Goal: Task Accomplishment & Management: Manage account settings

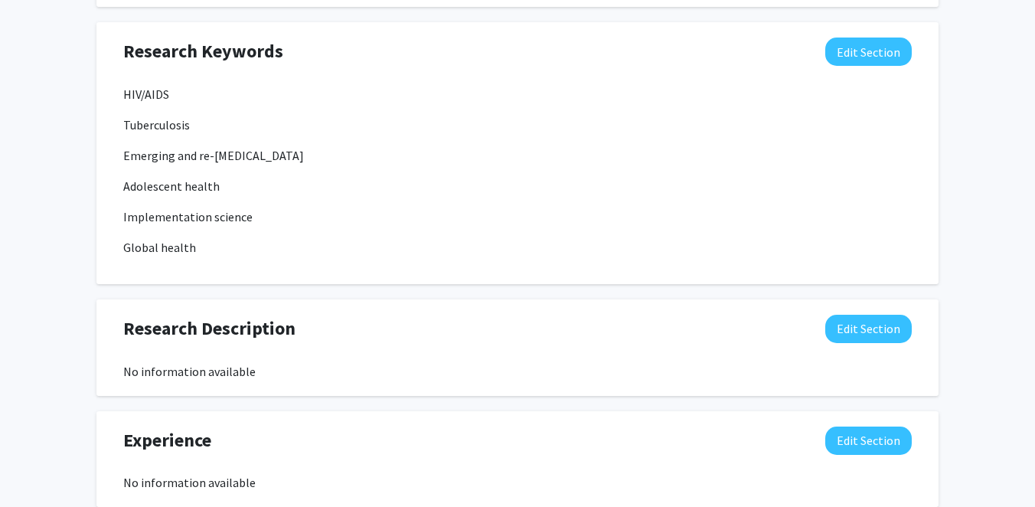
scroll to position [181, 0]
click at [716, 124] on p "Tuberculosis" at bounding box center [517, 125] width 788 height 18
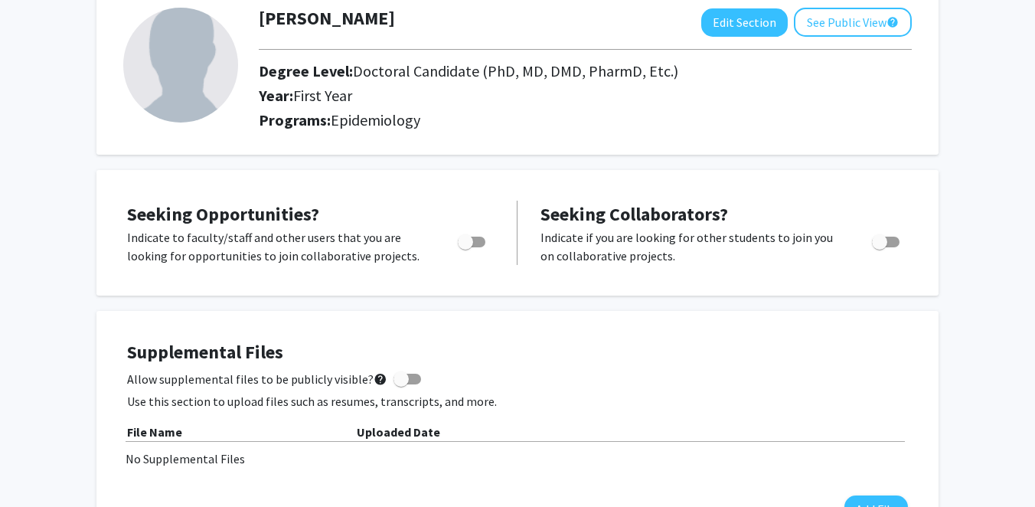
scroll to position [0, 0]
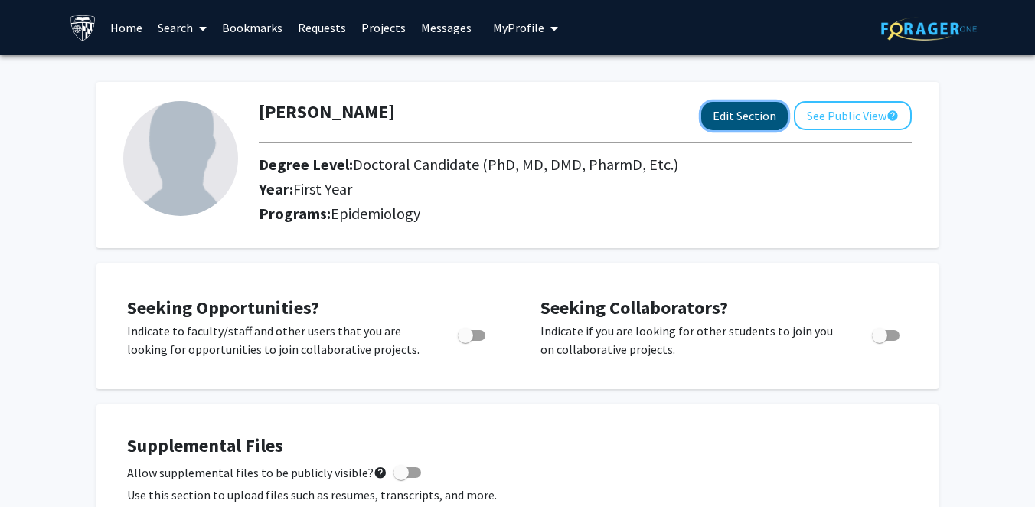
click at [741, 113] on button "Edit Section" at bounding box center [744, 116] width 86 height 28
select select "first_year"
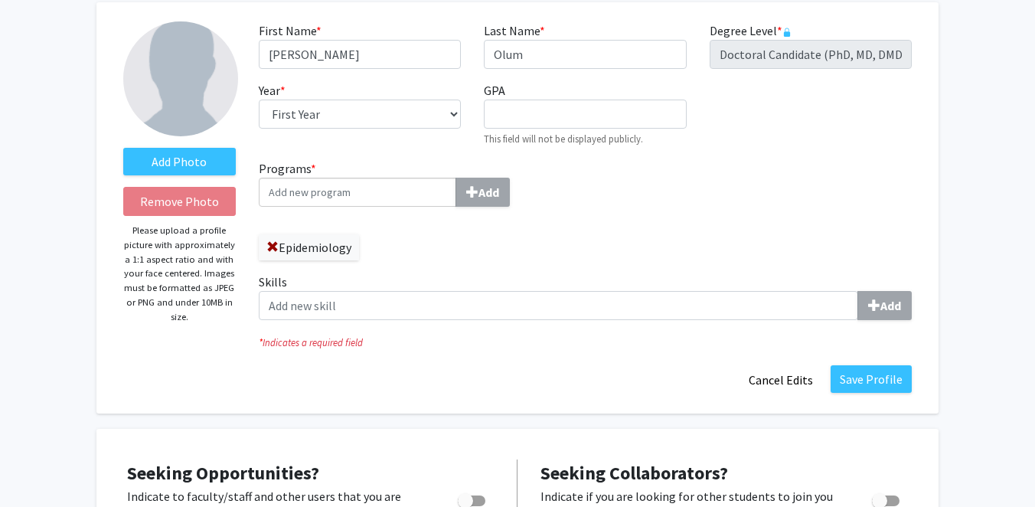
scroll to position [79, 0]
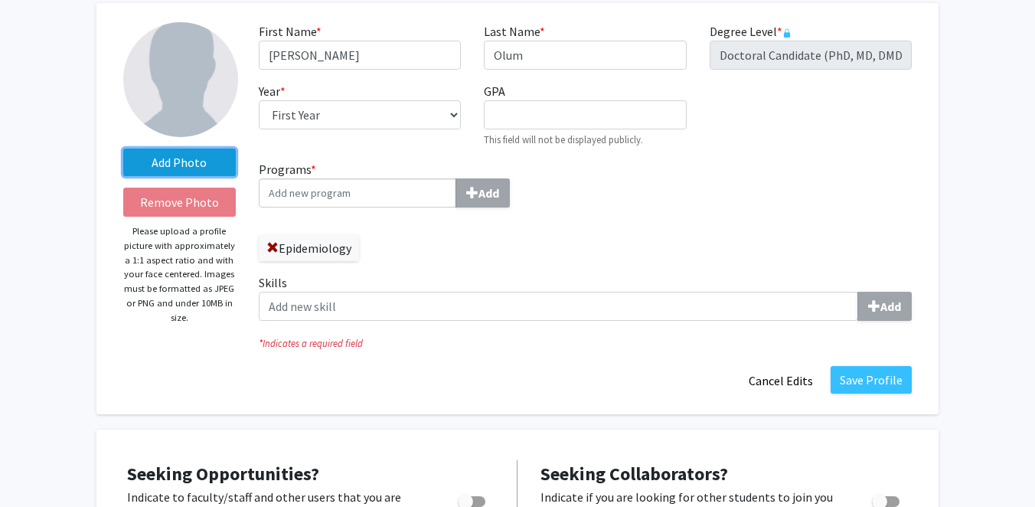
click at [165, 155] on label "Add Photo" at bounding box center [179, 162] width 112 height 28
click at [0, 0] on input "Add Photo" at bounding box center [0, 0] width 0 height 0
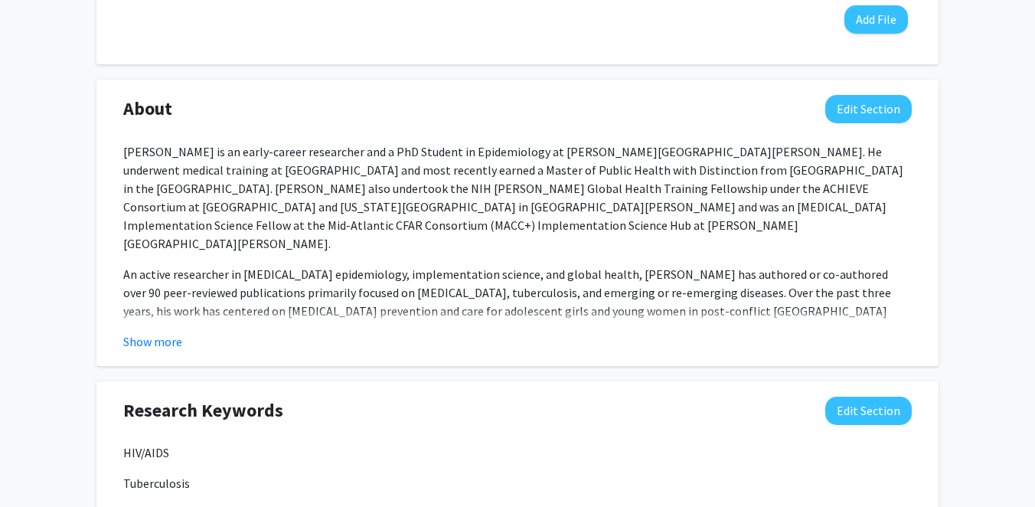
scroll to position [813, 0]
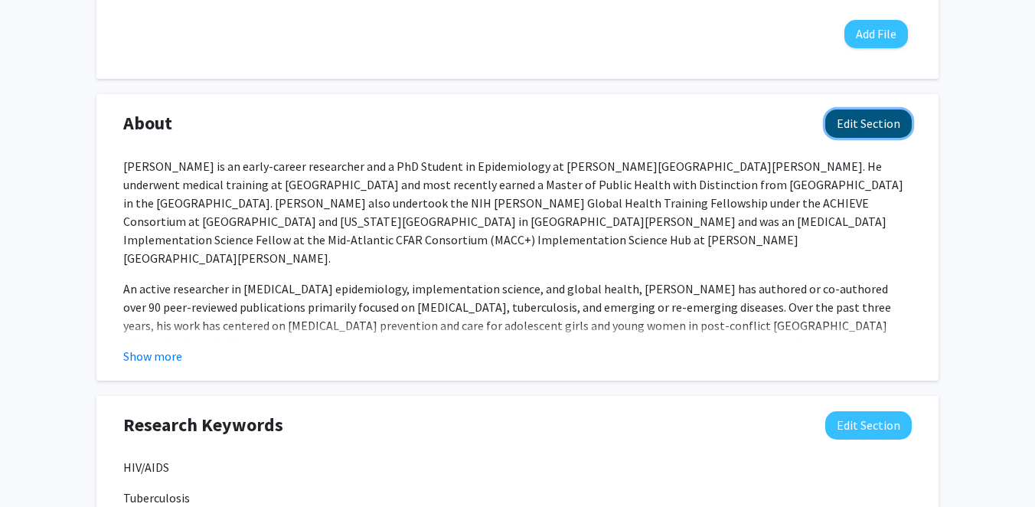
click at [852, 119] on button "Edit Section" at bounding box center [868, 123] width 86 height 28
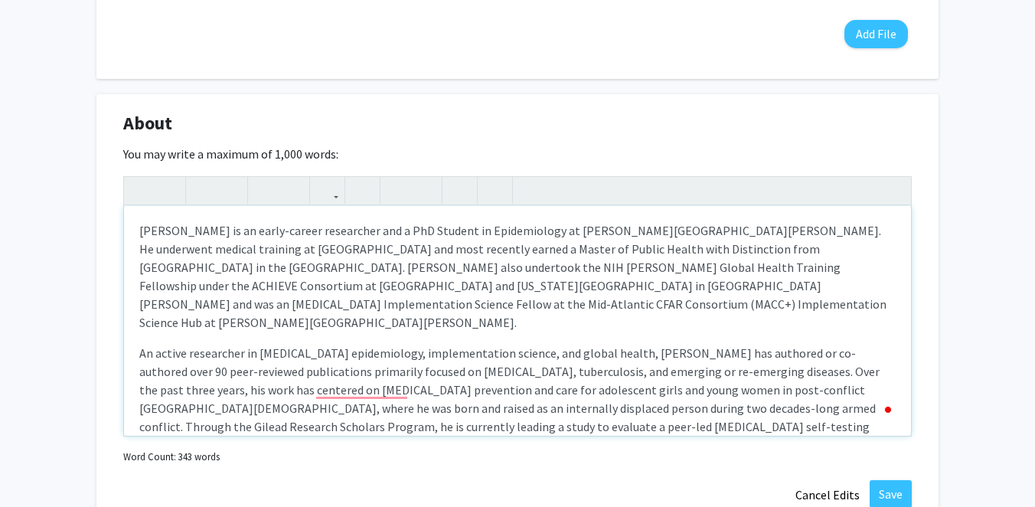
drag, startPoint x: 383, startPoint y: 330, endPoint x: 177, endPoint y: 277, distance: 212.5
click at [177, 466] on p "Dr. Olum serves on the World Health Organization’s Global Action for Measuremen…" at bounding box center [517, 512] width 756 height 92
click at [173, 466] on p "Dr. Olum serves on the World Health Organization’s Global Action for Measuremen…" at bounding box center [517, 512] width 756 height 92
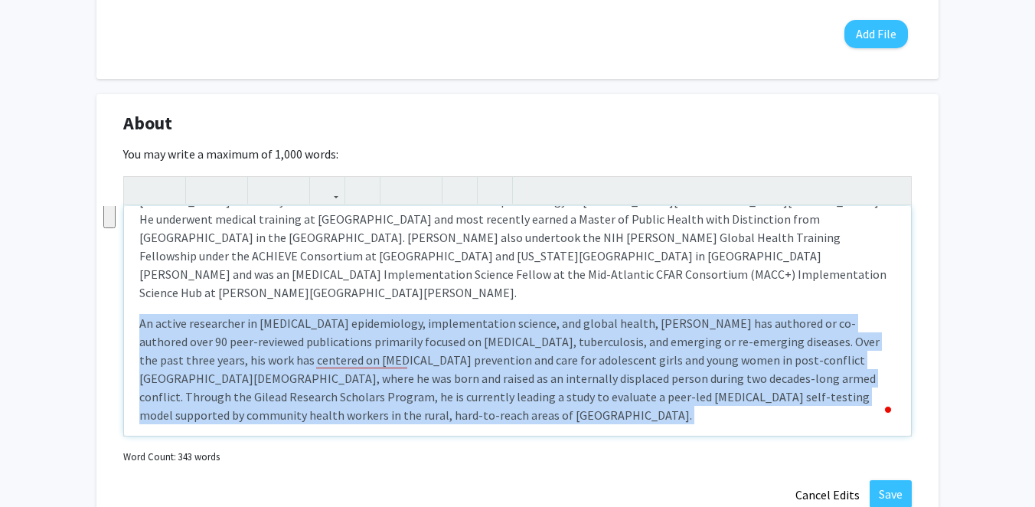
scroll to position [65, 0]
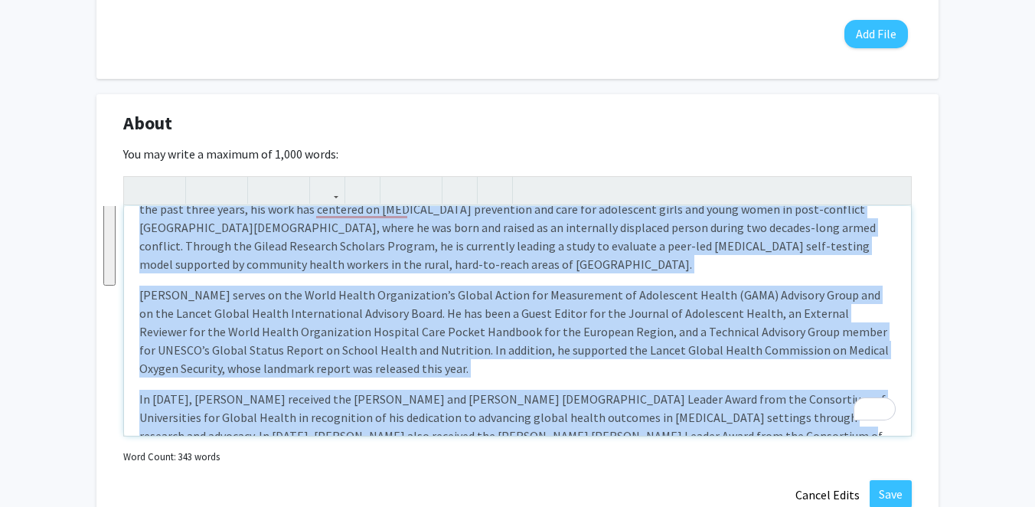
drag, startPoint x: 142, startPoint y: 293, endPoint x: 718, endPoint y: 417, distance: 589.4
click at [718, 417] on div "Dr. Ronald Olum is an early-career researcher and a PhD Student in Epidemiology…" at bounding box center [517, 321] width 787 height 230
type textarea "<p>Dr. Ronald Olum is an early-career researcher and a PhD Student in Epidemiol…"
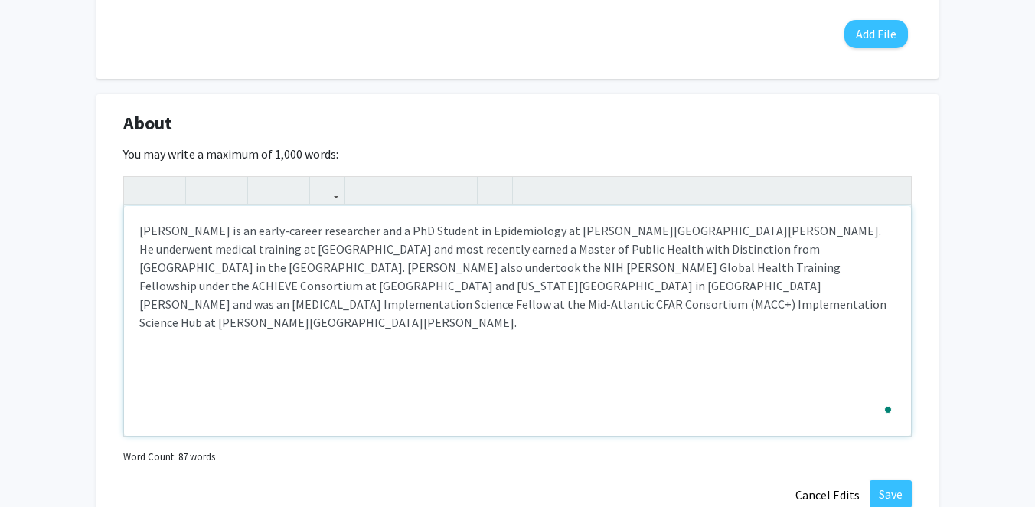
type textarea "<p>Dr. Ronald Olum is an early-career researcher and a PhD Student in Epidemiol…"
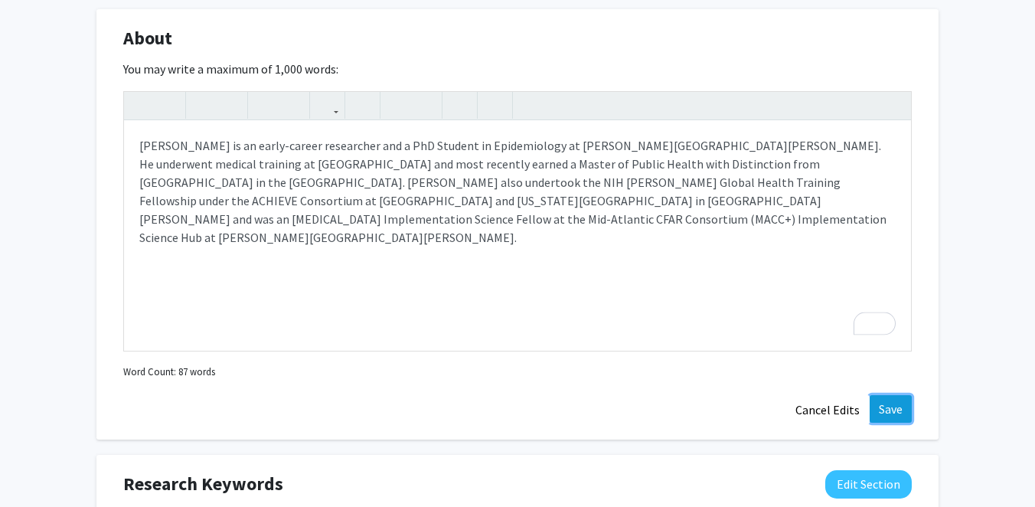
click at [892, 415] on button "Save" at bounding box center [890, 409] width 42 height 28
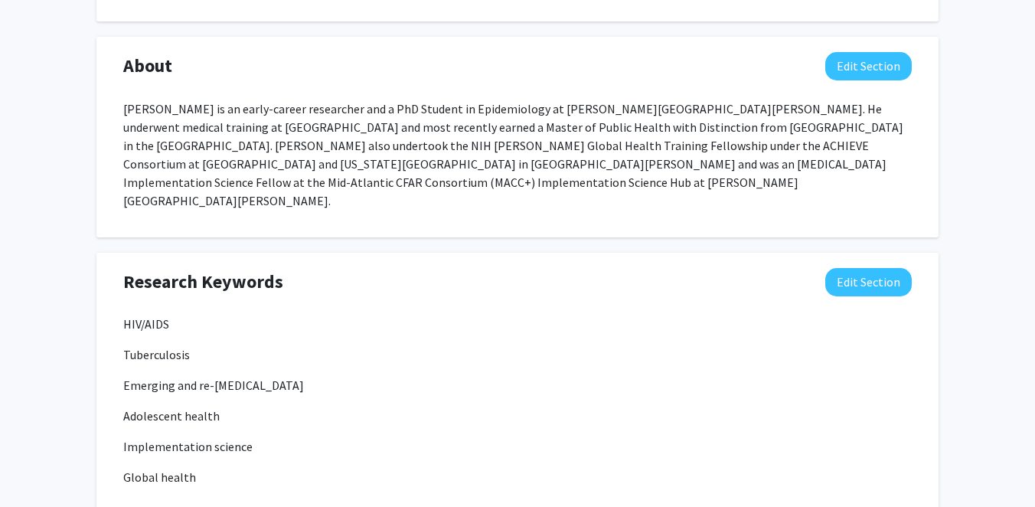
select select "first_year"
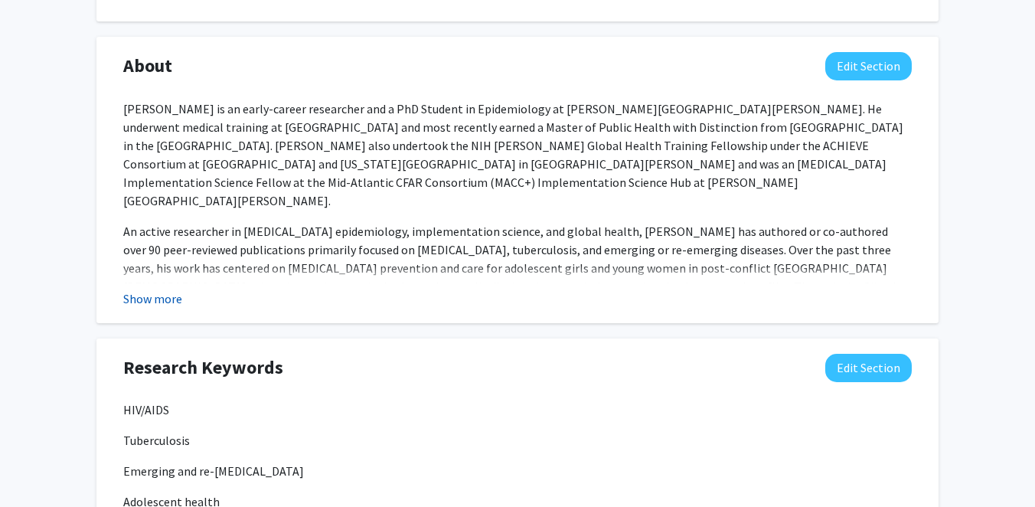
click at [171, 300] on button "Show more" at bounding box center [152, 298] width 59 height 18
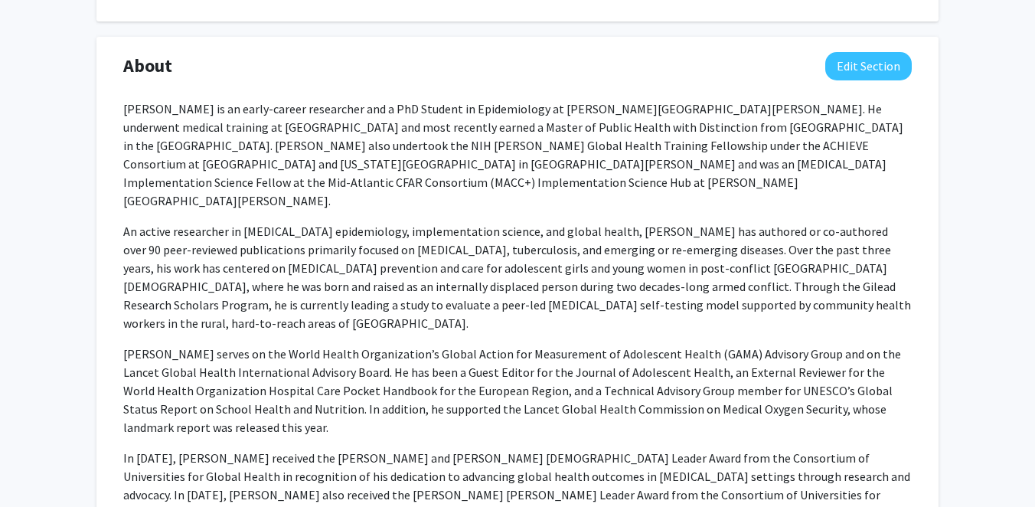
click at [166, 222] on p "An active researcher in [MEDICAL_DATA] epidemiology, implementation science, an…" at bounding box center [517, 277] width 788 height 110
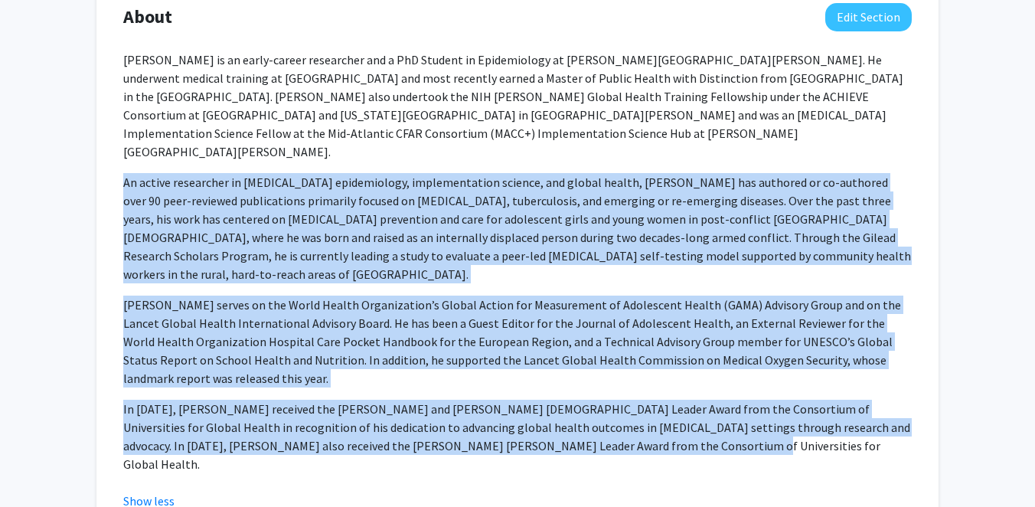
drag, startPoint x: 125, startPoint y: 149, endPoint x: 562, endPoint y: 384, distance: 496.1
click at [562, 384] on div "Dr. Ronald Olum is an early-career researcher and a PhD Student in Epidemiology…" at bounding box center [517, 262] width 788 height 422
copy div "An active researcher in infectious disease epidemiology, implementation science…"
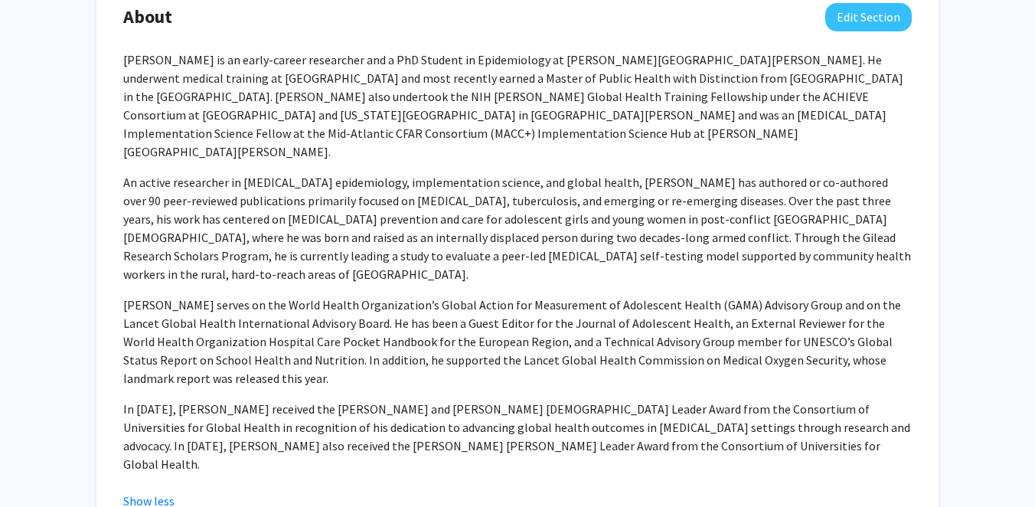
click at [862, 31] on div "About Edit Section" at bounding box center [517, 20] width 811 height 35
click at [860, 20] on button "Edit Section" at bounding box center [868, 17] width 86 height 28
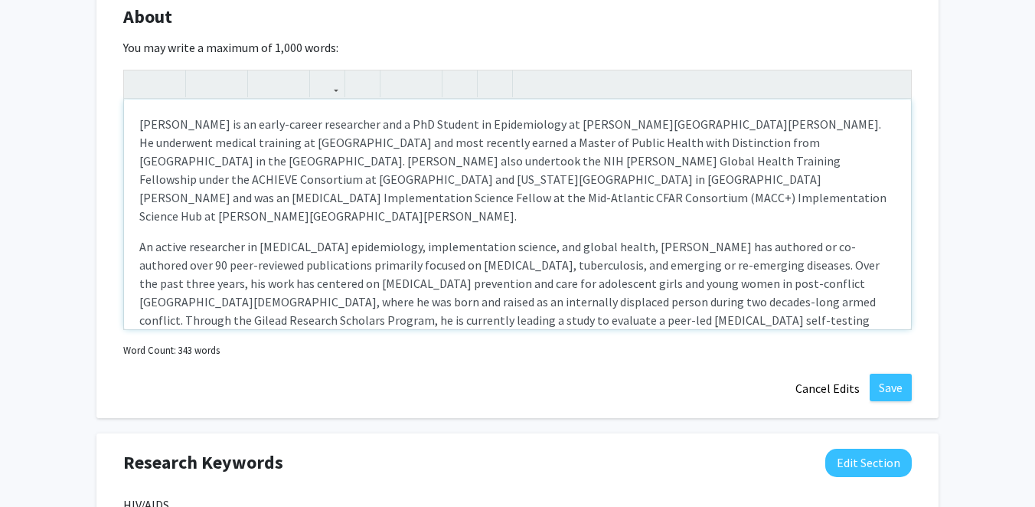
click at [385, 237] on p "An active researcher in [MEDICAL_DATA] epidemiology, implementation science, an…" at bounding box center [517, 292] width 756 height 110
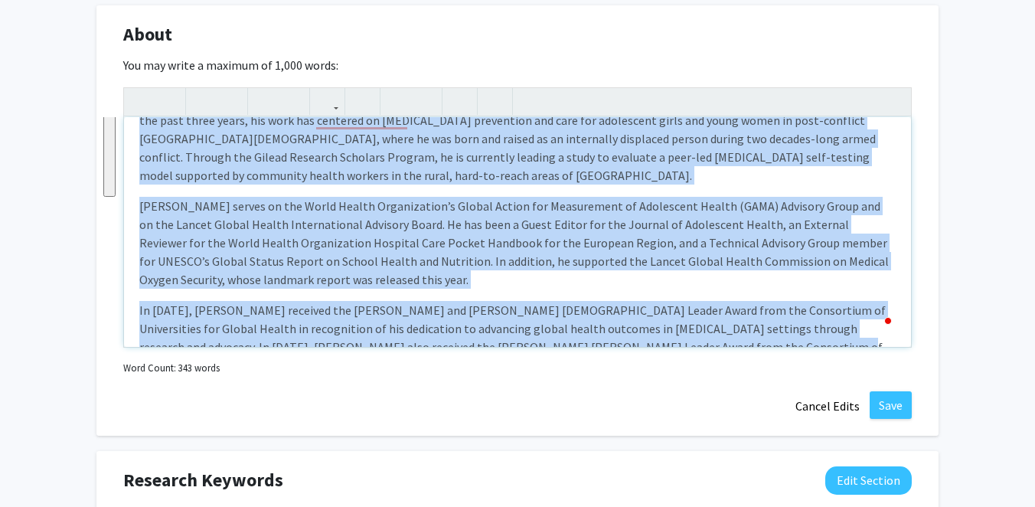
drag, startPoint x: 141, startPoint y: 248, endPoint x: 439, endPoint y: 363, distance: 320.0
click at [439, 363] on div "Dr. Ronald Olum is an early-career researcher and a PhD Student in Epidemiology…" at bounding box center [517, 233] width 788 height 292
type textarea "<p>Dr. Ronald Olum is an early-career researcher and a PhD Student in Epidemiol…"
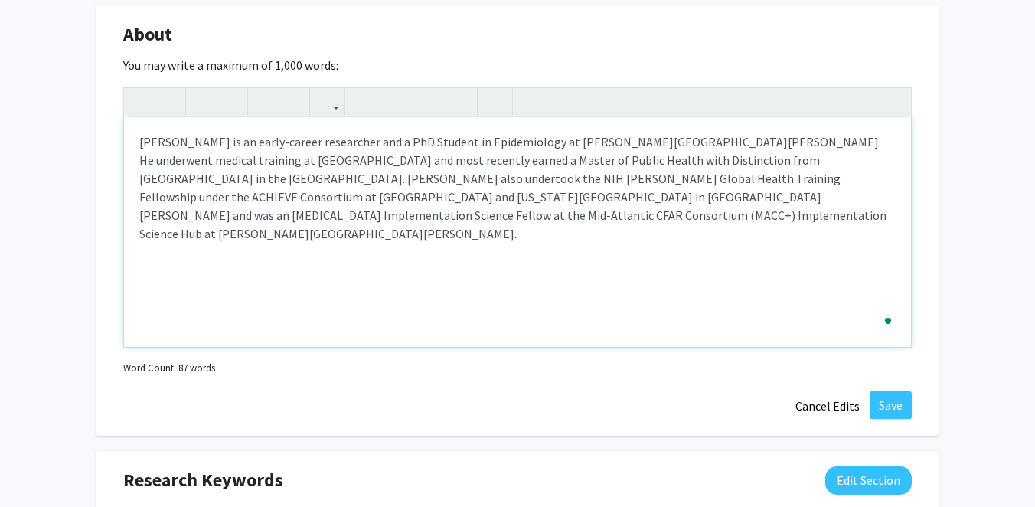
type textarea "<p>Dr. Ronald Olum is an early-career researcher and a PhD Student in Epidemiol…"
click at [883, 400] on button "Save" at bounding box center [890, 405] width 42 height 28
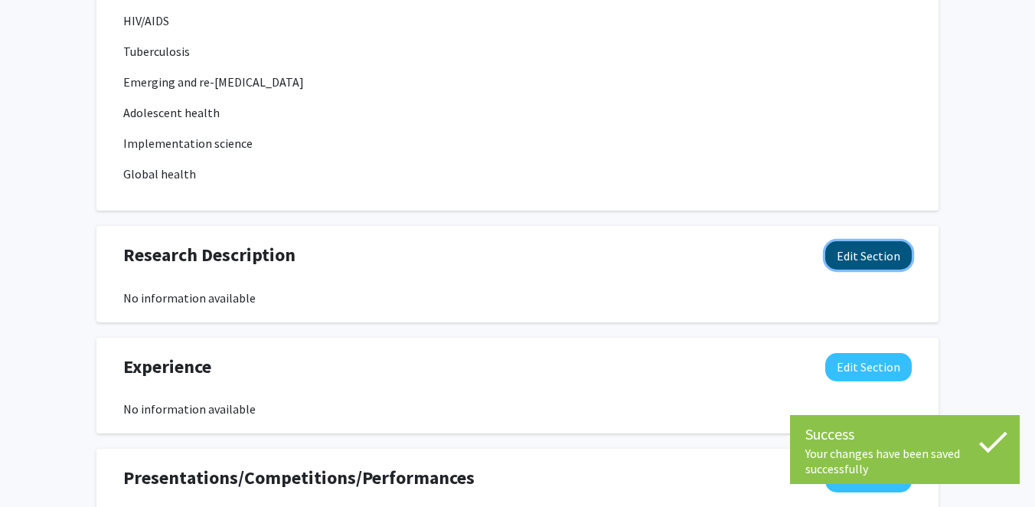
click at [859, 241] on button "Edit Section" at bounding box center [868, 255] width 86 height 28
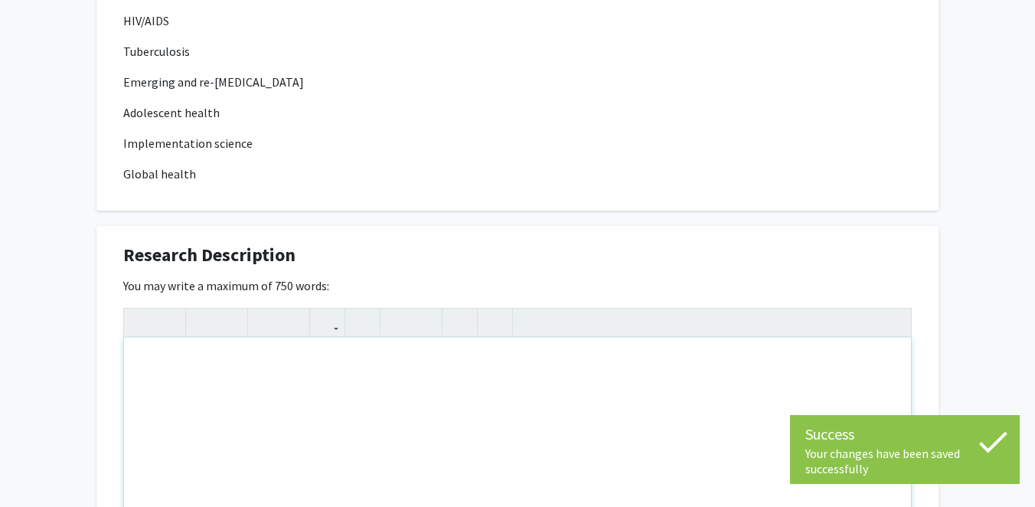
click at [354, 355] on div "Note to users with screen readers: Please deactivate our accessibility plugin f…" at bounding box center [517, 452] width 787 height 230
paste div "To enrich screen reader interactions, please activate Accessibility in Grammarl…"
type textarea "<p>An active researcher in infectious disease epidemiology, implementation scie…"
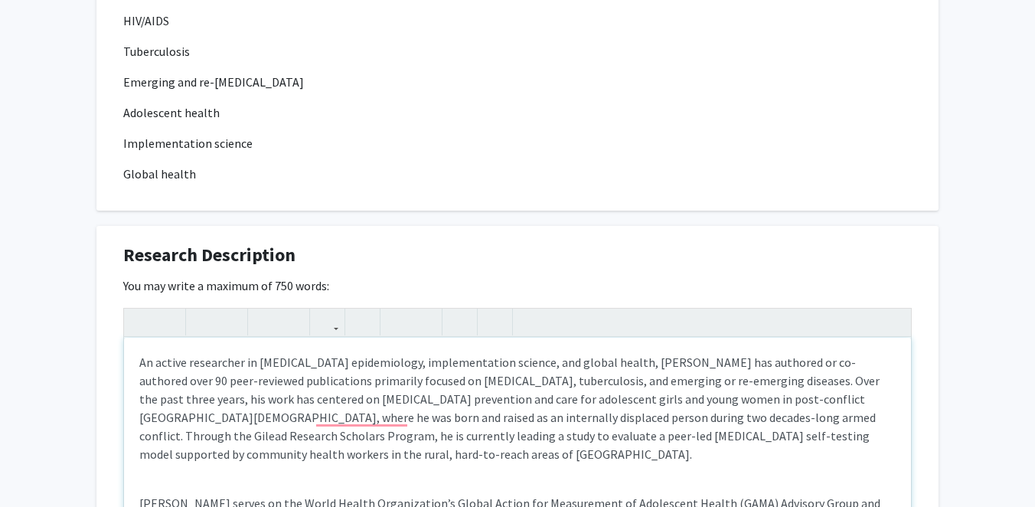
click at [235, 415] on div "An active researcher in [MEDICAL_DATA] epidemiology, implementation science, an…" at bounding box center [517, 452] width 787 height 230
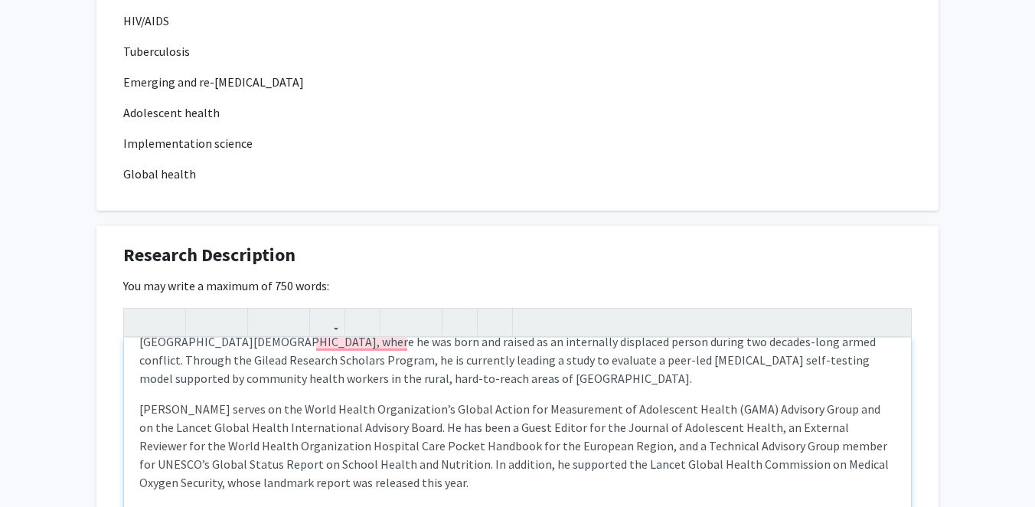
click at [254, 461] on div "An active researcher in [MEDICAL_DATA] epidemiology, implementation science, an…" at bounding box center [517, 452] width 787 height 230
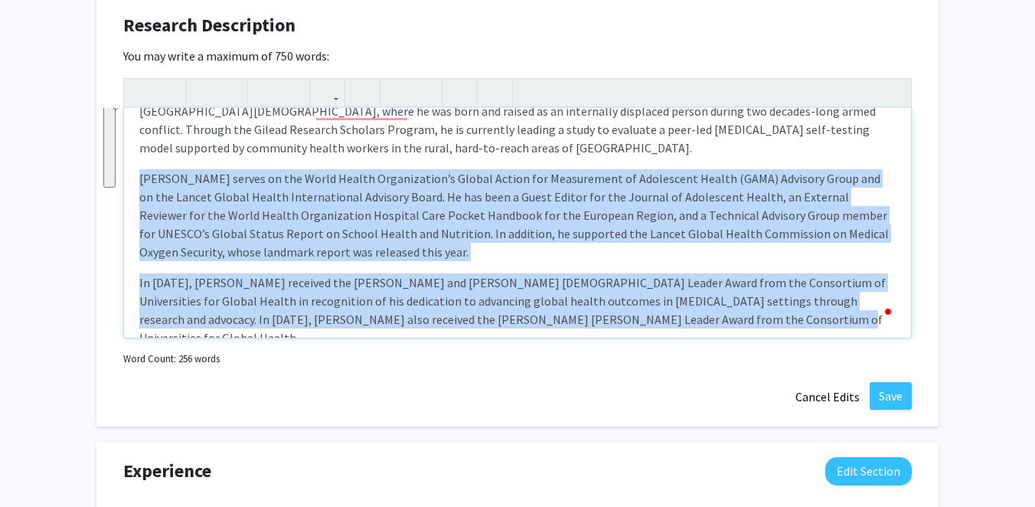
drag, startPoint x: 138, startPoint y: 155, endPoint x: 741, endPoint y: 299, distance: 620.1
click at [741, 299] on div "An active researcher in [MEDICAL_DATA] epidemiology, implementation science, an…" at bounding box center [517, 223] width 787 height 230
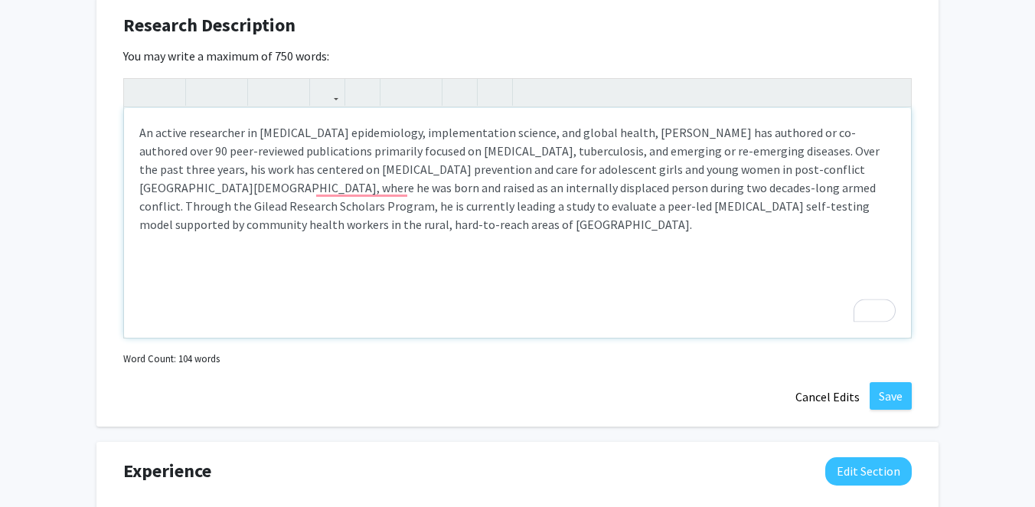
type textarea "<p>An active researcher in infectious disease epidemiology, implementation scie…"
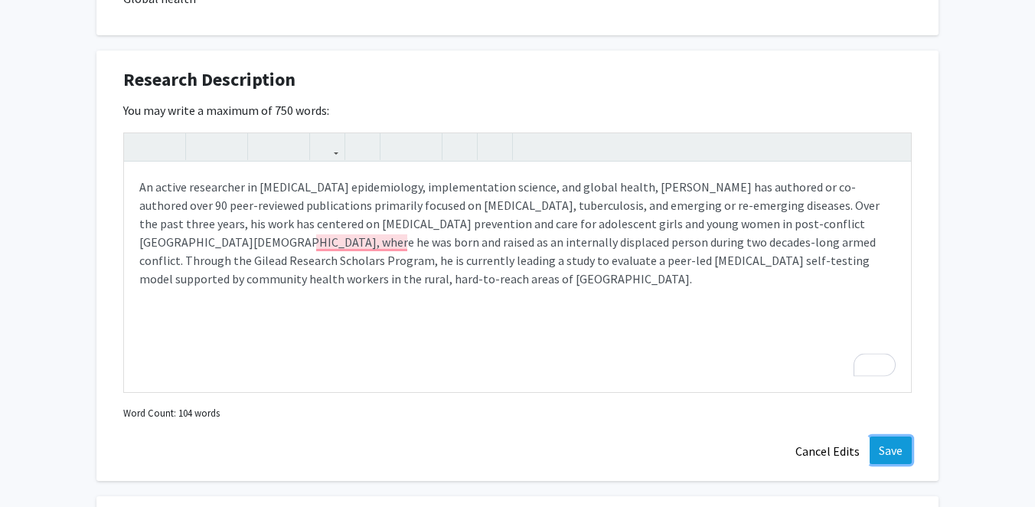
click at [885, 436] on button "Save" at bounding box center [890, 450] width 42 height 28
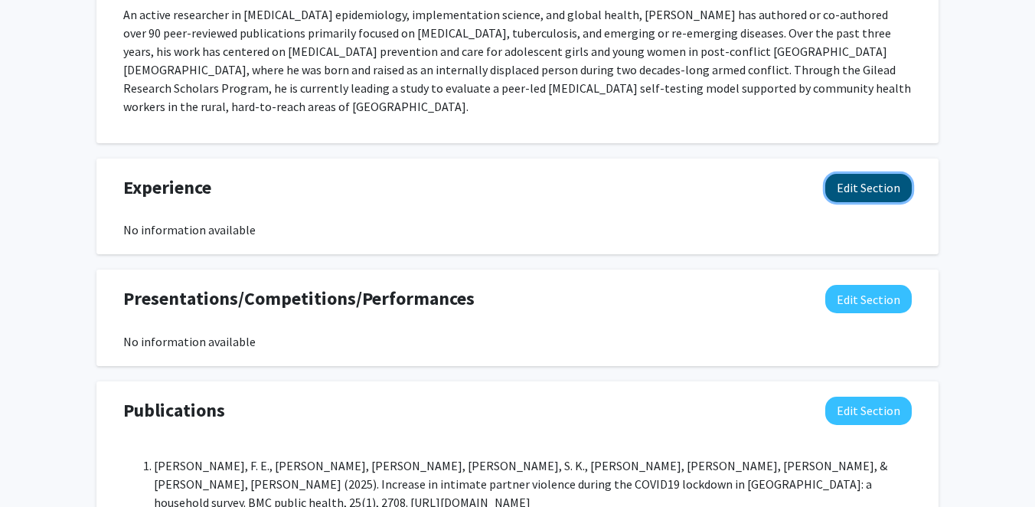
click at [850, 174] on button "Edit Section" at bounding box center [868, 188] width 86 height 28
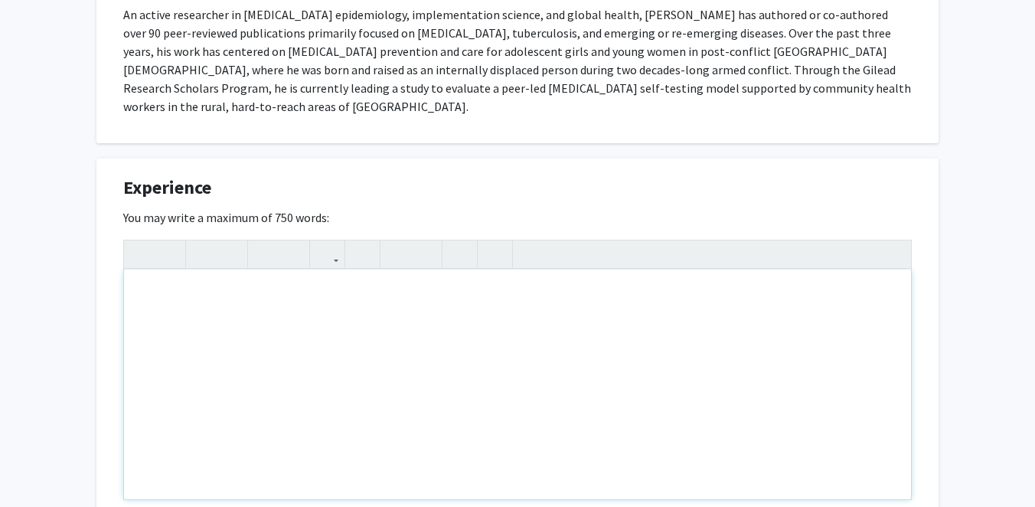
click at [411, 269] on div "Note to users with screen readers: Please deactivate our accessibility plugin f…" at bounding box center [517, 384] width 787 height 230
paste div "To enrich screen reader interactions, please activate Accessibility in Grammarl…"
type textarea "<p>Dr. Olum serves on the World Health Organization’s Global Action for Measure…"
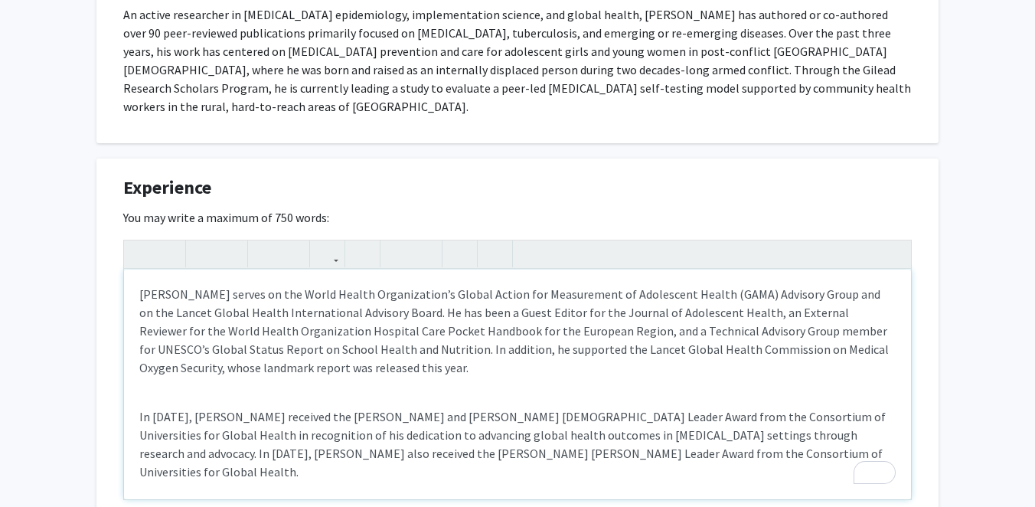
click at [400, 311] on p "Dr. Olum serves on the World Health Organization’s Global Action for Measuremen…" at bounding box center [517, 331] width 756 height 92
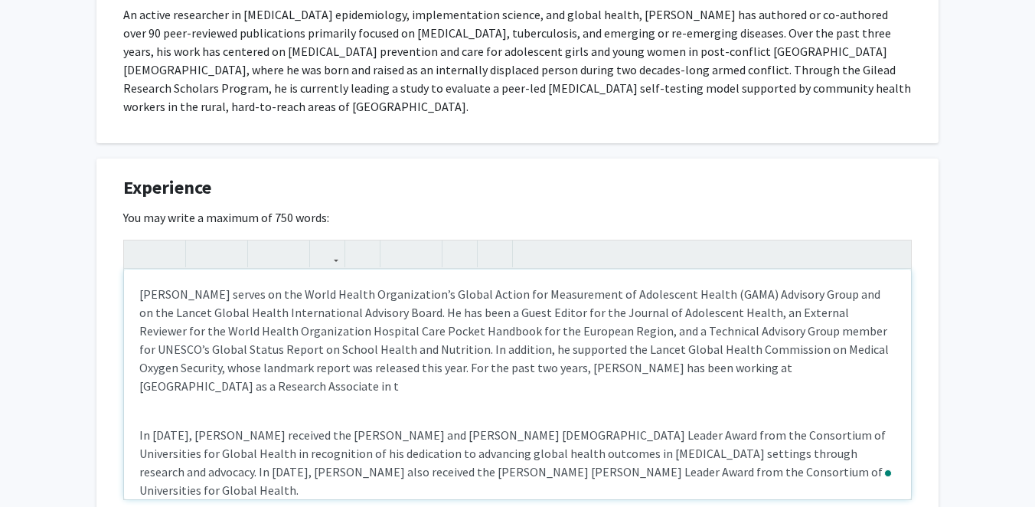
type textarea "<p>Dr. Olum serves on the World Health Organization’s Global Action for Measure…"
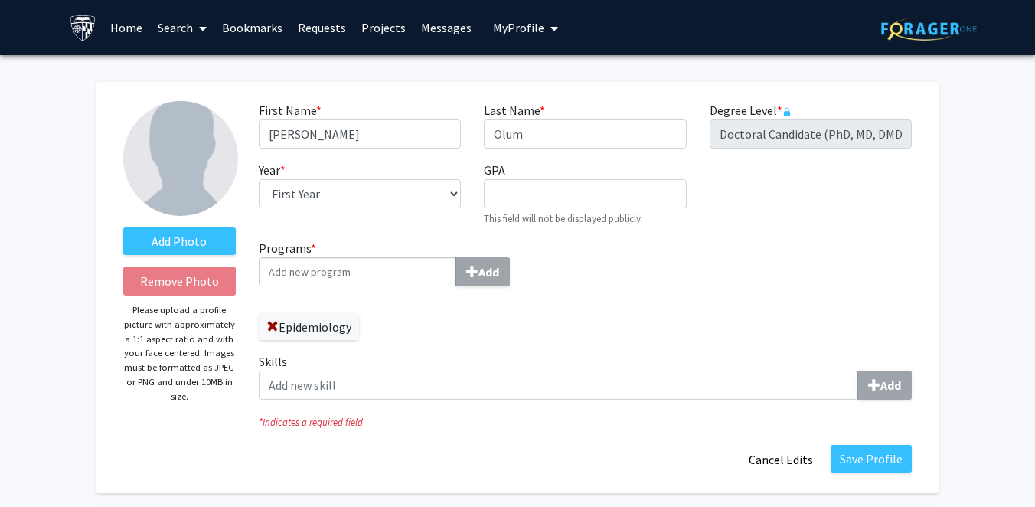
select select "first_year"
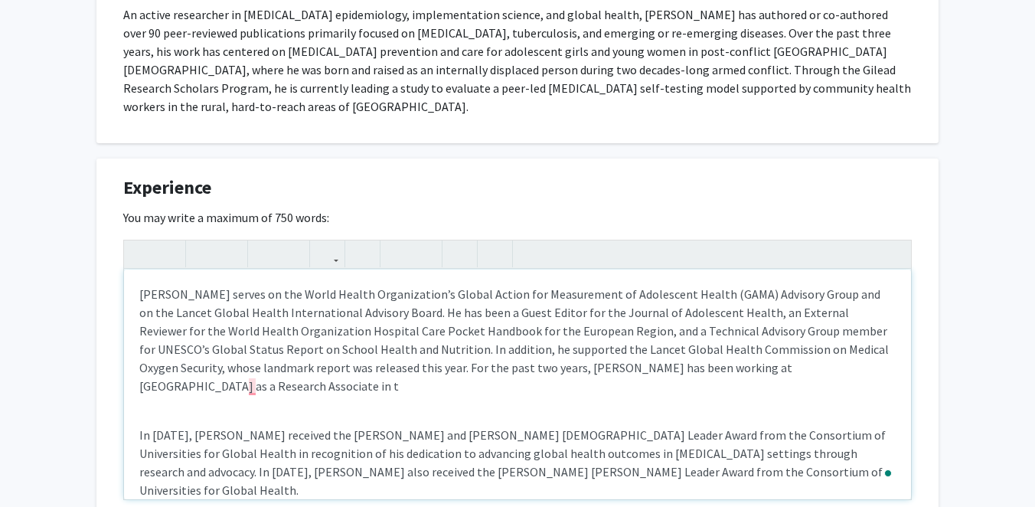
click at [593, 315] on p "Dr. Olum serves on the World Health Organization’s Global Action for Measuremen…" at bounding box center [517, 340] width 756 height 110
drag, startPoint x: 491, startPoint y: 331, endPoint x: 316, endPoint y: 331, distance: 175.2
click at [315, 331] on p "Dr. Olum serves on the World Health Organization’s Global Action for Measuremen…" at bounding box center [517, 340] width 756 height 110
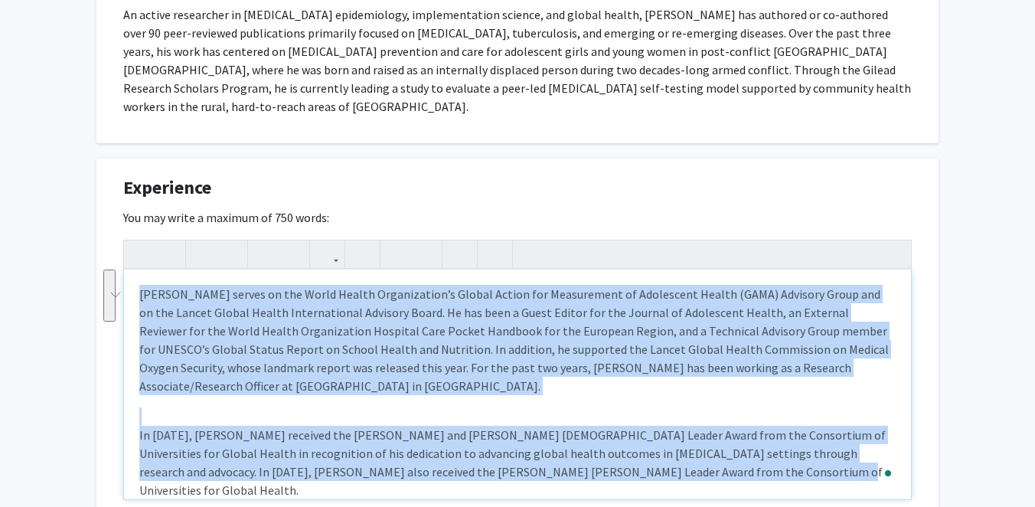
drag, startPoint x: 193, startPoint y: 346, endPoint x: 725, endPoint y: 425, distance: 537.7
click at [725, 425] on div "[PERSON_NAME] serves on the World Health Organization’s Global Action for Measu…" at bounding box center [517, 384] width 787 height 230
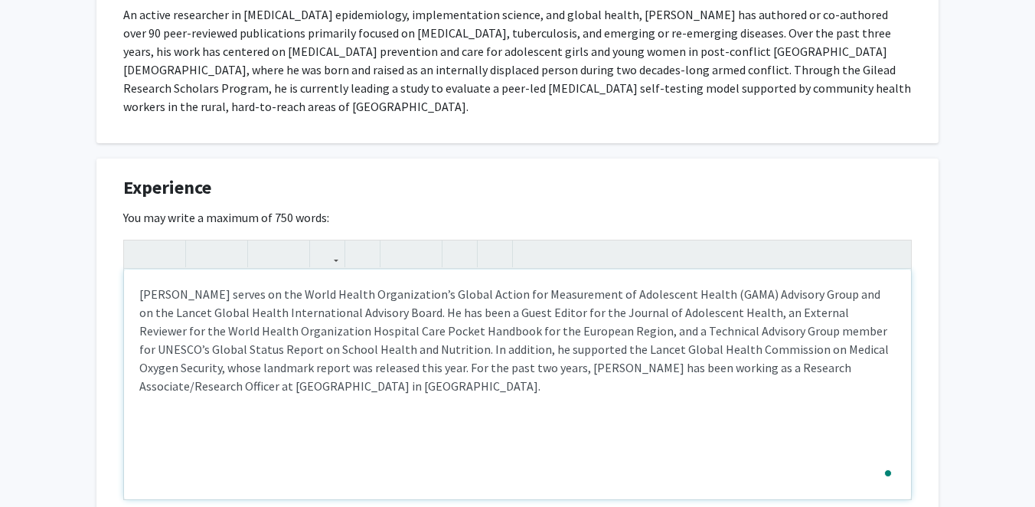
type textarea "<p>Dr. Olum serves on the World Health Organization’s Global Action for Measure…"
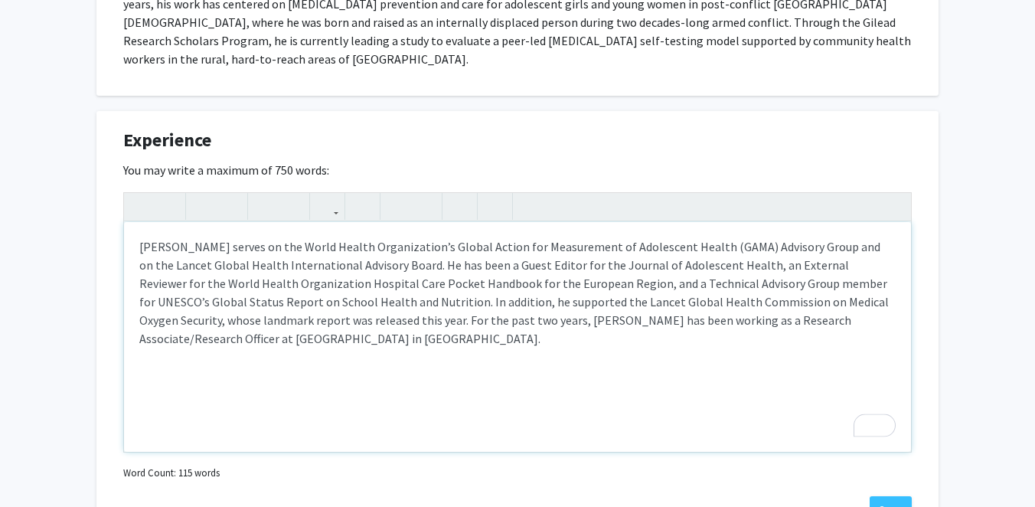
scroll to position [1511, 0]
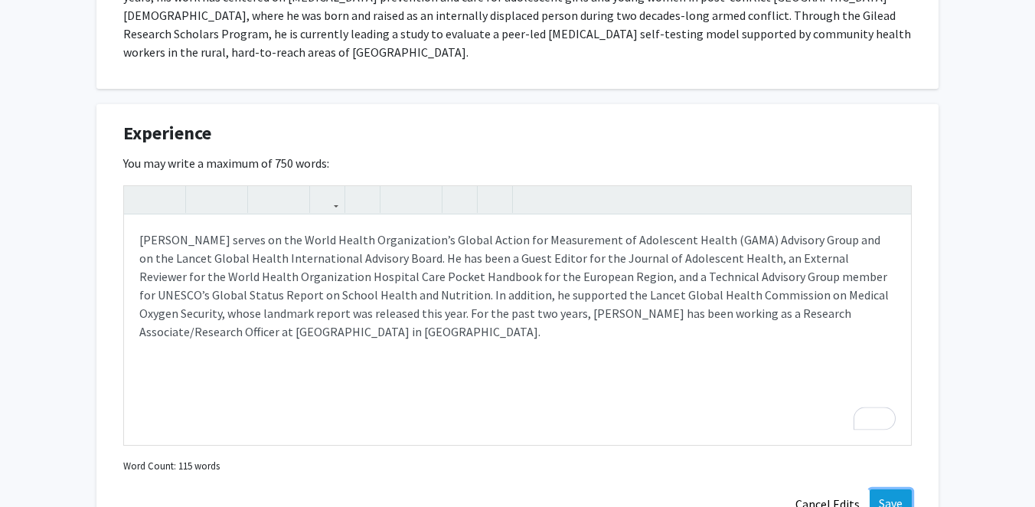
click at [882, 489] on button "Save" at bounding box center [890, 503] width 42 height 28
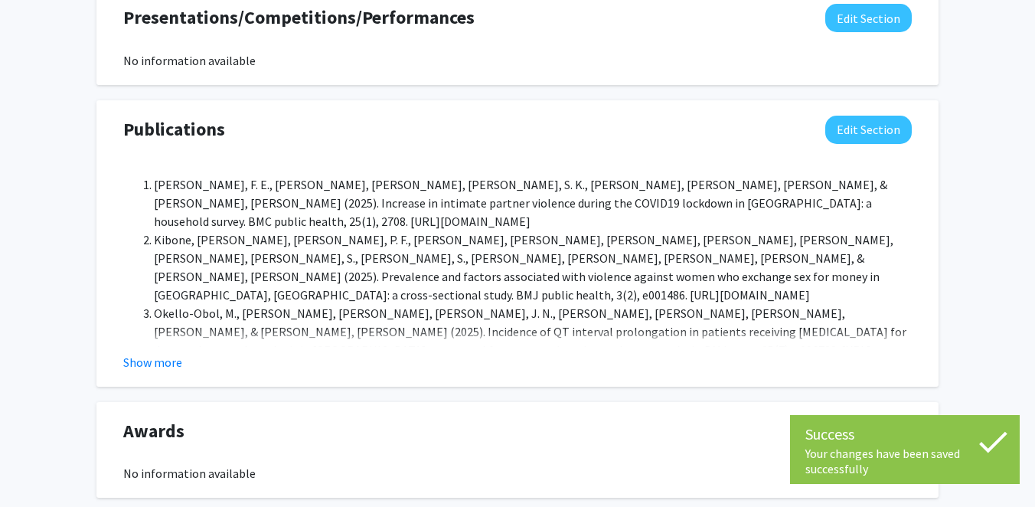
scroll to position [1873, 0]
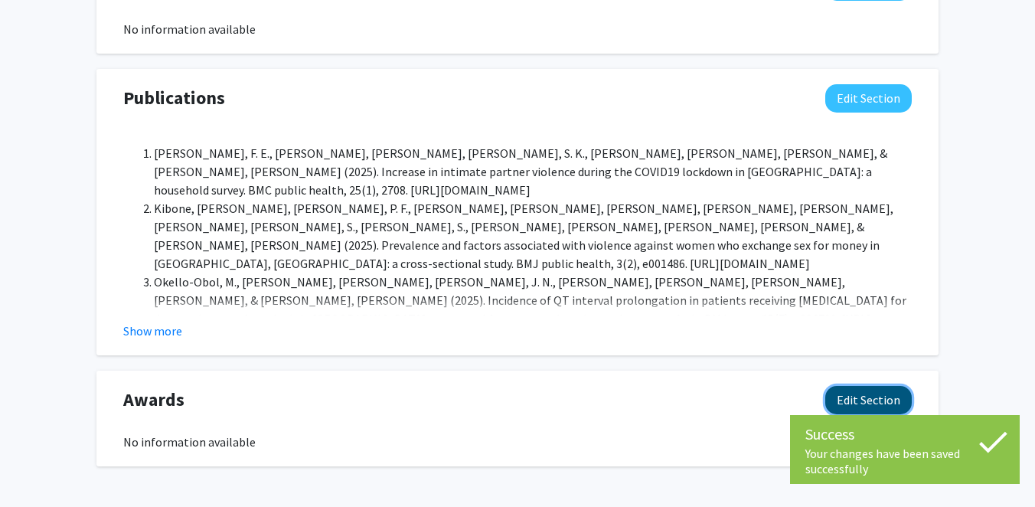
click at [872, 386] on button "Edit Section" at bounding box center [868, 400] width 86 height 28
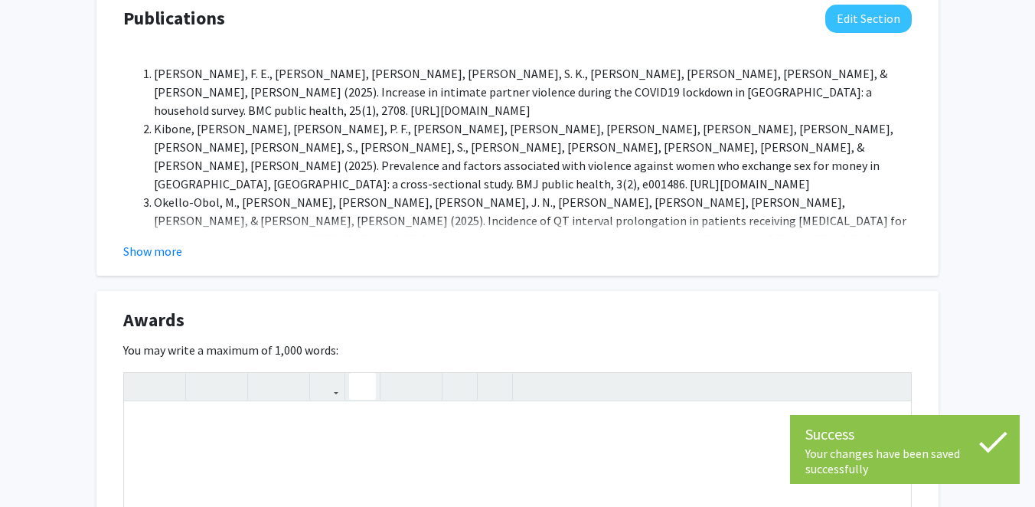
scroll to position [1960, 0]
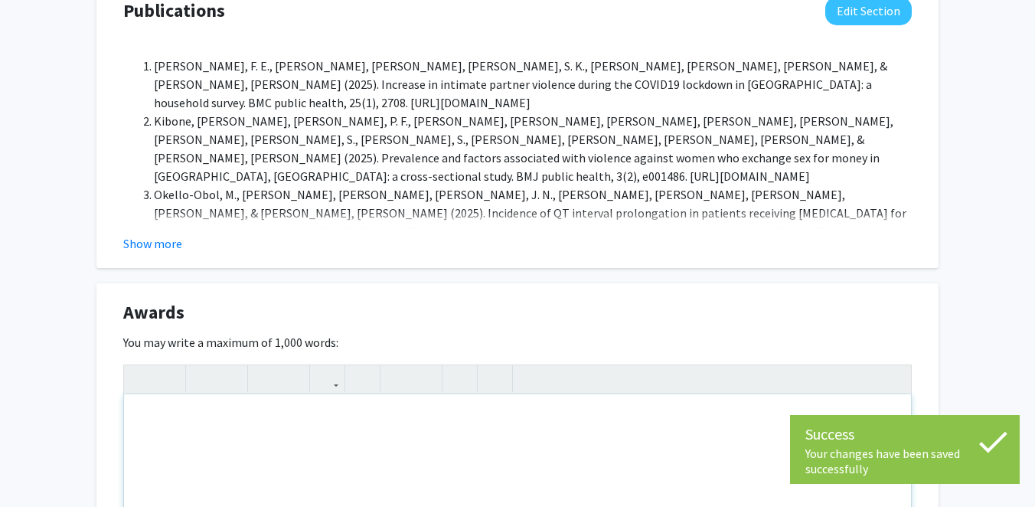
click at [290, 394] on div "Note to users with screen readers: Please deactivate our accessibility plugin f…" at bounding box center [517, 509] width 787 height 230
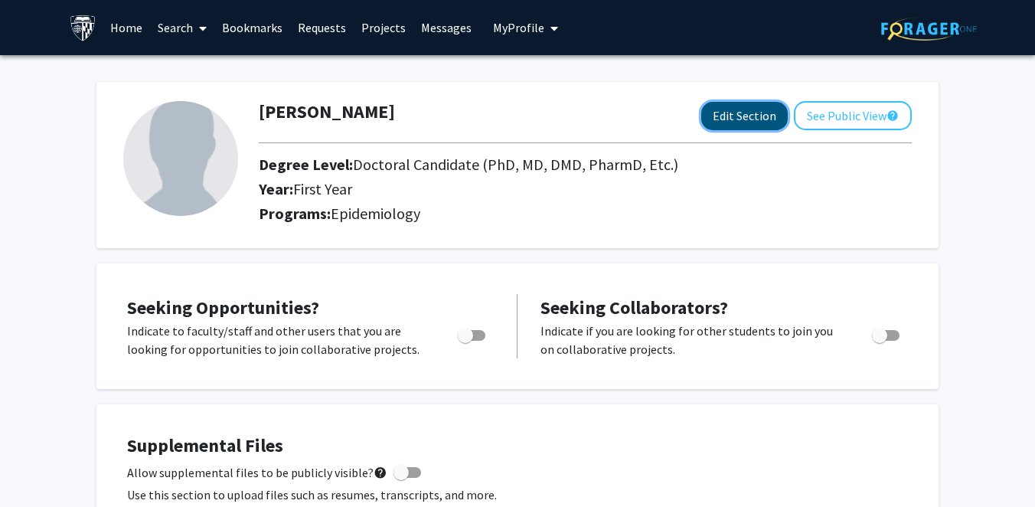
click at [739, 118] on button "Edit Section" at bounding box center [744, 116] width 86 height 28
select select "first_year"
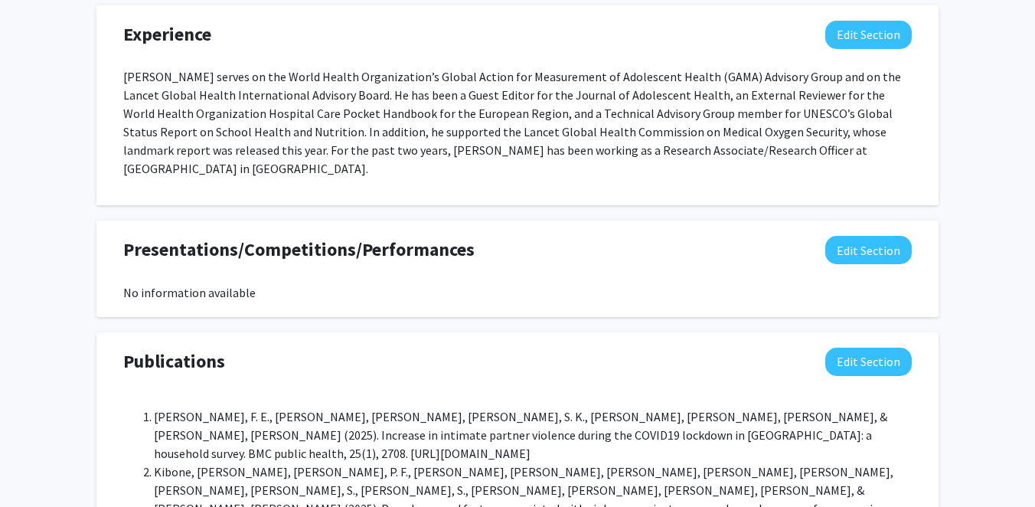
scroll to position [1583, 0]
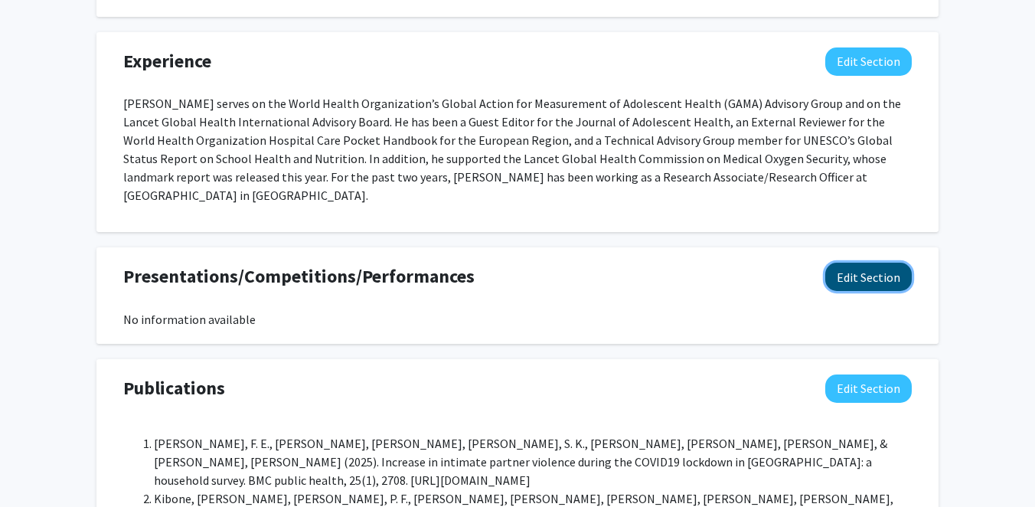
click at [872, 262] on button "Edit Section" at bounding box center [868, 276] width 86 height 28
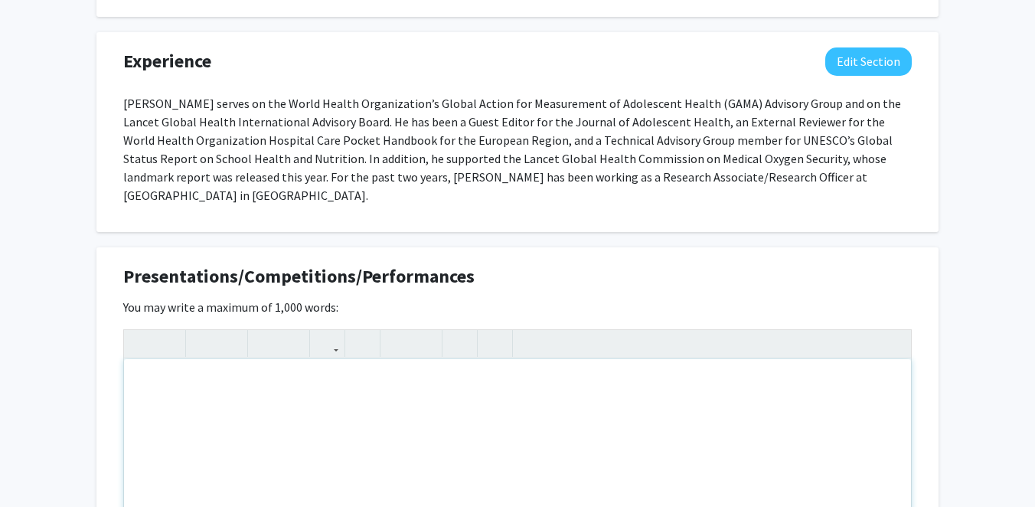
click at [298, 359] on div "Note to users with screen readers: Please deactivate our accessibility plugin f…" at bounding box center [517, 474] width 787 height 230
paste div "To enrich screen reader interactions, please activate Accessibility in Grammarl…"
type textarea "<l>Ipsu, D., Sitame, C., Adipis, E., Sedd, E., &tem; Incidi, U. (6905, Labo 28–…"
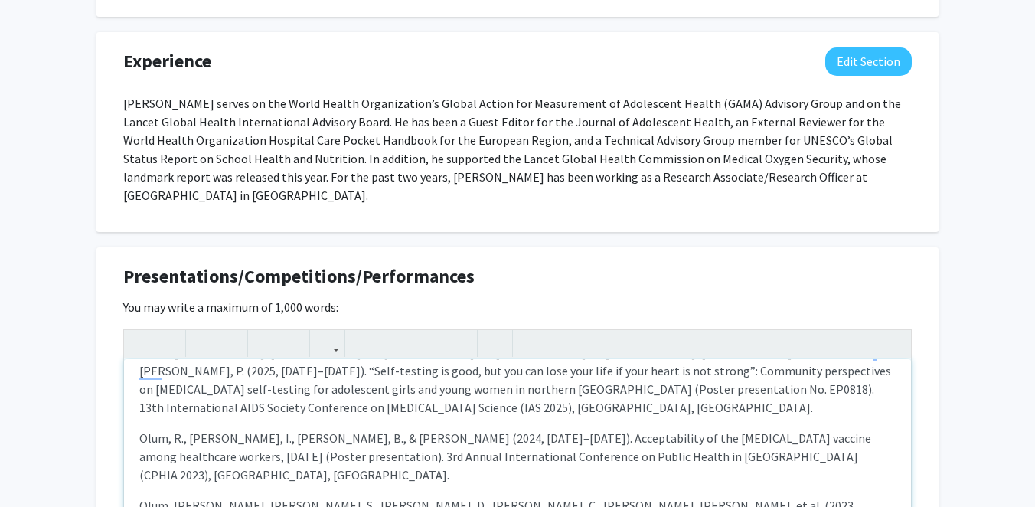
scroll to position [119, 0]
click at [291, 427] on p "Olum, R., [PERSON_NAME], I., [PERSON_NAME], B., & [PERSON_NAME] (2024, [DATE]–[…" at bounding box center [517, 454] width 756 height 55
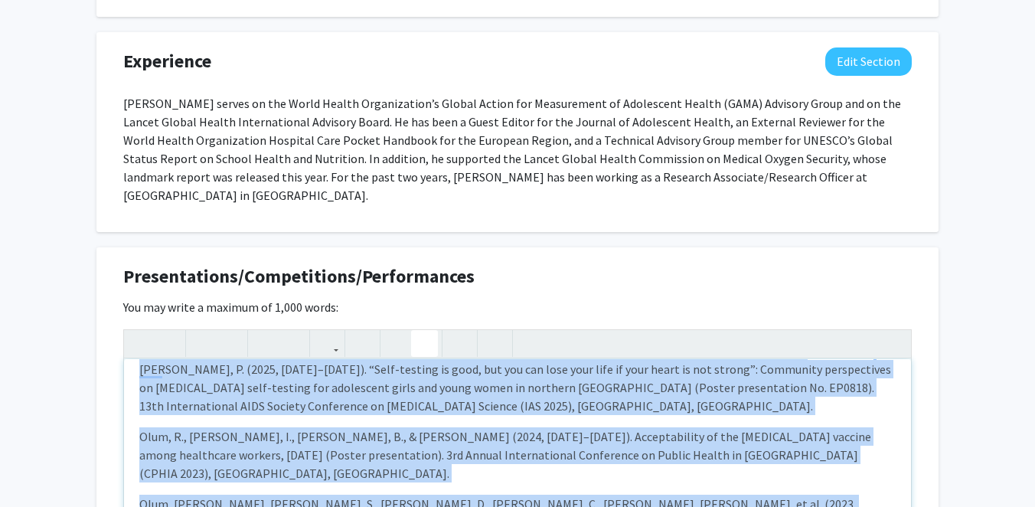
scroll to position [254, 0]
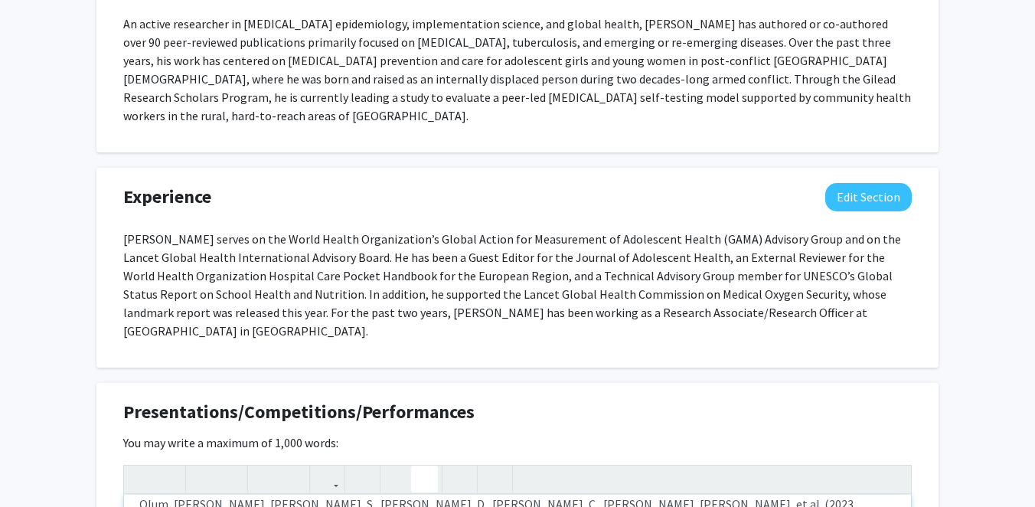
click at [422, 285] on div "Seeking Opportunities? Indicate to faculty/staff and other users that you are l…" at bounding box center [517, 183] width 842 height 2247
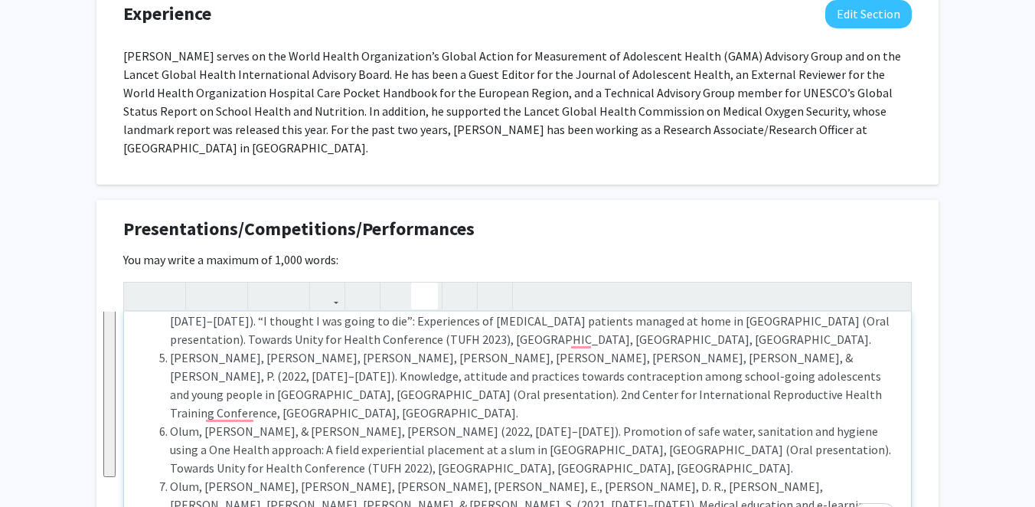
scroll to position [1647, 0]
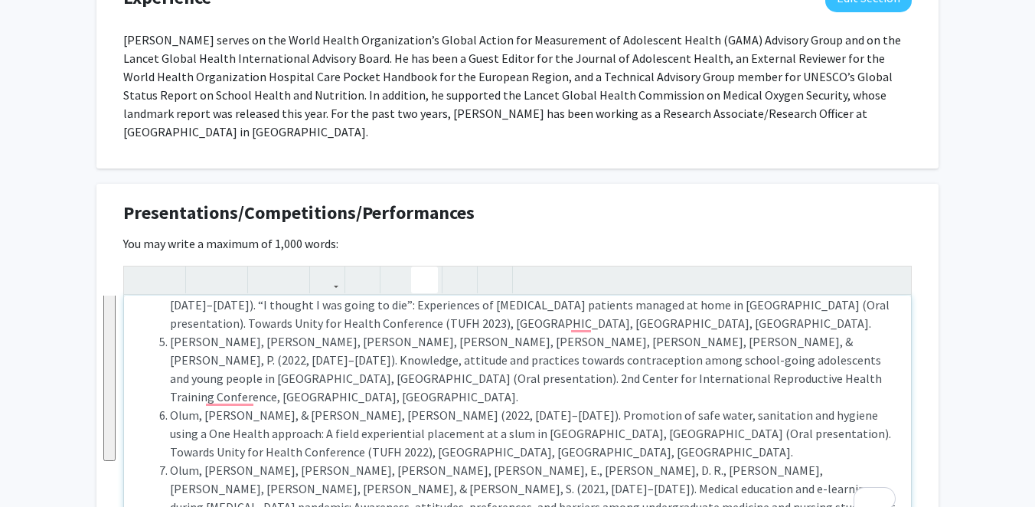
click at [289, 461] on li "Olum, [PERSON_NAME], [PERSON_NAME], [PERSON_NAME], [PERSON_NAME], E., [PERSON_N…" at bounding box center [532, 507] width 725 height 92
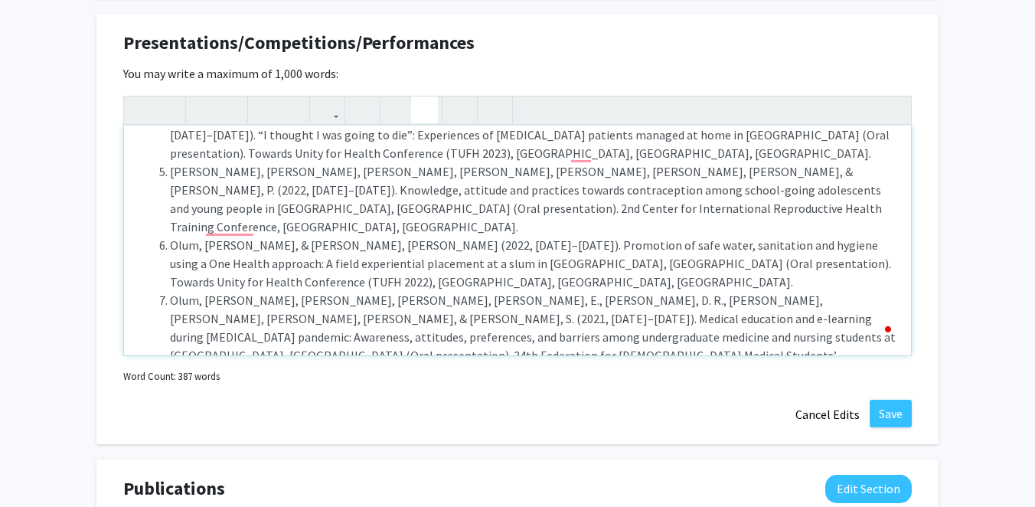
scroll to position [1862, 0]
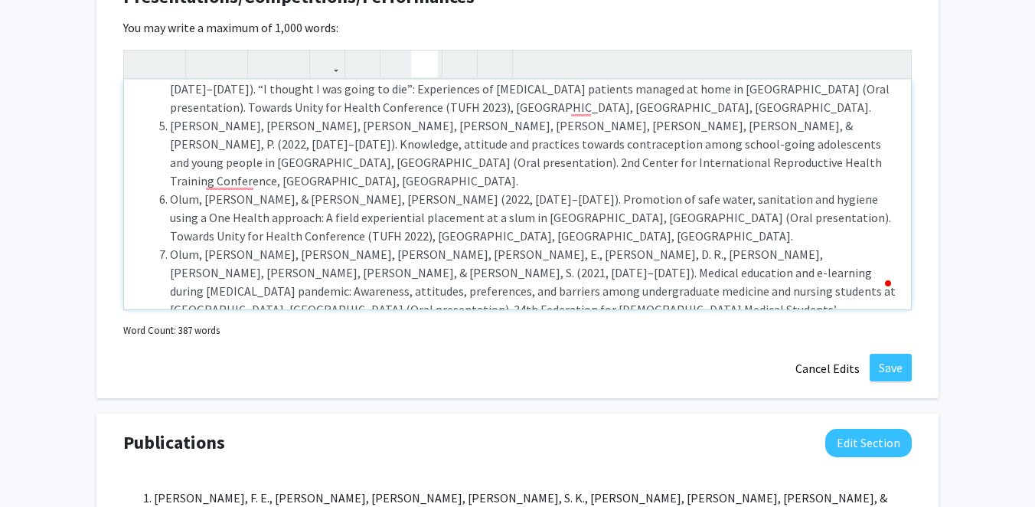
click at [625, 233] on div "Olum, [PERSON_NAME], [PERSON_NAME], M., [PERSON_NAME], F., [PERSON_NAME], [PERS…" at bounding box center [517, 195] width 787 height 230
type textarea "<l><ip><do>Sita, C., Adipis, E., Seddoe, T., Inci, U., &lab; Etdolo, M. (3210, …"
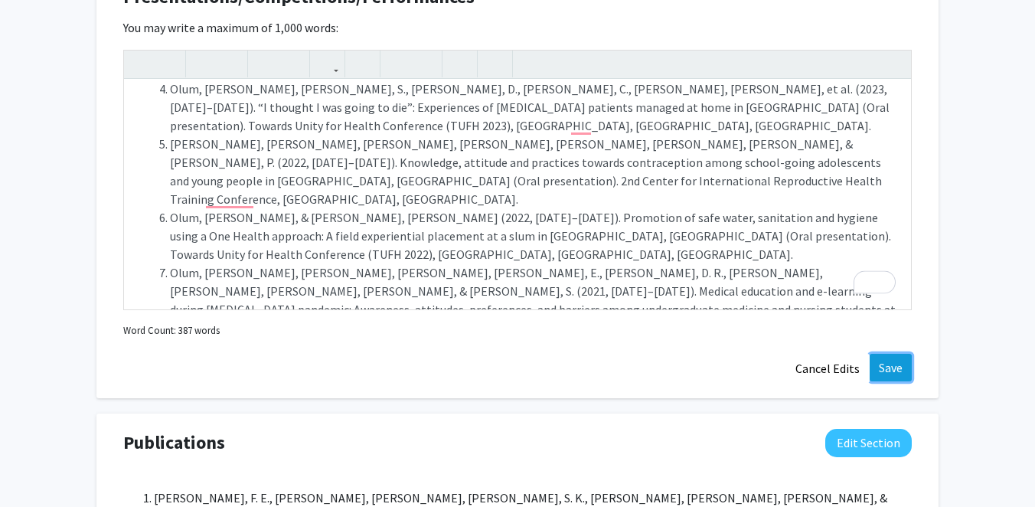
click at [872, 354] on button "Save" at bounding box center [890, 368] width 42 height 28
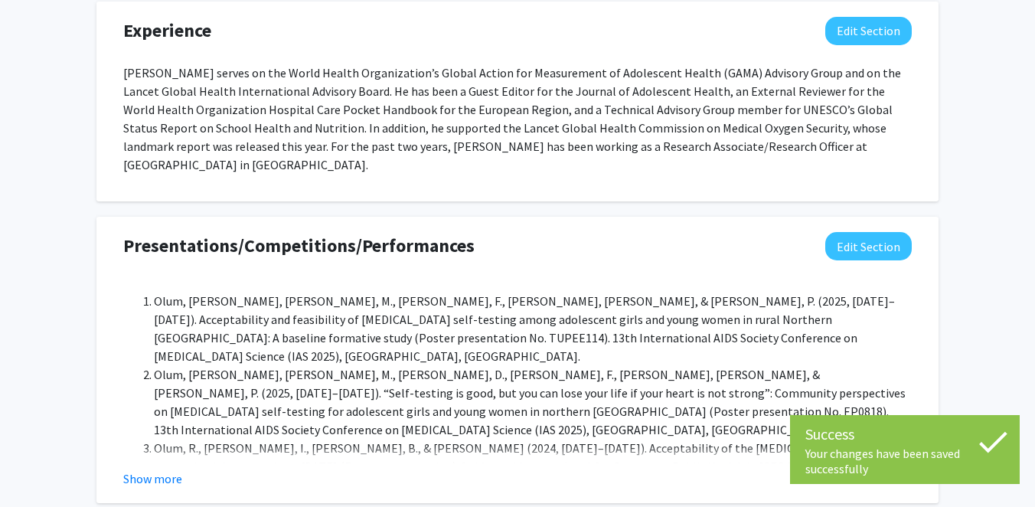
scroll to position [1954, 0]
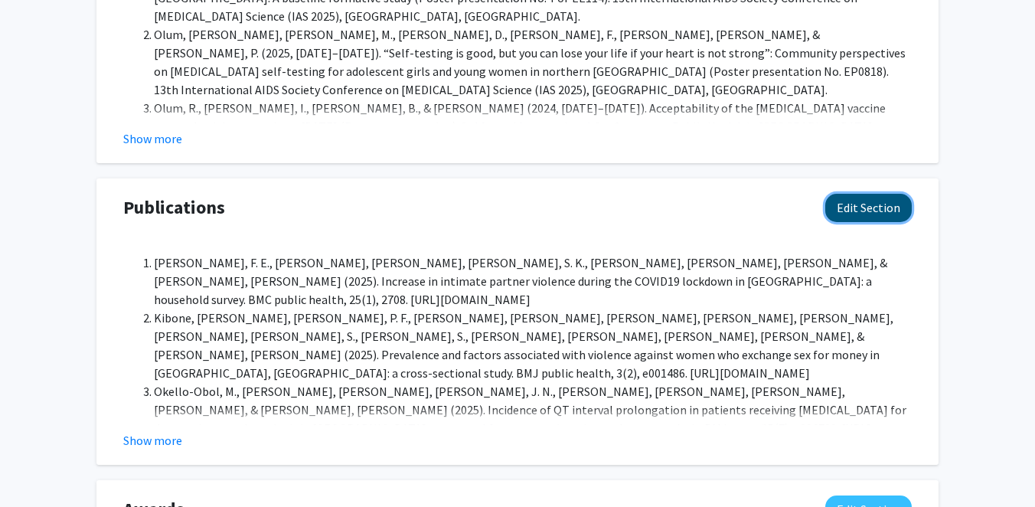
click at [878, 194] on button "Edit Section" at bounding box center [868, 208] width 86 height 28
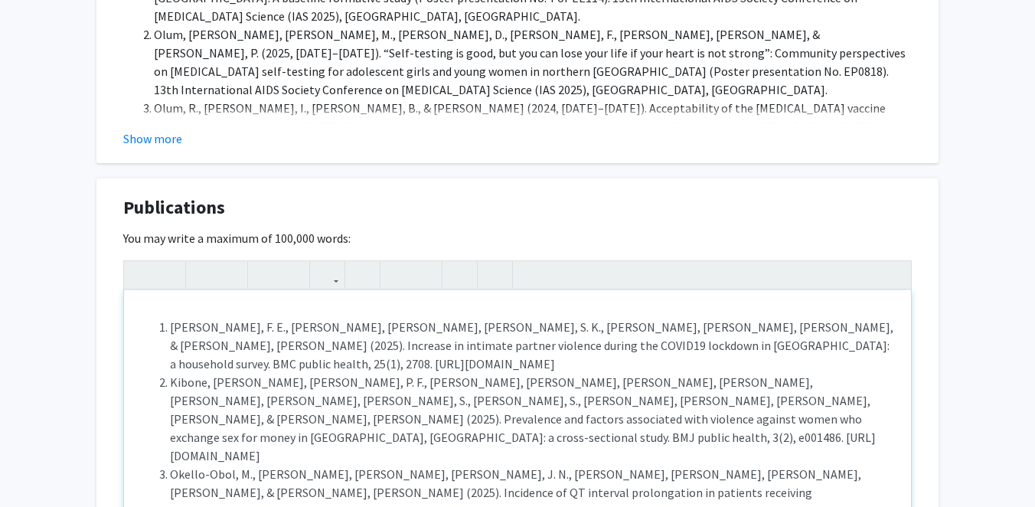
click at [170, 318] on li "[PERSON_NAME], F. E., [PERSON_NAME], [PERSON_NAME], [PERSON_NAME], S. K., [PERS…" at bounding box center [532, 345] width 725 height 55
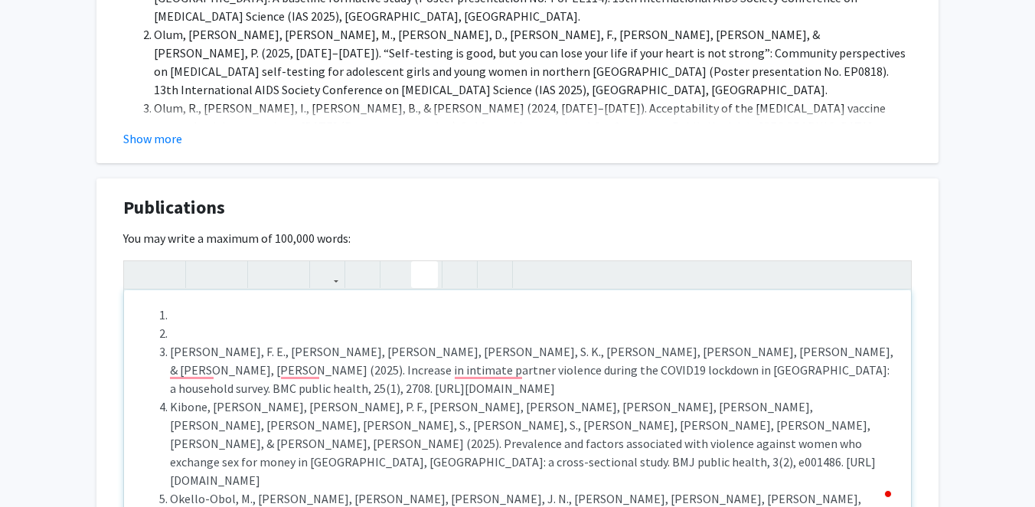
click at [191, 324] on li "To enrich screen reader interactions, please activate Accessibility in Grammarl…" at bounding box center [532, 333] width 725 height 18
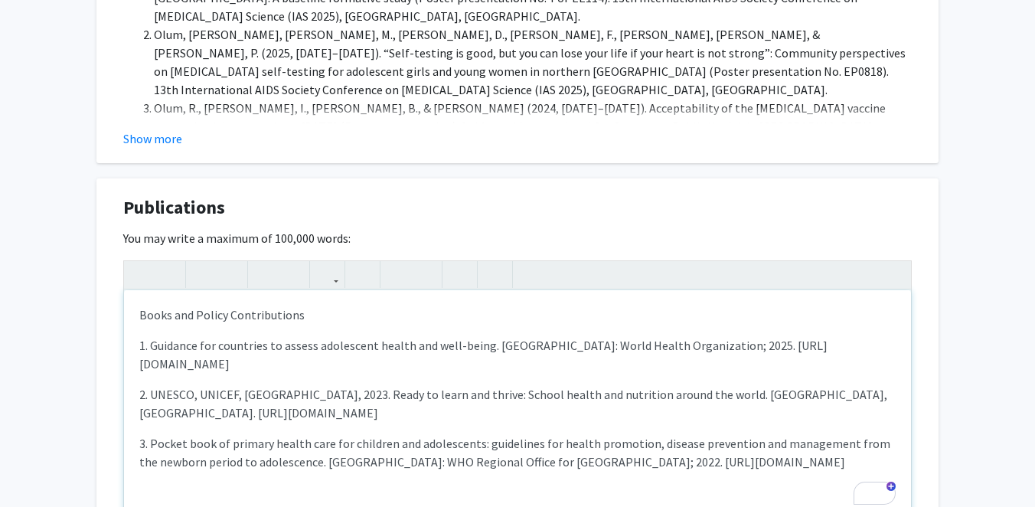
type textarea "<p>Books and Policy Contributions</p><p>1. Guidance for countries to assess ado…"
drag, startPoint x: 454, startPoint y: 311, endPoint x: 140, endPoint y: 312, distance: 313.7
click at [140, 336] on p "1. Guidance for countries to assess adolescent health and well-being. [GEOGRAPH…" at bounding box center [517, 354] width 756 height 37
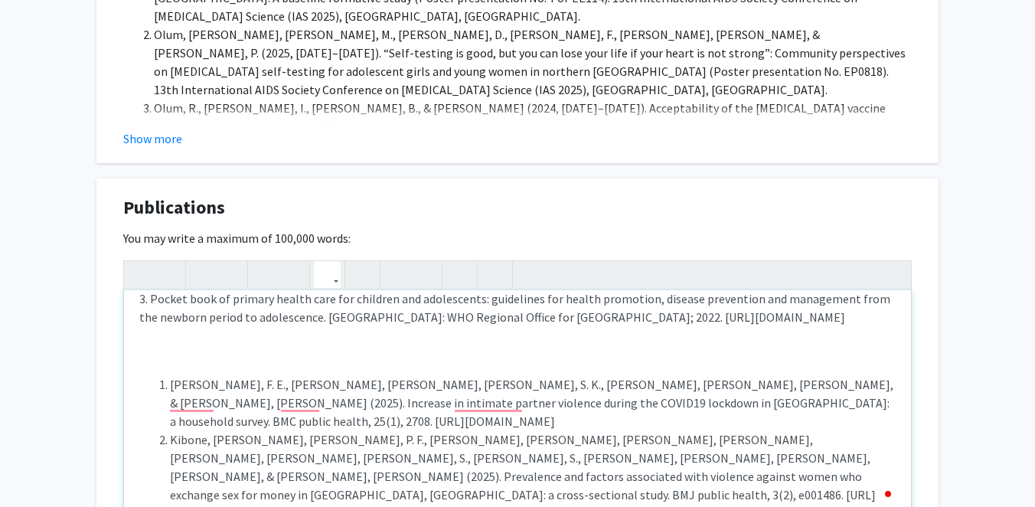
click at [323, 262] on icon "button" at bounding box center [327, 274] width 13 height 25
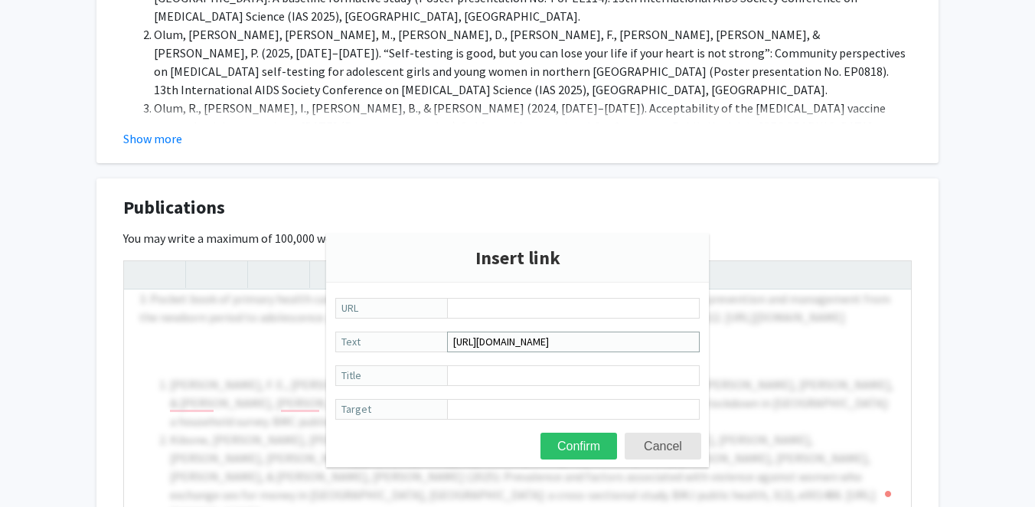
click at [544, 337] on input "[URL][DOMAIN_NAME]" at bounding box center [573, 341] width 253 height 21
click at [530, 298] on input "URL" at bounding box center [573, 308] width 253 height 21
paste input "[URL][DOMAIN_NAME]"
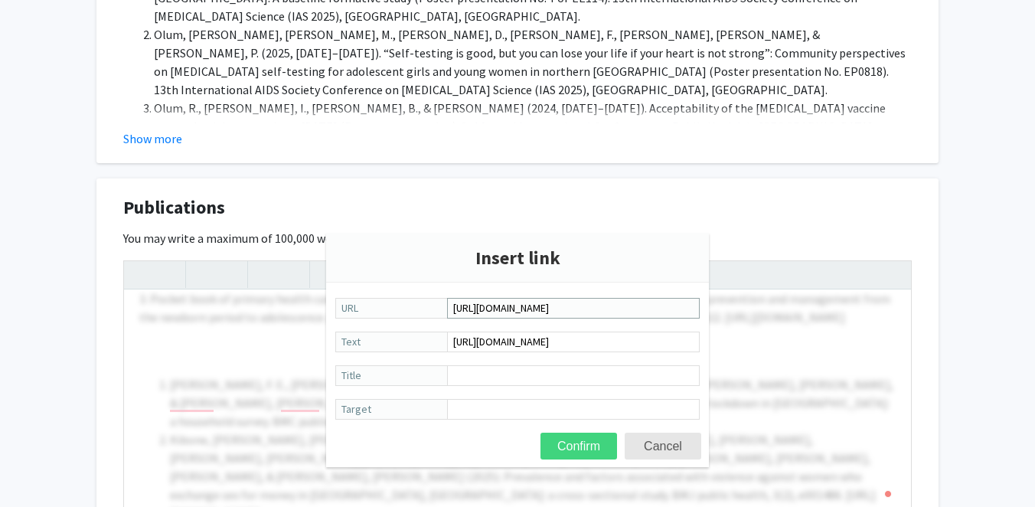
type input "[URL][DOMAIN_NAME]"
click at [591, 439] on button "Confirm" at bounding box center [578, 445] width 77 height 27
type textarea "<p>Books and Policy Contributions</p><p>1. Guidance for countries to assess ado…"
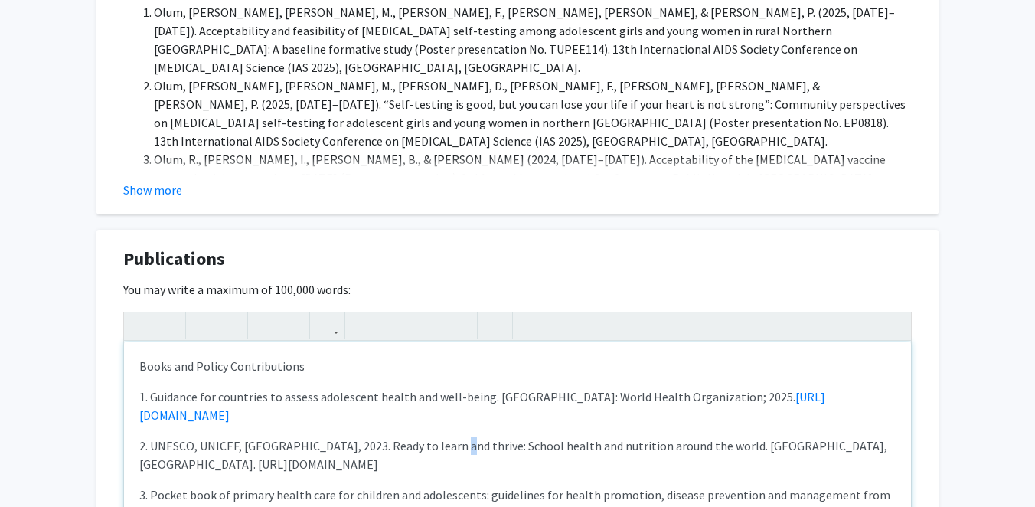
click at [448, 436] on p "2. UNESCO, UNICEF, WFP, 2023. Ready to learn and thrive: School health and nutr…" at bounding box center [517, 454] width 756 height 37
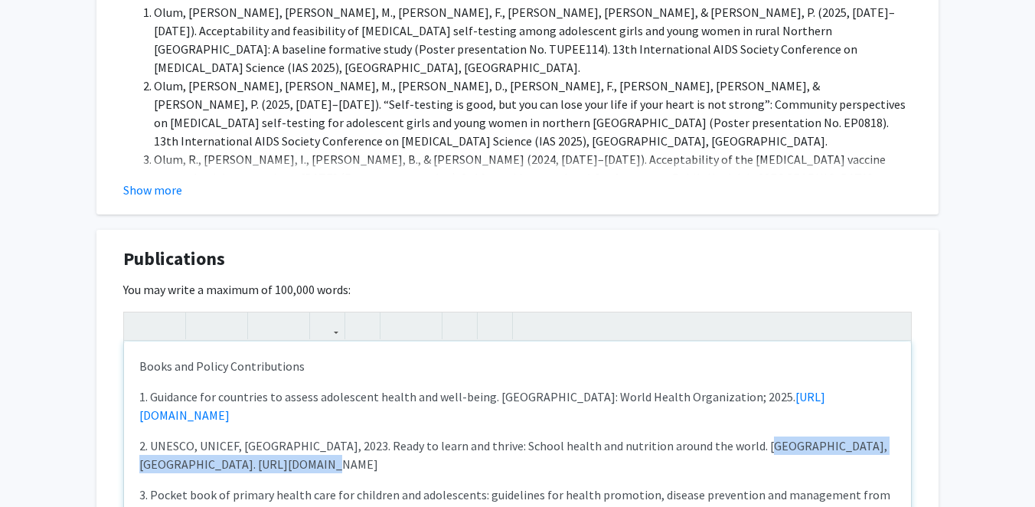
drag, startPoint x: 419, startPoint y: 409, endPoint x: 136, endPoint y: 410, distance: 283.1
click at [136, 410] on div "Books and Policy Contributions 1. Guidance for countries to assess adolescent h…" at bounding box center [517, 456] width 787 height 230
click at [330, 313] on icon "button" at bounding box center [327, 325] width 13 height 25
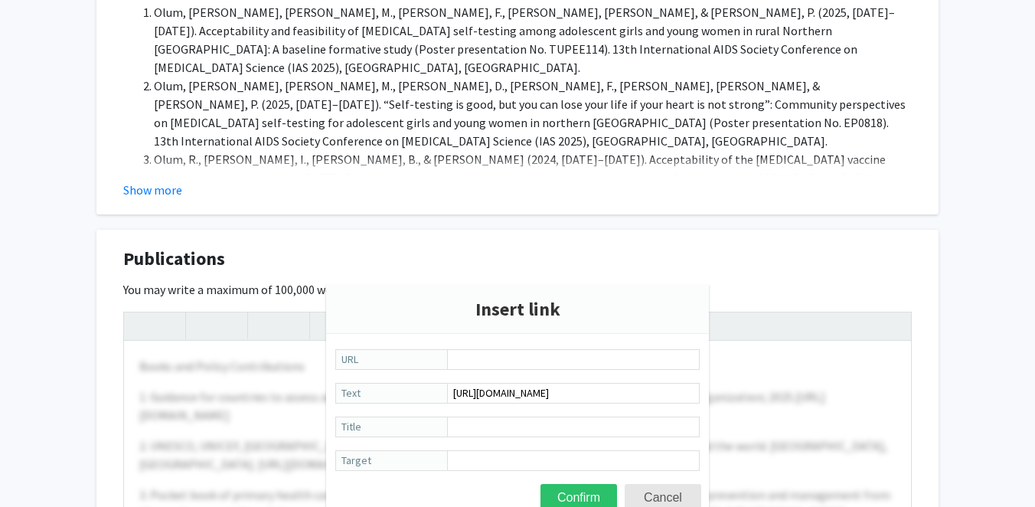
click at [497, 392] on input "[URL][DOMAIN_NAME]" at bounding box center [573, 393] width 253 height 21
click at [497, 358] on input "URL" at bounding box center [573, 359] width 253 height 21
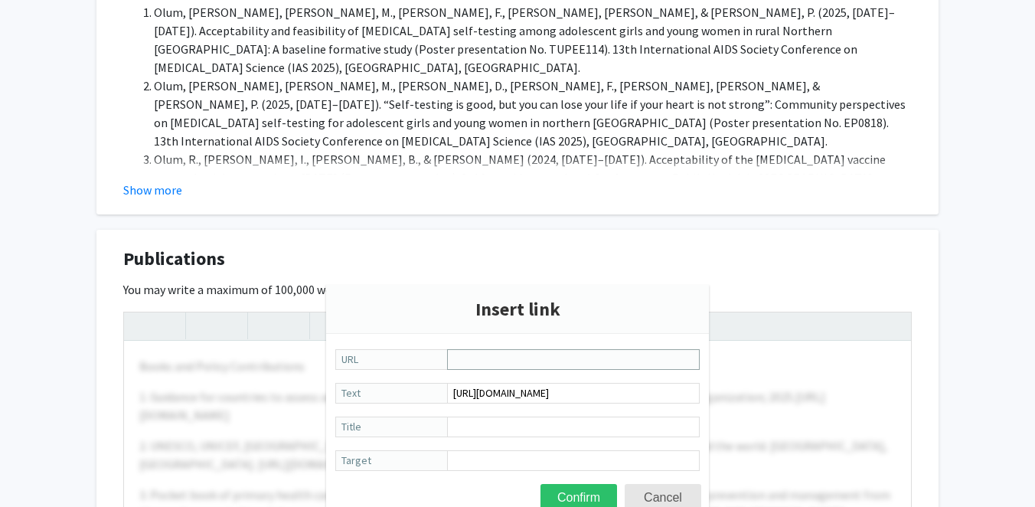
paste input "[URL][DOMAIN_NAME]"
type input "[URL][DOMAIN_NAME]"
click at [580, 496] on button "Confirm" at bounding box center [578, 497] width 77 height 27
type textarea "<p>Books and Policy Contributions</p><p>1. Guidance for countries to assess ado…"
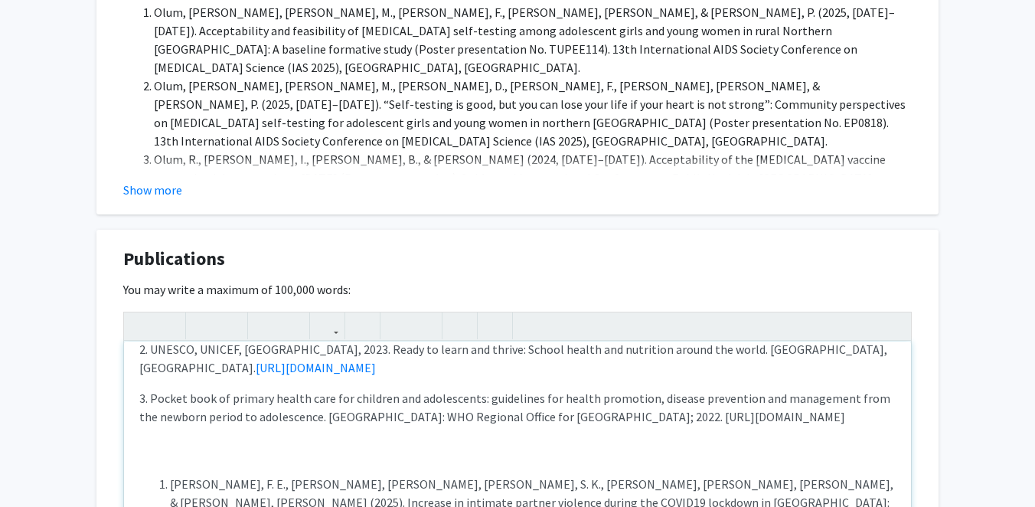
click at [291, 341] on div "Books and Policy Contributions 1. Guidance for countries to assess adolescent h…" at bounding box center [517, 456] width 787 height 230
click at [279, 341] on div "Books and Policy Contributions 1. Guidance for countries to assess adolescent h…" at bounding box center [517, 456] width 787 height 230
drag, startPoint x: 246, startPoint y: 324, endPoint x: 279, endPoint y: 324, distance: 33.7
click at [279, 341] on div "Books and Policy Contributions 1. Guidance for countries to assess adolescent h…" at bounding box center [517, 456] width 787 height 230
drag, startPoint x: 252, startPoint y: 338, endPoint x: 274, endPoint y: 338, distance: 22.2
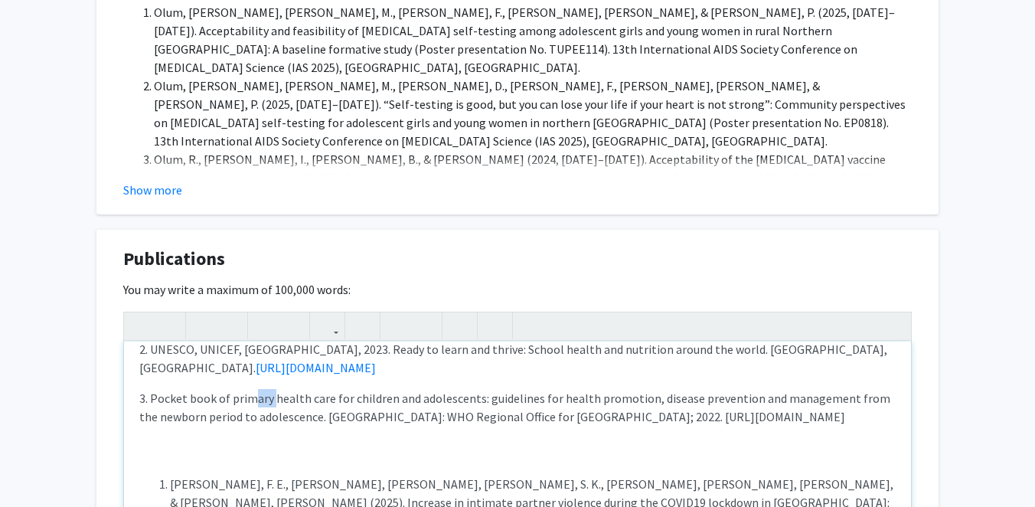
click at [274, 389] on p "3. Pocket book of primary health care for children and adolescents: guidelines …" at bounding box center [517, 407] width 756 height 37
click at [380, 389] on p "3. Pocket book of primary health care for children and adolescents: guidelines …" at bounding box center [517, 407] width 756 height 37
drag, startPoint x: 790, startPoint y: 359, endPoint x: 573, endPoint y: 359, distance: 216.5
click at [573, 389] on p "3. Pocket book of primary health care for children and adolescents: guidelines …" at bounding box center [517, 407] width 756 height 37
copy p "[URL][DOMAIN_NAME]"
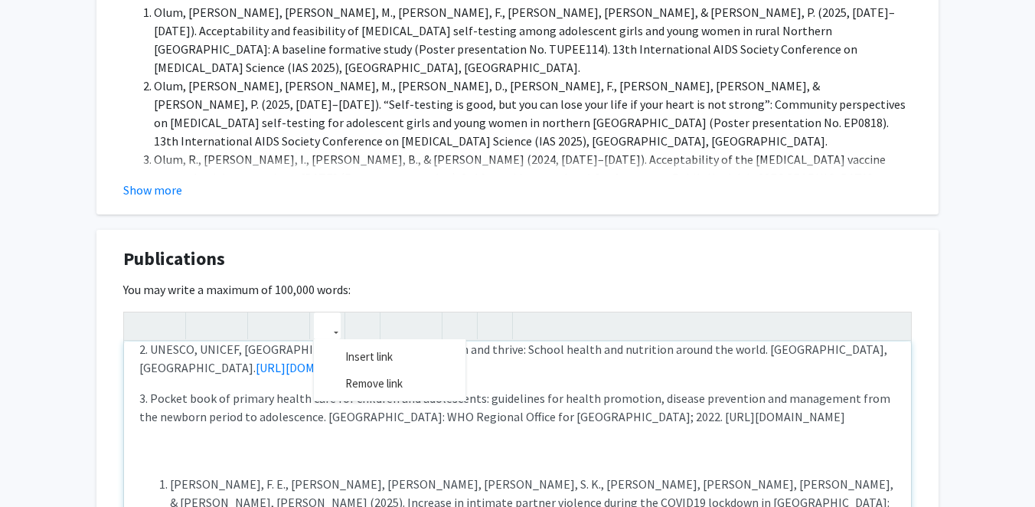
click at [326, 313] on icon "button" at bounding box center [327, 325] width 13 height 25
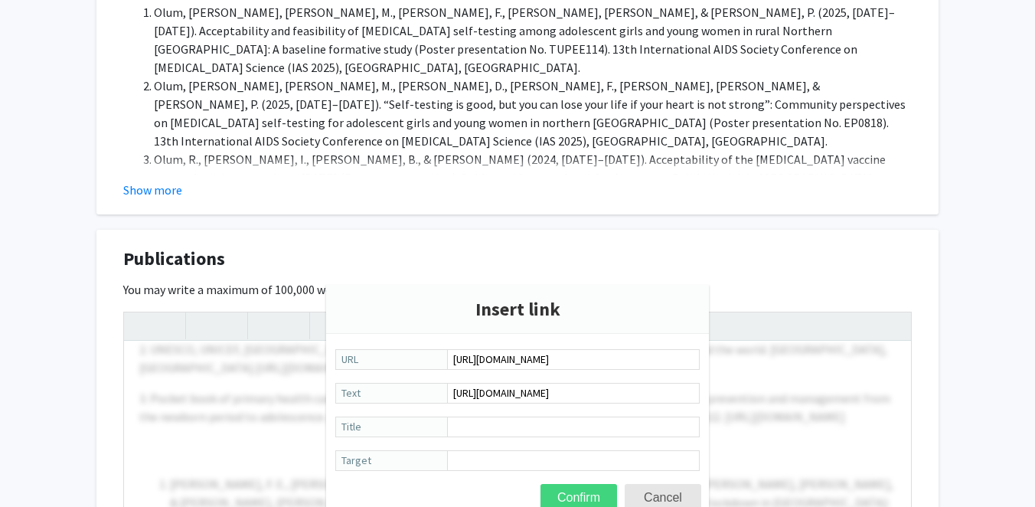
type input "[URL][DOMAIN_NAME]"
click at [578, 501] on button "Confirm" at bounding box center [578, 497] width 77 height 27
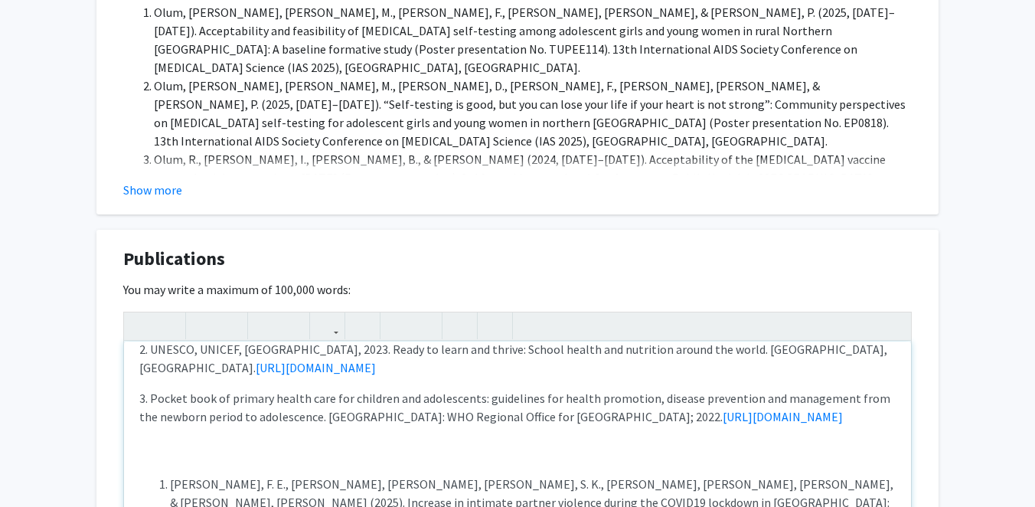
click at [503, 373] on div "Books and Policy Contributions 1. Guidance for countries to assess adolescent h…" at bounding box center [517, 456] width 787 height 230
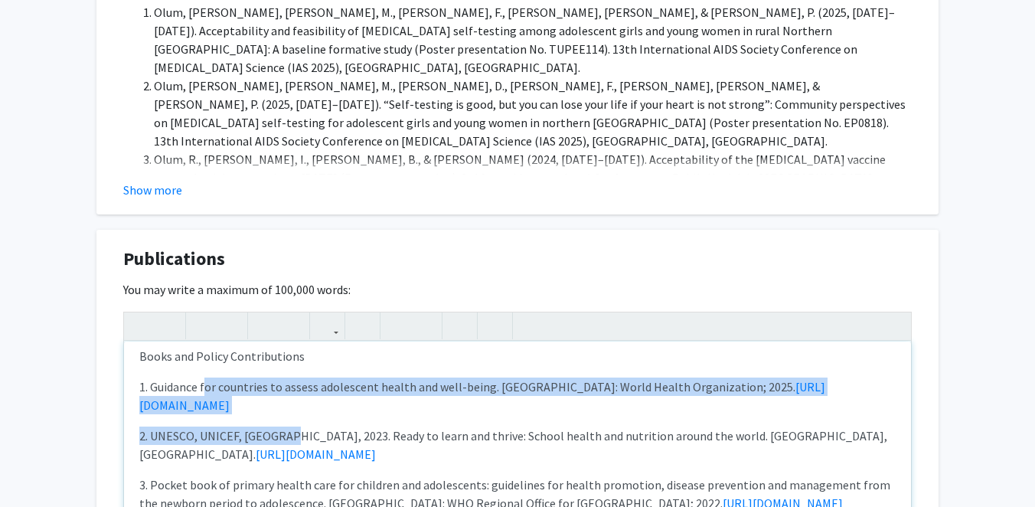
drag, startPoint x: 204, startPoint y: 328, endPoint x: 288, endPoint y: 374, distance: 95.9
click at [288, 374] on div "Books and Policy Contributions 1. Guidance for countries to assess adolescent h…" at bounding box center [517, 456] width 787 height 230
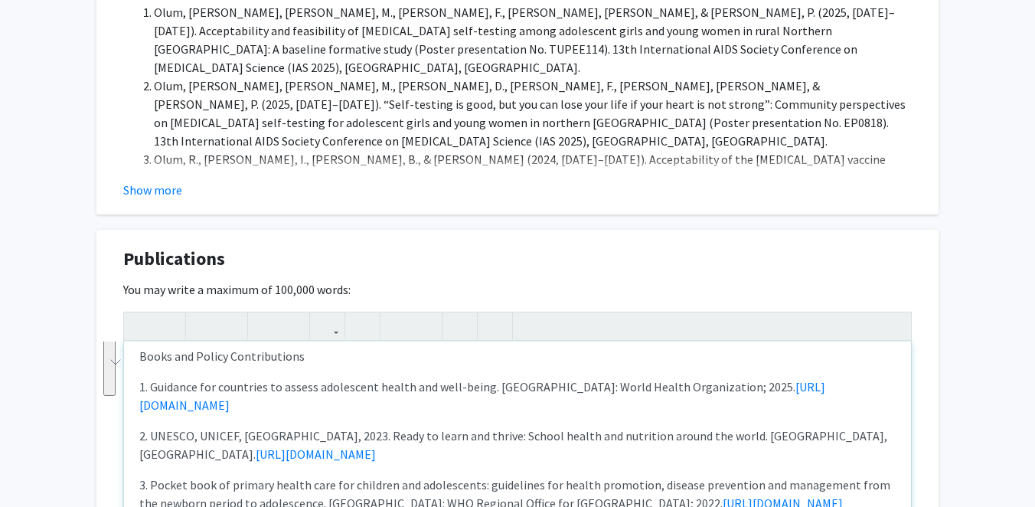
click at [274, 367] on div "Books and Policy Contributions 1. Guidance for countries to assess adolescent h…" at bounding box center [517, 456] width 787 height 230
click at [246, 366] on div "Books and Policy Contributions 1. Guidance for countries to assess adolescent h…" at bounding box center [517, 456] width 787 height 230
drag, startPoint x: 236, startPoint y: 368, endPoint x: 297, endPoint y: 369, distance: 60.5
click at [297, 369] on div "Books and Policy Contributions 1. Guidance for countries to assess adolescent h…" at bounding box center [517, 456] width 787 height 230
drag, startPoint x: 400, startPoint y: 363, endPoint x: 349, endPoint y: 365, distance: 51.3
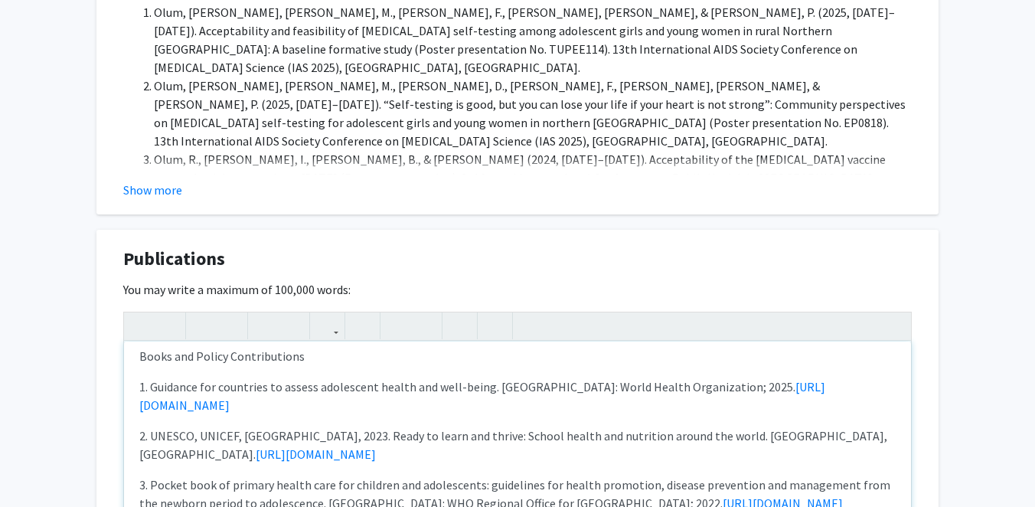
click at [348, 365] on div "Books and Policy Contributions 1. Guidance for countries to assess adolescent h…" at bounding box center [517, 456] width 787 height 230
drag, startPoint x: 365, startPoint y: 365, endPoint x: 297, endPoint y: 365, distance: 68.1
click at [297, 366] on div "Books and Policy Contributions 1. Guidance for countries to assess adolescent h…" at bounding box center [517, 456] width 787 height 230
drag, startPoint x: 285, startPoint y: 370, endPoint x: 392, endPoint y: 369, distance: 107.1
click at [392, 370] on div "Books and Policy Contributions 1. Guidance for countries to assess adolescent h…" at bounding box center [517, 456] width 787 height 230
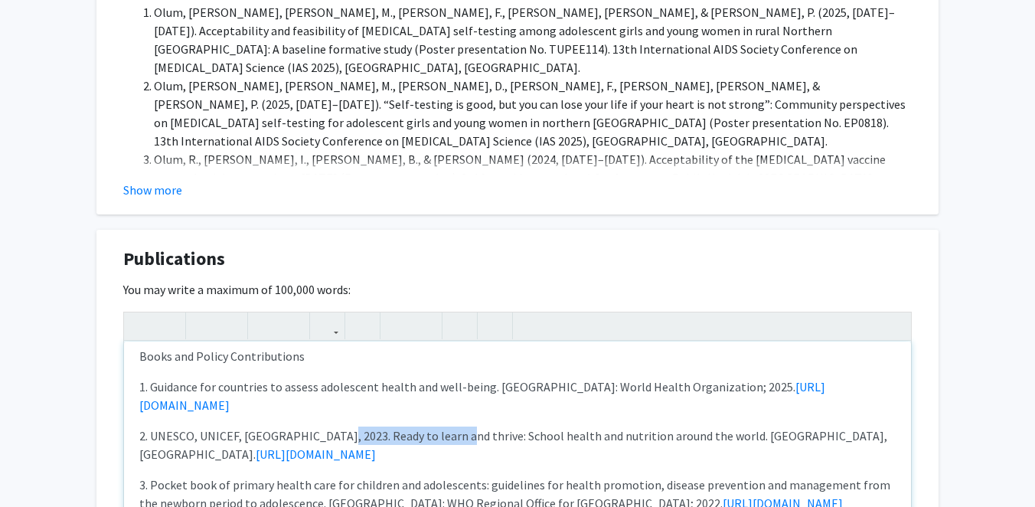
drag, startPoint x: 450, startPoint y: 374, endPoint x: 332, endPoint y: 377, distance: 117.9
click at [332, 426] on p "2. UNESCO, UNICEF, WFP, 2023. Ready to learn and thrive: School health and nutr…" at bounding box center [517, 444] width 756 height 37
click at [318, 368] on div "Books and Policy Contributions 1. Guidance for countries to assess adolescent h…" at bounding box center [517, 456] width 787 height 230
click at [153, 426] on p "2. UNESCO, UNICEF, WFP, 2023. Ready to learn and thrive: School health and nutr…" at bounding box center [517, 444] width 756 height 37
click at [149, 377] on p "1. Guidance for countries to assess adolescent health and well-being. Geneva: W…" at bounding box center [517, 395] width 756 height 37
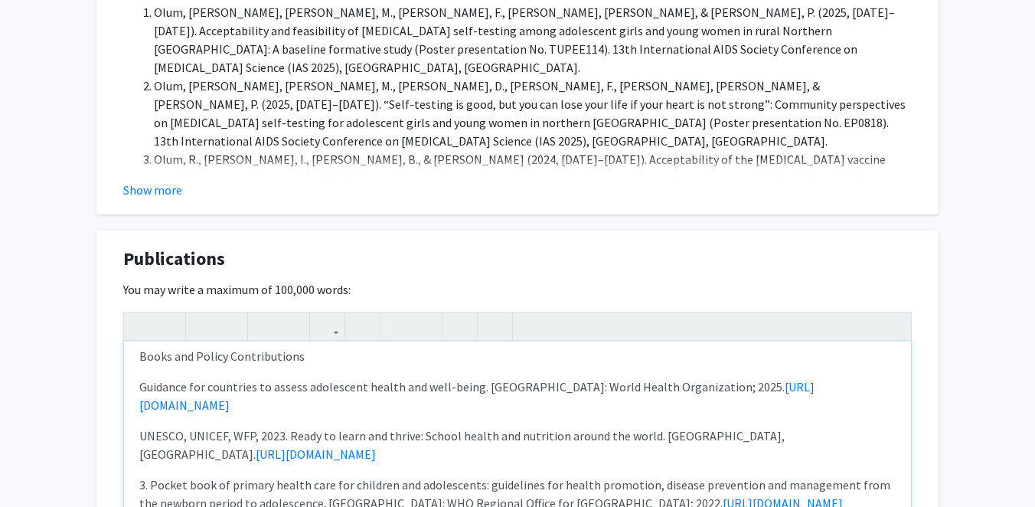
click at [150, 475] on p "3. Pocket book of primary health care for children and adolescents: guidelines …" at bounding box center [517, 493] width 756 height 37
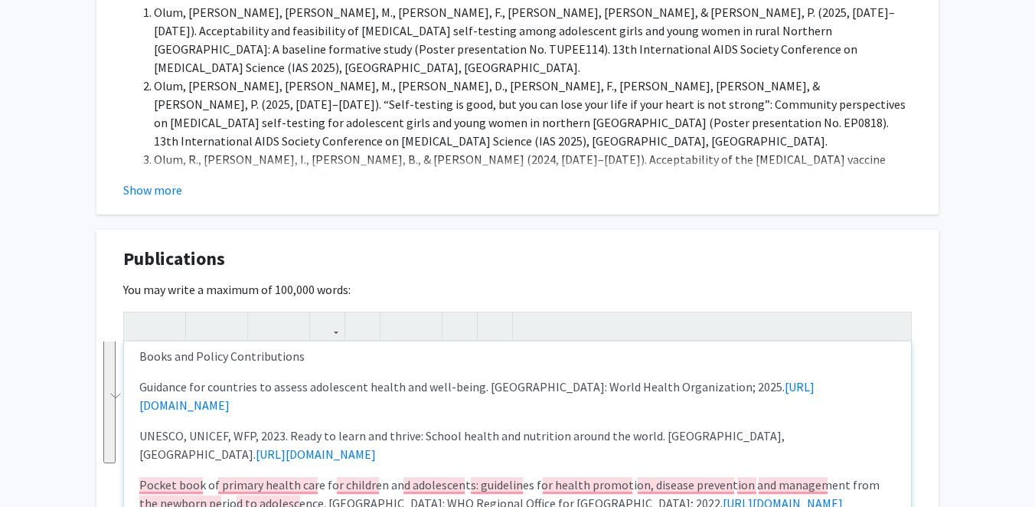
drag, startPoint x: 801, startPoint y: 454, endPoint x: 95, endPoint y: 327, distance: 717.5
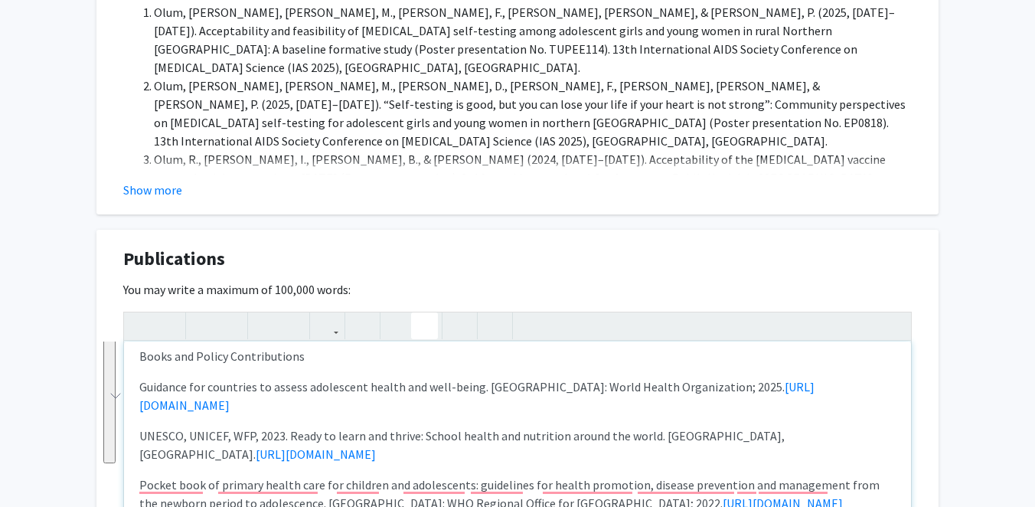
click at [419, 313] on icon "button" at bounding box center [424, 325] width 13 height 25
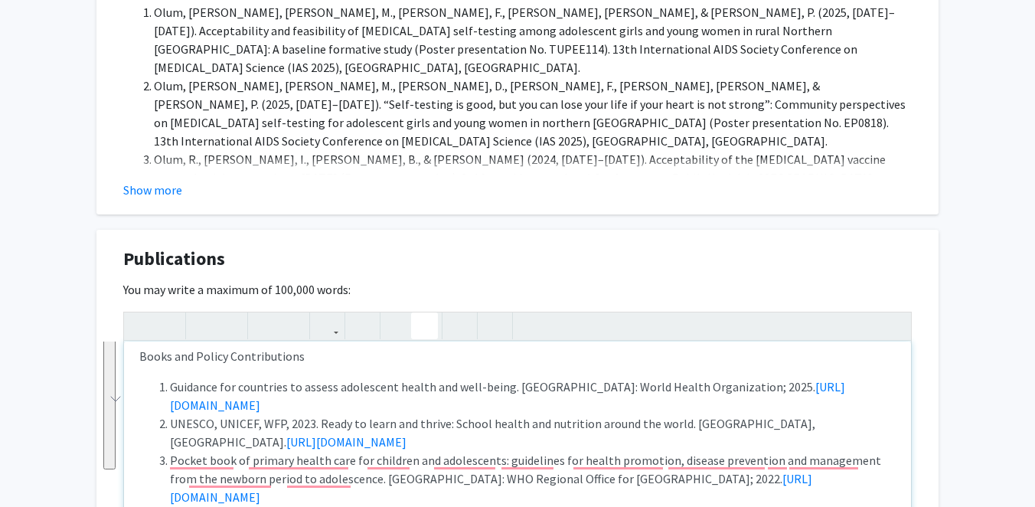
click at [481, 414] on li "UNESCO, UNICEF, WFP, 2023. Ready to learn and thrive: School health and nutriti…" at bounding box center [532, 432] width 725 height 37
drag, startPoint x: 305, startPoint y: 302, endPoint x: 107, endPoint y: 298, distance: 198.2
click at [107, 298] on div "Publications Edit Section You may write a maximum of 100,000 words: Books and P…" at bounding box center [517, 445] width 842 height 430
click at [163, 341] on div "Books and Policy Contributions Guidance for countries to assess adolescent heal…" at bounding box center [517, 456] width 787 height 230
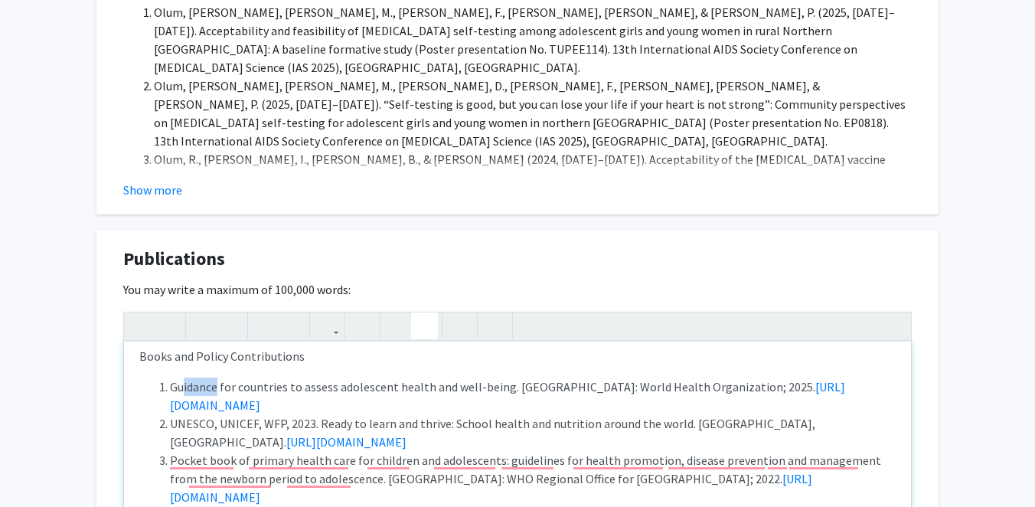
drag, startPoint x: 181, startPoint y: 322, endPoint x: 217, endPoint y: 323, distance: 35.2
click at [217, 377] on li "Guidance for countries to assess adolescent health and well-being. Geneva: Worl…" at bounding box center [532, 395] width 725 height 37
click at [228, 347] on p "Books and Policy Contributions" at bounding box center [517, 356] width 756 height 18
drag, startPoint x: 215, startPoint y: 308, endPoint x: 239, endPoint y: 308, distance: 23.7
click at [239, 347] on p "Books and Policy Contributions" at bounding box center [517, 356] width 756 height 18
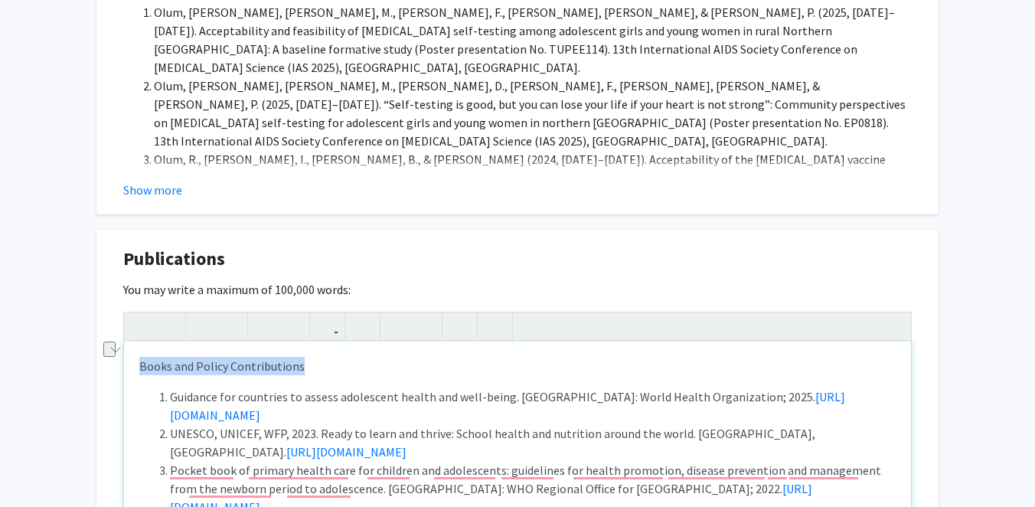
drag, startPoint x: 311, startPoint y: 299, endPoint x: 118, endPoint y: 283, distance: 193.5
click at [118, 283] on div "Publications Edit Section You may write a maximum of 100,000 words: Books and P…" at bounding box center [517, 445] width 842 height 430
click at [199, 313] on icon "button" at bounding box center [203, 325] width 13 height 25
click at [217, 358] on strong "Books and Policy Contributions" at bounding box center [227, 365] width 176 height 15
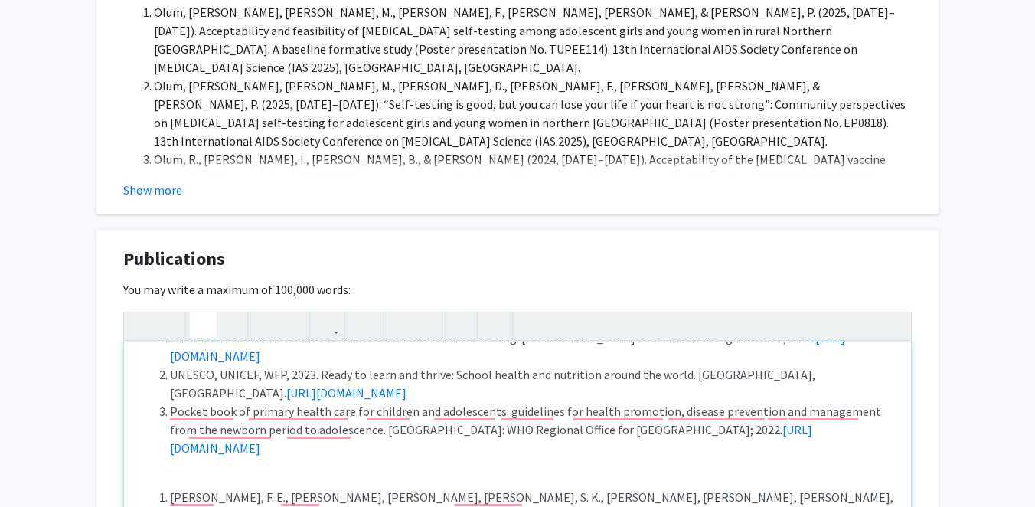
click at [127, 402] on div "Publications Edit Section You may write a maximum of 100,000 words: Books and P…" at bounding box center [517, 445] width 842 height 430
click at [204, 313] on icon "button" at bounding box center [203, 325] width 13 height 25
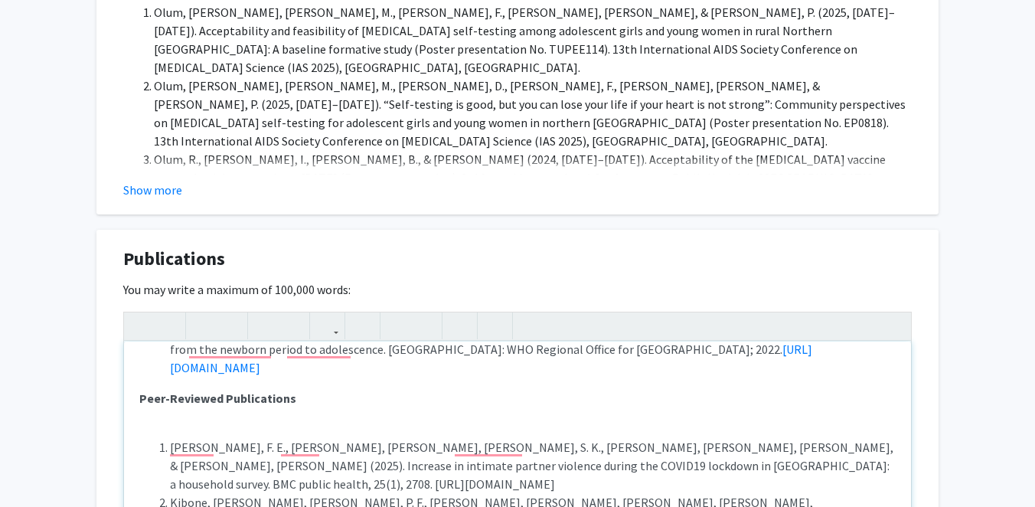
click at [210, 343] on div "Books and Policy Contributions Guidance for countries to assess adolescent heal…" at bounding box center [517, 456] width 787 height 230
click at [321, 341] on div "Books and Policy Contributions Guidance for countries to assess adolescent heal…" at bounding box center [517, 456] width 787 height 230
drag, startPoint x: 299, startPoint y: 356, endPoint x: 129, endPoint y: 355, distance: 169.9
click at [129, 355] on div "Books and Policy Contributions Guidance for countries to assess adolescent heal…" at bounding box center [517, 456] width 787 height 230
click at [226, 313] on icon "button" at bounding box center [229, 325] width 13 height 25
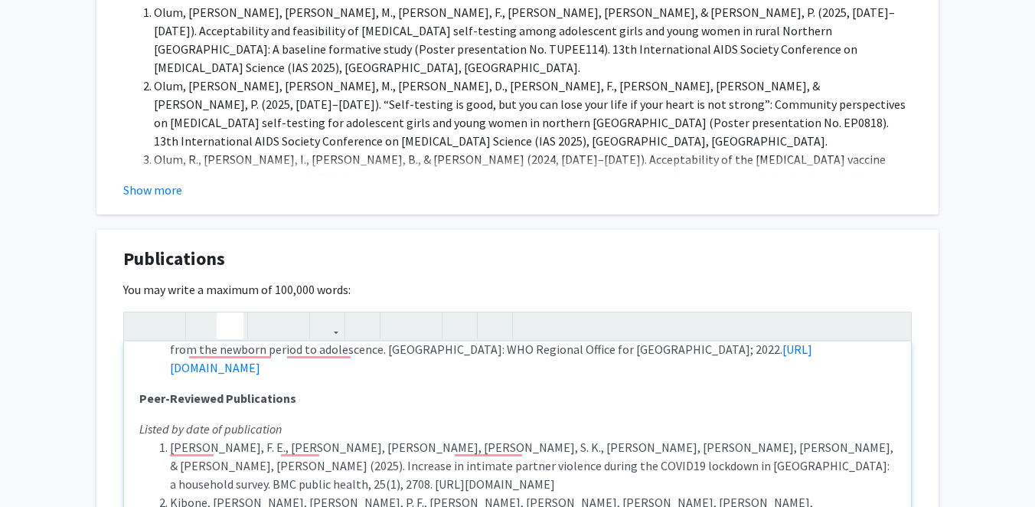
click at [250, 341] on div "Books and Policy Contributions Guidance for countries to assess adolescent heal…" at bounding box center [517, 456] width 787 height 230
click at [308, 389] on p "Peer-Reviewed Publications" at bounding box center [517, 398] width 756 height 18
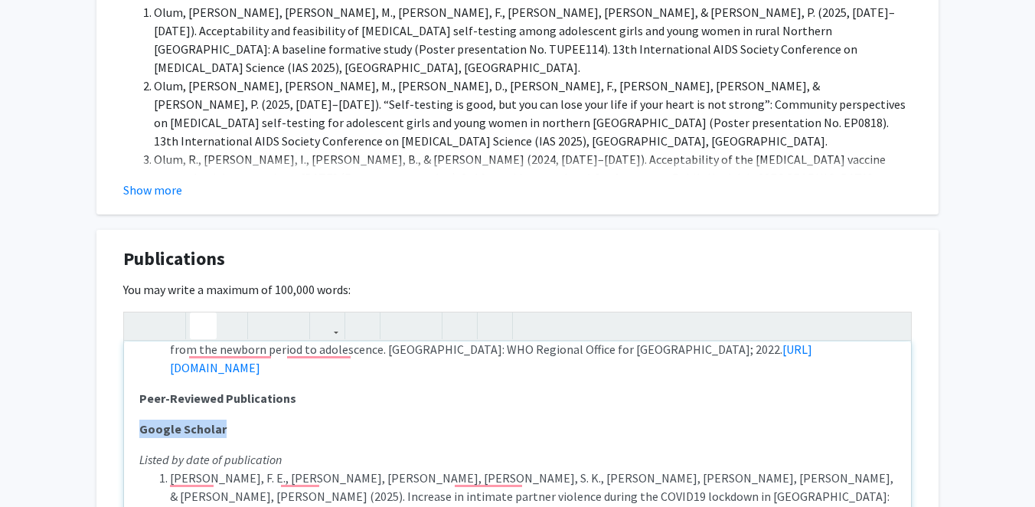
drag, startPoint x: 243, startPoint y: 357, endPoint x: 128, endPoint y: 354, distance: 114.8
click at [127, 354] on div "Publications Edit Section You may write a maximum of 100,000 words: Books and P…" at bounding box center [517, 445] width 842 height 430
click at [197, 313] on use "button" at bounding box center [197, 313] width 0 height 0
type textarea "<p><strong>Books and Policy Contributions</strong></p><p><ol><li>Guidance for c…"
click at [326, 313] on icon "button" at bounding box center [327, 325] width 13 height 25
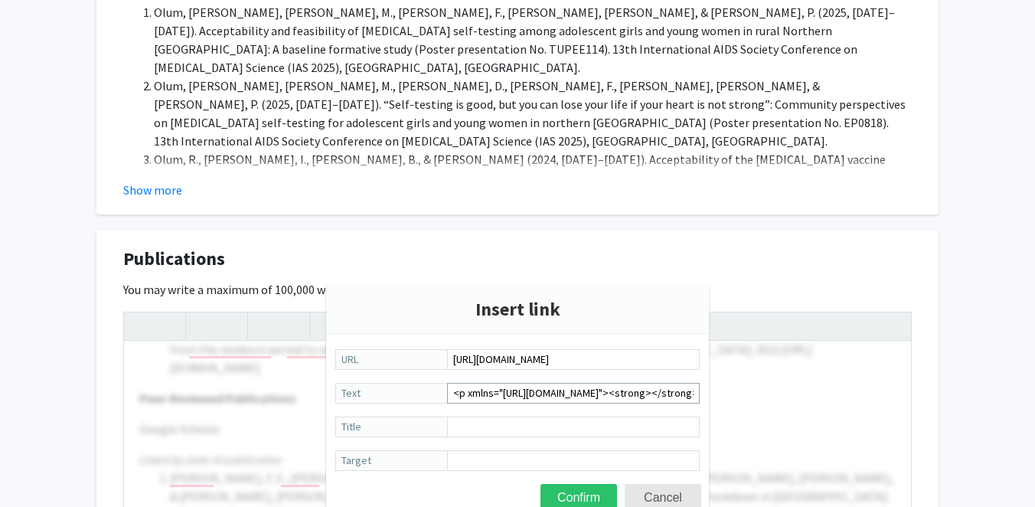
scroll to position [0, 50]
type input "https://scholar.google.com/citations?user=iysomwsAAAAJ&hl=en"
click at [598, 393] on input "<p xmlns="http://www.w3.org/1999/xhtml"><strong></strong></p><p xmlns="http://w…" at bounding box center [573, 393] width 253 height 21
click at [574, 500] on button "Confirm" at bounding box center [578, 497] width 77 height 27
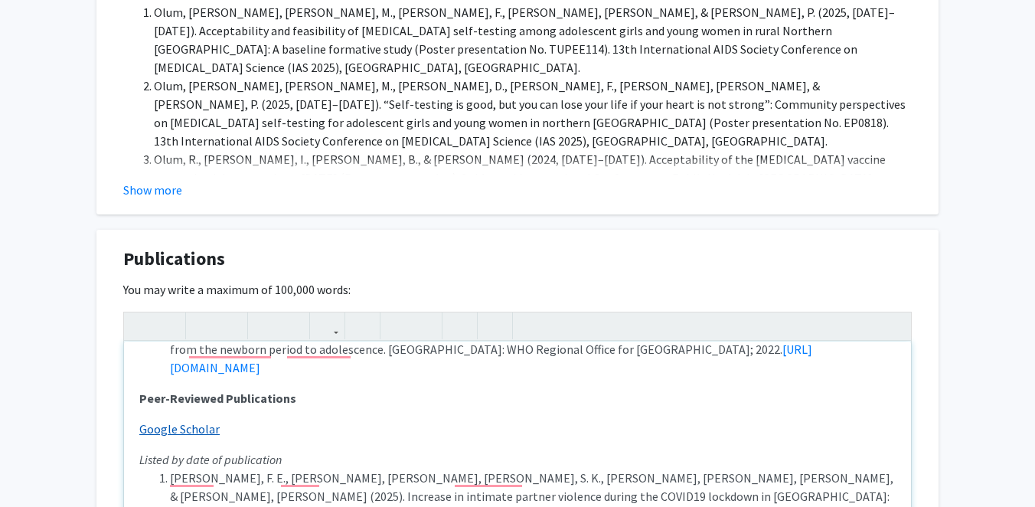
click at [259, 419] on p "Google Scholar" at bounding box center [517, 428] width 756 height 18
type textarea "<p><strong>Books and Policy Contributions</strong></p><p><ol><li>Guidance for c…"
click at [229, 419] on p "Google Scholar" at bounding box center [517, 428] width 756 height 18
click at [204, 389] on p "Peer-Reviewed Publications" at bounding box center [517, 398] width 756 height 18
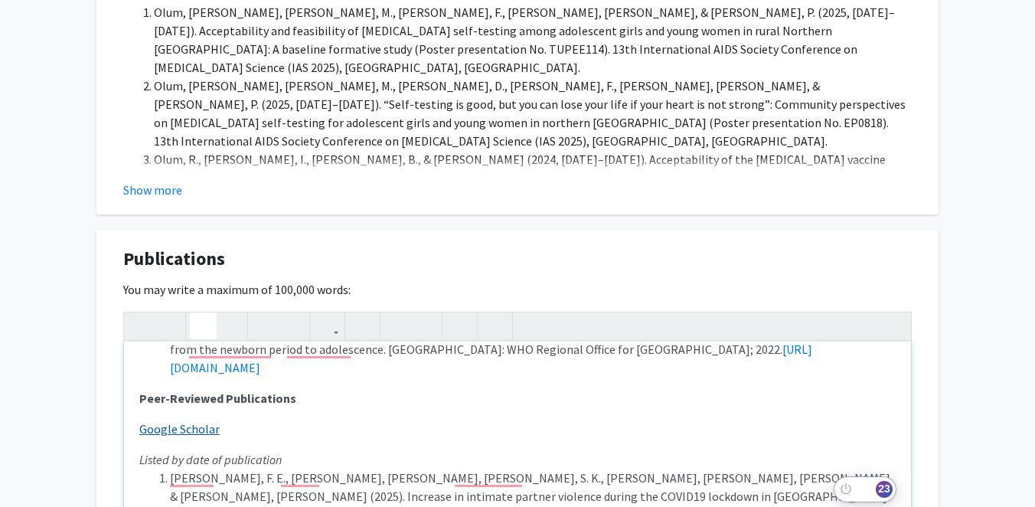
click at [235, 419] on p "Google Scholar" at bounding box center [517, 428] width 756 height 18
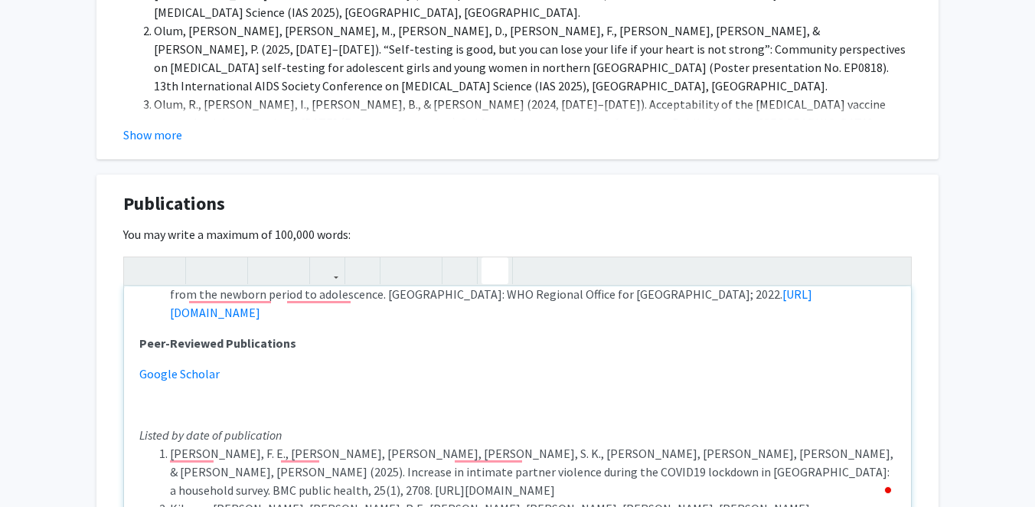
scroll to position [1968, 0]
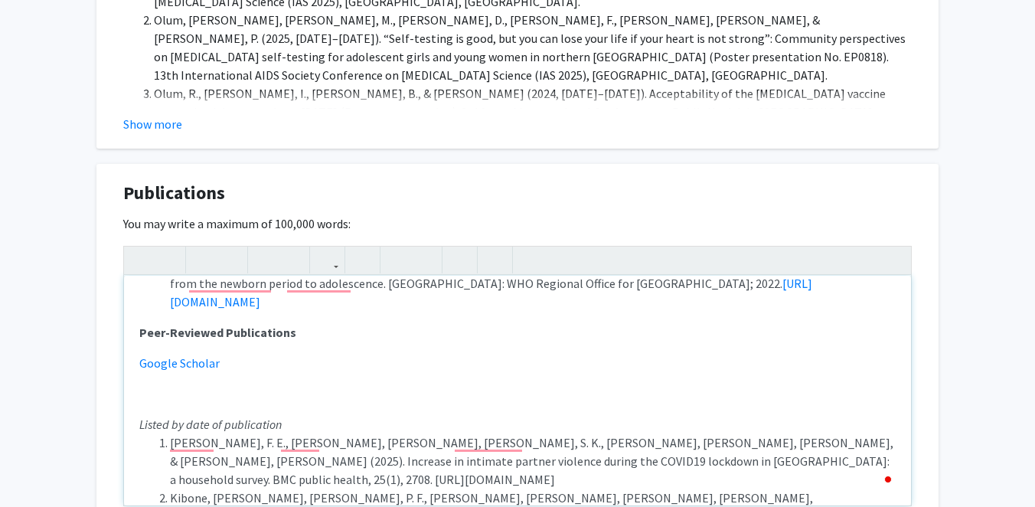
click at [207, 334] on div "Books and Policy Contributions Guidance for countries to assess adolescent heal…" at bounding box center [517, 390] width 787 height 230
click at [188, 354] on p "Google Scholar" at bounding box center [517, 378] width 756 height 49
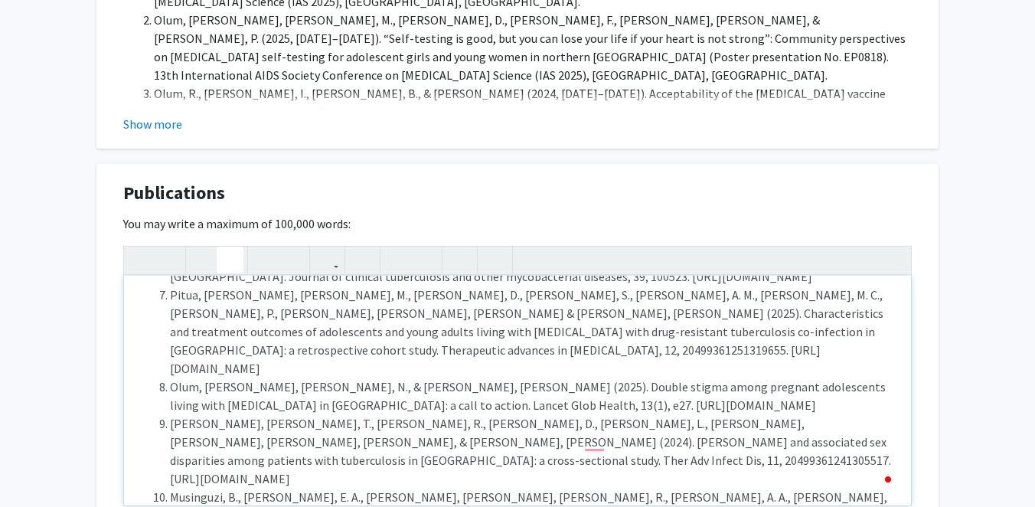
scroll to position [1058, 0]
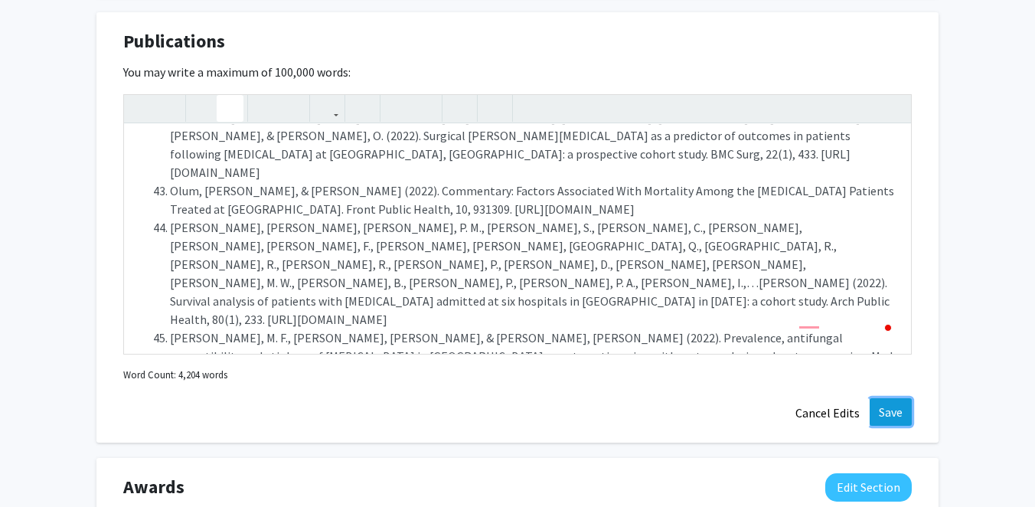
click at [898, 398] on button "Save" at bounding box center [890, 412] width 42 height 28
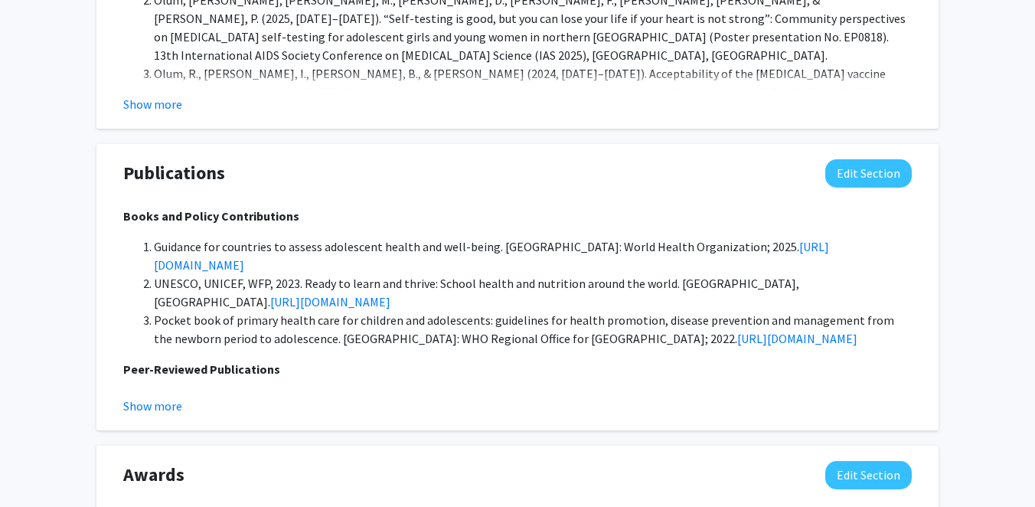
scroll to position [2002, 0]
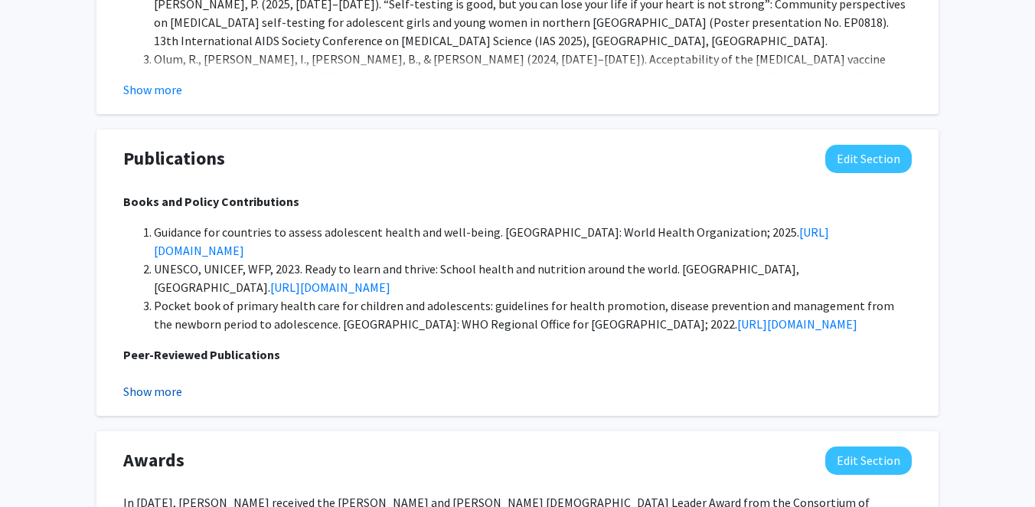
click at [174, 382] on button "Show more" at bounding box center [152, 391] width 59 height 18
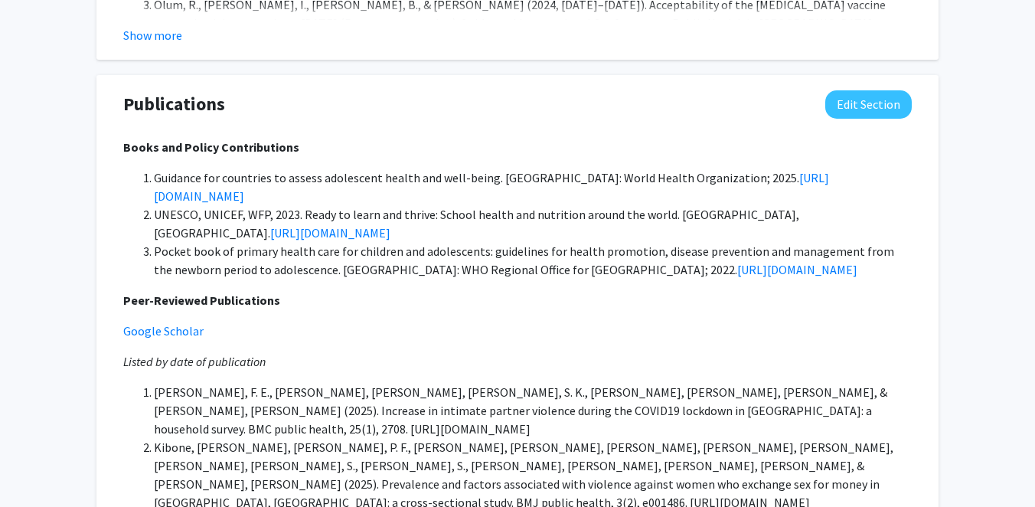
scroll to position [2094, 0]
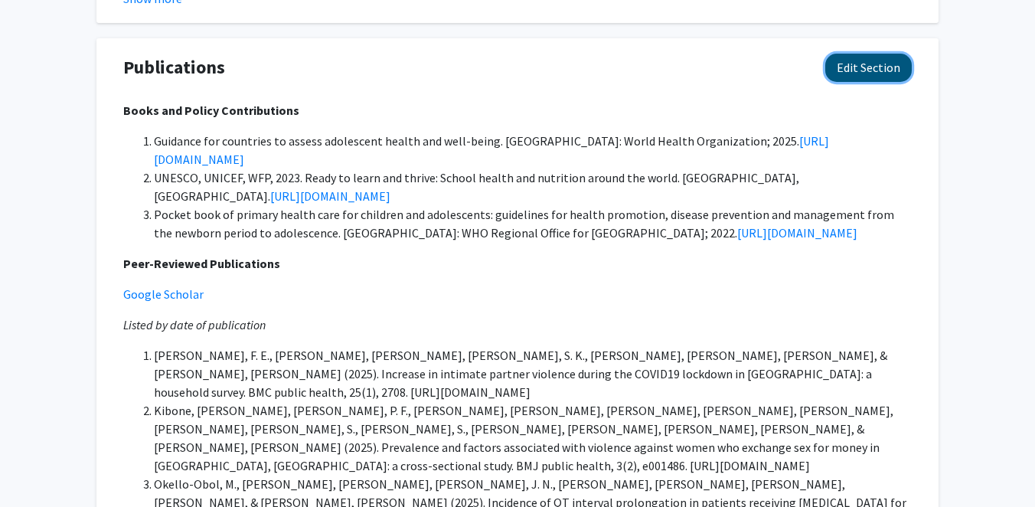
click at [868, 54] on button "Edit Section" at bounding box center [868, 68] width 86 height 28
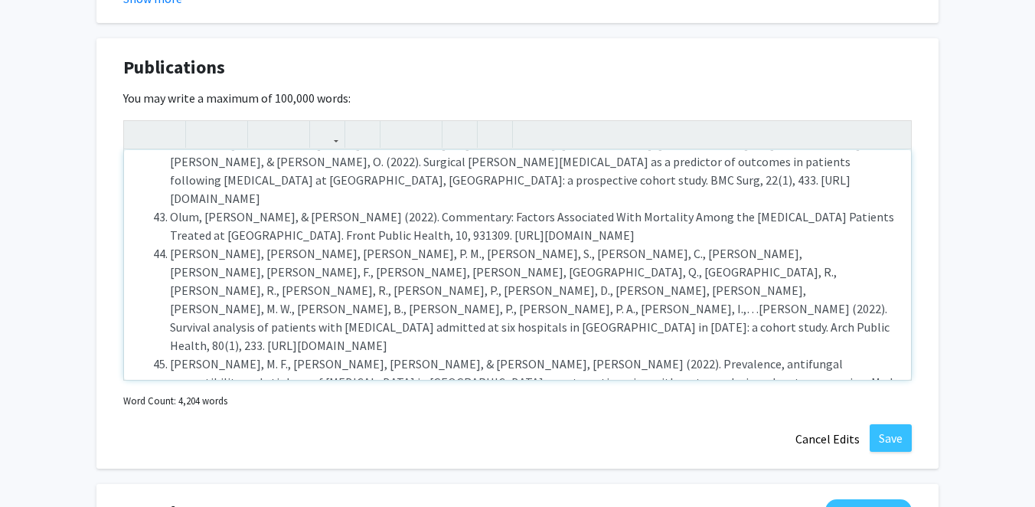
scroll to position [3051, 0]
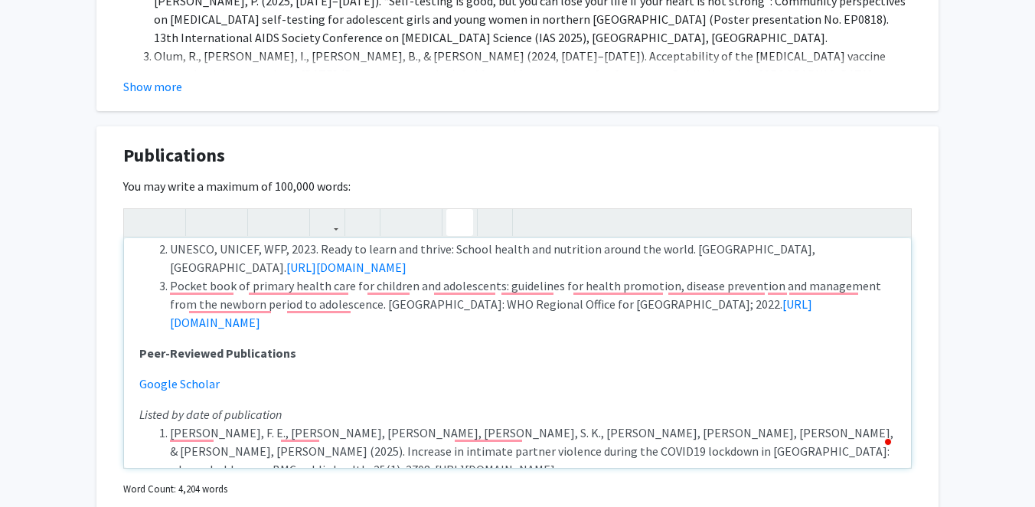
click at [465, 210] on icon "button" at bounding box center [459, 222] width 13 height 25
click at [463, 210] on icon "button" at bounding box center [459, 222] width 13 height 25
click at [465, 210] on icon "button" at bounding box center [459, 222] width 13 height 25
click at [492, 210] on icon "button" at bounding box center [494, 222] width 13 height 25
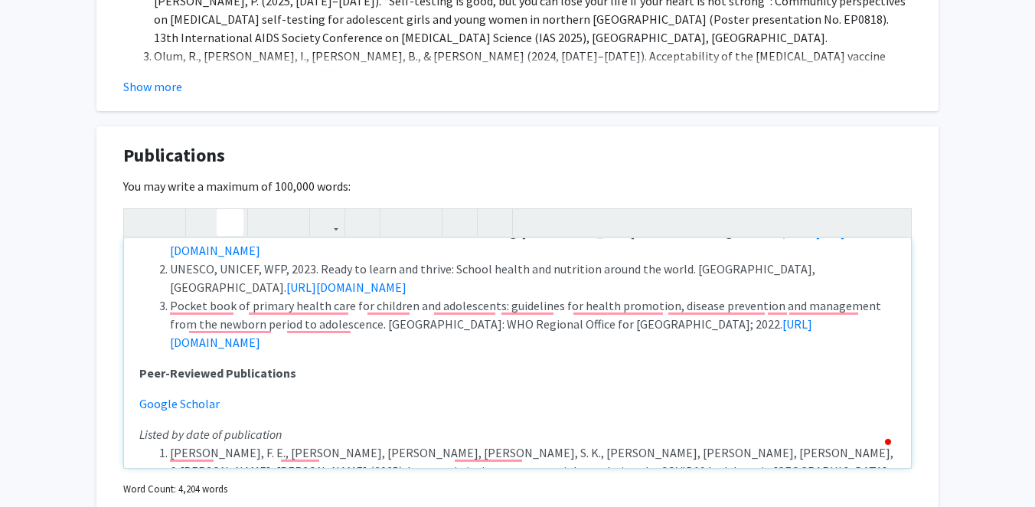
click at [141, 365] on strong "Peer-Reviewed Publications" at bounding box center [217, 372] width 157 height 15
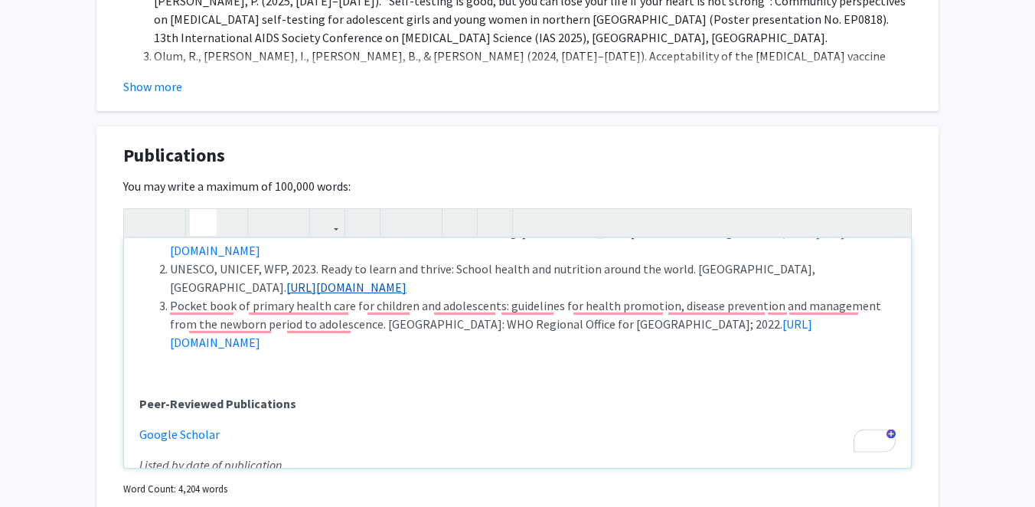
click at [497, 210] on icon "button" at bounding box center [494, 222] width 13 height 25
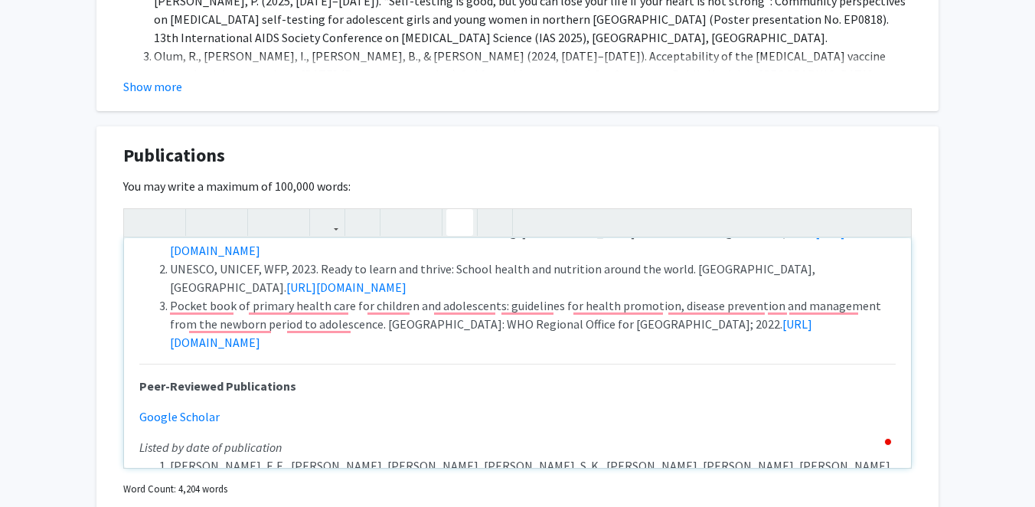
click at [461, 210] on icon "button" at bounding box center [459, 222] width 13 height 25
click at [414, 456] on li "Kitutu, F. E., Olum, R., Nakamanya, S. K., Nakisita, O., Clarke, S. E., & Hutch…" at bounding box center [532, 483] width 725 height 55
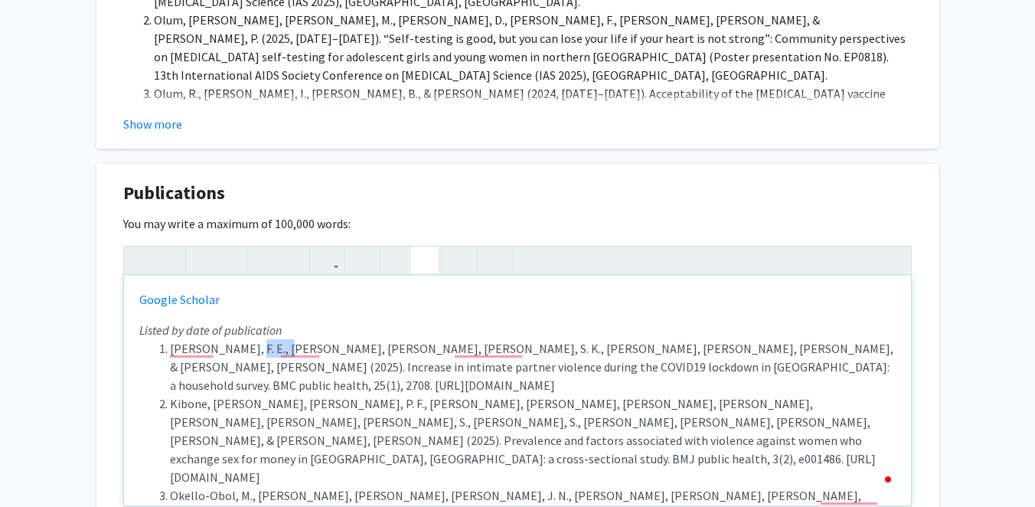
drag, startPoint x: 277, startPoint y: 272, endPoint x: 232, endPoint y: 272, distance: 45.1
click at [232, 339] on li "Kitutu, F. E., Olum, R., Nakamanya, S. K., Nakisita, O., Clarke, S. E., & Hutch…" at bounding box center [532, 366] width 725 height 55
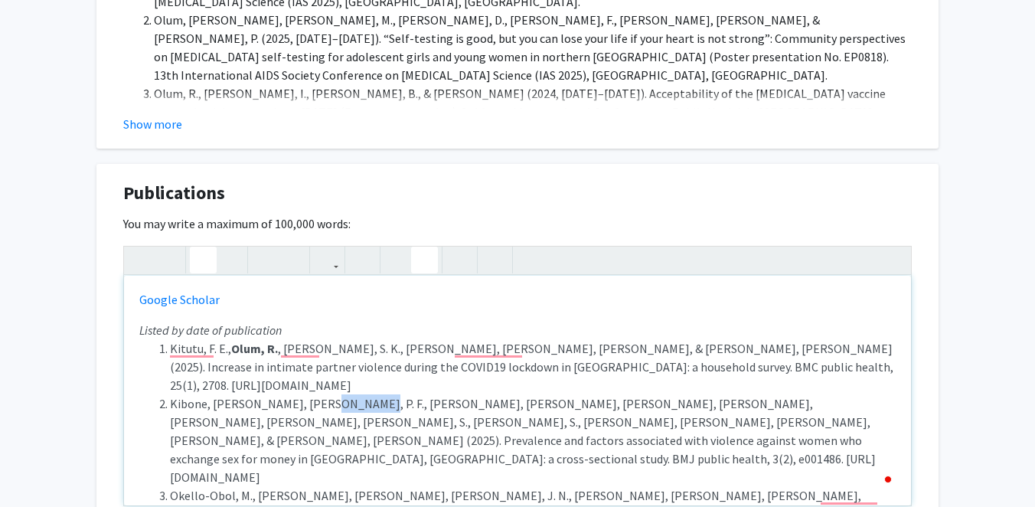
drag, startPoint x: 341, startPoint y: 313, endPoint x: 300, endPoint y: 311, distance: 41.4
click at [300, 394] on li "Kibone, W., Pebolo, P. F., Olum, R., Okot, J., Opee, J., Awor, S., Ouma, S., Ka…" at bounding box center [532, 440] width 725 height 92
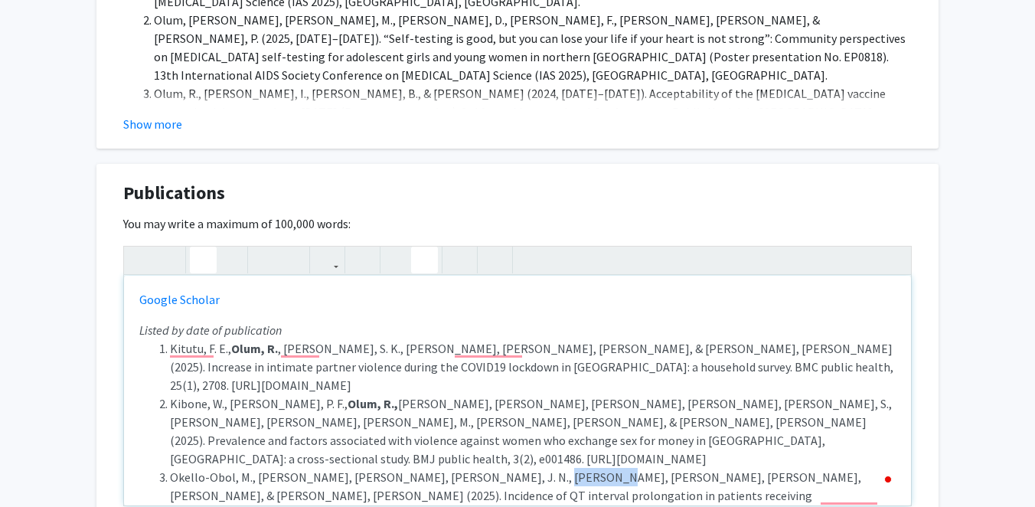
drag, startPoint x: 555, startPoint y: 367, endPoint x: 511, endPoint y: 366, distance: 43.6
click at [511, 468] on li "Okello-Obol, M., Pitua, I., Okema, J. N., Ekwem, D., Bongomin, F., & Olum, R. (…" at bounding box center [532, 504] width 725 height 73
click at [889, 246] on div "Books and Policy Contributions Guidance for countries to assess adolescent heal…" at bounding box center [517, 376] width 788 height 260
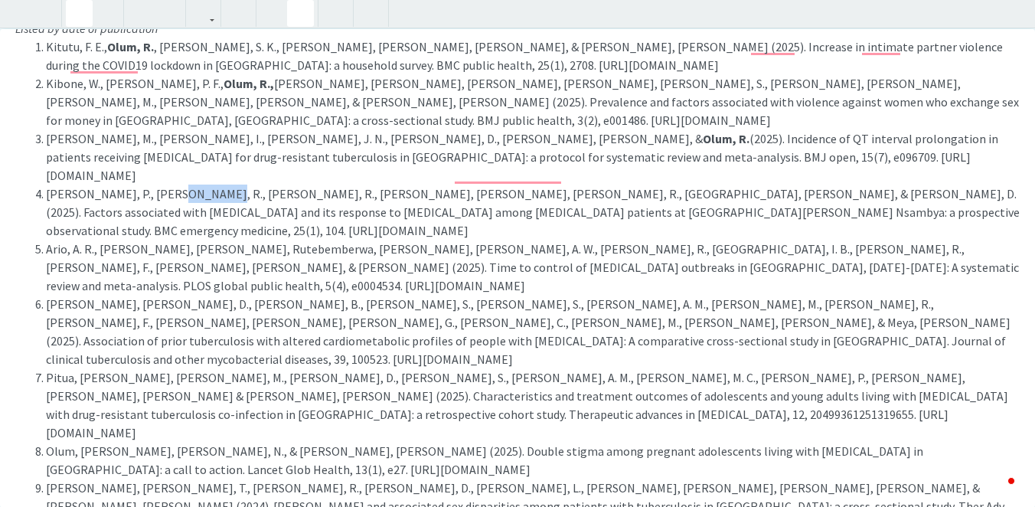
drag, startPoint x: 207, startPoint y: 155, endPoint x: 165, endPoint y: 155, distance: 42.1
click at [165, 184] on li "Akena, P., Kiweewa, R., Olum, R., Basenero, A., Nabulya, R., Nabawanuka, A., & …" at bounding box center [532, 211] width 973 height 55
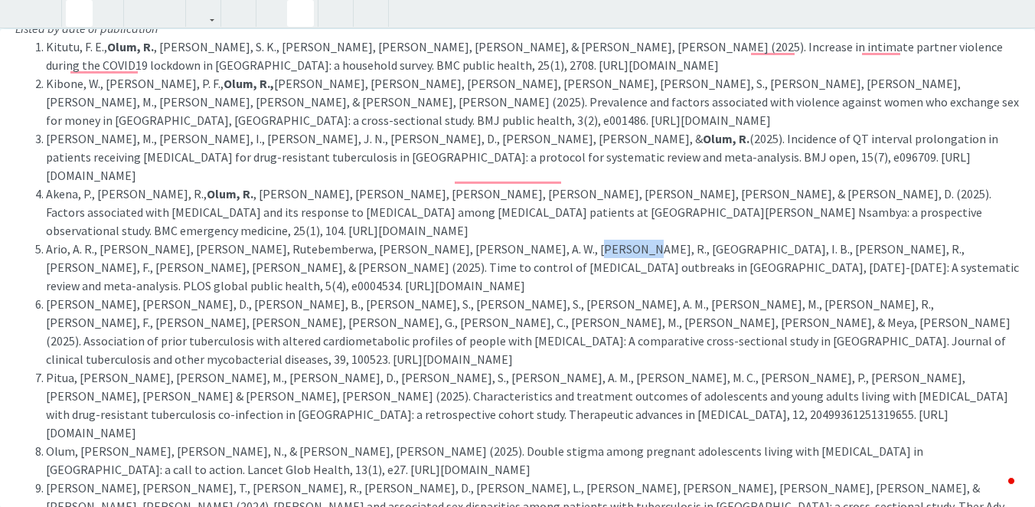
drag, startPoint x: 562, startPoint y: 195, endPoint x: 519, endPoint y: 193, distance: 42.9
click at [519, 240] on li "Ario, A. R., Buregyeya, E., Rutebemberwa, E., Walekhwa, A. W., Akunzirwe, R., K…" at bounding box center [532, 267] width 973 height 55
drag, startPoint x: 571, startPoint y: 231, endPoint x: 526, endPoint y: 231, distance: 45.1
click at [526, 295] on li "Baluku, J. B., Karungi, D., Namanda, B., Namiiro, S., Katusabe, S., Madalen, A.…" at bounding box center [532, 331] width 973 height 73
click at [566, 295] on li "Baluku, J. B., Karungi, D., Namanda, B., Namiiro, S., Katusabe, S., Madalen, A.…" at bounding box center [532, 331] width 973 height 73
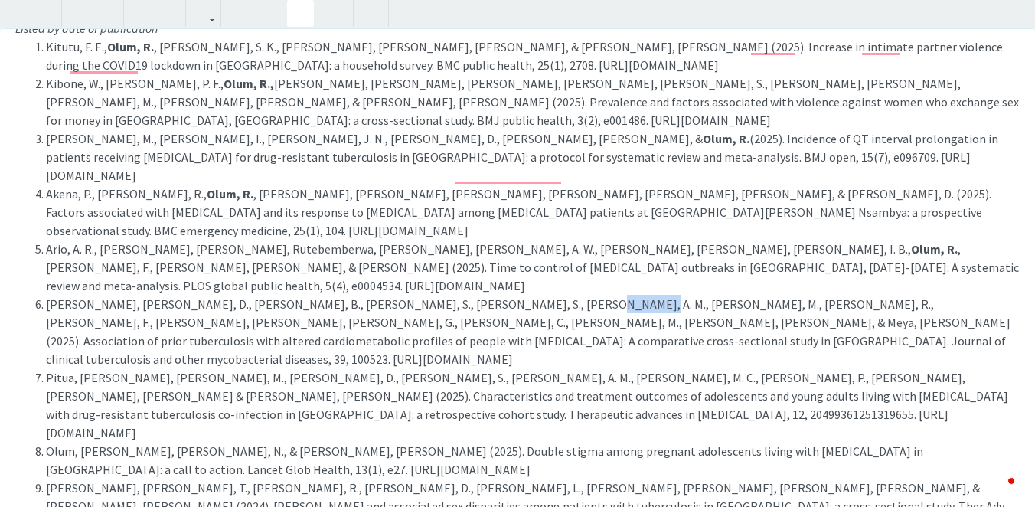
drag, startPoint x: 571, startPoint y: 231, endPoint x: 529, endPoint y: 231, distance: 42.1
click at [529, 295] on li "Baluku, J. B., Karungi, D., Namanda, B., Namiiro, S., Katusabe, S., Madalen, A.…" at bounding box center [532, 331] width 973 height 73
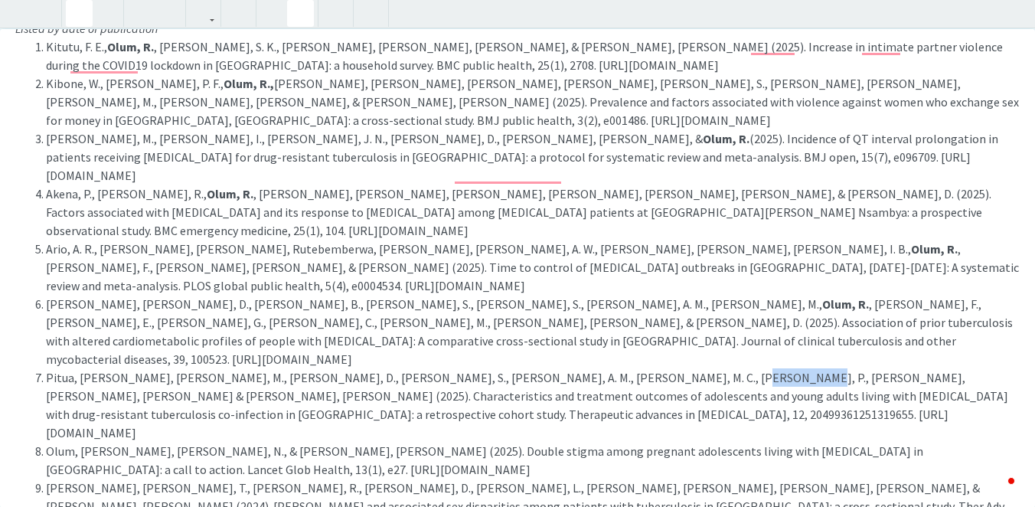
drag, startPoint x: 680, startPoint y: 286, endPoint x: 634, endPoint y: 286, distance: 45.9
click at [634, 368] on li "Pitua, I., Kirya, M., Kiberu, D., Nabaasa, S., Namiiro, A. M., Segawa, M. C., S…" at bounding box center [532, 404] width 973 height 73
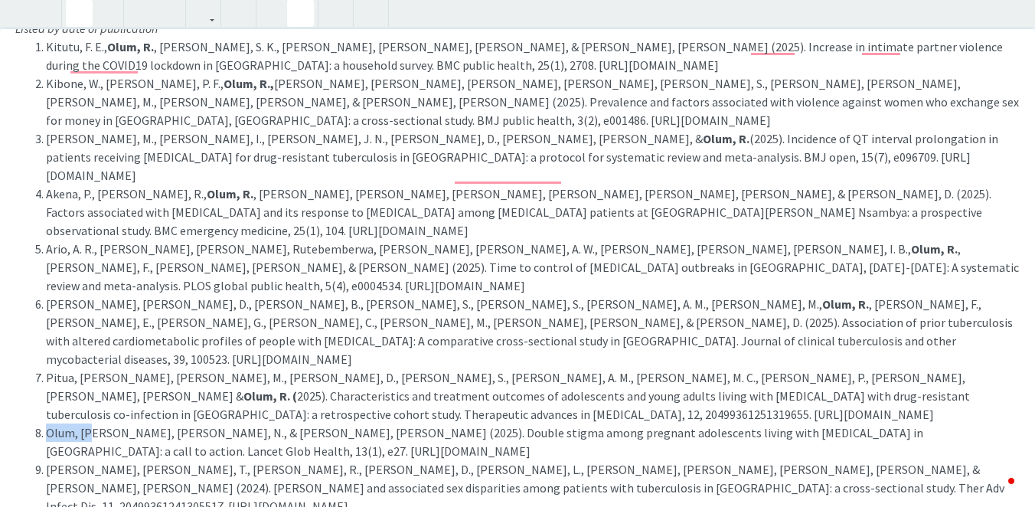
drag, startPoint x: 89, startPoint y: 341, endPoint x: 47, endPoint y: 340, distance: 41.3
click at [47, 423] on li "Olum, R., Nakasujja, N., & Geng, E. (2025). Double stigma among pregnant adoles…" at bounding box center [532, 441] width 973 height 37
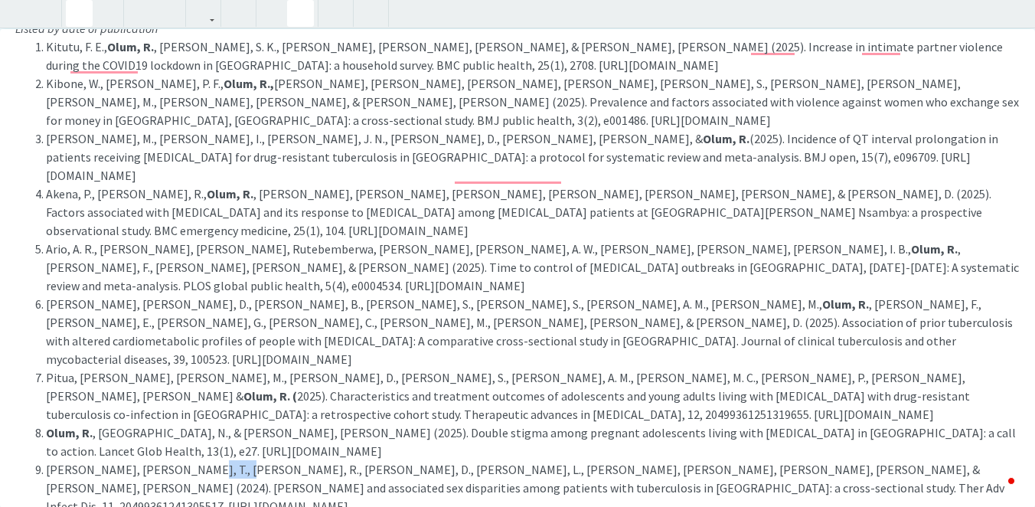
drag, startPoint x: 217, startPoint y: 381, endPoint x: 176, endPoint y: 380, distance: 41.3
click at [176, 460] on li "Sekandi, J. N., Quach, T., Olum, R., Nakkonde, D., Farist, L., Obiekwe, R., Zal…" at bounding box center [532, 487] width 973 height 55
drag, startPoint x: 637, startPoint y: 413, endPoint x: 595, endPoint y: 412, distance: 42.9
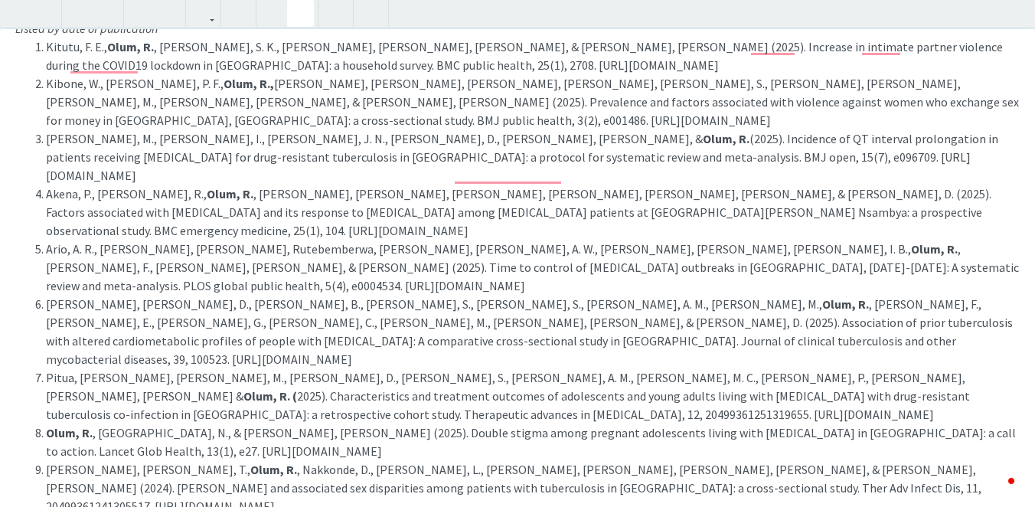
drag, startPoint x: 636, startPoint y: 415, endPoint x: 594, endPoint y: 413, distance: 42.1
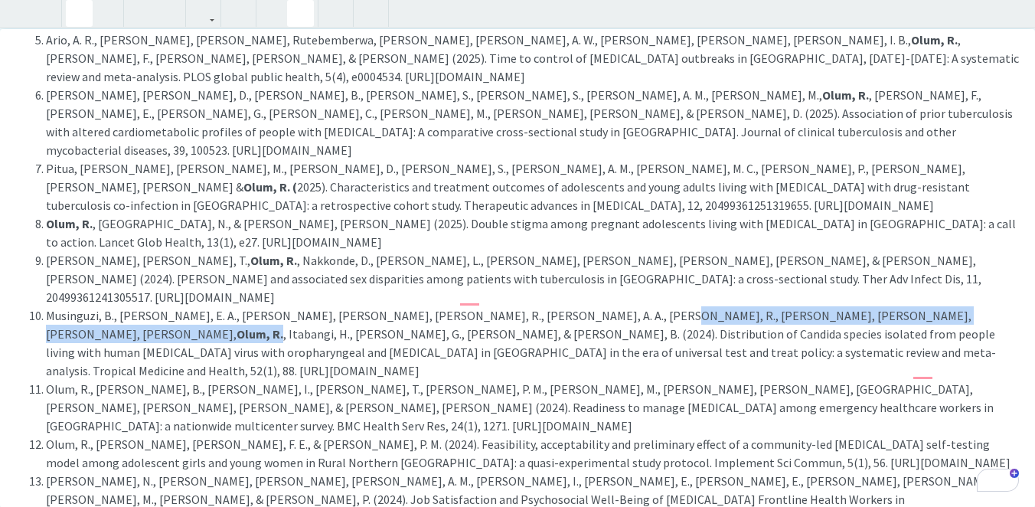
scroll to position [429, 0]
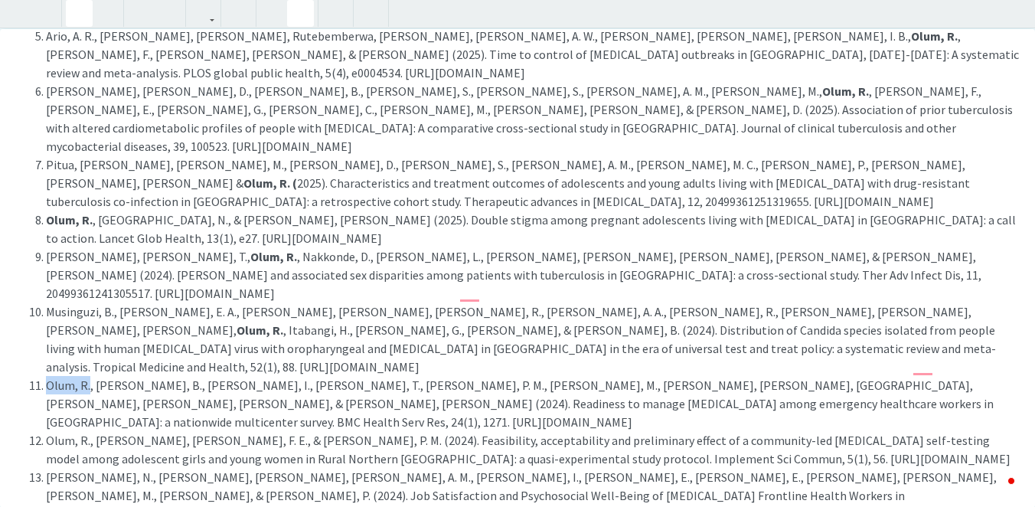
drag, startPoint x: 89, startPoint y: 256, endPoint x: 47, endPoint y: 253, distance: 41.4
click at [47, 376] on li "Olum, R., Ahaisibwe, B., Atuhairwe, I., Balizzakiwa, T., Kizito, P. M., Apiyo, …" at bounding box center [532, 403] width 973 height 55
drag, startPoint x: 87, startPoint y: 292, endPoint x: 50, endPoint y: 292, distance: 37.5
click at [50, 431] on li "Olum, R., Geng, E. H., Kitutu, F. E., & Musoke, P. M. (2024). Feasibility, acce…" at bounding box center [532, 449] width 973 height 37
click at [78, 431] on li "Olum, R., Geng, E. H., Kitutu, F. E., & Musoke, P. M. (2024). Feasibility, acce…" at bounding box center [532, 449] width 973 height 37
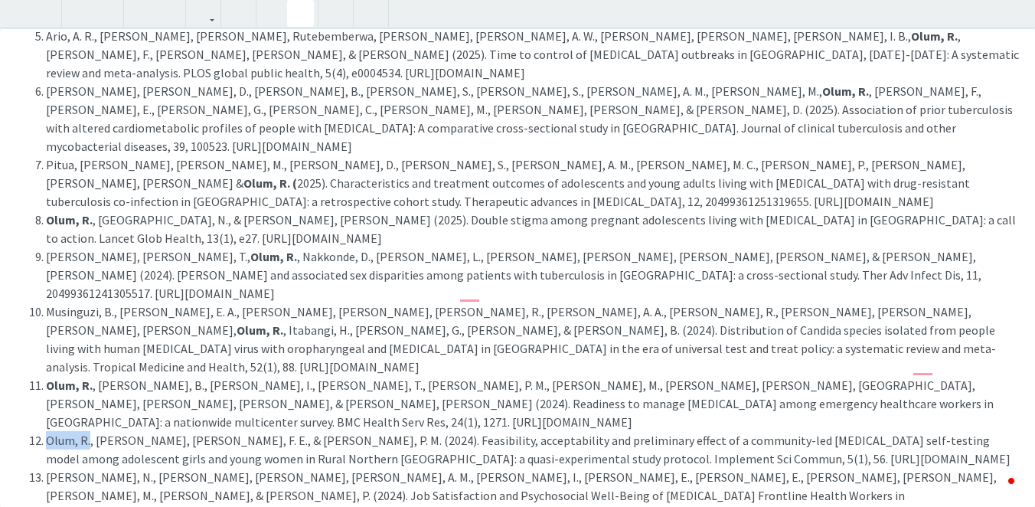
drag, startPoint x: 90, startPoint y: 294, endPoint x: 48, endPoint y: 292, distance: 42.1
click at [48, 431] on li "Olum, R., Geng, E. H., Kitutu, F. E., & Musoke, P. M. (2024). Feasibility, acce…" at bounding box center [532, 449] width 973 height 37
drag, startPoint x: 536, startPoint y: 331, endPoint x: 493, endPoint y: 327, distance: 43.7
click at [493, 468] on li "Twinamasiko, N., Twimukye, A., Gwokyalya, A. M., Nakityo, I., Wasswa, E., Sseru…" at bounding box center [532, 495] width 973 height 55
drag, startPoint x: 600, startPoint y: 369, endPoint x: 558, endPoint y: 369, distance: 42.1
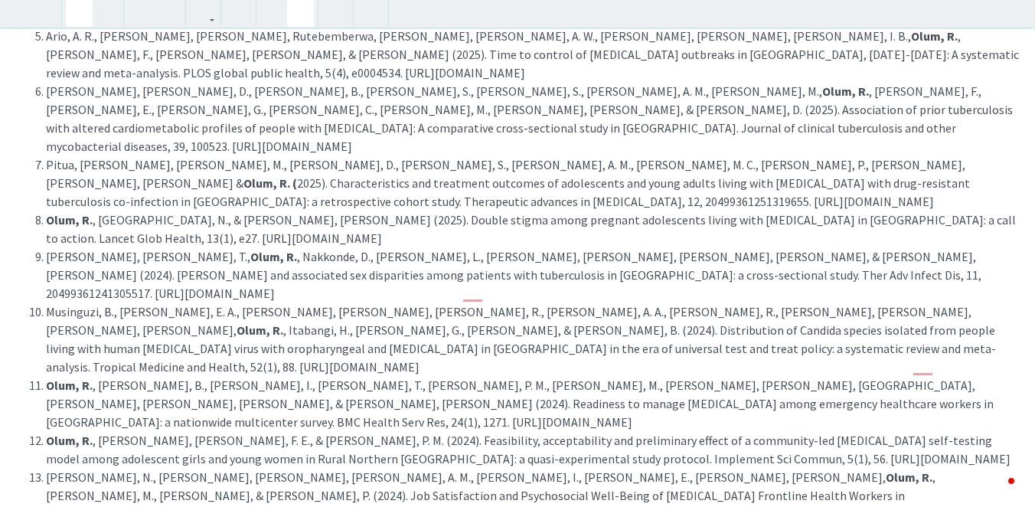
drag, startPoint x: 180, startPoint y: 406, endPoint x: 138, endPoint y: 402, distance: 41.6
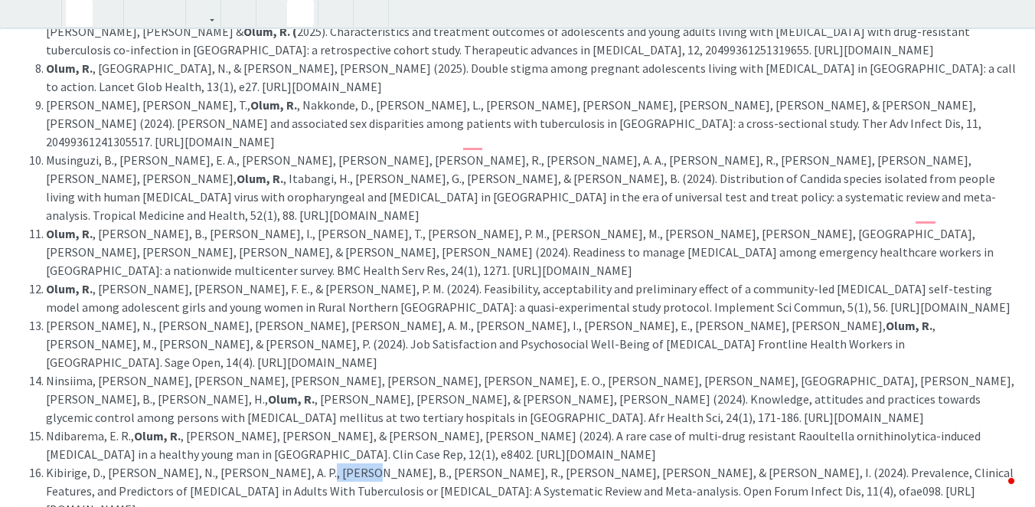
drag, startPoint x: 342, startPoint y: 291, endPoint x: 300, endPoint y: 285, distance: 42.5
click at [300, 463] on li "Kibirige, D., Owarwo, N., Kyazze, A. P., Morgan, B., Olum, R., Bongomin, F., & …" at bounding box center [532, 490] width 973 height 55
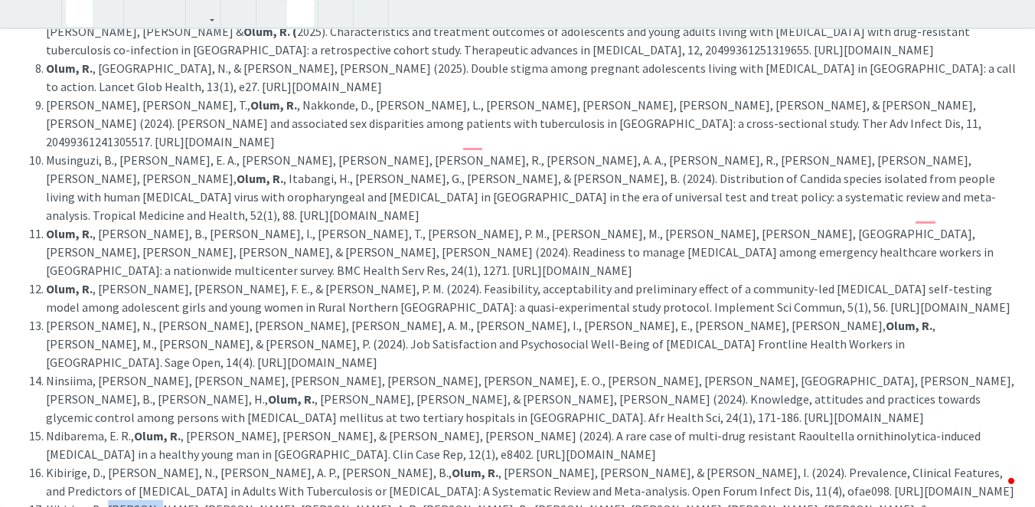
drag, startPoint x: 150, startPoint y: 325, endPoint x: 106, endPoint y: 324, distance: 43.6
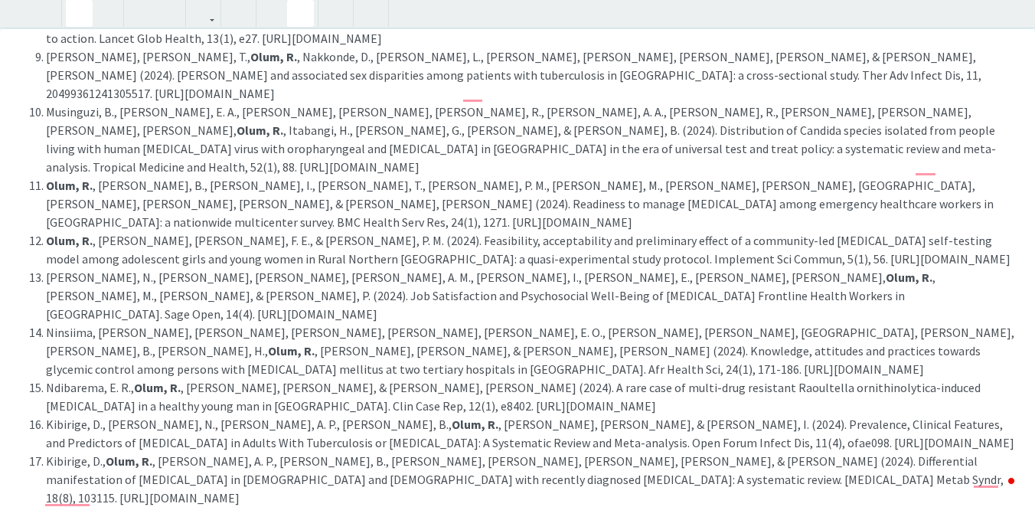
drag, startPoint x: 233, startPoint y: 317, endPoint x: 189, endPoint y: 313, distance: 43.8
drag, startPoint x: 153, startPoint y: 352, endPoint x: 113, endPoint y: 352, distance: 39.8
drag, startPoint x: 162, startPoint y: 390, endPoint x: 121, endPoint y: 389, distance: 41.3
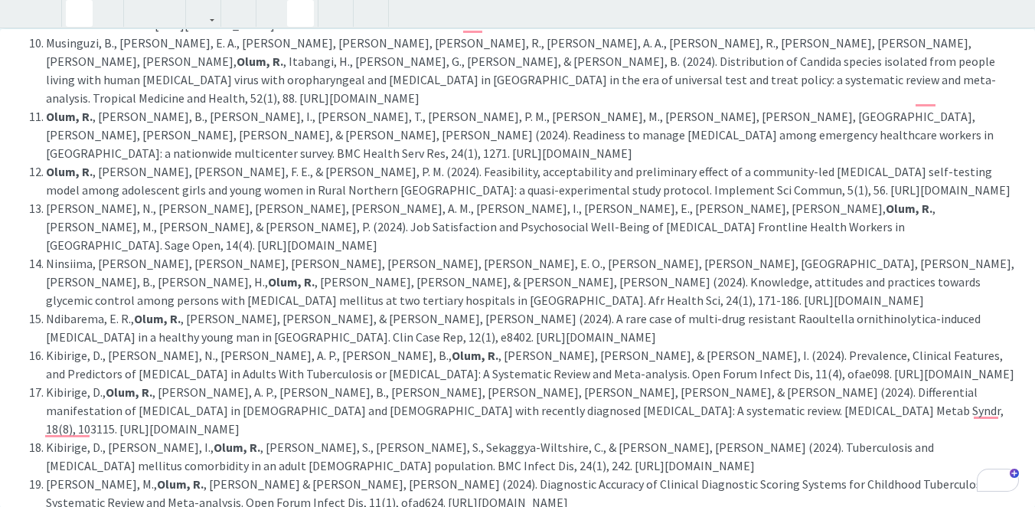
drag, startPoint x: 302, startPoint y: 378, endPoint x: 257, endPoint y: 376, distance: 45.2
drag, startPoint x: 292, startPoint y: 413, endPoint x: 252, endPoint y: 412, distance: 40.6
drag, startPoint x: 171, startPoint y: 447, endPoint x: 132, endPoint y: 447, distance: 39.0
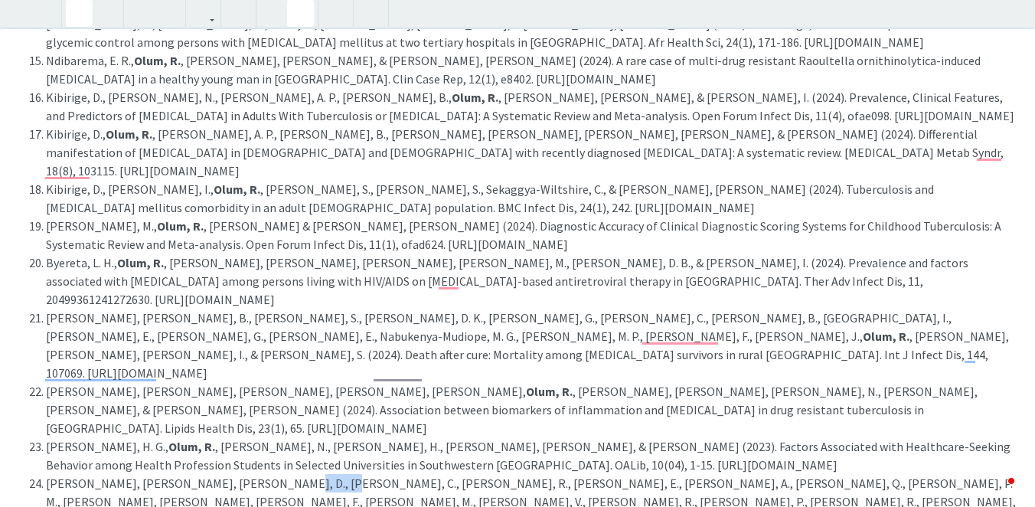
drag, startPoint x: 302, startPoint y: 229, endPoint x: 259, endPoint y: 229, distance: 42.9
click at [259, 474] on li "Nakireka, S., Mukunya, D., Tumuhaise, C., Olum, R., Namulema, E., Napyo, A., Se…" at bounding box center [532, 510] width 973 height 73
click at [318, 474] on li "Nakireka, S., Mukunya, D., Tumuhaise, C., Olum, R., Namulema, E., Napyo, A., Se…" at bounding box center [532, 510] width 973 height 73
drag, startPoint x: 301, startPoint y: 226, endPoint x: 261, endPoint y: 227, distance: 39.8
click at [261, 474] on li "Nakireka, S., Mukunya, D., Tumuhaise, C., Olum, R., Namulema, E., Napyo, A., Se…" at bounding box center [532, 510] width 973 height 73
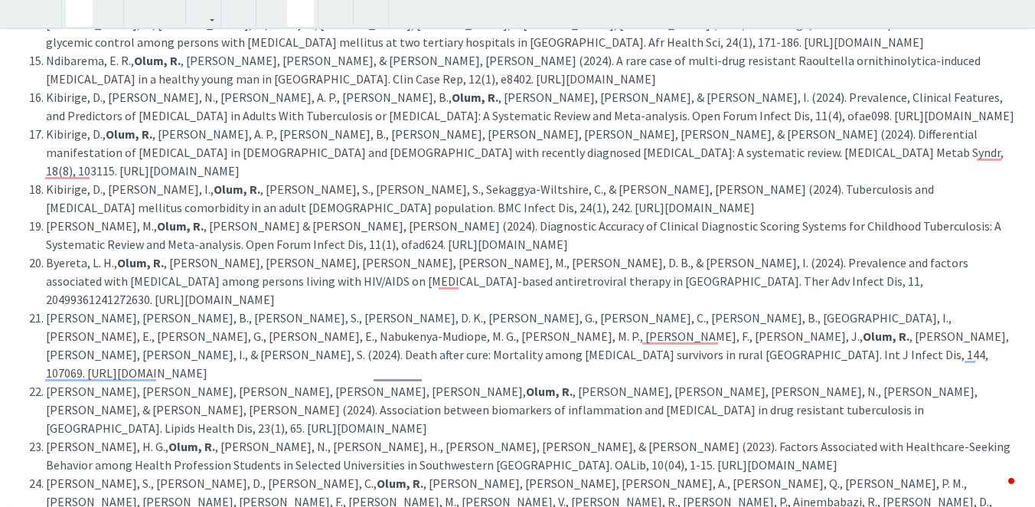
drag, startPoint x: 137, startPoint y: 282, endPoint x: 96, endPoint y: 282, distance: 41.3
drag, startPoint x: 500, startPoint y: 318, endPoint x: 458, endPoint y: 318, distance: 42.9
drag, startPoint x: 214, startPoint y: 357, endPoint x: 174, endPoint y: 357, distance: 39.8
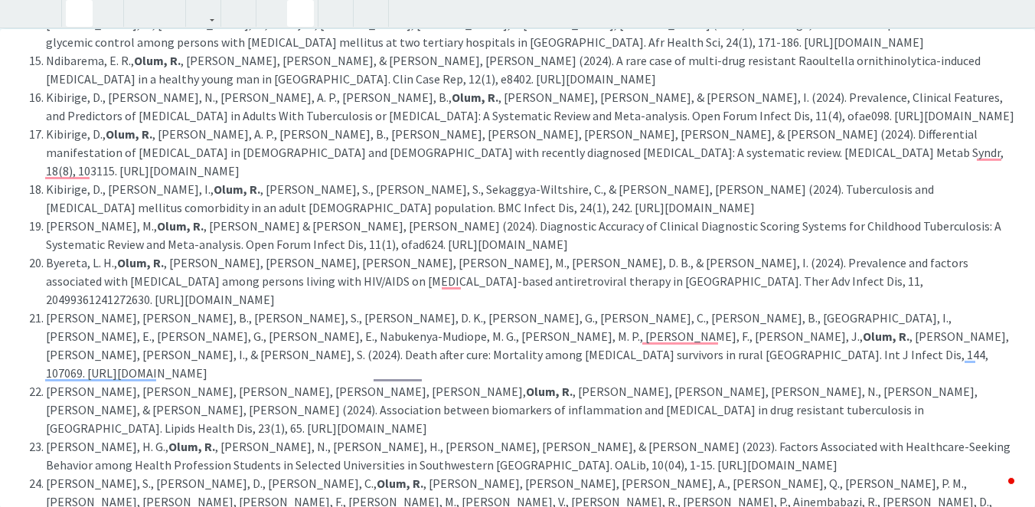
drag, startPoint x: 348, startPoint y: 389, endPoint x: 306, endPoint y: 389, distance: 42.1
drag, startPoint x: 231, startPoint y: 425, endPoint x: 191, endPoint y: 427, distance: 39.8
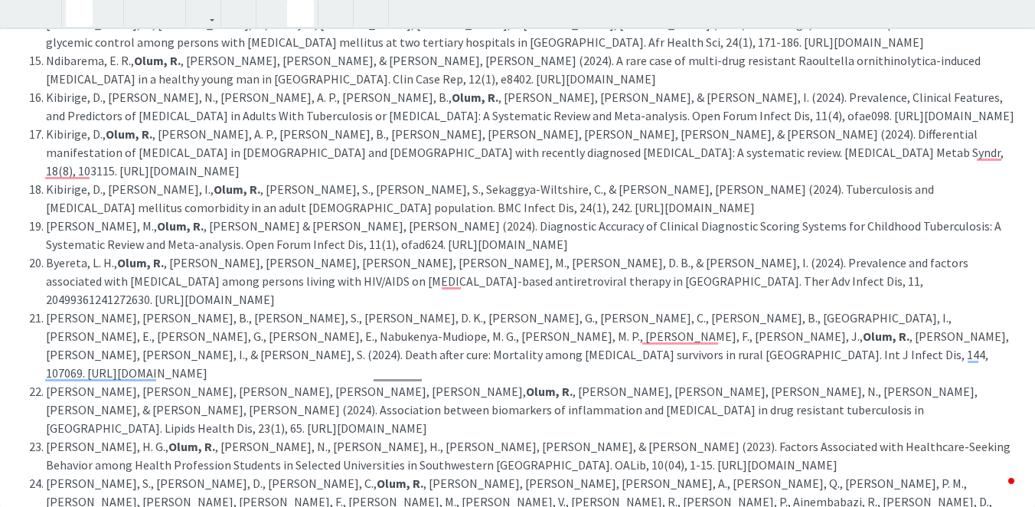
drag, startPoint x: 298, startPoint y: 461, endPoint x: 256, endPoint y: 460, distance: 42.9
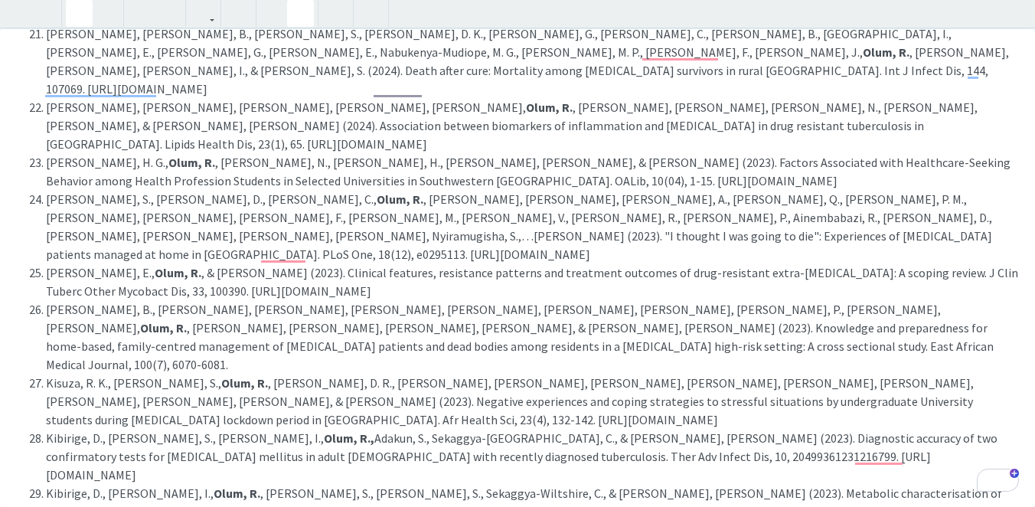
drag, startPoint x: 208, startPoint y: 237, endPoint x: 168, endPoint y: 234, distance: 39.9
drag, startPoint x: 156, startPoint y: 273, endPoint x: 113, endPoint y: 269, distance: 43.0
drag, startPoint x: 543, startPoint y: 312, endPoint x: 500, endPoint y: 309, distance: 42.2
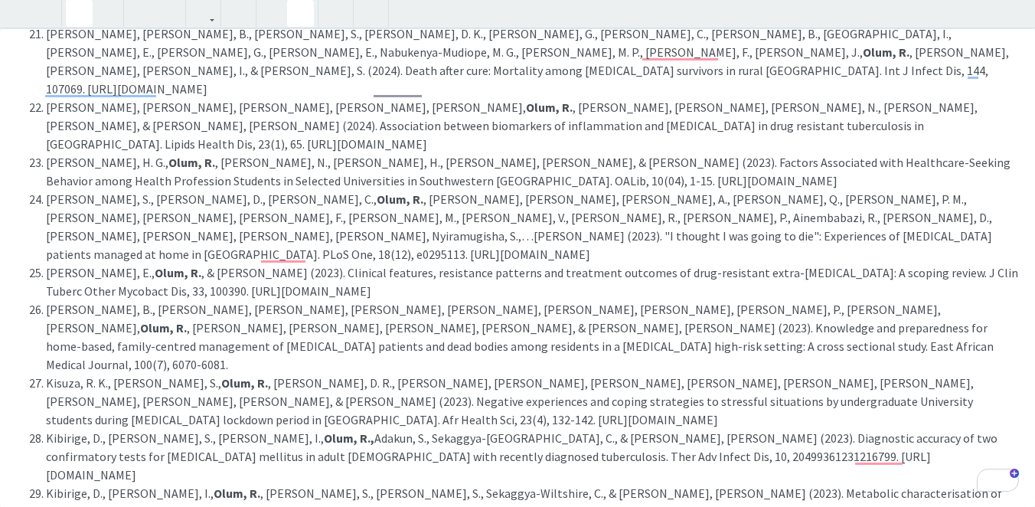
drag, startPoint x: 498, startPoint y: 310, endPoint x: 539, endPoint y: 314, distance: 40.7
drag, startPoint x: 122, startPoint y: 346, endPoint x: 141, endPoint y: 346, distance: 18.4
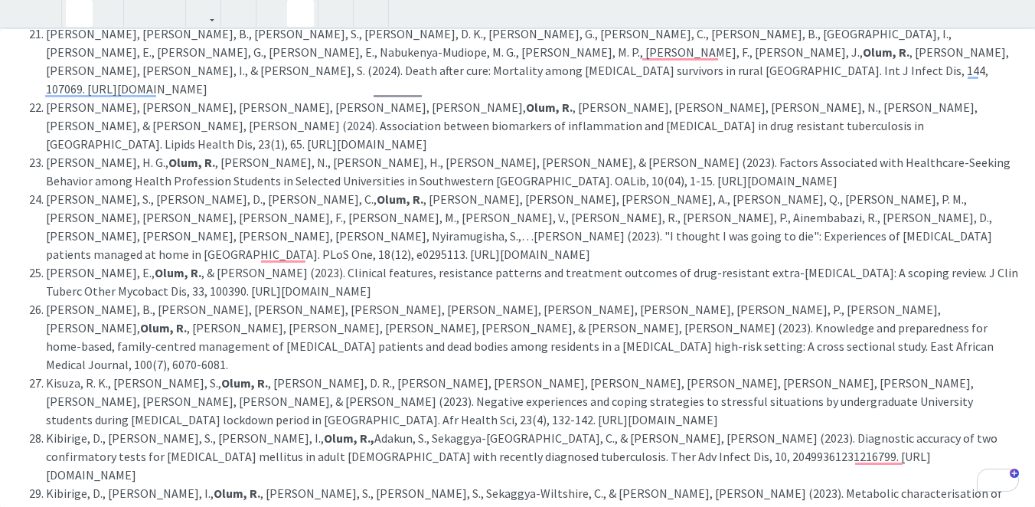
drag, startPoint x: 121, startPoint y: 346, endPoint x: 161, endPoint y: 347, distance: 39.8
drag, startPoint x: 368, startPoint y: 386, endPoint x: 406, endPoint y: 388, distance: 38.3
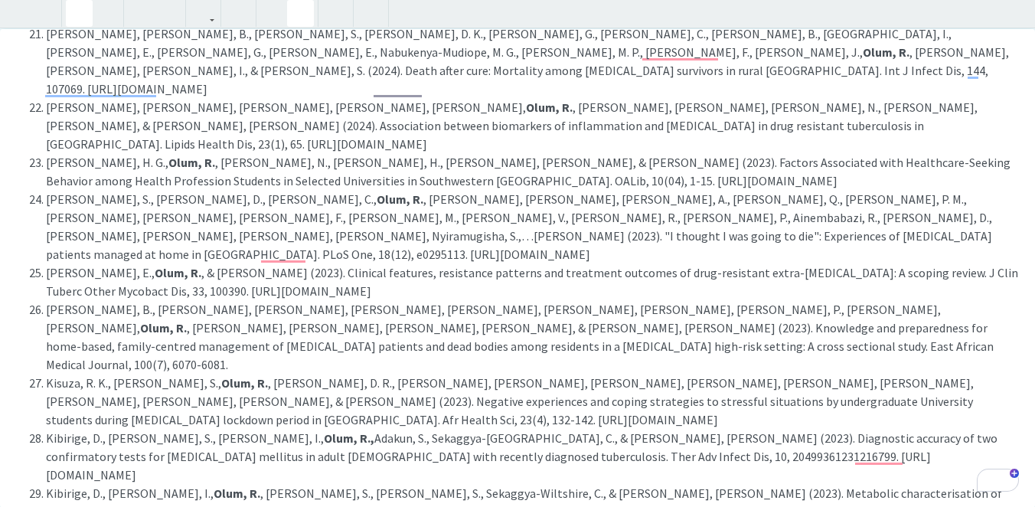
drag, startPoint x: 118, startPoint y: 421, endPoint x: 157, endPoint y: 420, distance: 39.0
drag, startPoint x: 197, startPoint y: 456, endPoint x: 239, endPoint y: 461, distance: 42.3
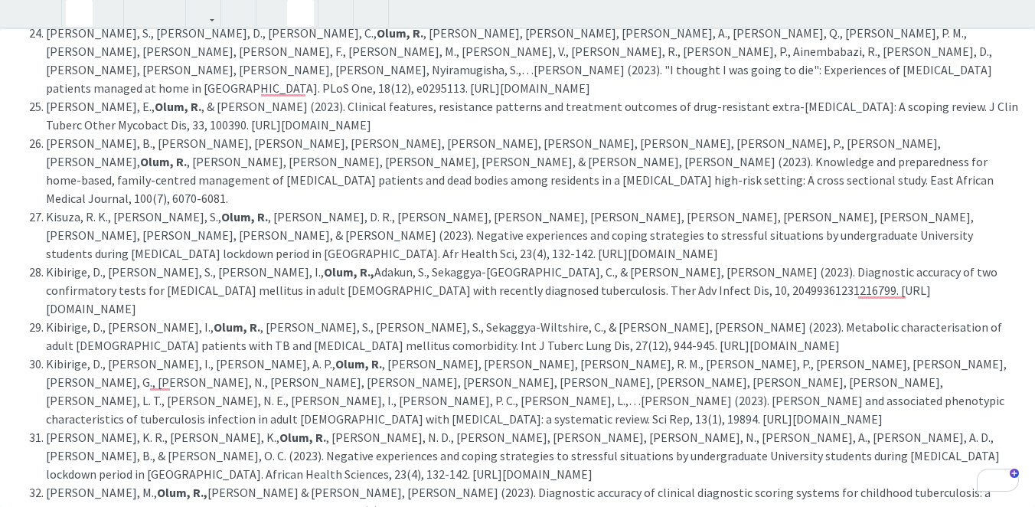
scroll to position [1406, 0]
drag, startPoint x: 246, startPoint y: 325, endPoint x: 287, endPoint y: 328, distance: 40.7
drag, startPoint x: 453, startPoint y: 363, endPoint x: 497, endPoint y: 367, distance: 43.9
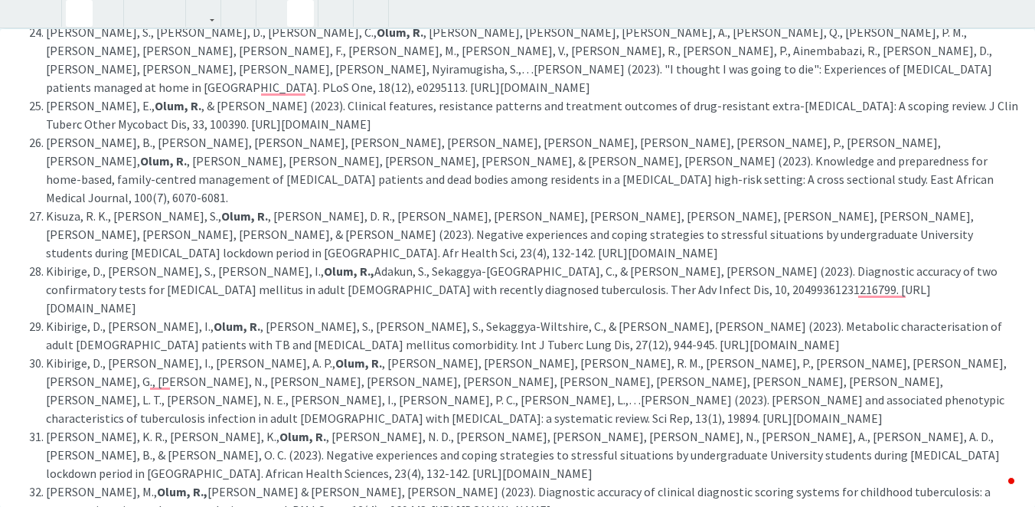
scroll to position [1442, 0]
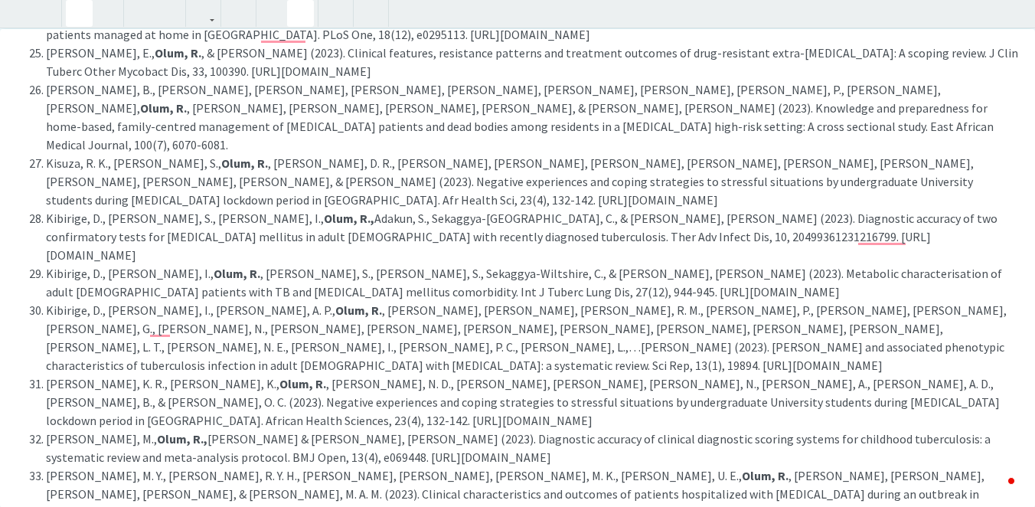
drag, startPoint x: 174, startPoint y: 367, endPoint x: 216, endPoint y: 363, distance: 42.3
type textarea "<p><strong>Books and Policy Contributions</strong></p><p><ol><li>Guidance for c…"
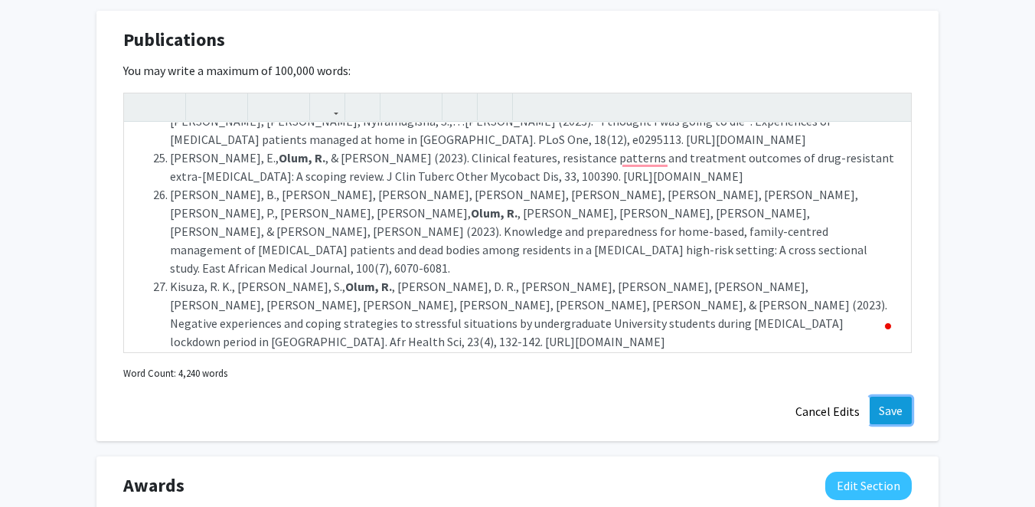
click at [885, 396] on button "Save" at bounding box center [890, 410] width 42 height 28
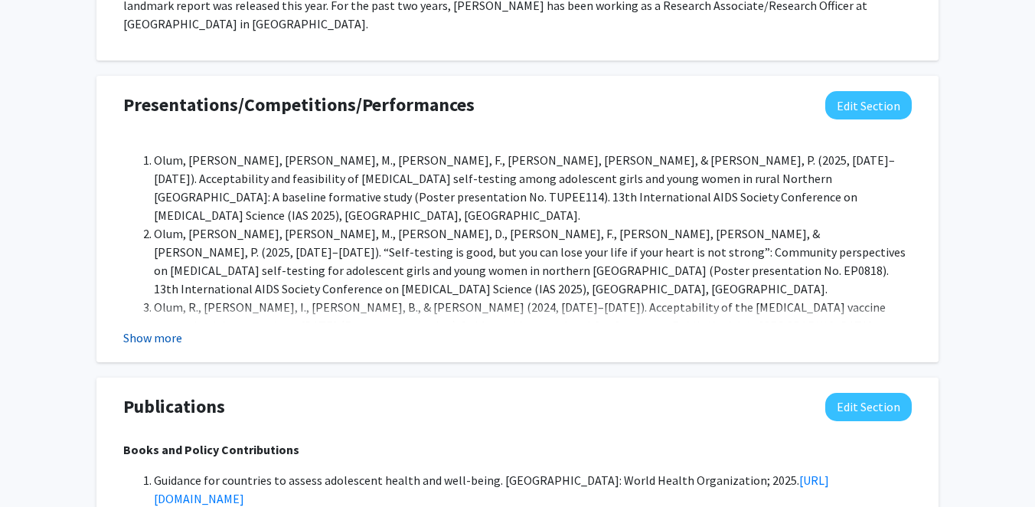
click at [168, 328] on button "Show more" at bounding box center [152, 337] width 59 height 18
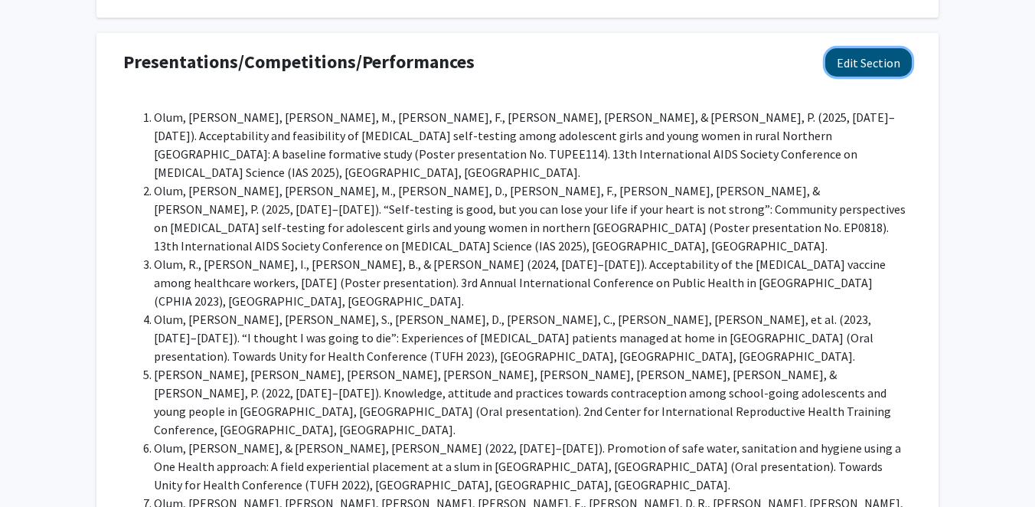
click at [849, 48] on button "Edit Section" at bounding box center [868, 62] width 86 height 28
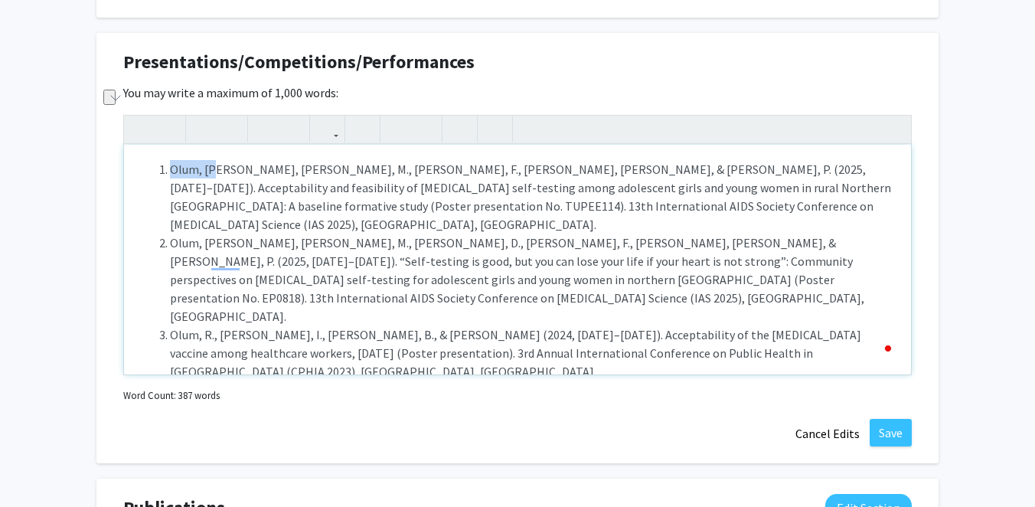
drag, startPoint x: 214, startPoint y: 113, endPoint x: 168, endPoint y: 112, distance: 46.7
click at [170, 160] on li "Olum, R., Okello, M., Kitutu, F., Geng, E., & Musoke, P. (2025, July 14–17). Ac…" at bounding box center [532, 196] width 725 height 73
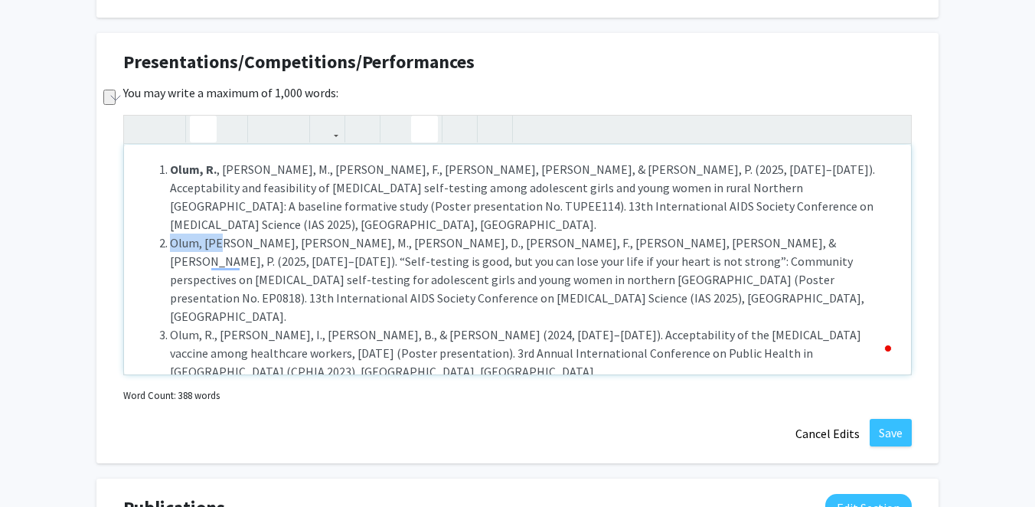
drag, startPoint x: 215, startPoint y: 170, endPoint x: 168, endPoint y: 169, distance: 47.4
click at [170, 233] on li "Olum, R., Okello, M., Otika, D., Kitutu, F., Geng, E., & Musoke, P. (2025, July…" at bounding box center [532, 279] width 725 height 92
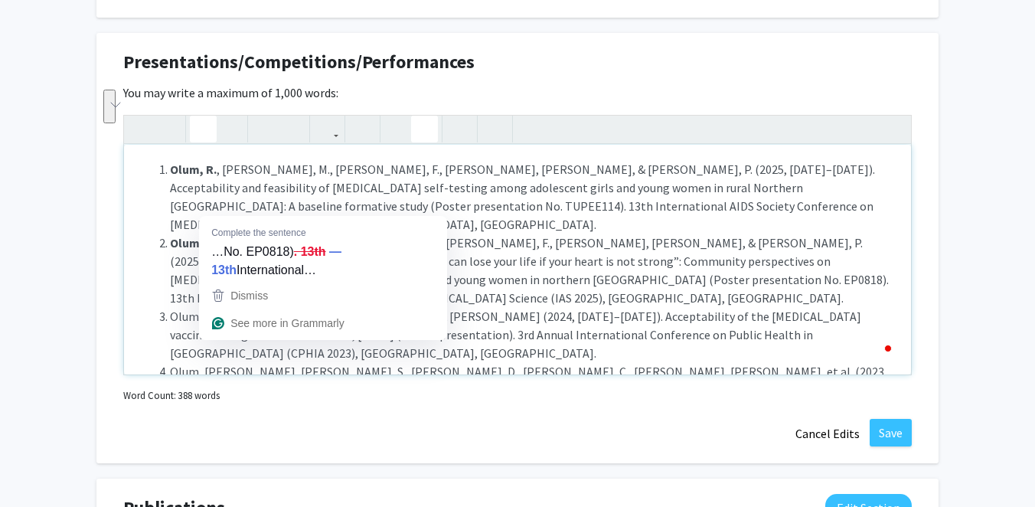
click at [177, 307] on li "Olum, R., Atuhairwe, I., Ahaisibwe, B., & Kerry, V. B. (2024, November 27–30). …" at bounding box center [532, 334] width 725 height 55
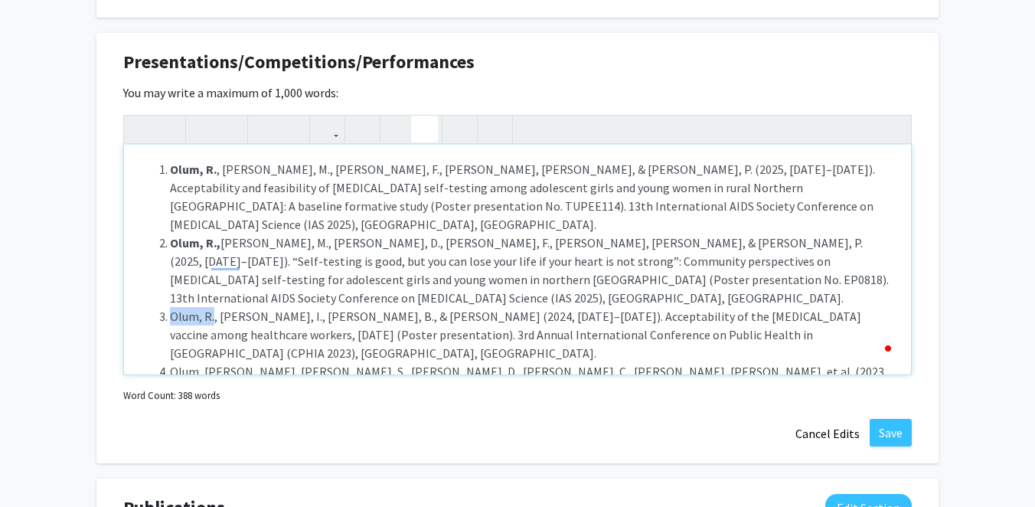
drag, startPoint x: 213, startPoint y: 227, endPoint x: 170, endPoint y: 226, distance: 43.6
click at [170, 307] on li "Olum, R., Atuhairwe, I., Ahaisibwe, B., & Kerry, V. B. (2024, November 27–30). …" at bounding box center [532, 334] width 725 height 55
drag, startPoint x: 213, startPoint y: 262, endPoint x: 169, endPoint y: 262, distance: 43.6
click at [170, 362] on li "Olum, R., Nakireka, S., Mukunya, D., Tumuhaise, C., Namulema, E., et al. (2023,…" at bounding box center [532, 389] width 725 height 55
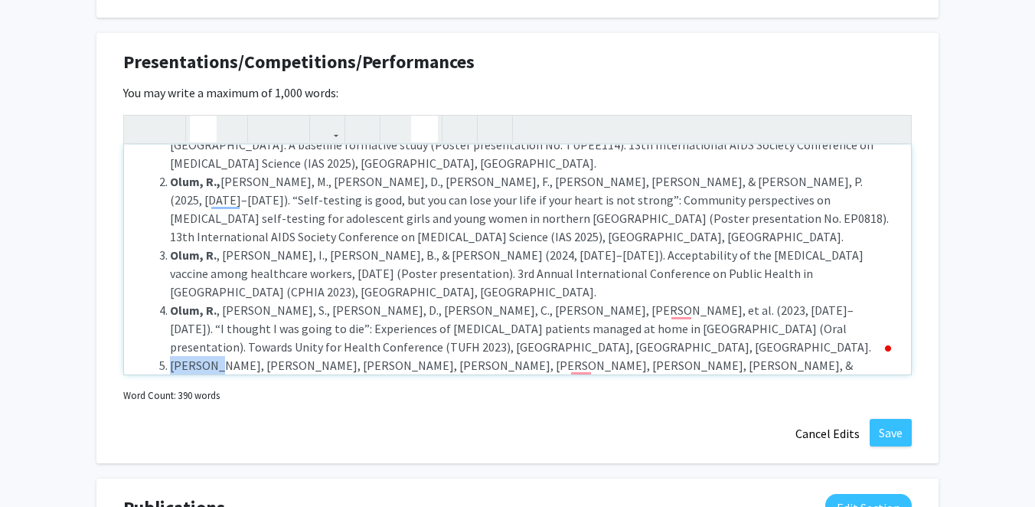
drag, startPoint x: 214, startPoint y: 255, endPoint x: 173, endPoint y: 253, distance: 41.3
click at [173, 356] on li "Olum, R., Makai, E., Mutyaba, R., Okot, J. G., & Nsamba, P. (2022, October 5–7)…" at bounding box center [532, 392] width 725 height 73
drag, startPoint x: 215, startPoint y: 306, endPoint x: 171, endPoint y: 305, distance: 44.4
click at [171, 429] on li "Olum, R., & Osuret, J. (2022, August 15–19). Promotion of safe water, sanitatio…" at bounding box center [532, 456] width 725 height 55
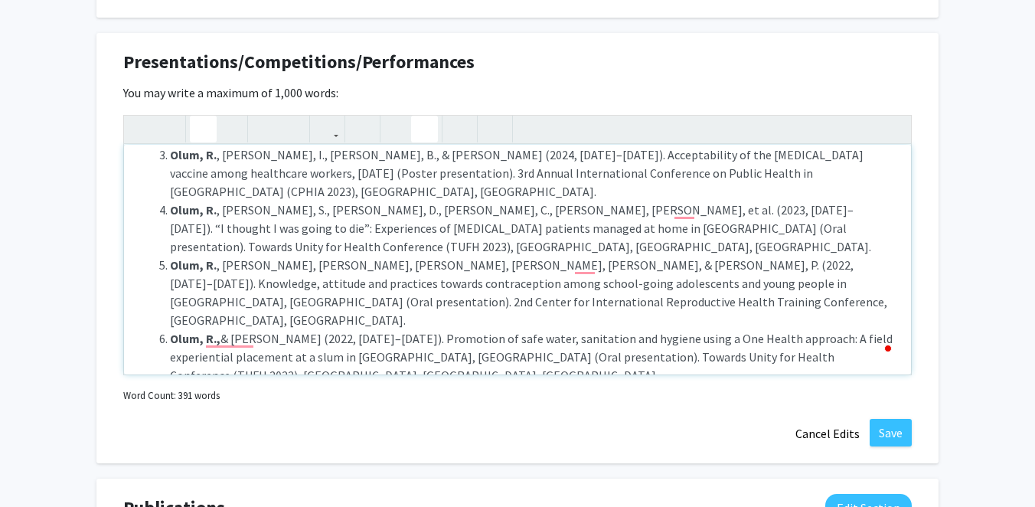
drag, startPoint x: 214, startPoint y: 266, endPoint x: 170, endPoint y: 266, distance: 44.4
click at [170, 384] on li "Olum, R., Atulinda, L., Kigozi, E., Nassozi, D. R., Mulekwa, A., Bongomin, F., …" at bounding box center [532, 430] width 725 height 92
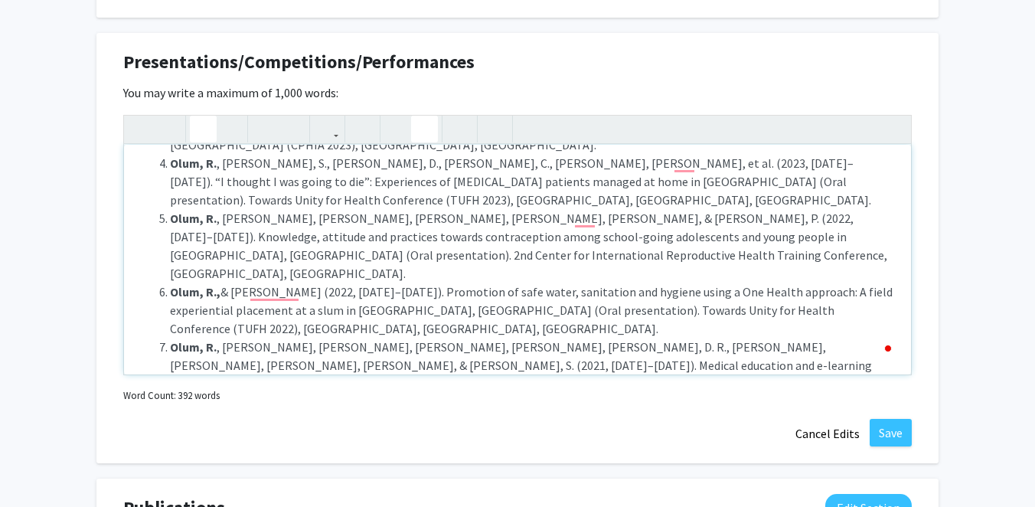
drag, startPoint x: 213, startPoint y: 294, endPoint x: 171, endPoint y: 292, distance: 42.9
click at [171, 429] on li "Olum, R., Kajjimu, J., Kanyike, A. M., Chekwech, G., Wekha, G., Nassozi, D. R.,…" at bounding box center [532, 456] width 725 height 55
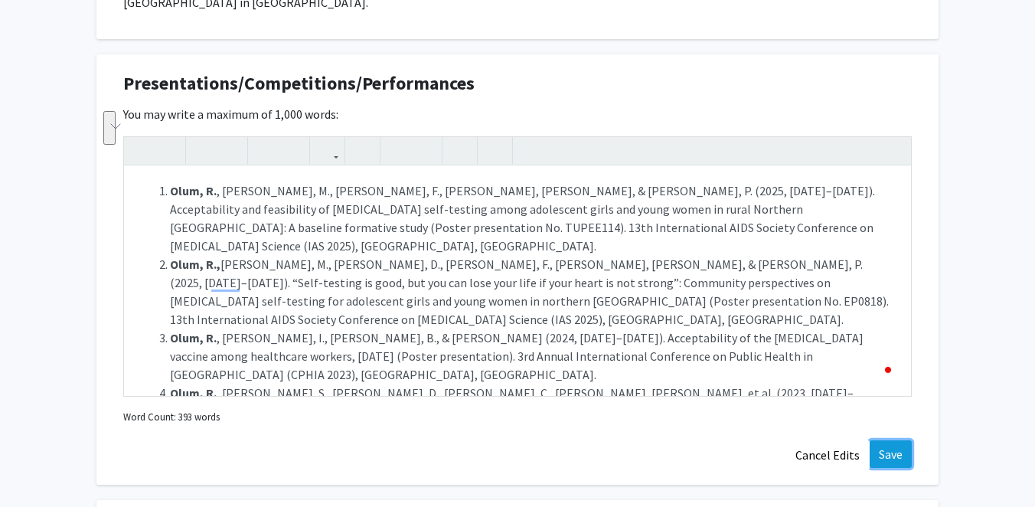
click at [891, 440] on button "Save" at bounding box center [890, 454] width 42 height 28
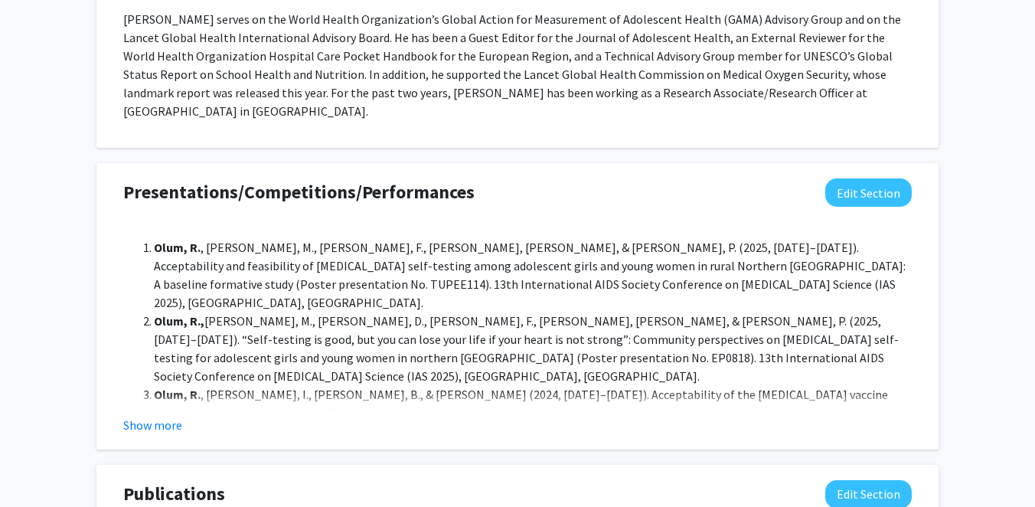
scroll to position [1677, 0]
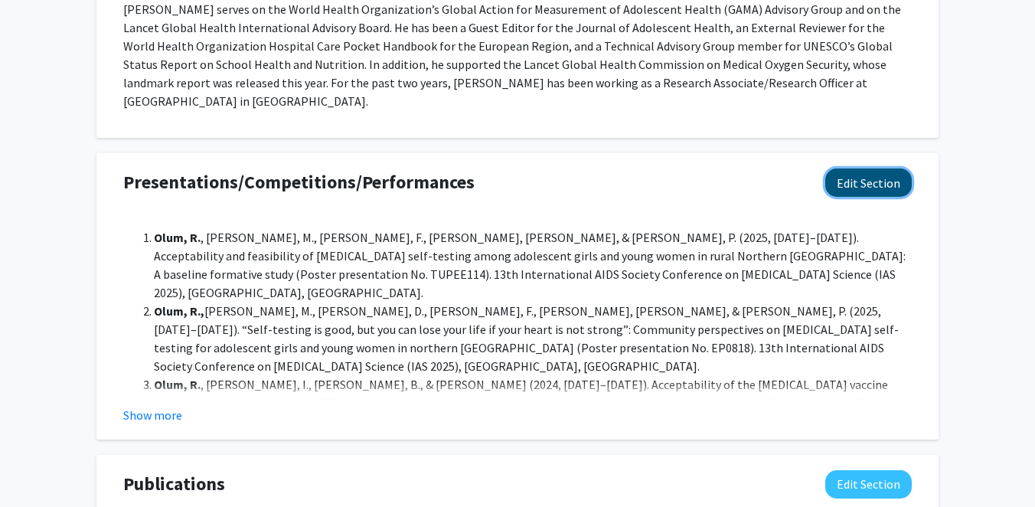
click at [852, 168] on button "Edit Section" at bounding box center [868, 182] width 86 height 28
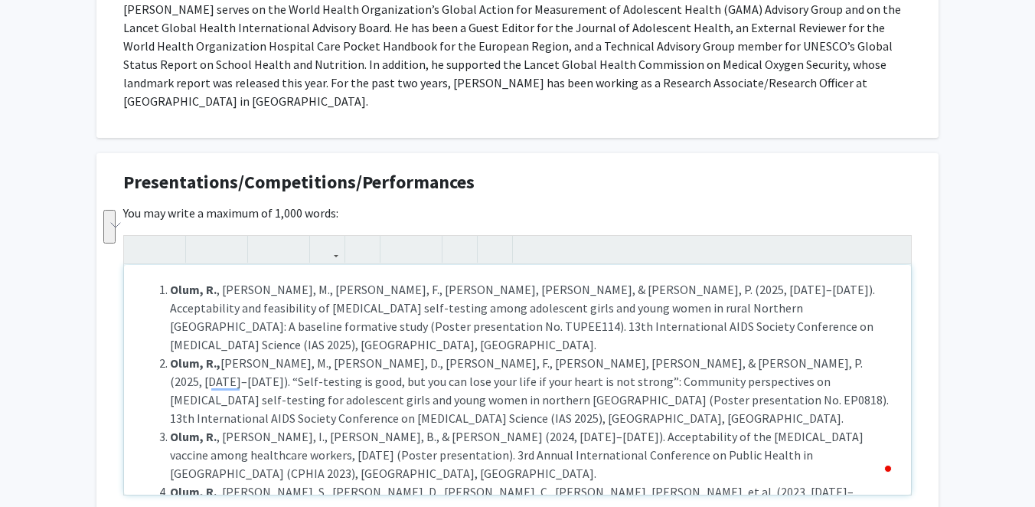
click at [663, 354] on li "Olum, R., Okello, M., Otika, D., Kitutu, F., Geng, E., & Musoke, P. (2025, July…" at bounding box center [532, 390] width 725 height 73
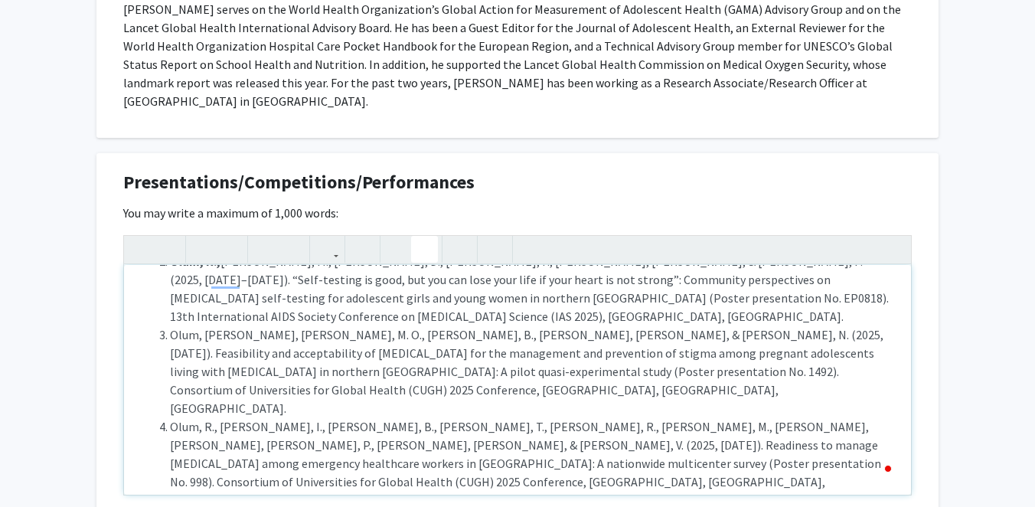
scroll to position [105, 0]
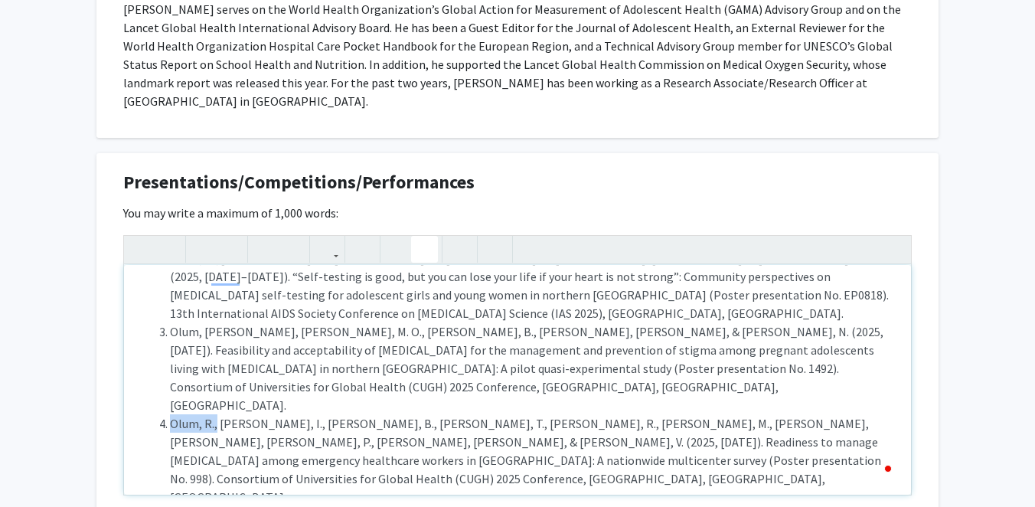
drag, startPoint x: 217, startPoint y: 300, endPoint x: 170, endPoint y: 300, distance: 46.7
click at [170, 414] on li "Olum, R., Atuhairwe, I., Ahaisibwe, B., Balizzakiwa, T., Bahatungire, R., Apiyo…" at bounding box center [532, 460] width 725 height 92
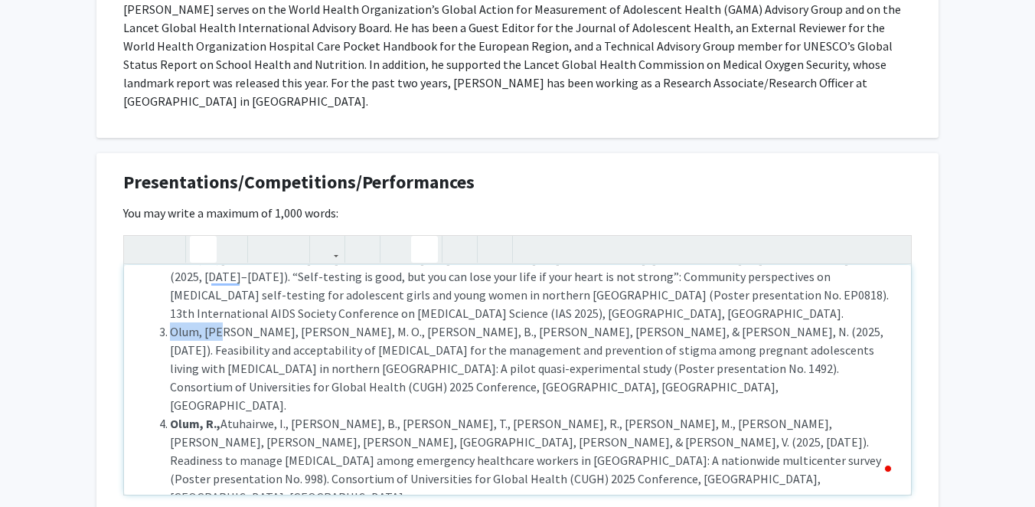
drag, startPoint x: 217, startPoint y: 240, endPoint x: 170, endPoint y: 240, distance: 47.4
click at [170, 322] on li "Olum, R., Okello, M. O., Mukasa, B., Geng, E., & Nakasujja, N. (2025, February …" at bounding box center [532, 368] width 725 height 92
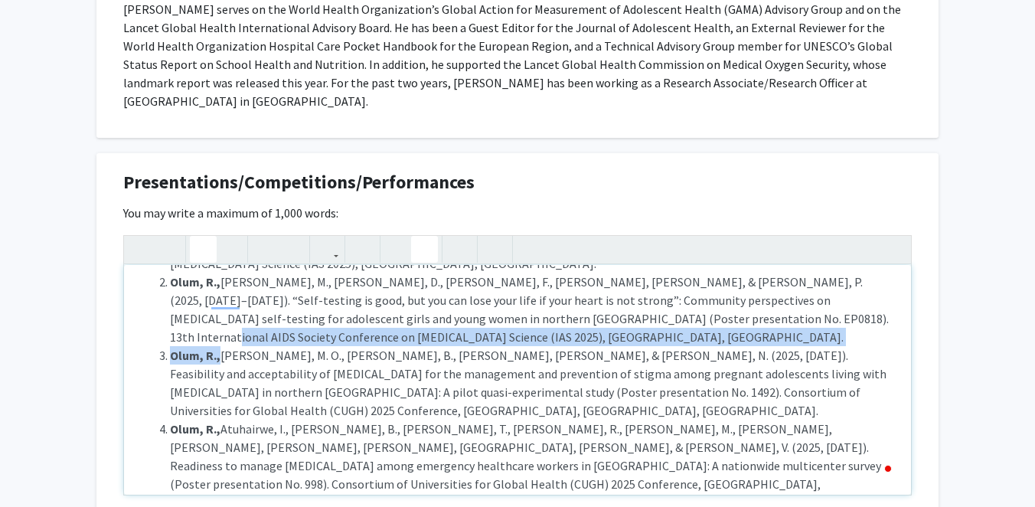
scroll to position [74, 0]
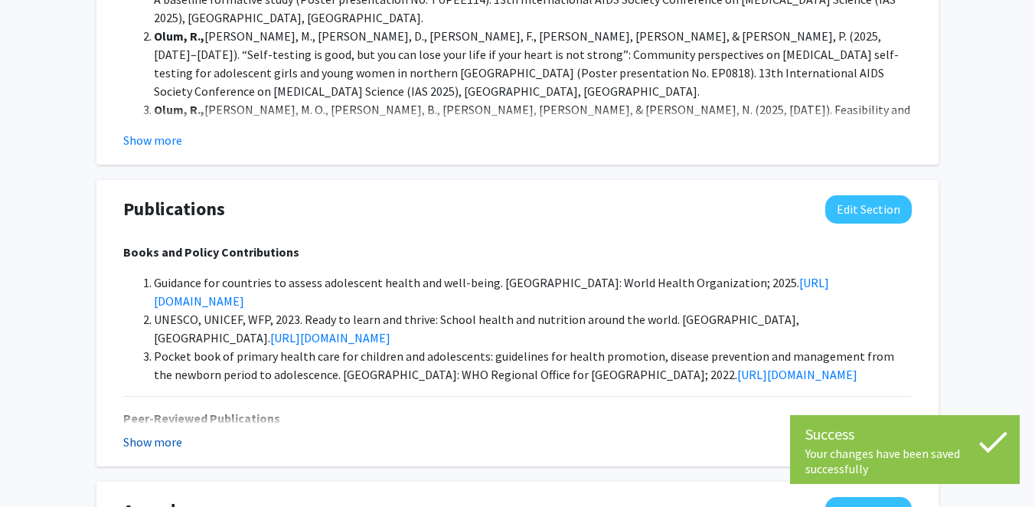
click at [166, 432] on button "Show more" at bounding box center [152, 441] width 59 height 18
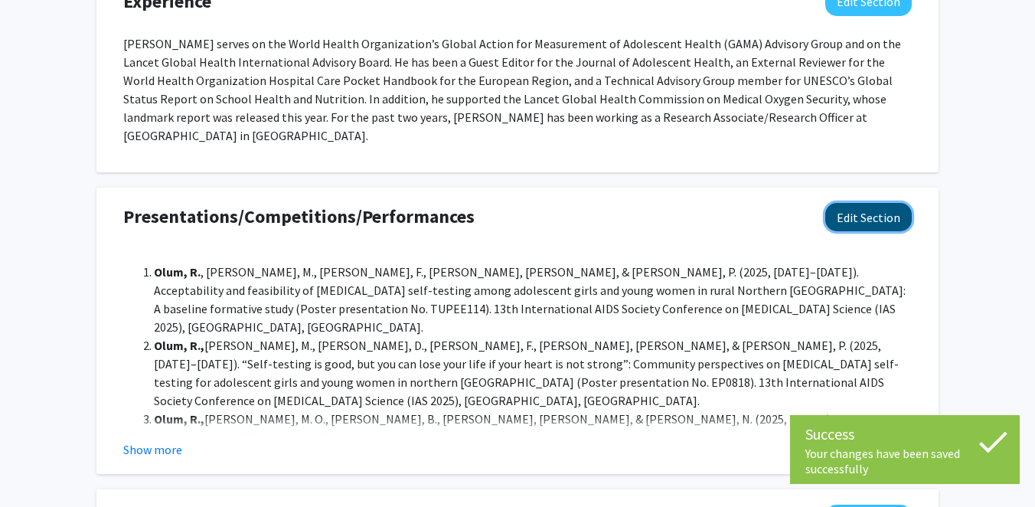
click at [877, 203] on button "Edit Section" at bounding box center [868, 217] width 86 height 28
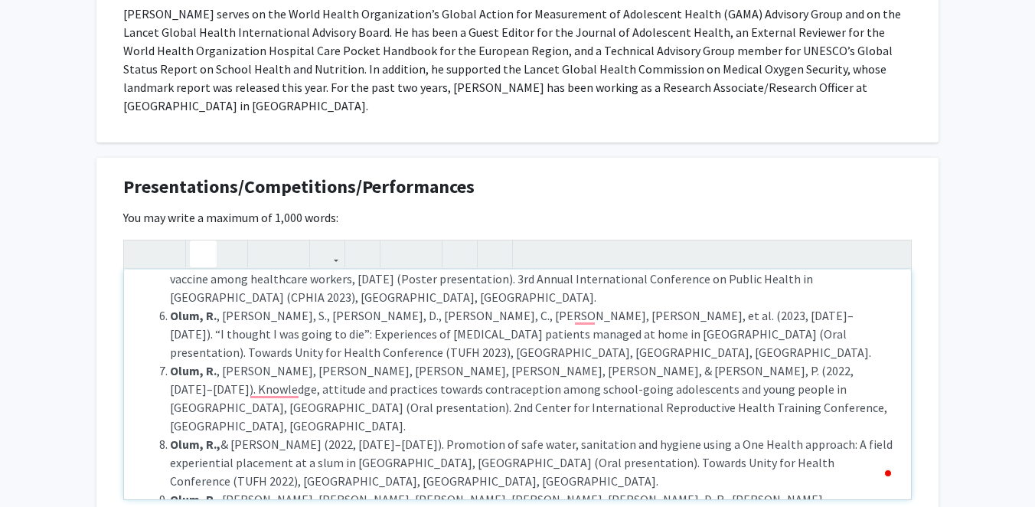
drag, startPoint x: 274, startPoint y: 435, endPoint x: 123, endPoint y: 434, distance: 150.7
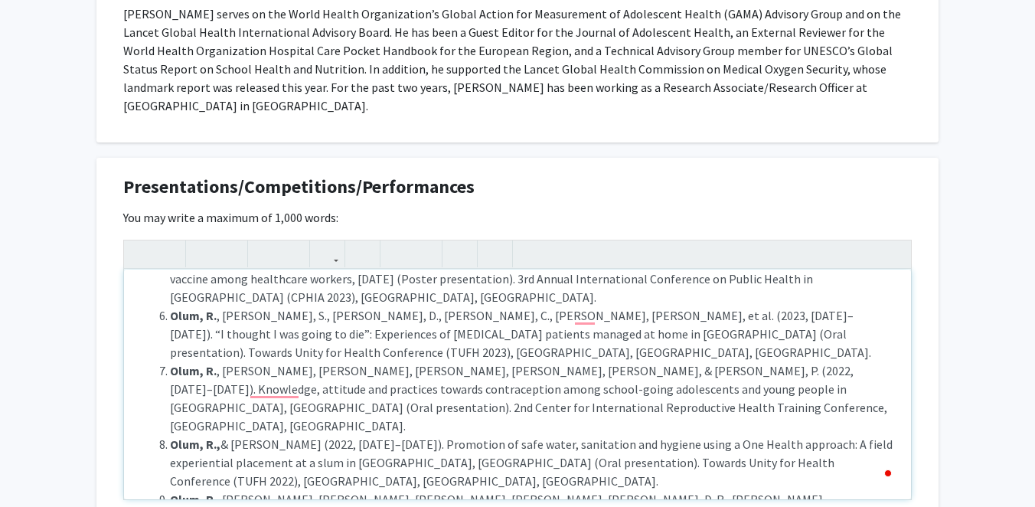
type textarea "<p><p><strong>Conference Presentations</strong></p><ol><li><strong>Olum, R.</st…"
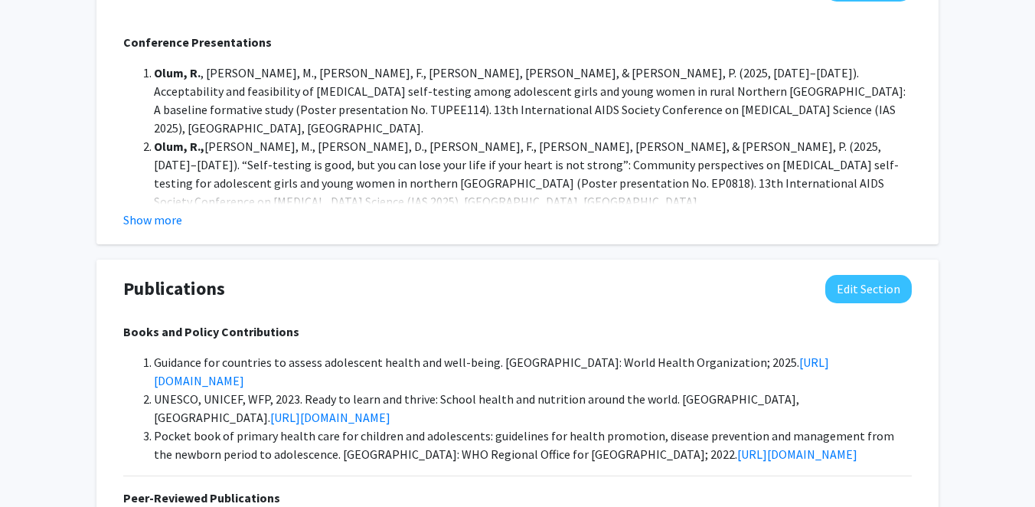
scroll to position [1901, 0]
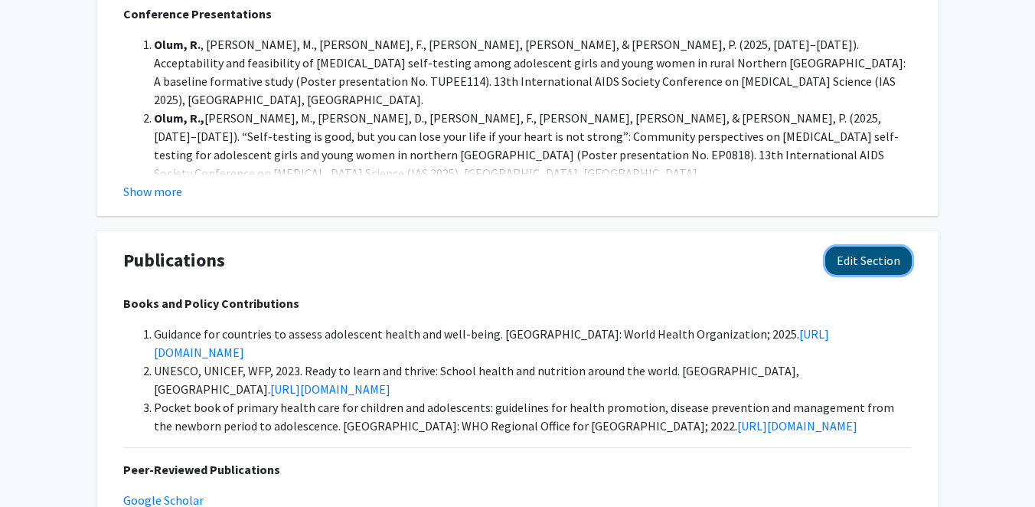
click at [856, 246] on button "Edit Section" at bounding box center [868, 260] width 86 height 28
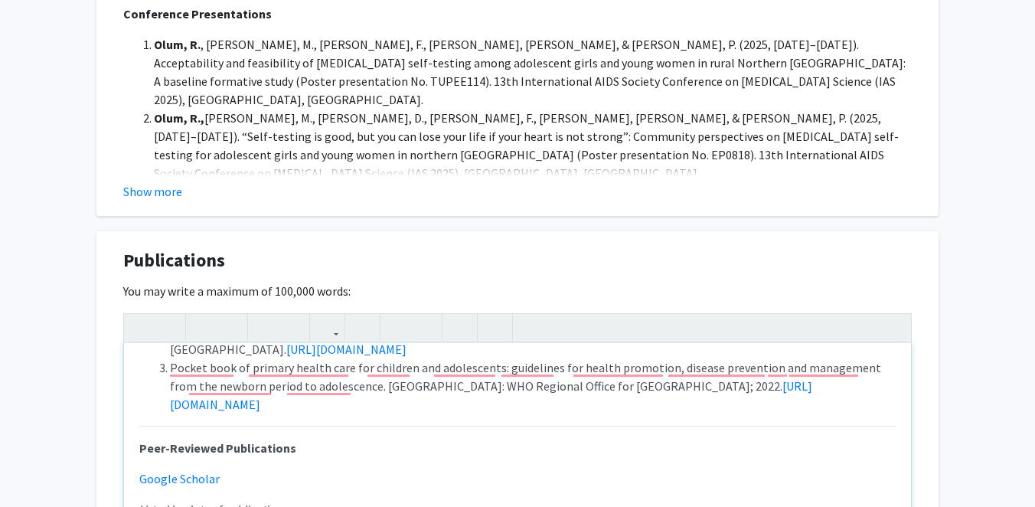
scroll to position [121, 0]
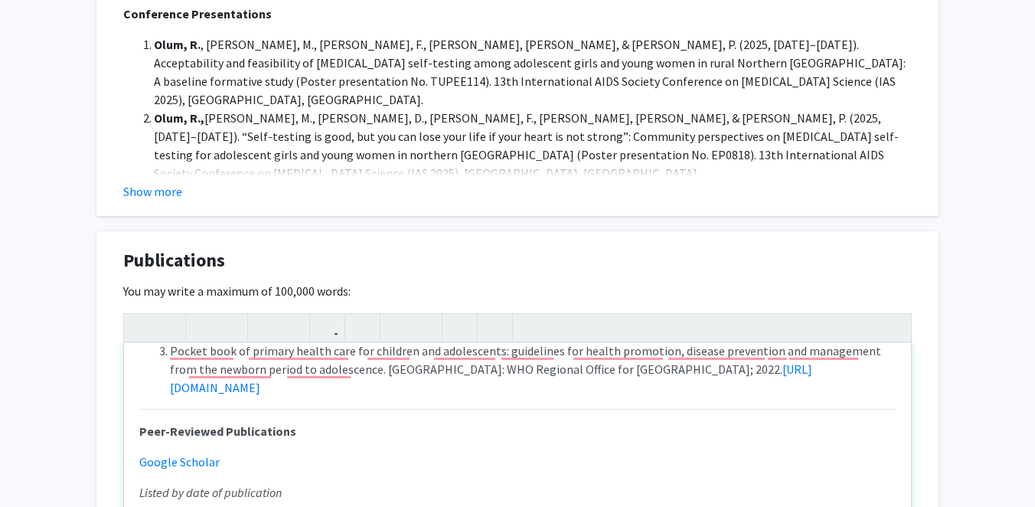
click at [142, 484] on em "Listed by date of publication" at bounding box center [210, 491] width 142 height 15
click at [135, 420] on div "Books and Policy Contributions Guidance for countries to assess adolescent heal…" at bounding box center [517, 458] width 787 height 230
type textarea "<p><strong>Books and Policy Contributions</strong></p><p><ol><li>Guidance for c…"
click at [187, 483] on p "PubMed" at bounding box center [517, 492] width 756 height 18
drag, startPoint x: 187, startPoint y: 417, endPoint x: 130, endPoint y: 417, distance: 56.6
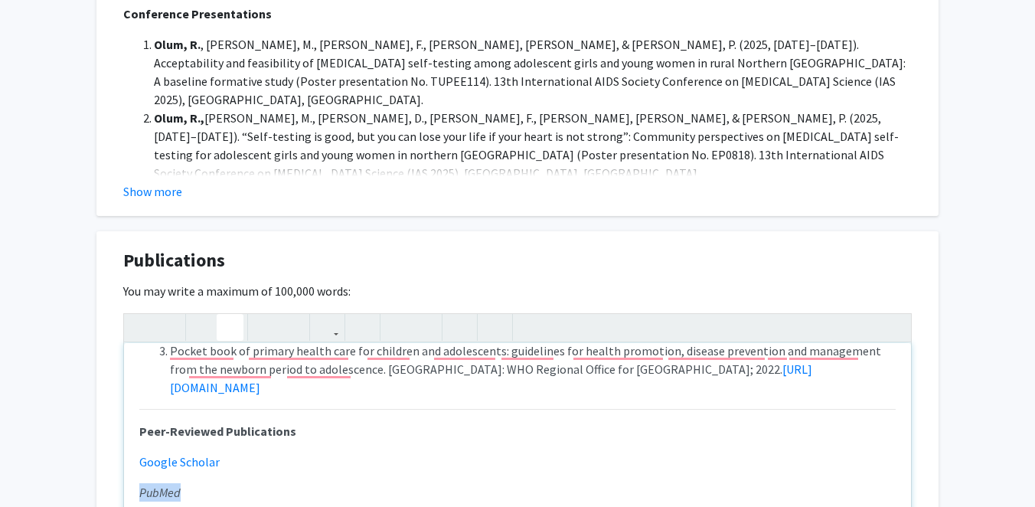
click at [130, 417] on div "Books and Policy Contributions Guidance for countries to assess adolescent heal…" at bounding box center [517, 458] width 787 height 230
click at [324, 314] on icon "button" at bounding box center [327, 326] width 13 height 25
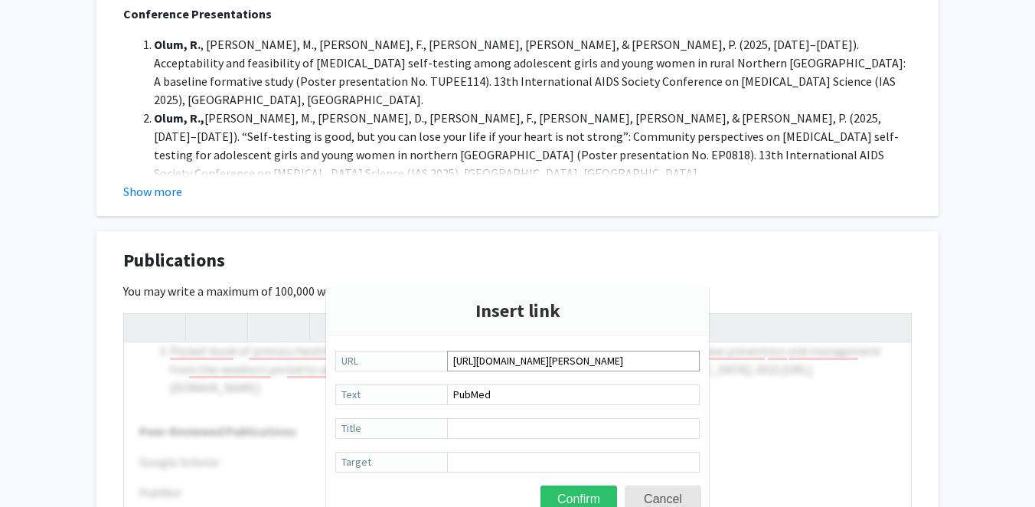
scroll to position [0, 93]
type input "https://www.ncbi.nlm.nih.gov/myncbi/ronald.olum.1/bibliography/public/"
click at [569, 490] on button "Confirm" at bounding box center [578, 498] width 77 height 27
type textarea "<p><strong>Books and Policy Contributions</strong></p><p><ol><li>Guidance for c…"
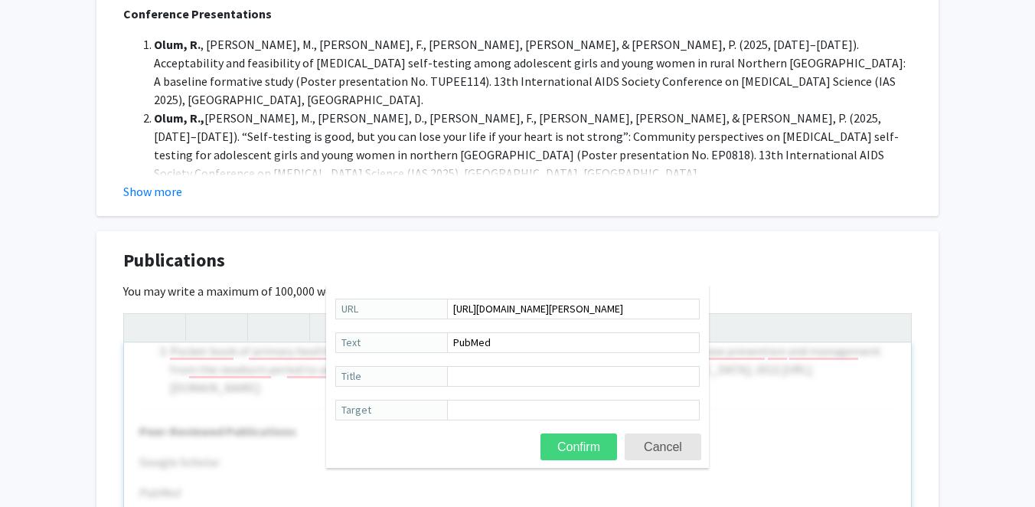
scroll to position [0, 0]
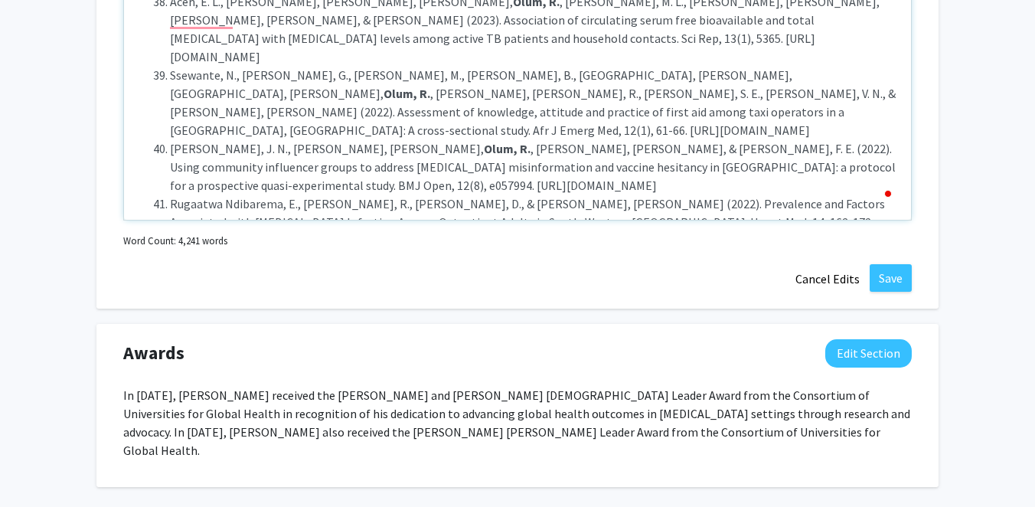
scroll to position [2256, 0]
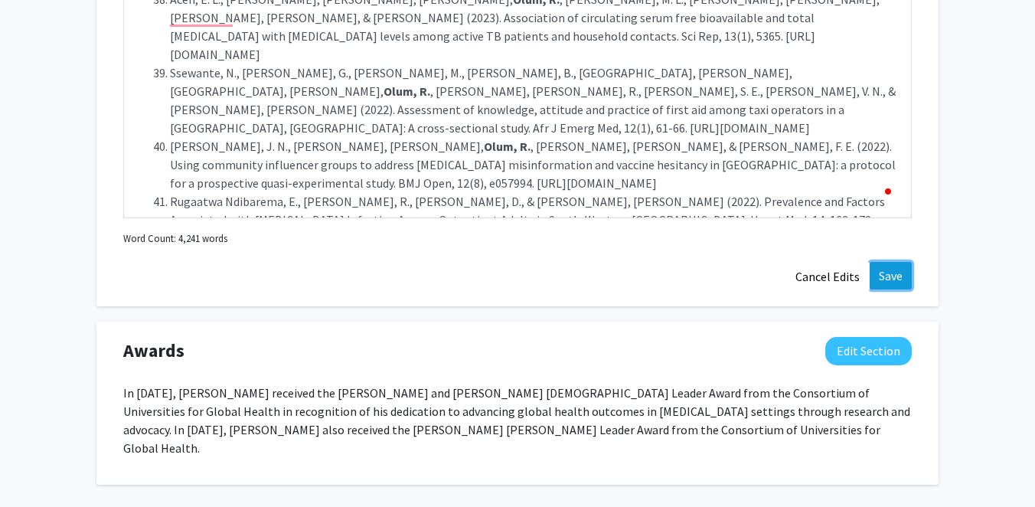
click at [888, 262] on button "Save" at bounding box center [890, 276] width 42 height 28
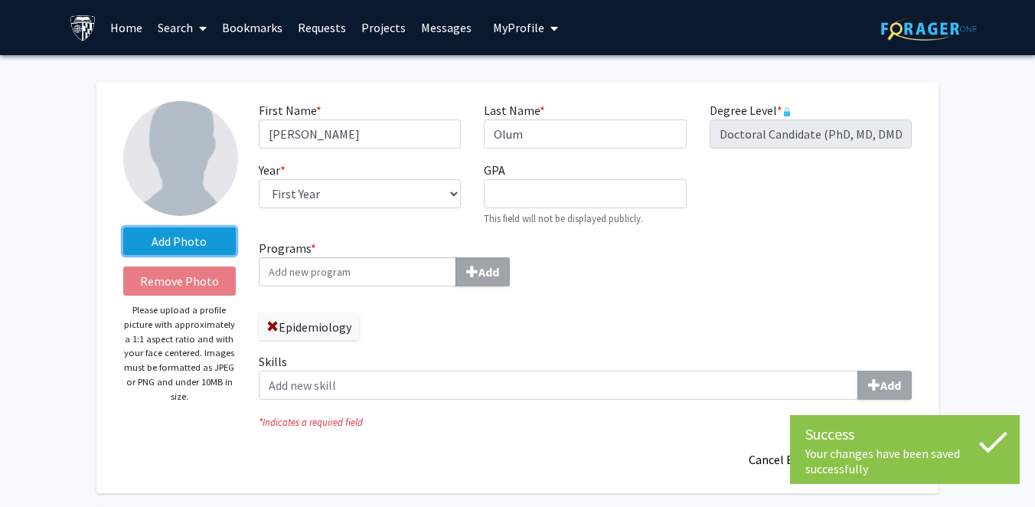
click at [176, 252] on label "Add Photo" at bounding box center [179, 241] width 112 height 28
click at [0, 0] on input "Add Photo" at bounding box center [0, 0] width 0 height 0
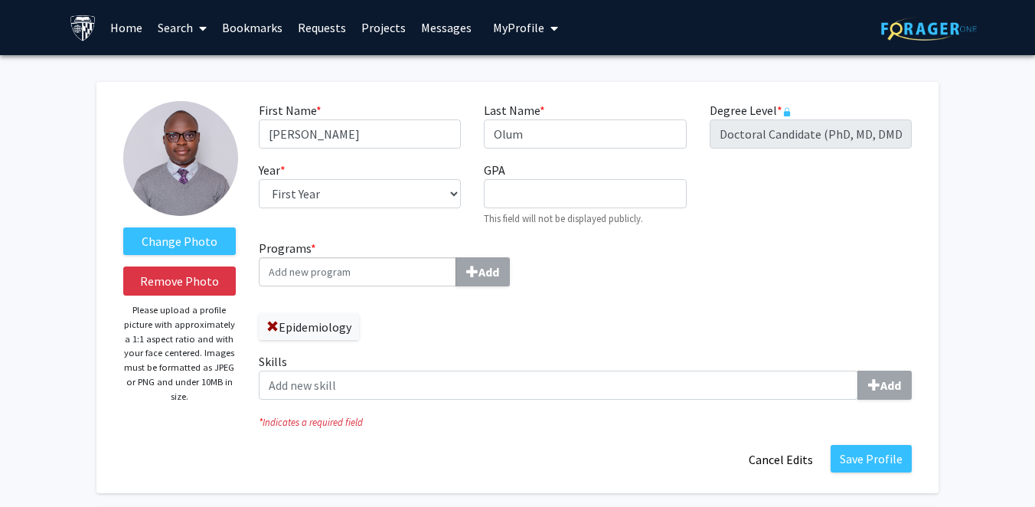
select select "first_year"
click at [405, 272] on input "Programs * Add" at bounding box center [357, 271] width 197 height 29
click at [348, 278] on input "Programs * Add" at bounding box center [357, 271] width 197 height 29
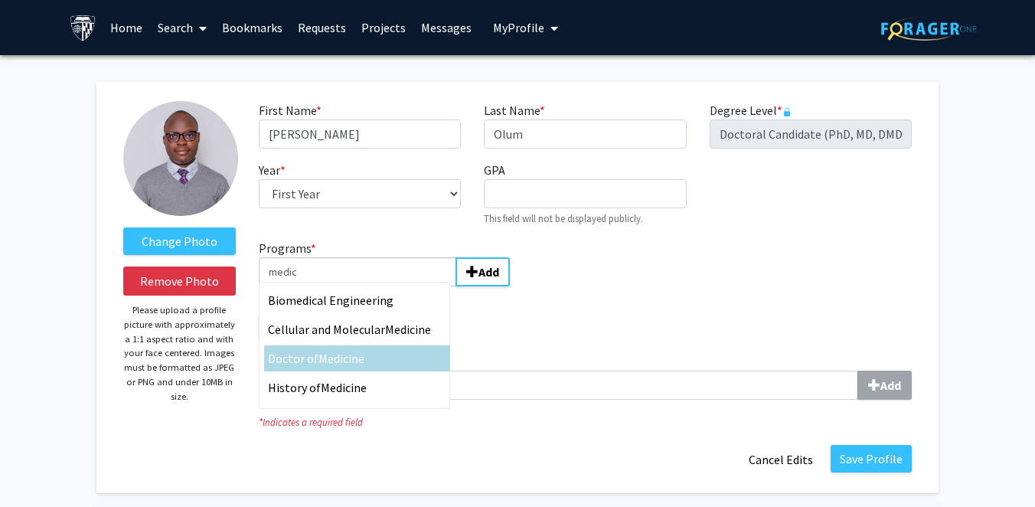
type input "medic"
click at [382, 358] on div "Doctor of Medic ine" at bounding box center [357, 358] width 178 height 18
click at [382, 286] on input "medic" at bounding box center [357, 271] width 197 height 29
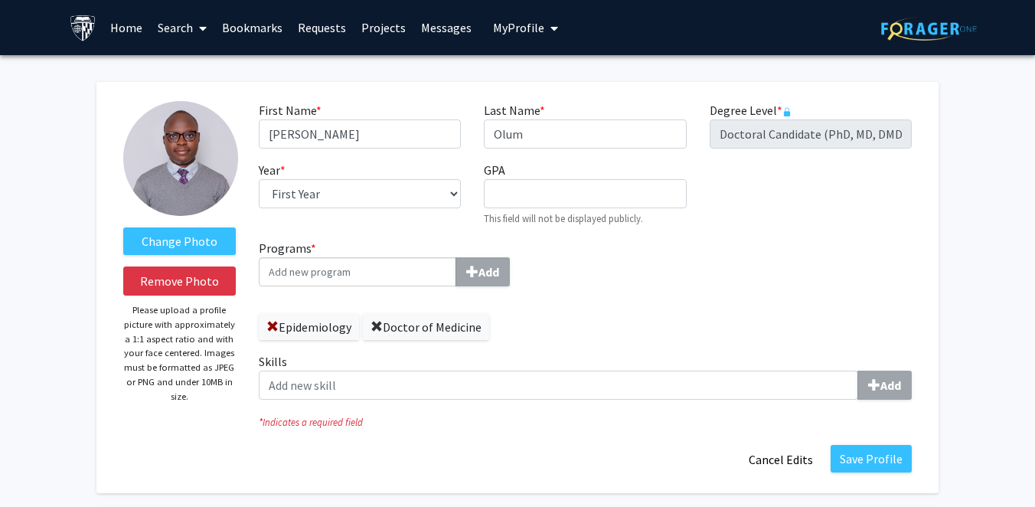
click at [376, 328] on span at bounding box center [376, 327] width 12 height 12
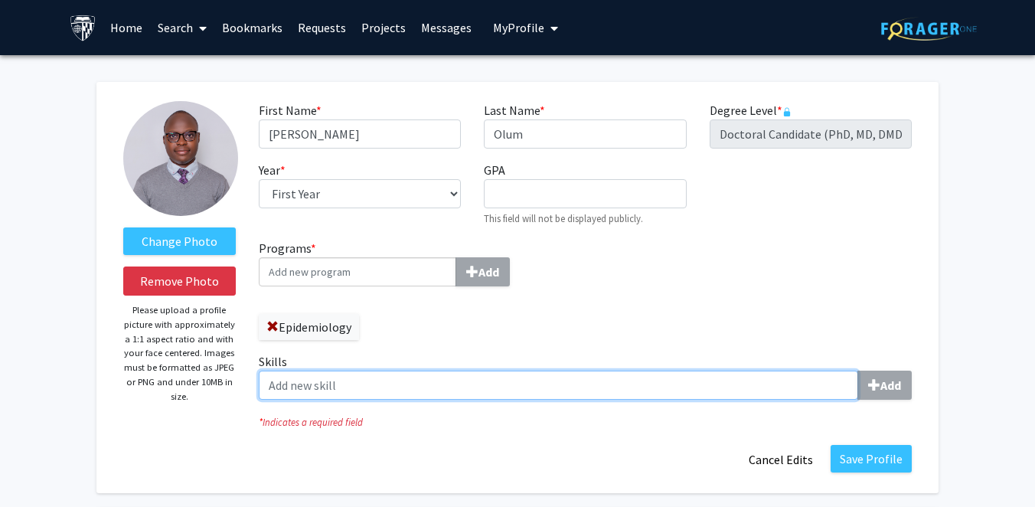
click at [471, 381] on input "Skills Add" at bounding box center [558, 384] width 599 height 29
type input "d"
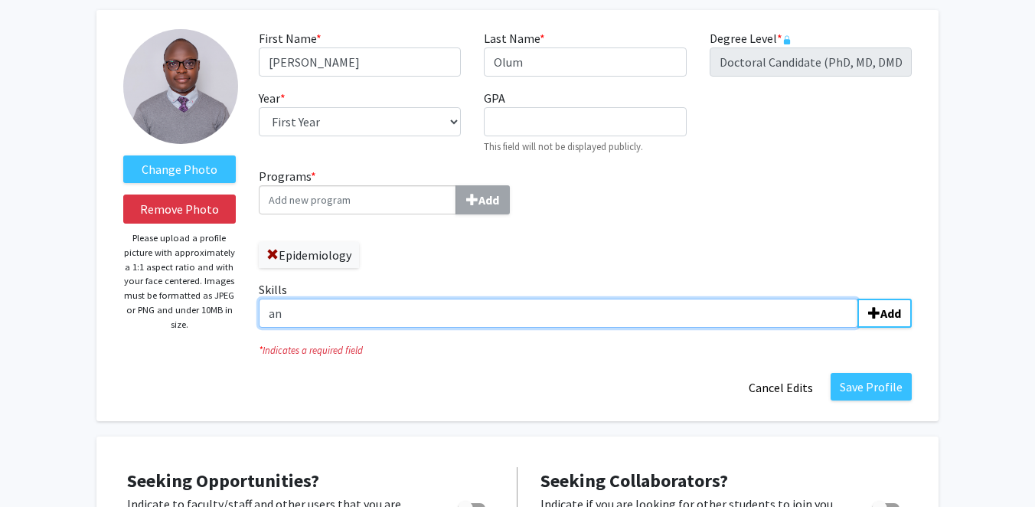
type input "a"
type input "D"
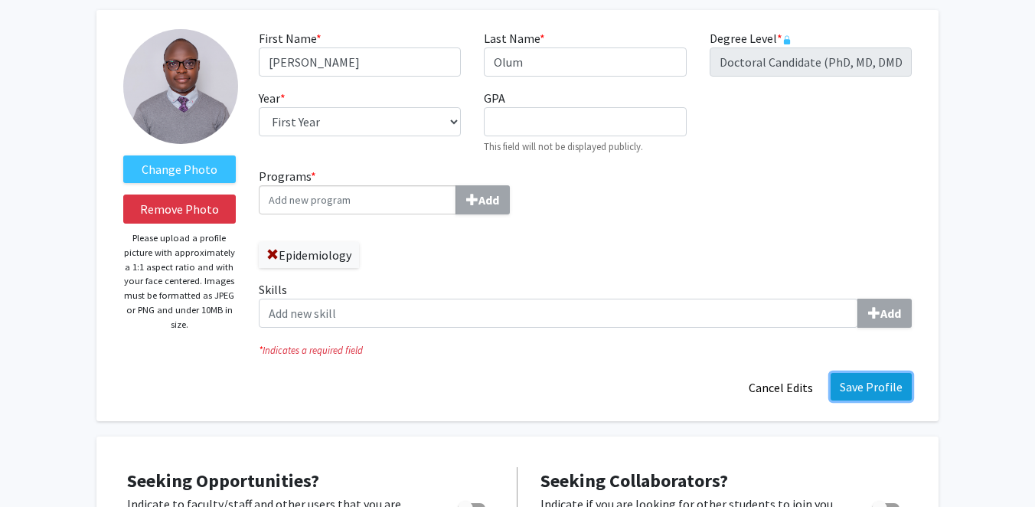
click at [898, 374] on button "Save Profile" at bounding box center [870, 387] width 81 height 28
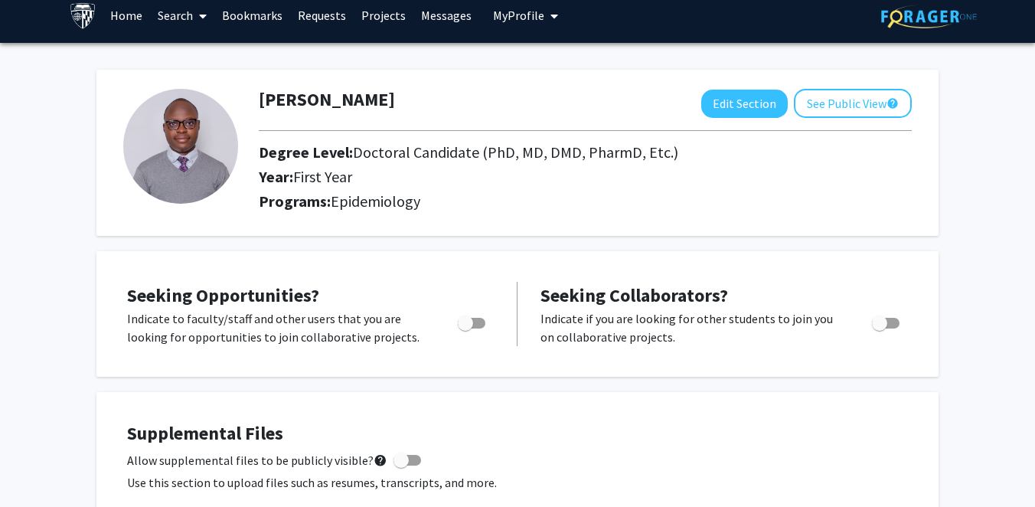
scroll to position [9, 0]
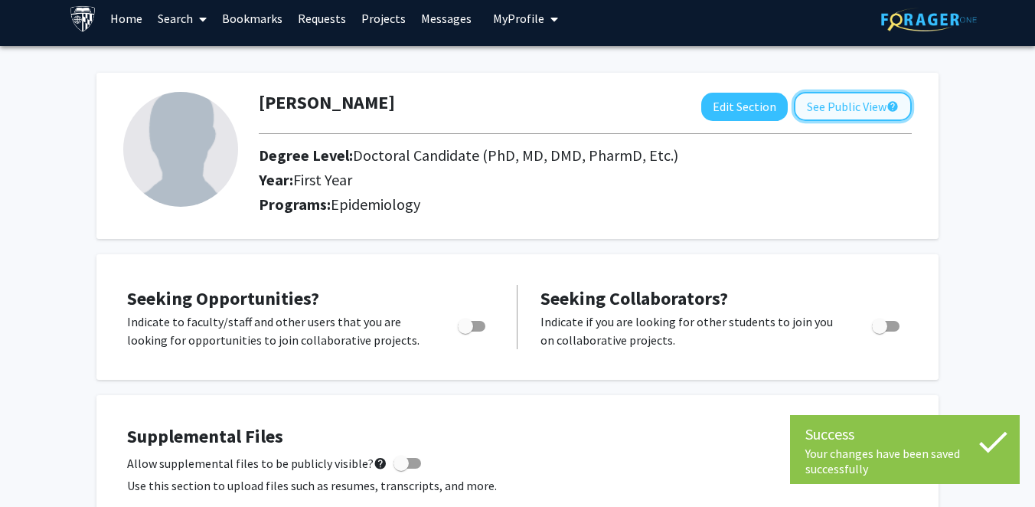
click at [841, 113] on button "See Public View help" at bounding box center [852, 106] width 118 height 29
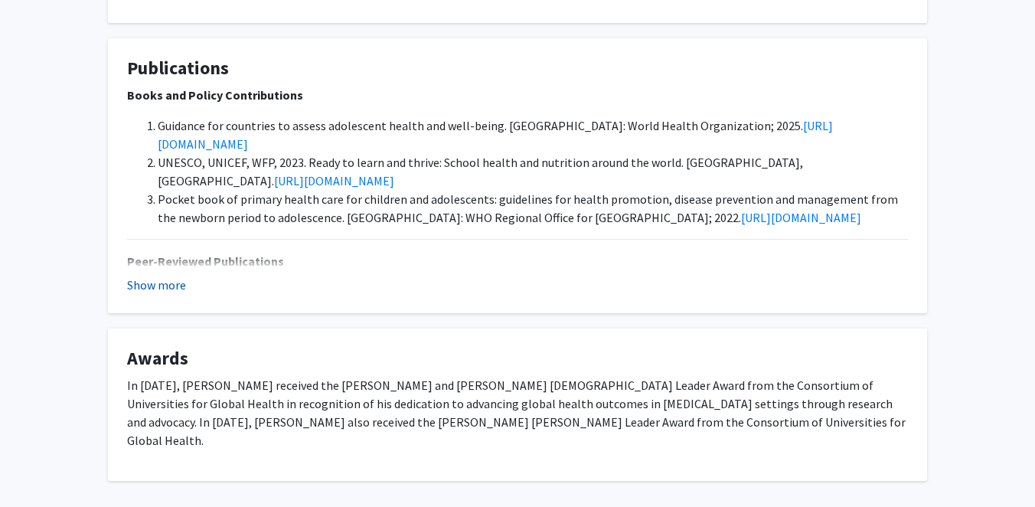
scroll to position [1378, 0]
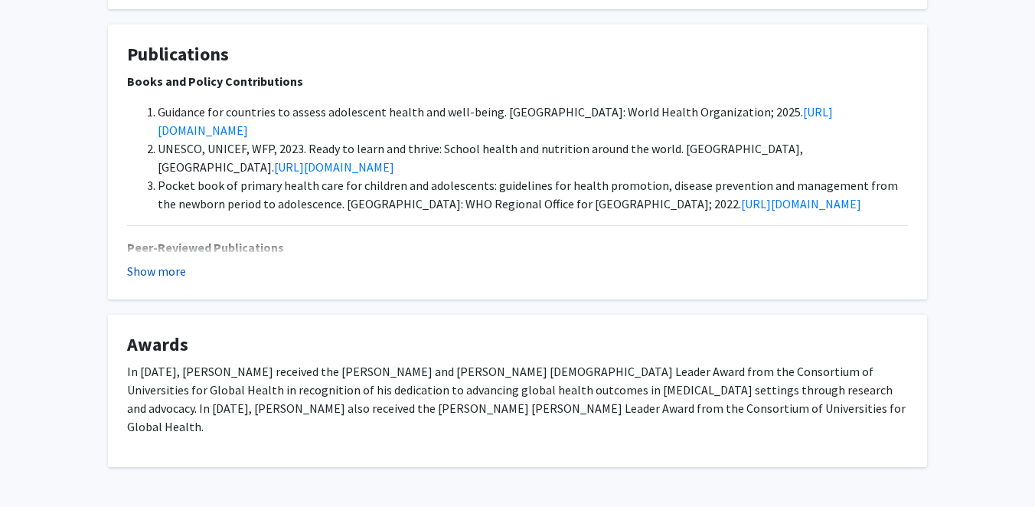
click at [179, 262] on button "Show more" at bounding box center [156, 271] width 59 height 18
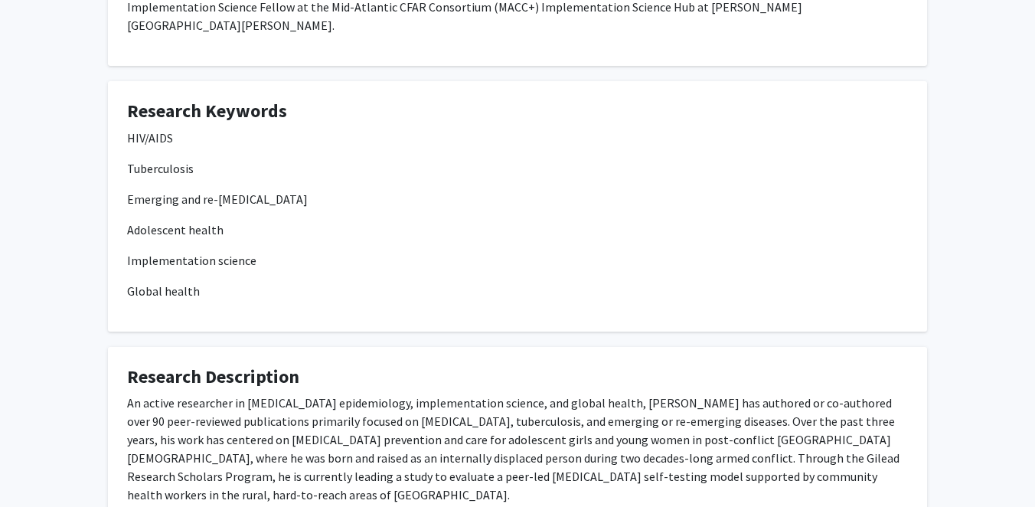
scroll to position [0, 0]
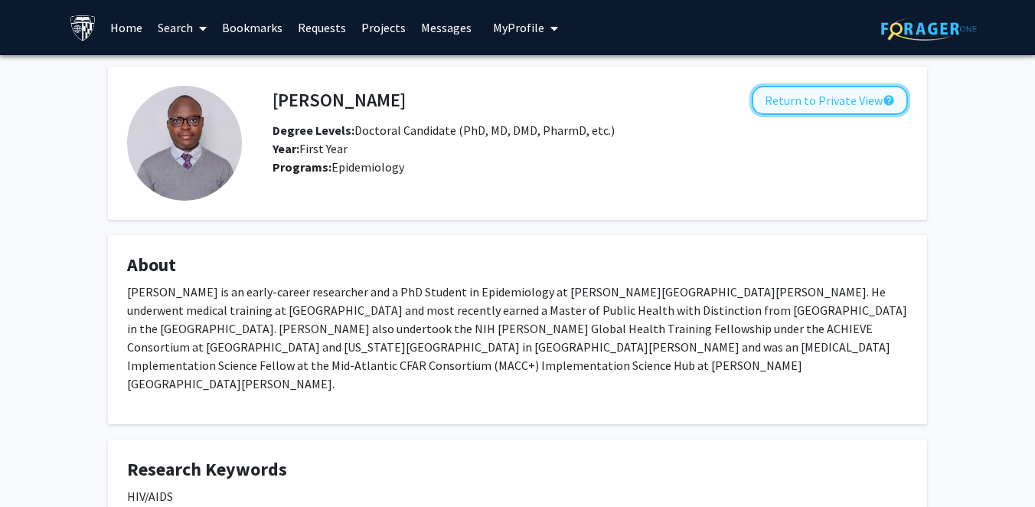
click at [807, 99] on button "Return to Private View help" at bounding box center [829, 100] width 156 height 29
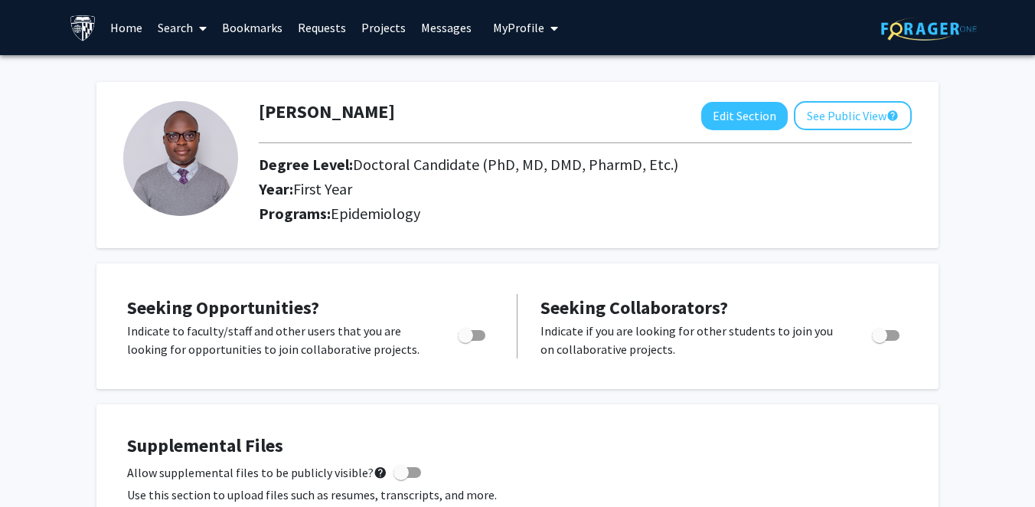
click at [530, 32] on span "My Profile" at bounding box center [518, 27] width 51 height 15
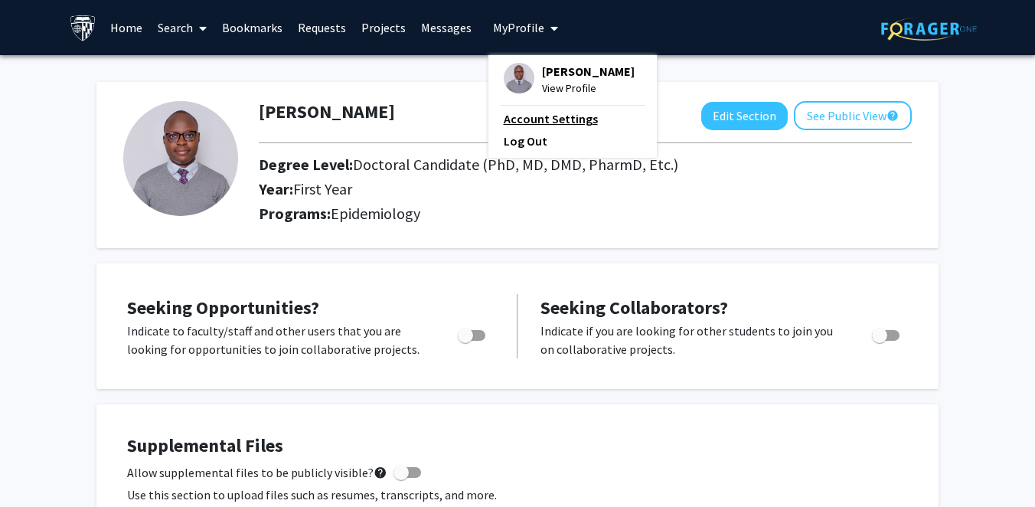
click at [547, 114] on link "Account Settings" at bounding box center [572, 118] width 138 height 18
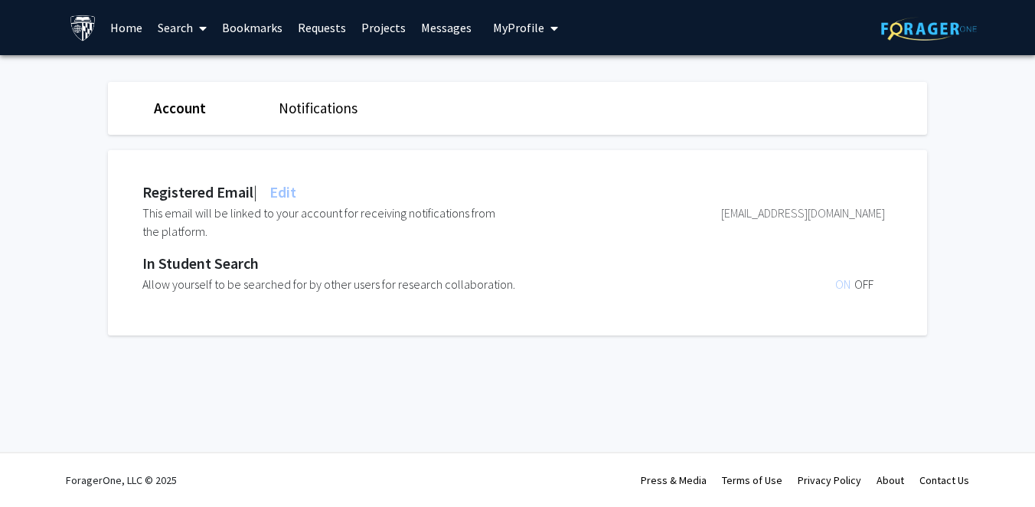
click at [171, 109] on link "Account" at bounding box center [180, 108] width 52 height 18
click at [513, 28] on span "My Profile" at bounding box center [518, 27] width 51 height 15
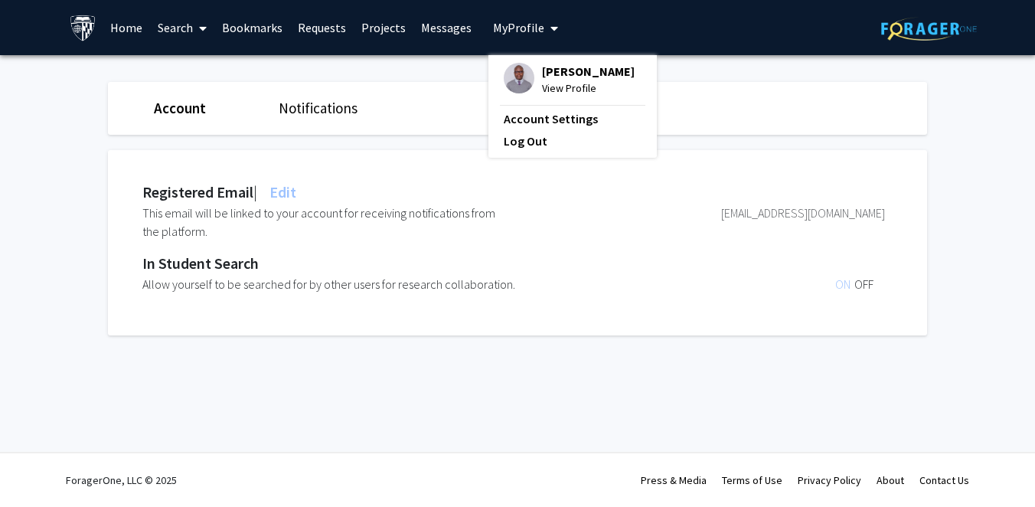
click at [551, 73] on span "[PERSON_NAME]" at bounding box center [588, 71] width 93 height 17
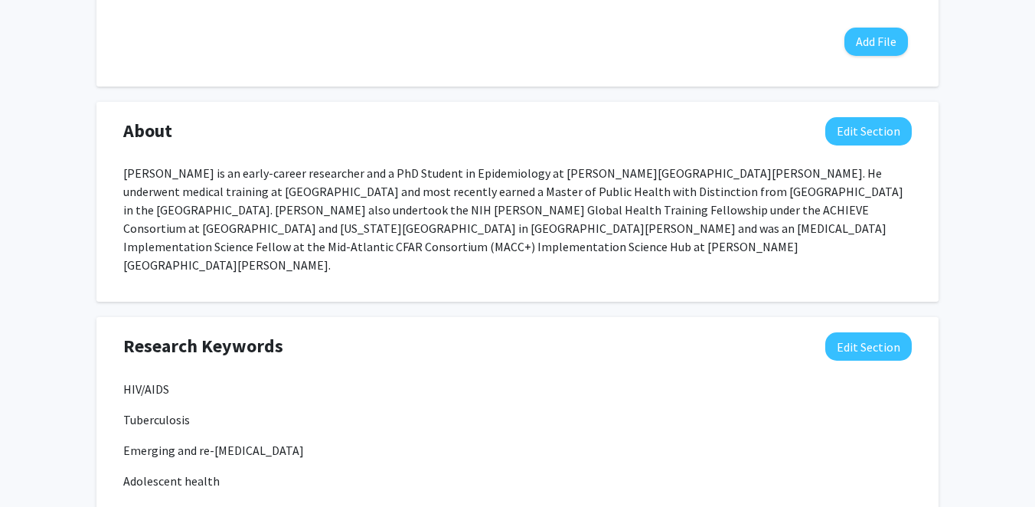
scroll to position [556, 0]
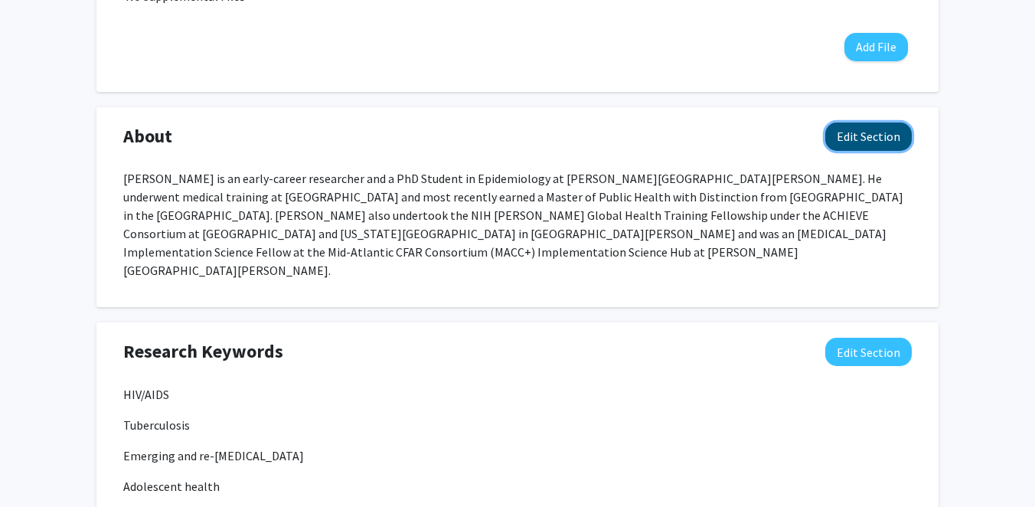
click at [877, 129] on button "Edit Section" at bounding box center [868, 136] width 86 height 28
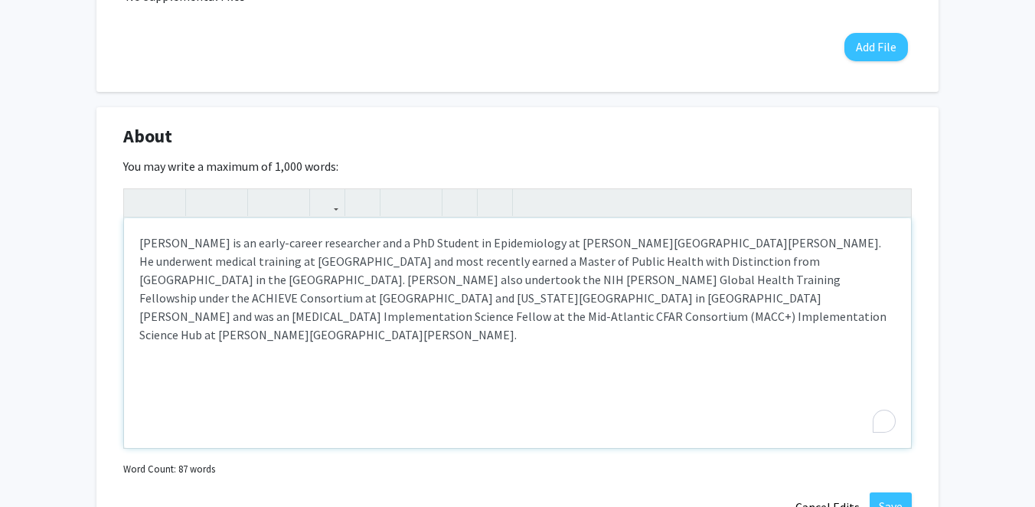
click at [343, 249] on p "[PERSON_NAME] is an early-career researcher and a PhD Student in Epidemiology a…" at bounding box center [517, 288] width 756 height 110
click at [249, 244] on p "[PERSON_NAME] is an early-career researcher and a PhD Student in Epidemiology a…" at bounding box center [517, 288] width 756 height 110
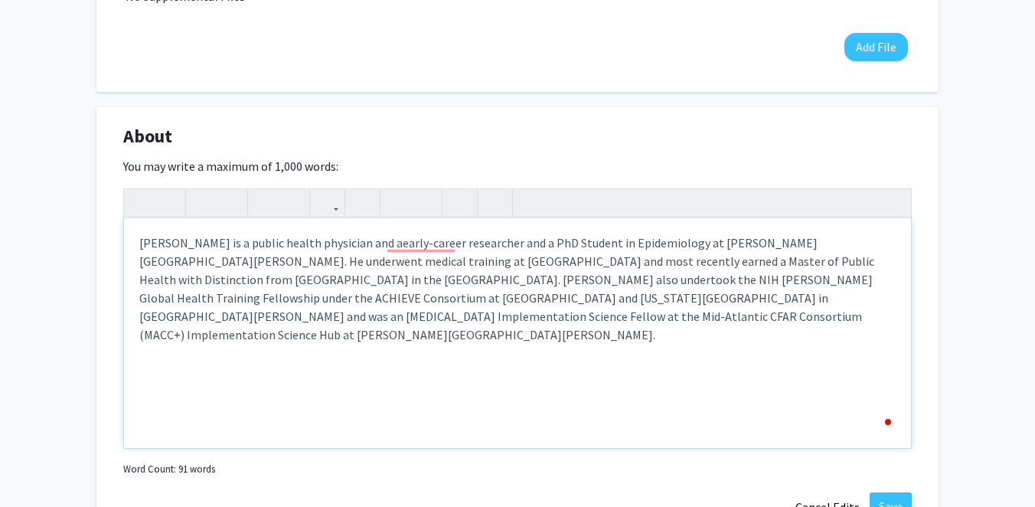
type textarea "<p>[PERSON_NAME] is a public health physician and an early-career researcher an…"
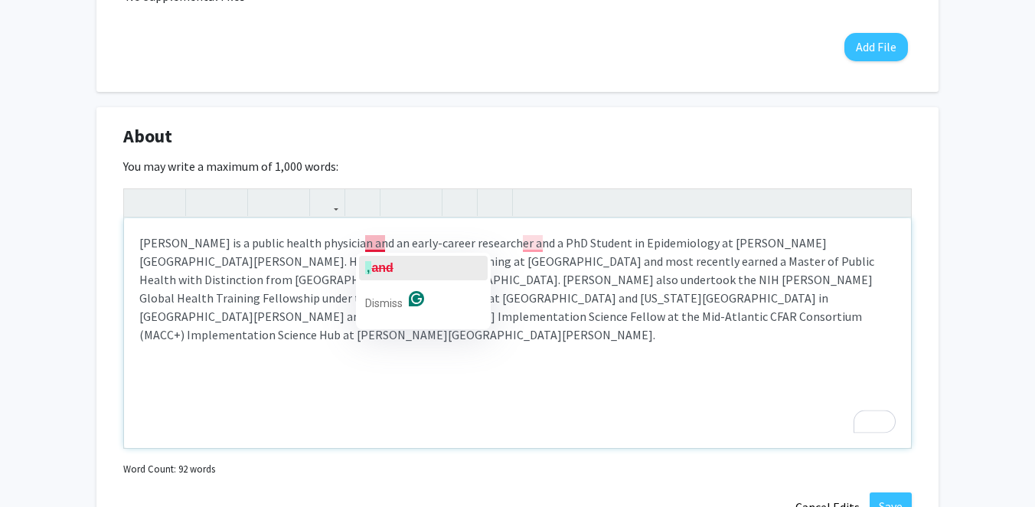
click at [382, 274] on span "and" at bounding box center [381, 267] width 21 height 13
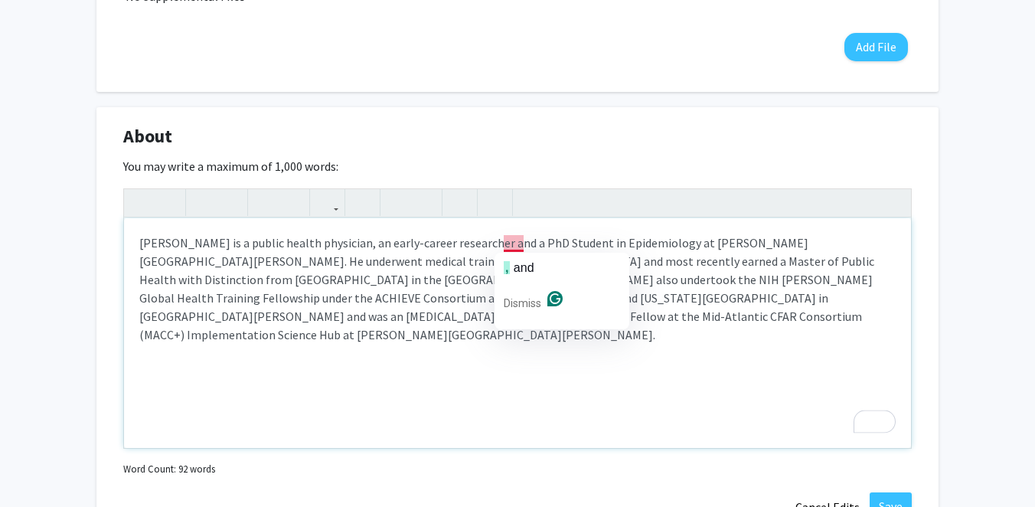
click at [522, 263] on span "and" at bounding box center [523, 267] width 21 height 13
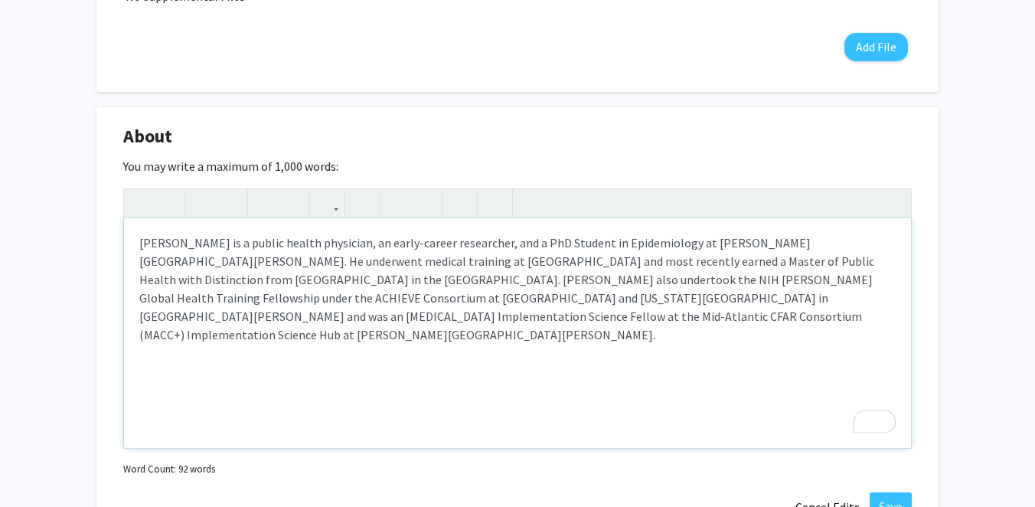
click at [523, 281] on p "[PERSON_NAME] is a public health physician, an early-career researcher, and a P…" at bounding box center [517, 288] width 756 height 110
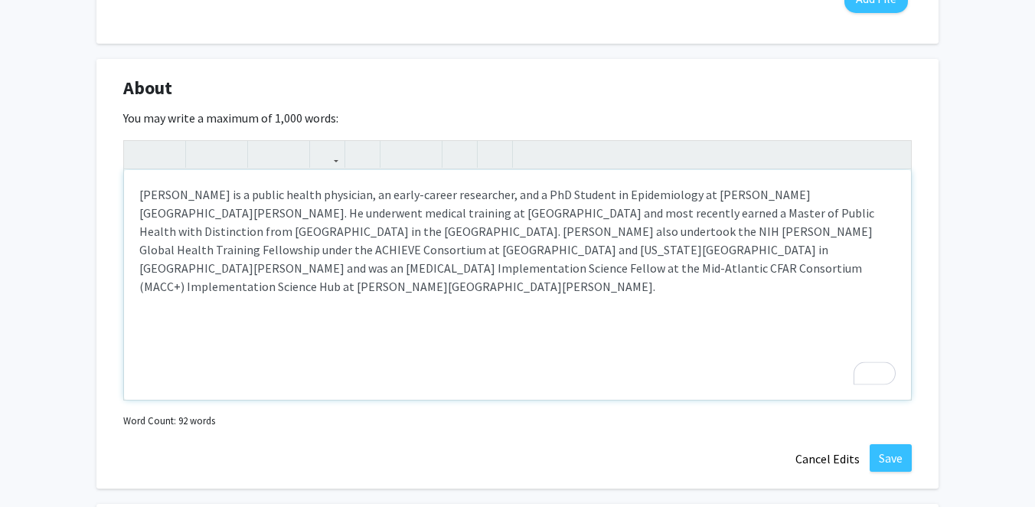
scroll to position [607, 0]
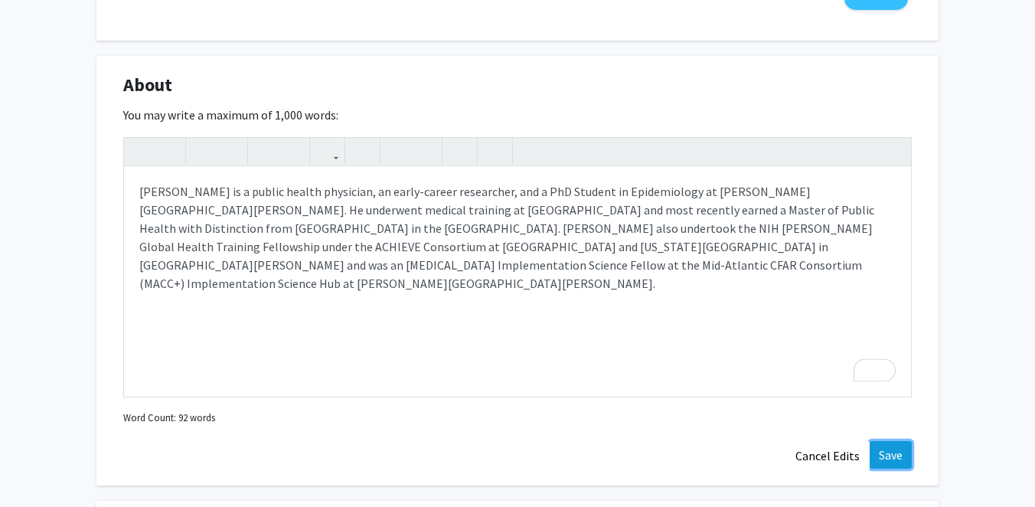
click at [879, 449] on button "Save" at bounding box center [890, 455] width 42 height 28
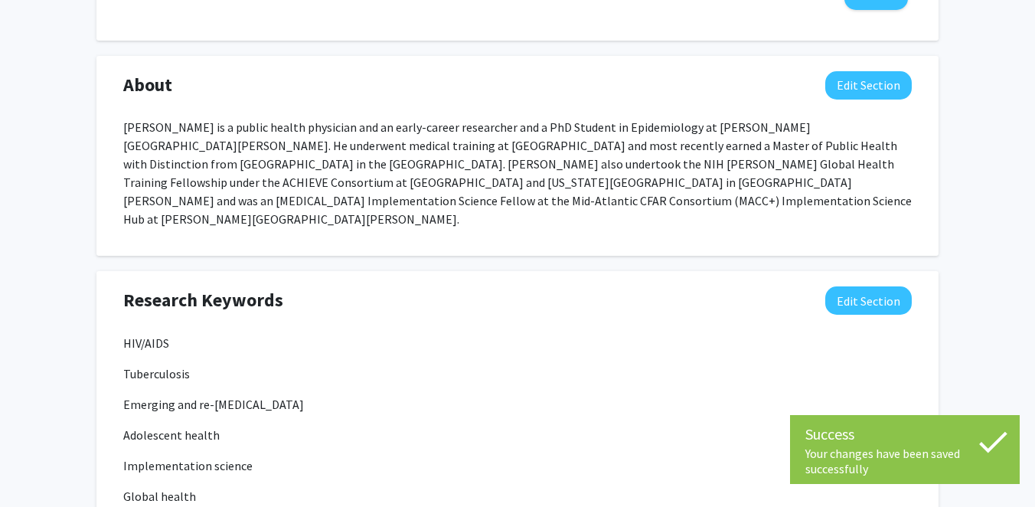
scroll to position [0, 0]
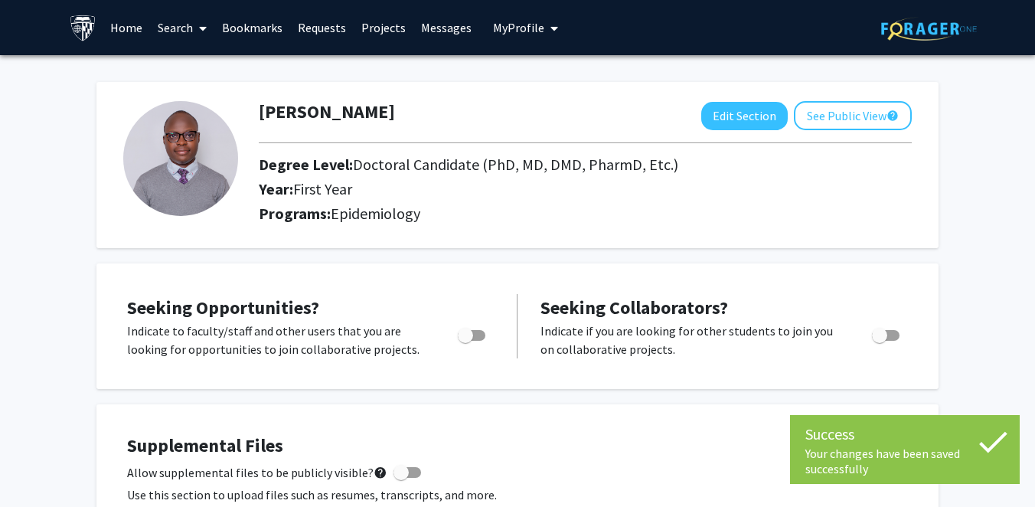
click at [186, 25] on link "Search" at bounding box center [182, 28] width 64 height 54
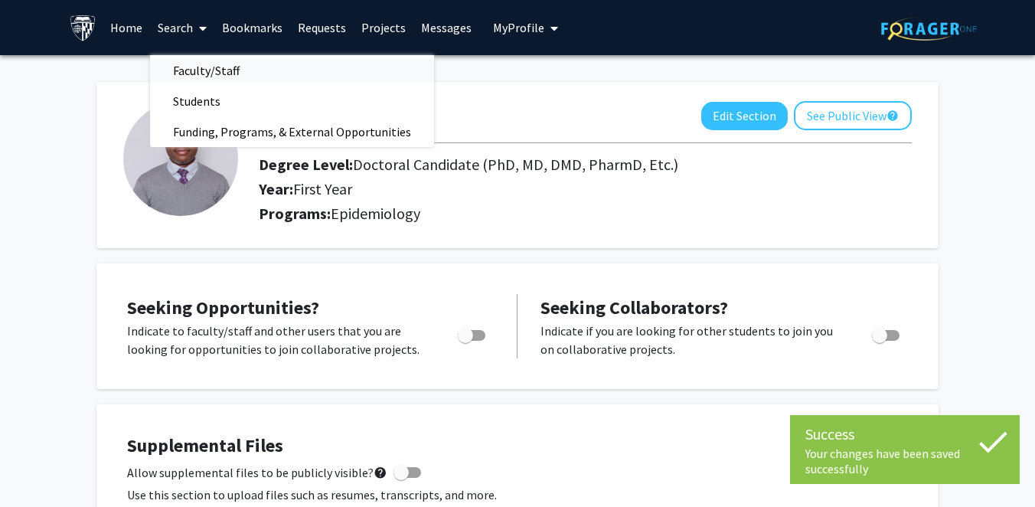
click at [200, 79] on span "Faculty/Staff" at bounding box center [206, 70] width 112 height 31
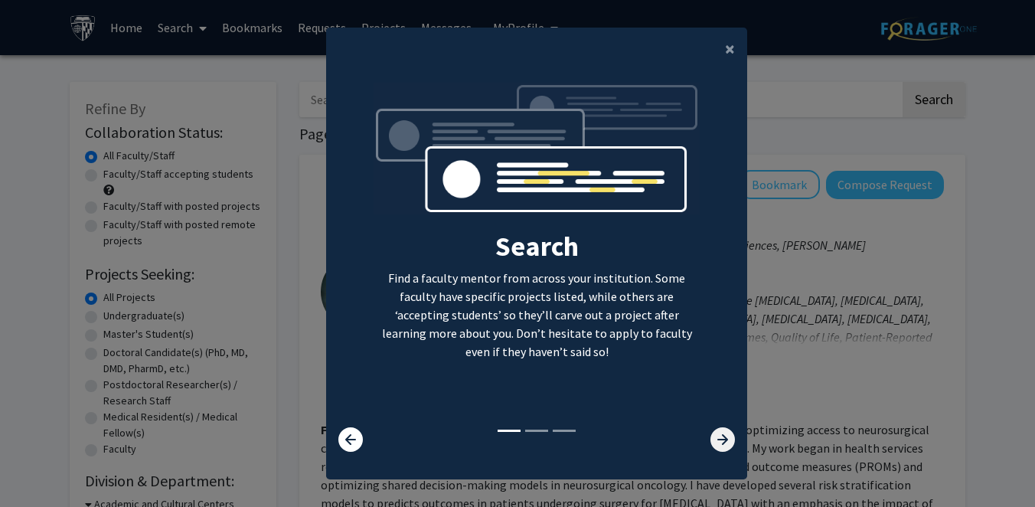
click at [719, 442] on icon at bounding box center [722, 439] width 24 height 24
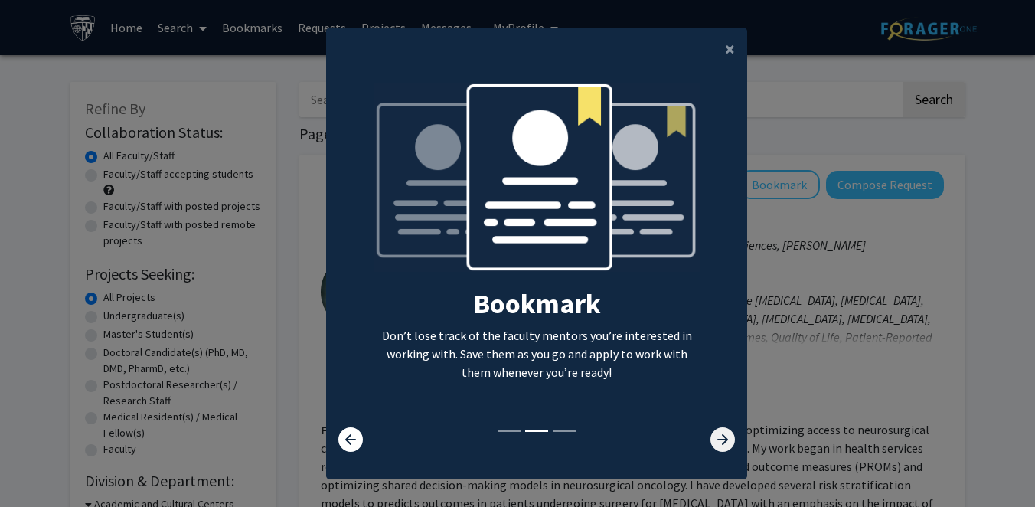
click at [719, 442] on icon at bounding box center [722, 439] width 24 height 24
click at [728, 56] on span "×" at bounding box center [730, 49] width 10 height 24
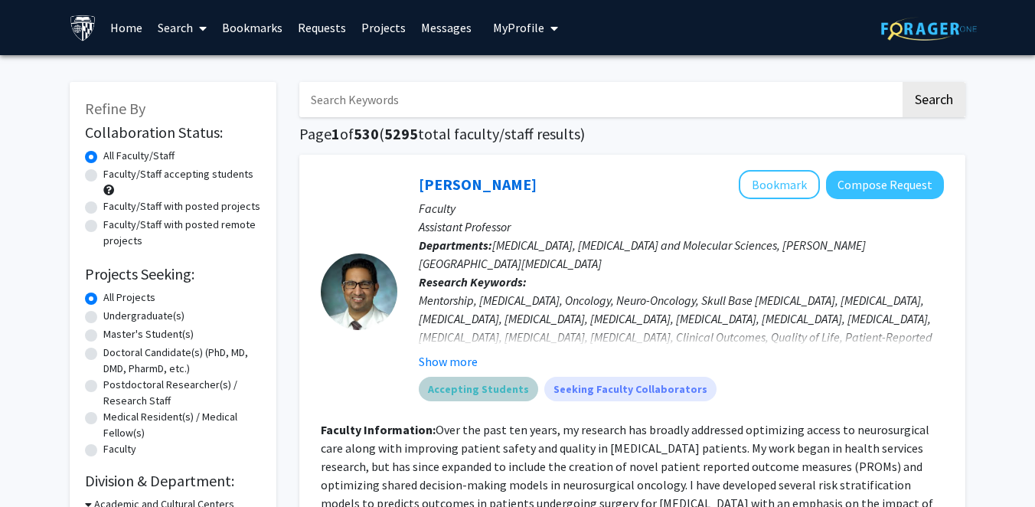
click at [482, 386] on mat-chip "Accepting Students" at bounding box center [478, 388] width 119 height 24
click at [450, 365] on button "Show more" at bounding box center [448, 361] width 59 height 18
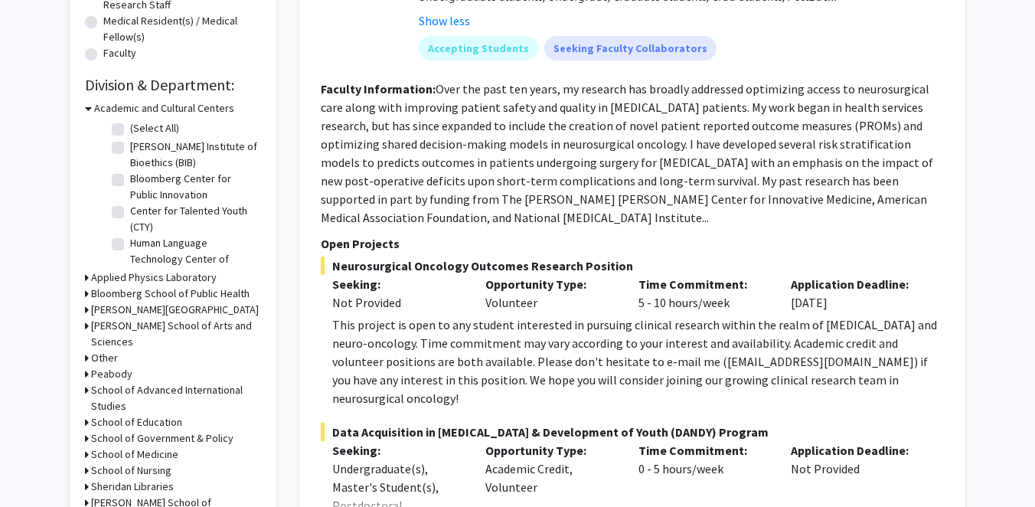
scroll to position [394, 0]
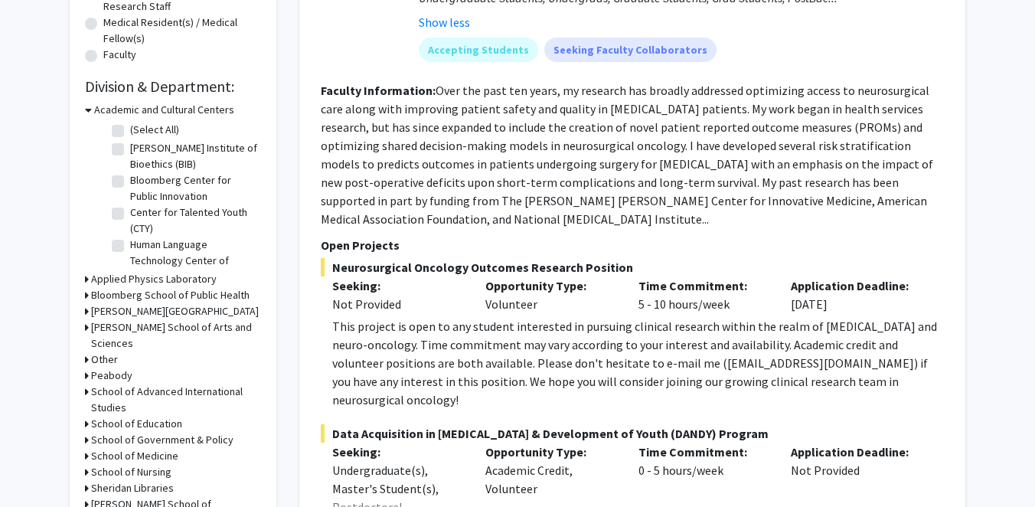
click at [88, 109] on icon at bounding box center [88, 110] width 7 height 16
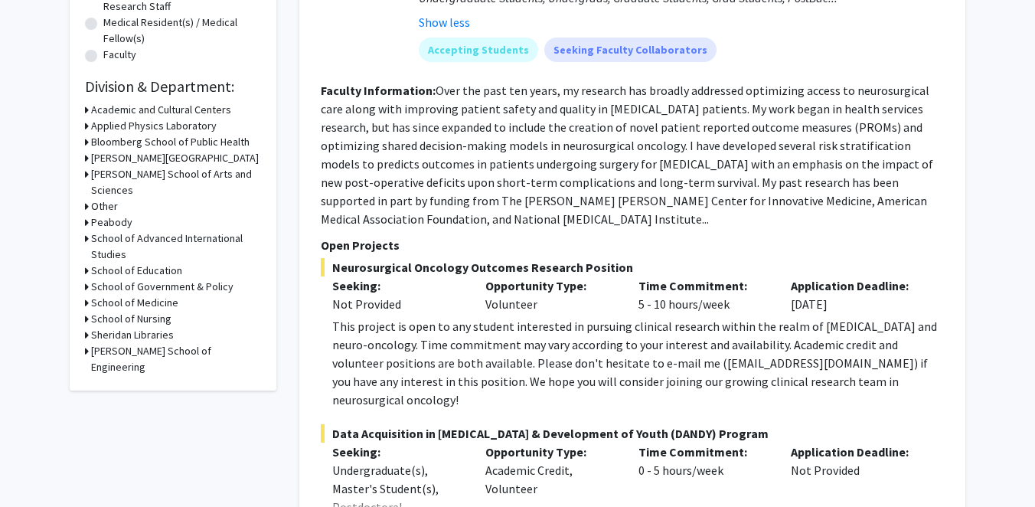
click at [83, 142] on div "Refine By Collaboration Status: Collaboration Status All Faculty/Staff Collabor…" at bounding box center [173, 39] width 207 height 702
click at [90, 140] on div "Bloomberg School of Public Health" at bounding box center [173, 142] width 176 height 16
click at [87, 142] on icon at bounding box center [87, 142] width 4 height 16
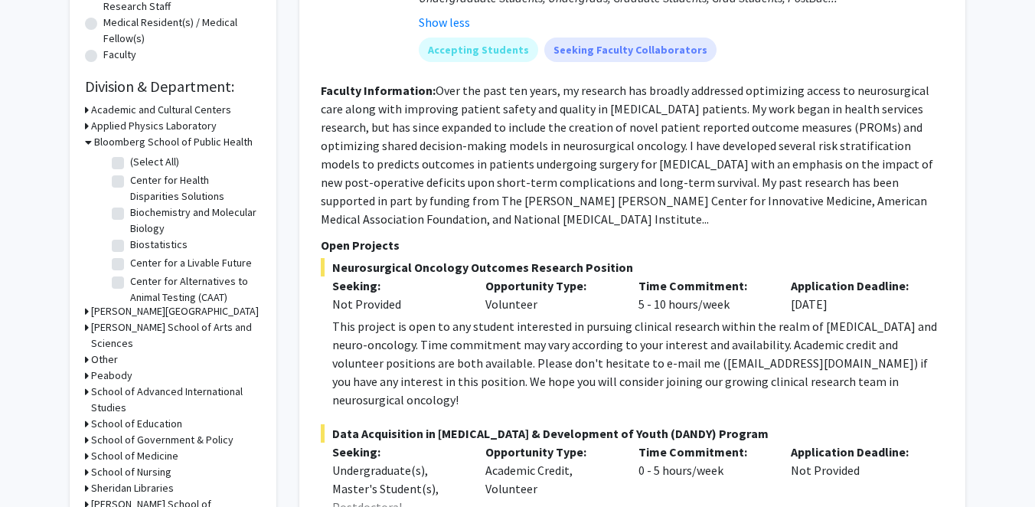
click at [130, 161] on label "(Select All)" at bounding box center [154, 162] width 49 height 16
click at [130, 161] on input "(Select All)" at bounding box center [135, 159] width 10 height 10
checkbox input "true"
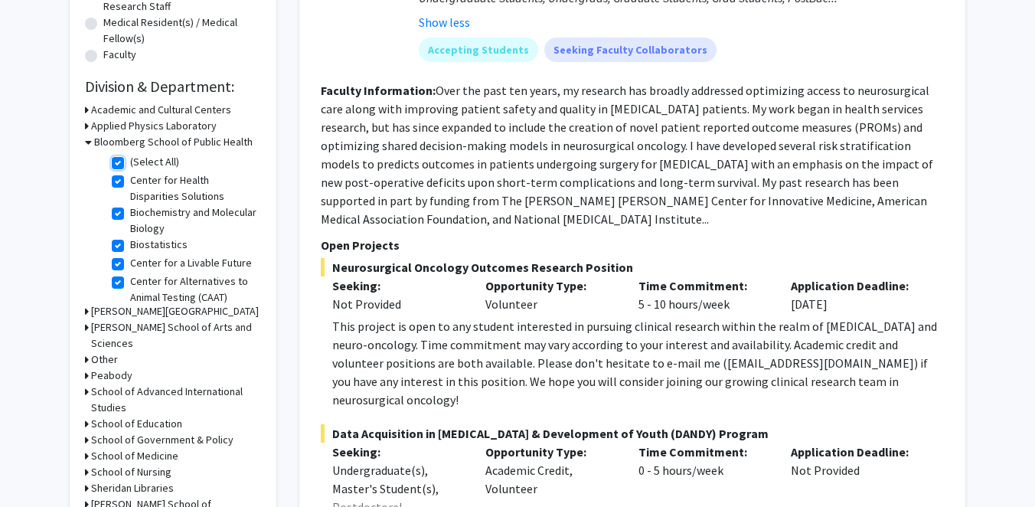
checkbox input "true"
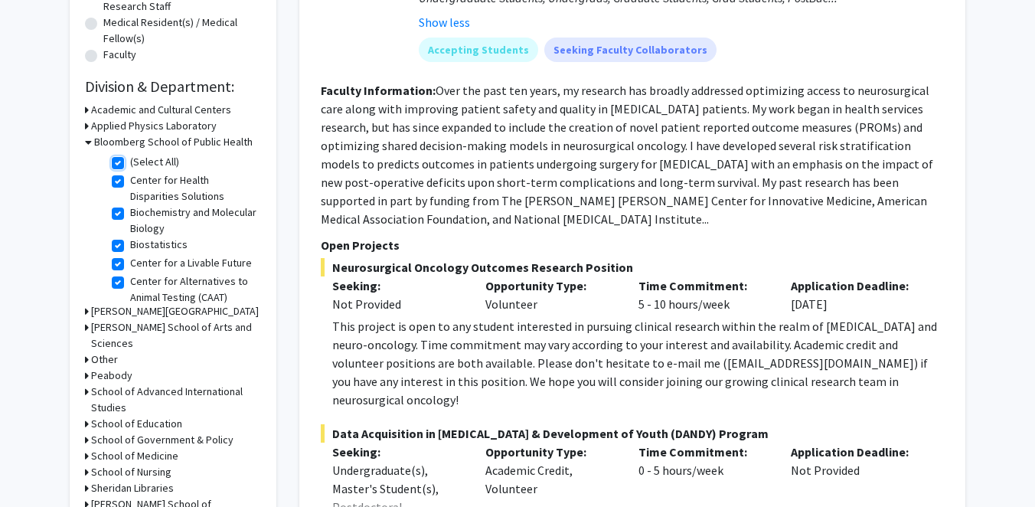
checkbox input "true"
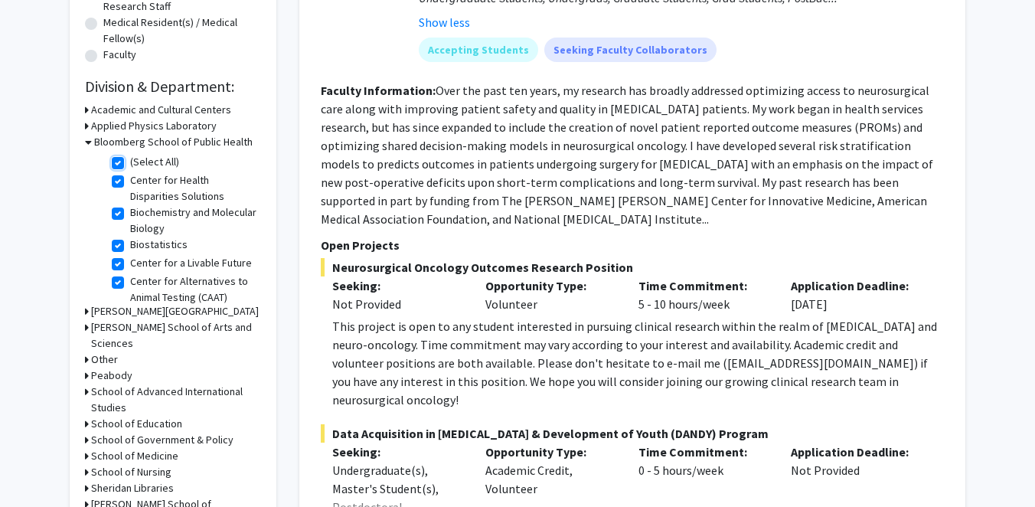
checkbox input "true"
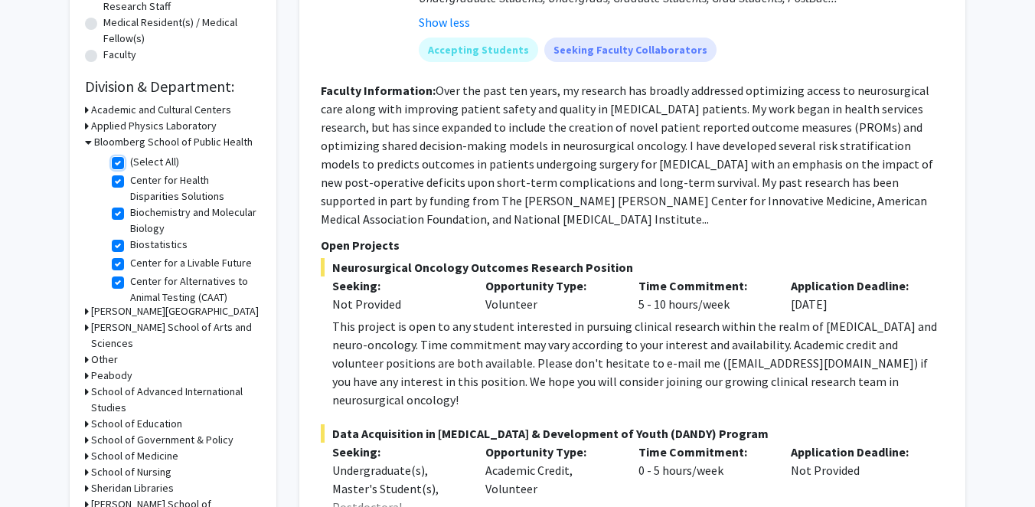
checkbox input "true"
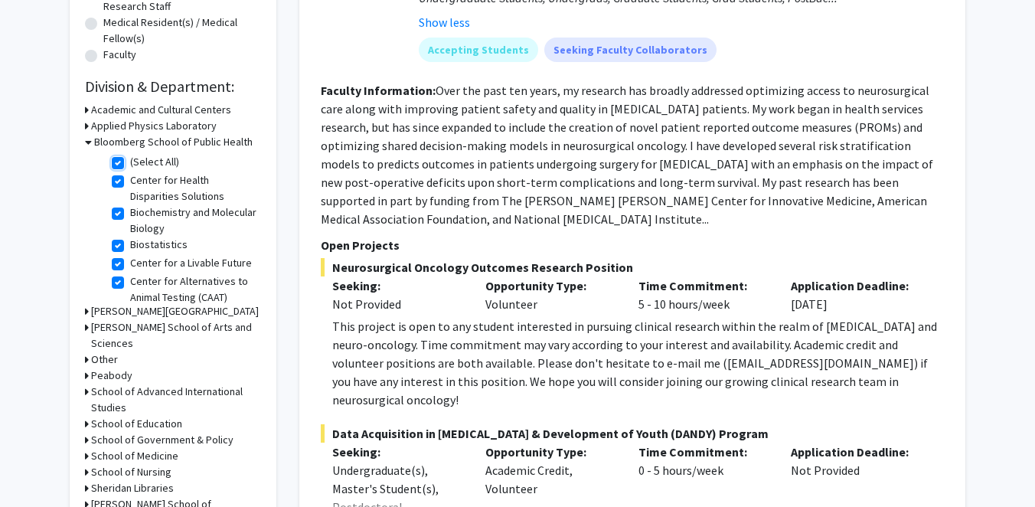
checkbox input "true"
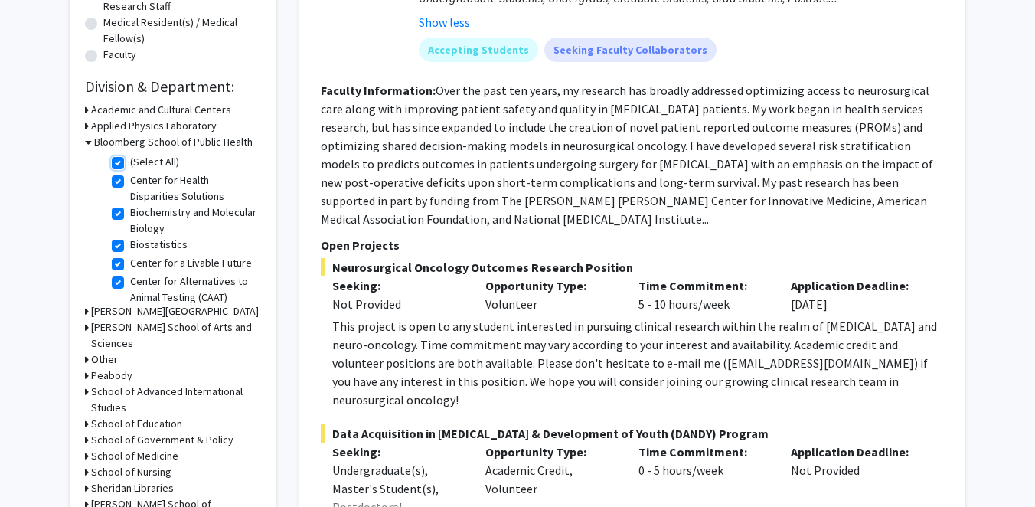
checkbox input "true"
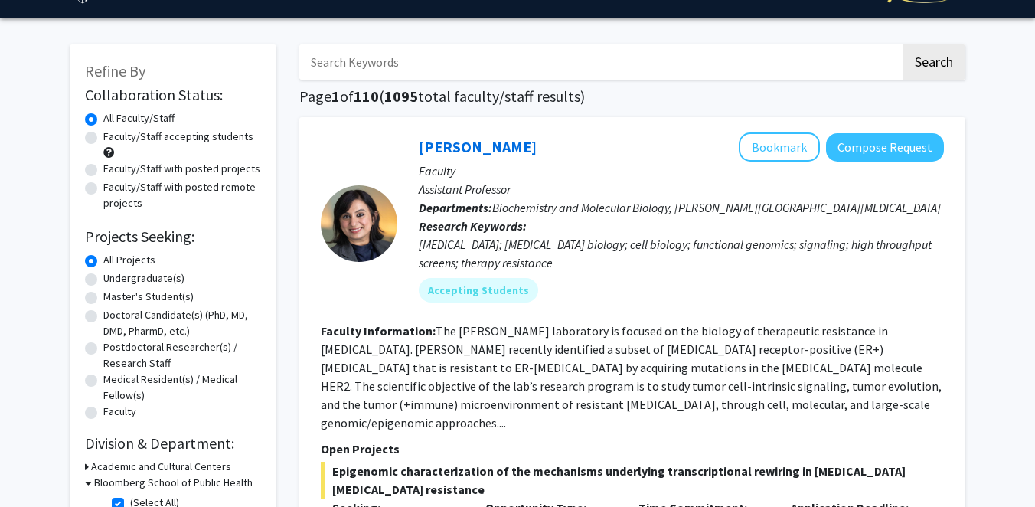
scroll to position [40, 0]
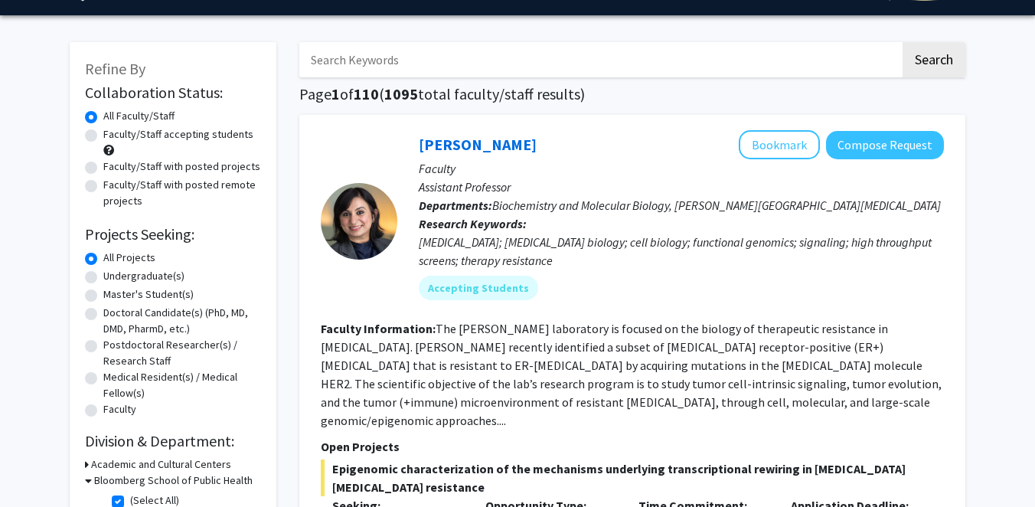
click at [151, 314] on label "Doctoral Candidate(s) (PhD, MD, DMD, PharmD, etc.)" at bounding box center [182, 321] width 158 height 32
click at [113, 314] on input "Doctoral Candidate(s) (PhD, MD, DMD, PharmD, etc.)" at bounding box center [108, 310] width 10 height 10
radio input "true"
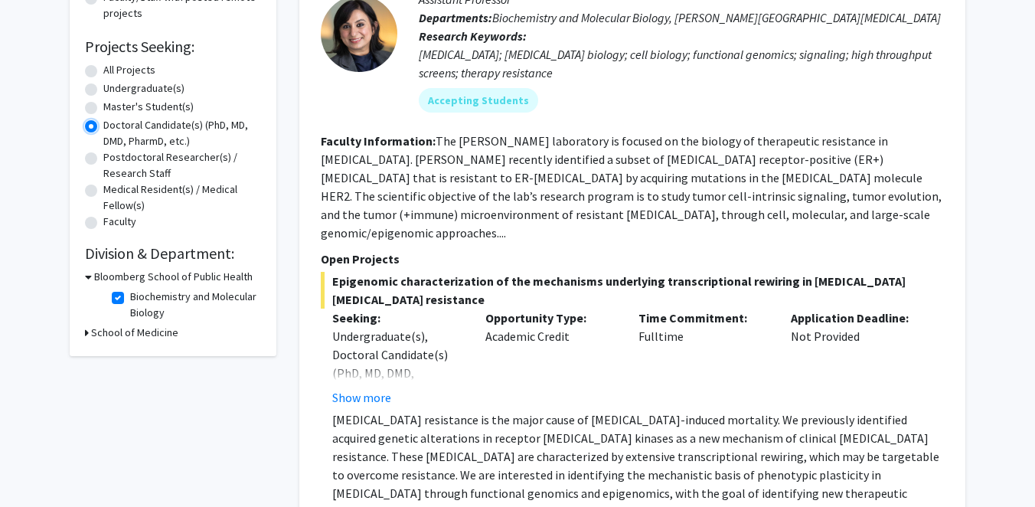
scroll to position [226, 0]
click at [373, 389] on button "Show more" at bounding box center [361, 398] width 59 height 18
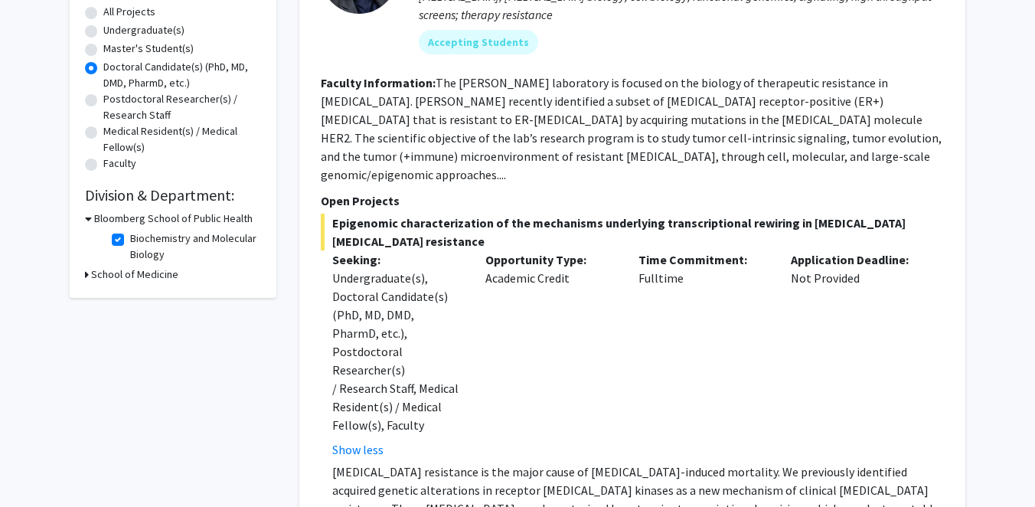
scroll to position [284, 0]
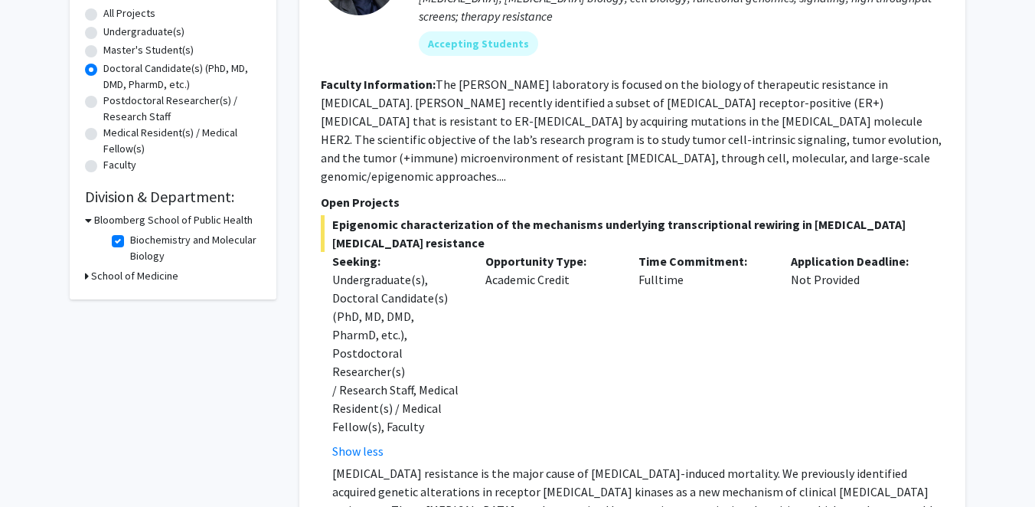
click at [142, 54] on label "Master's Student(s)" at bounding box center [148, 50] width 90 height 16
click at [113, 52] on input "Master's Student(s)" at bounding box center [108, 47] width 10 height 10
radio input "true"
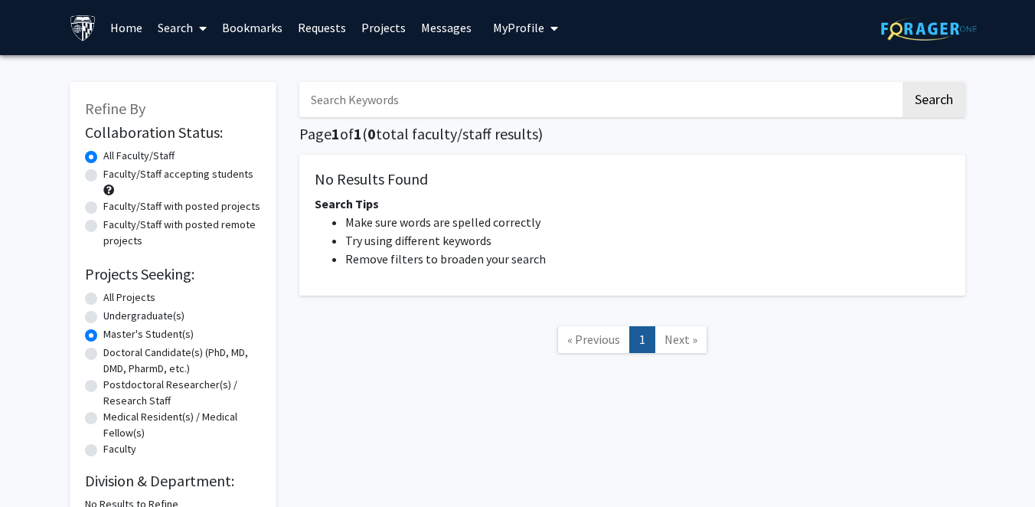
click at [131, 316] on label "Undergraduate(s)" at bounding box center [143, 316] width 81 height 16
click at [113, 316] on input "Undergraduate(s)" at bounding box center [108, 313] width 10 height 10
radio input "true"
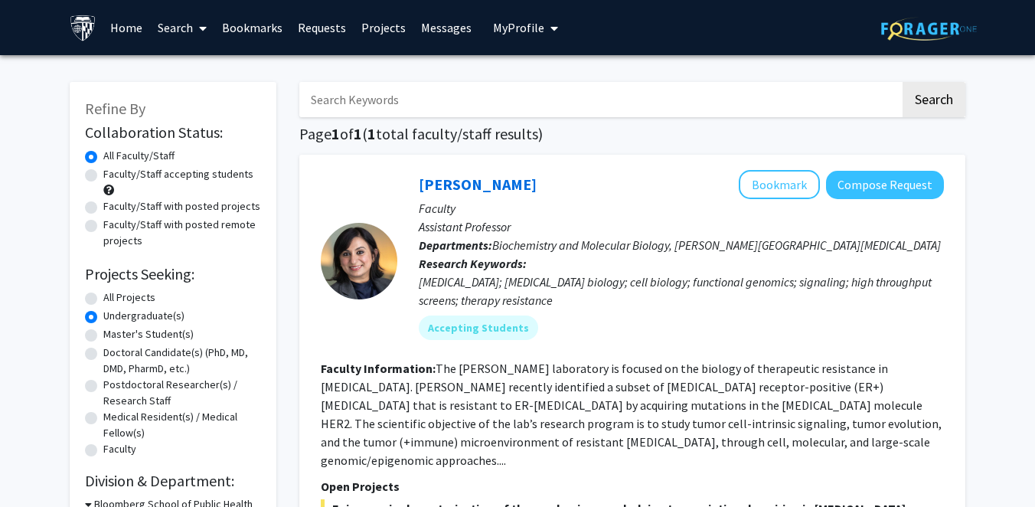
click at [129, 301] on label "All Projects" at bounding box center [129, 297] width 52 height 16
click at [113, 299] on input "All Projects" at bounding box center [108, 294] width 10 height 10
radio input "true"
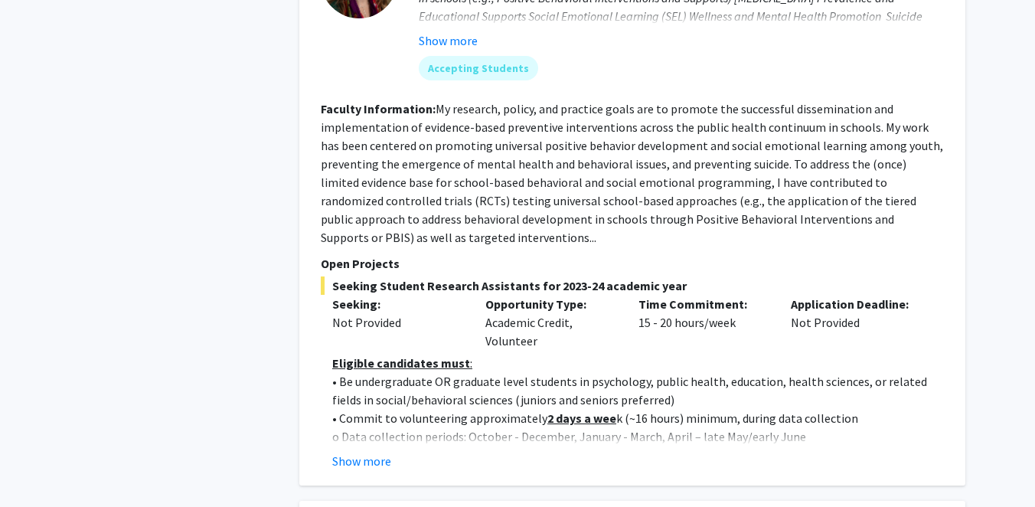
scroll to position [1576, 0]
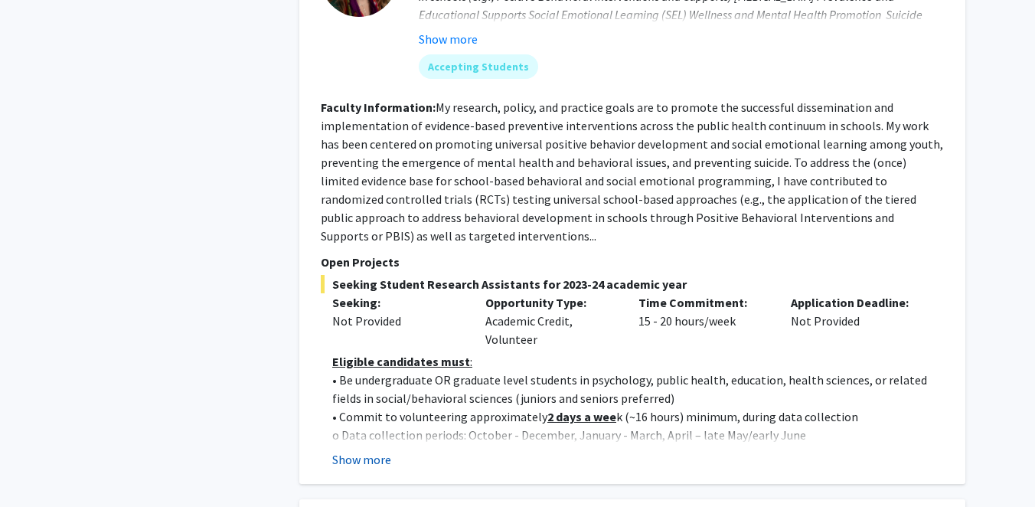
click at [376, 450] on button "Show more" at bounding box center [361, 459] width 59 height 18
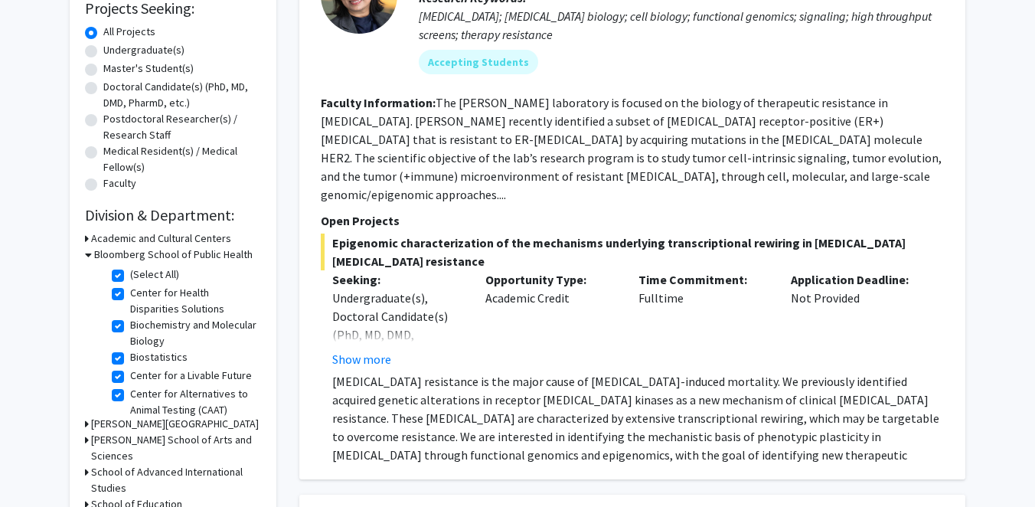
scroll to position [0, 0]
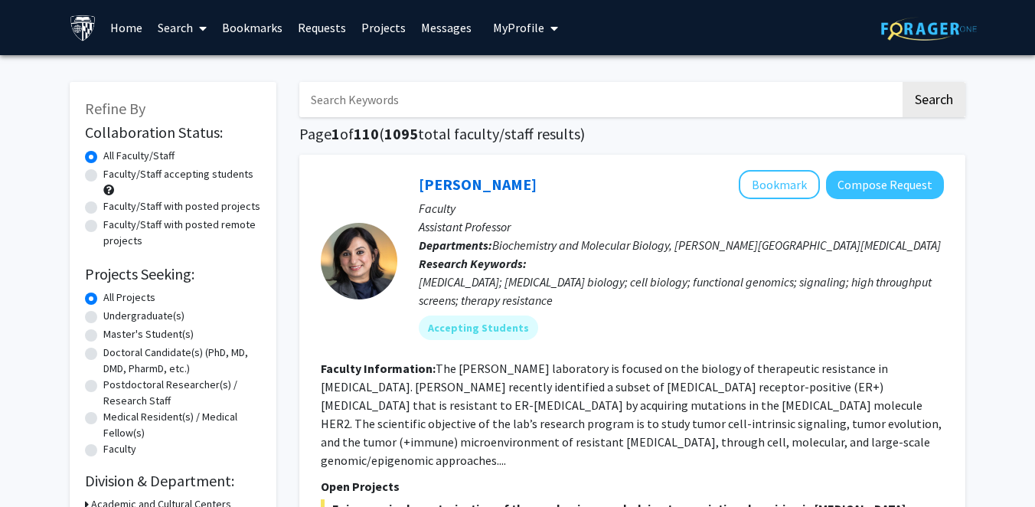
click at [489, 116] on input "Search Keywords" at bounding box center [599, 99] width 601 height 35
type input "dental"
click at [953, 92] on button "Search" at bounding box center [933, 99] width 63 height 35
checkbox input "false"
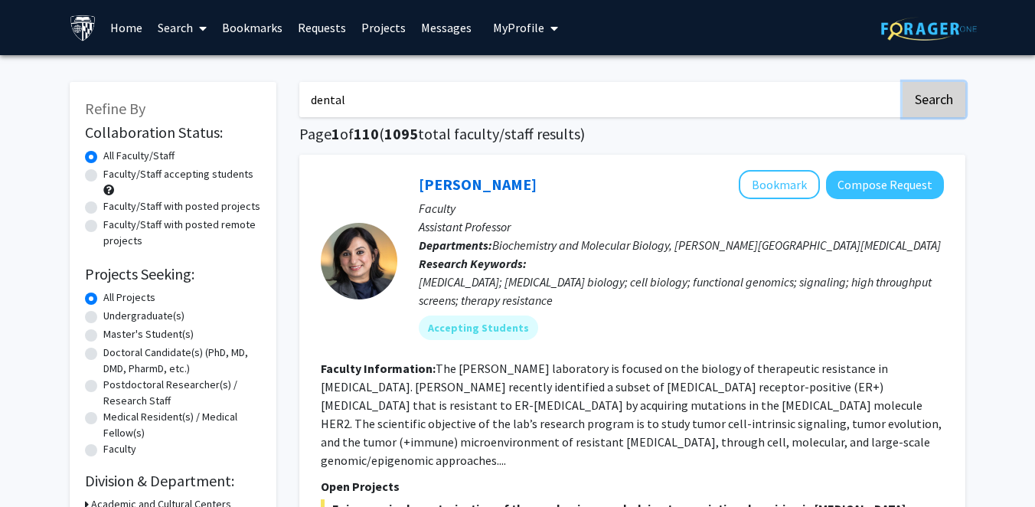
checkbox input "false"
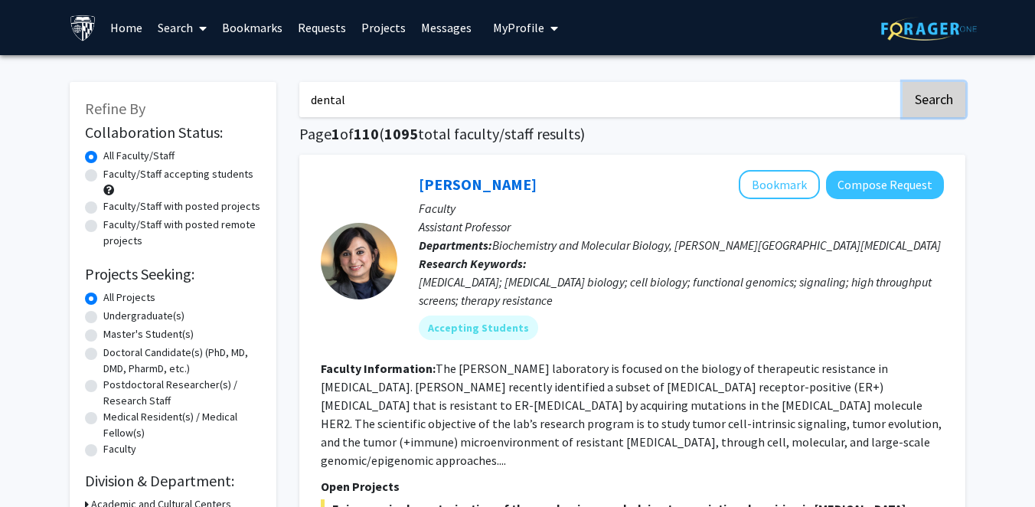
checkbox input "false"
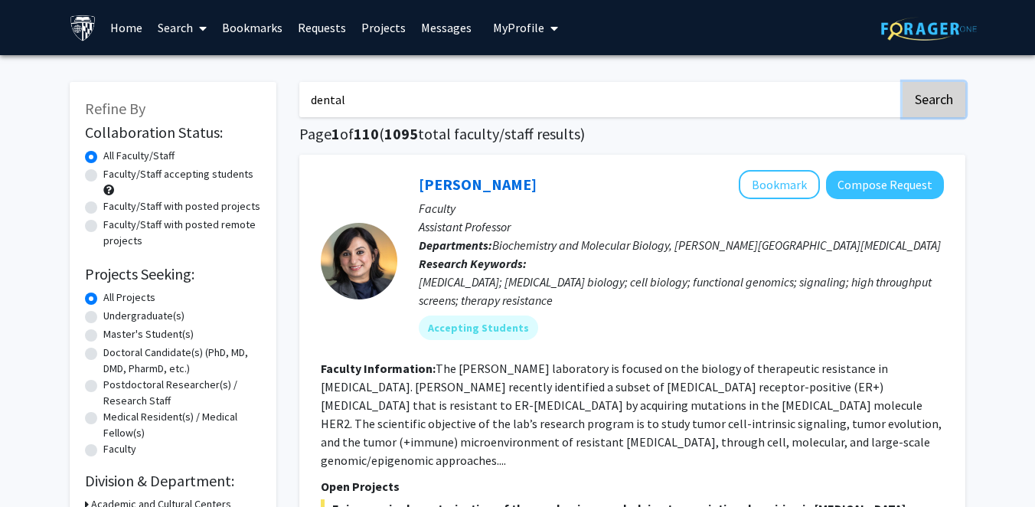
checkbox input "false"
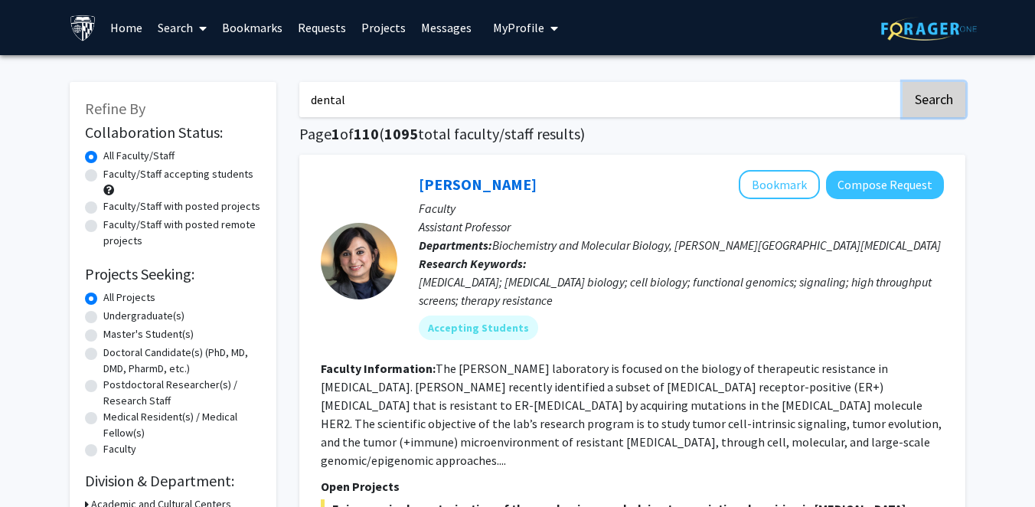
checkbox input "false"
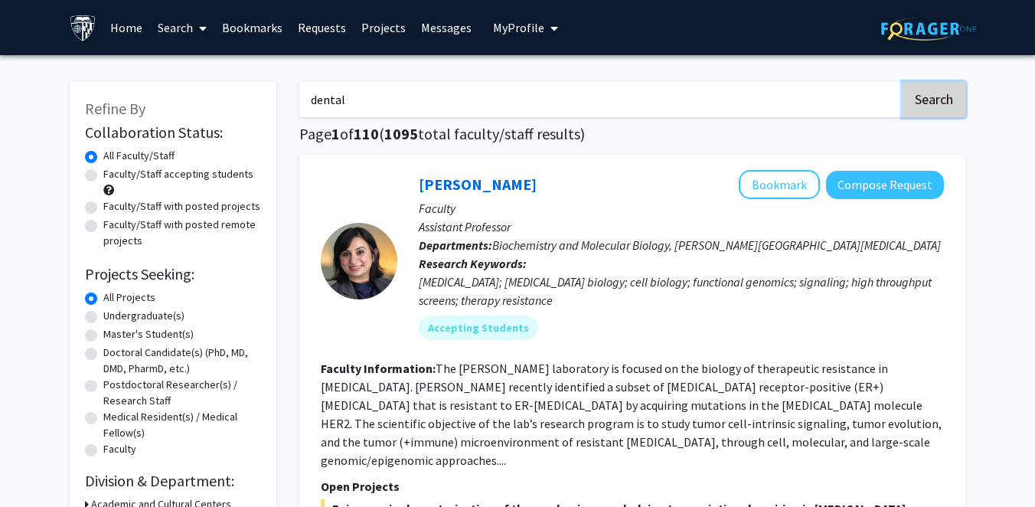
checkbox input "false"
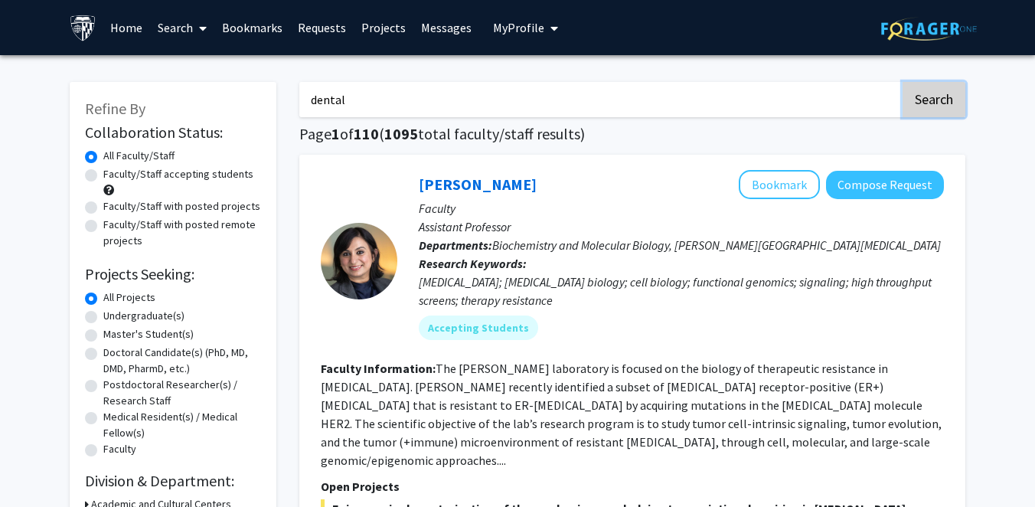
checkbox input "false"
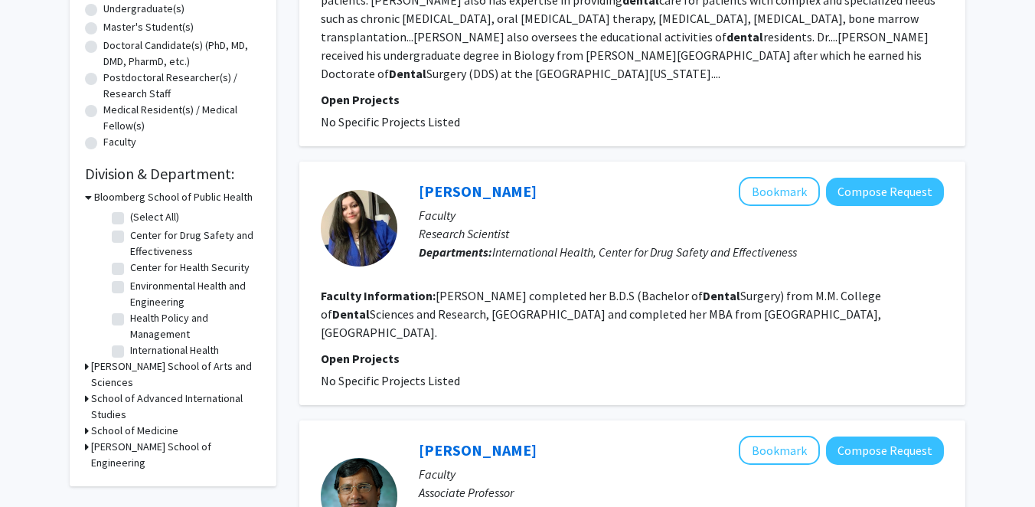
scroll to position [308, 0]
drag, startPoint x: 548, startPoint y: 296, endPoint x: 502, endPoint y: 295, distance: 45.9
click at [502, 295] on fg-read-more "[PERSON_NAME] completed her B.D.S (Bachelor of [MEDICAL_DATA]) from M.M. Colleg…" at bounding box center [601, 313] width 560 height 52
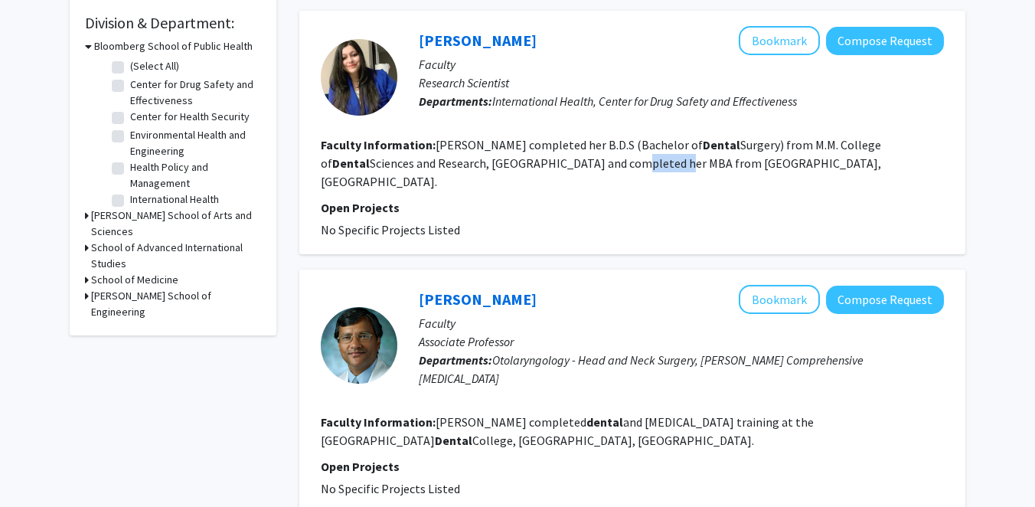
scroll to position [460, 0]
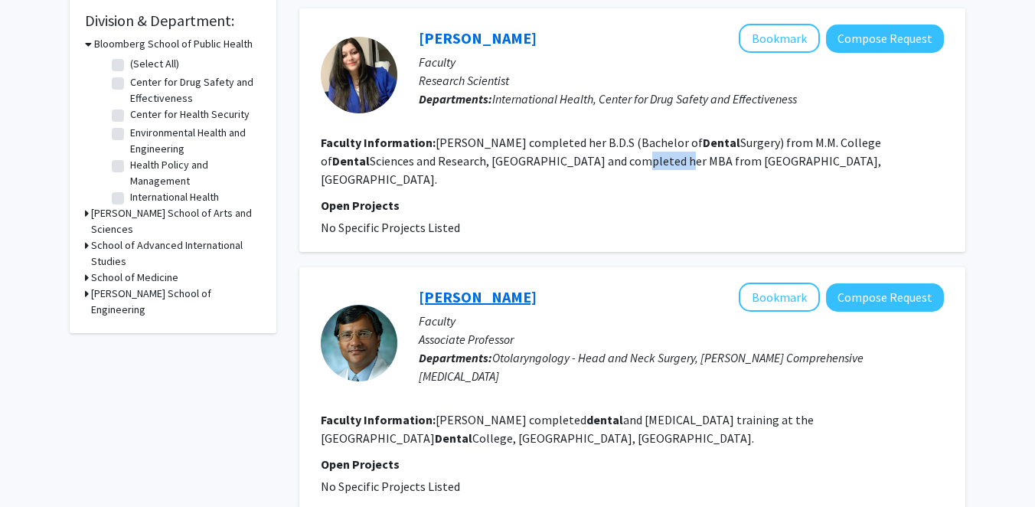
drag, startPoint x: 557, startPoint y: 261, endPoint x: 420, endPoint y: 260, distance: 137.0
click at [420, 282] on div "[PERSON_NAME] Bookmark Compose Request" at bounding box center [681, 296] width 525 height 29
copy link "[PERSON_NAME]"
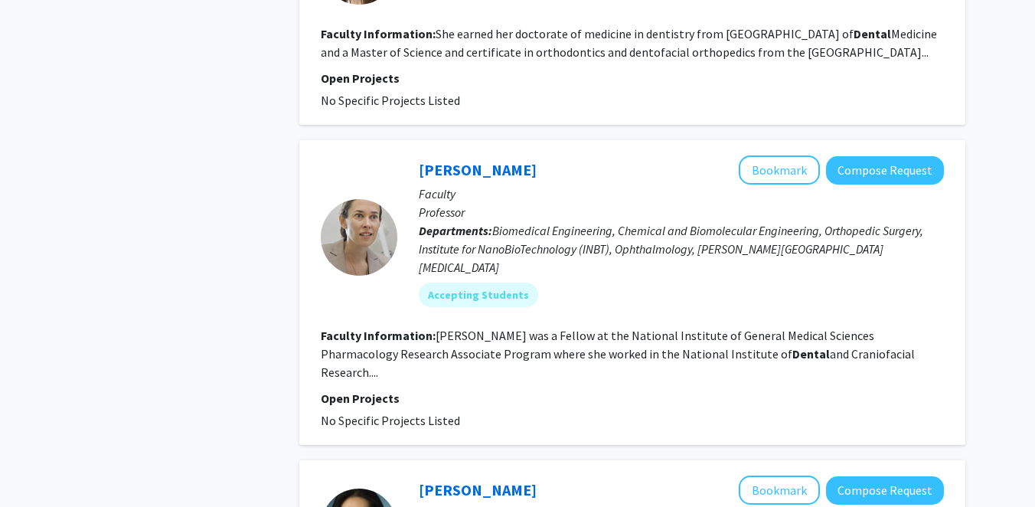
scroll to position [1569, 0]
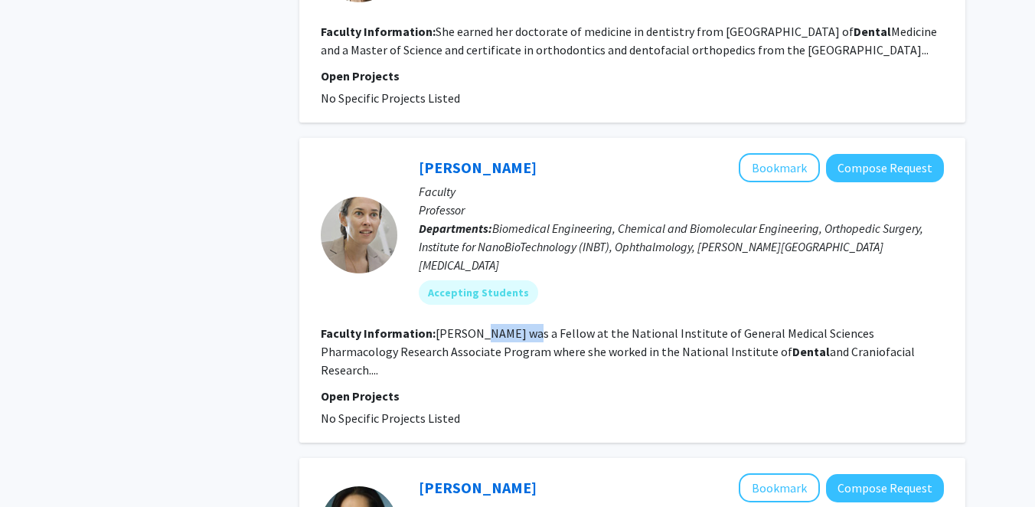
drag, startPoint x: 471, startPoint y: 258, endPoint x: 512, endPoint y: 258, distance: 40.6
click at [512, 325] on fg-read-more "[PERSON_NAME] was a Fellow at the National Institute of General Medical Science…" at bounding box center [618, 351] width 594 height 52
click at [523, 324] on section "Faculty Information: [PERSON_NAME] was a Fellow at the National Institute of Ge…" at bounding box center [632, 351] width 623 height 55
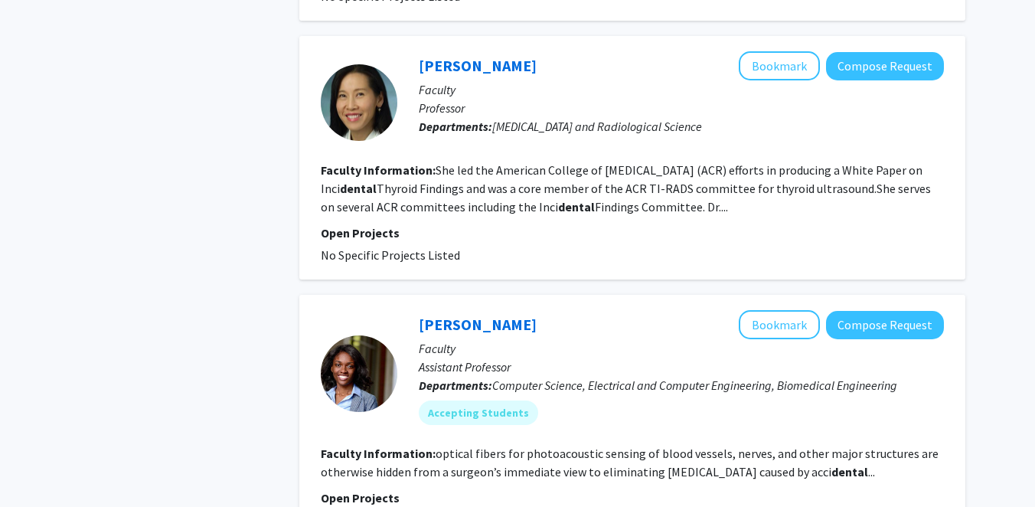
scroll to position [2382, 0]
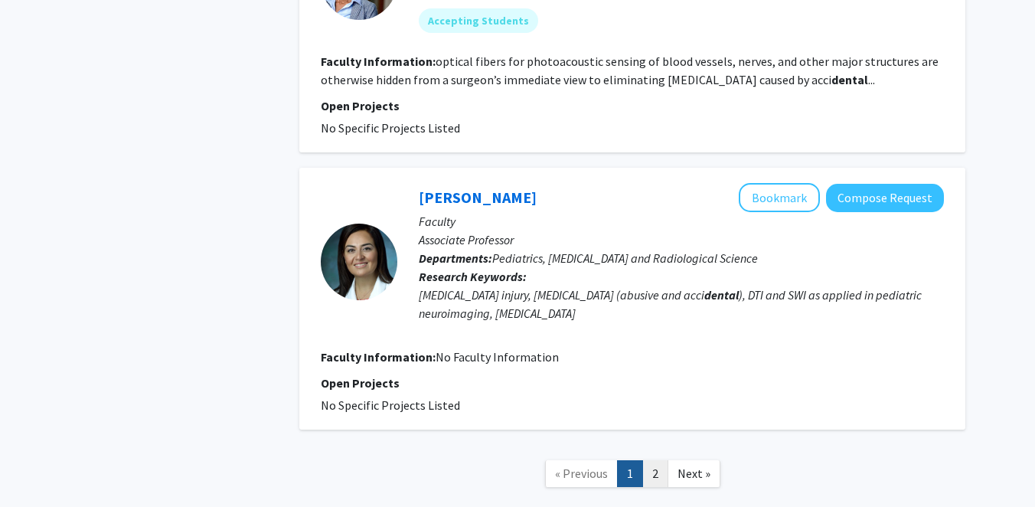
click at [646, 460] on link "2" at bounding box center [655, 473] width 26 height 27
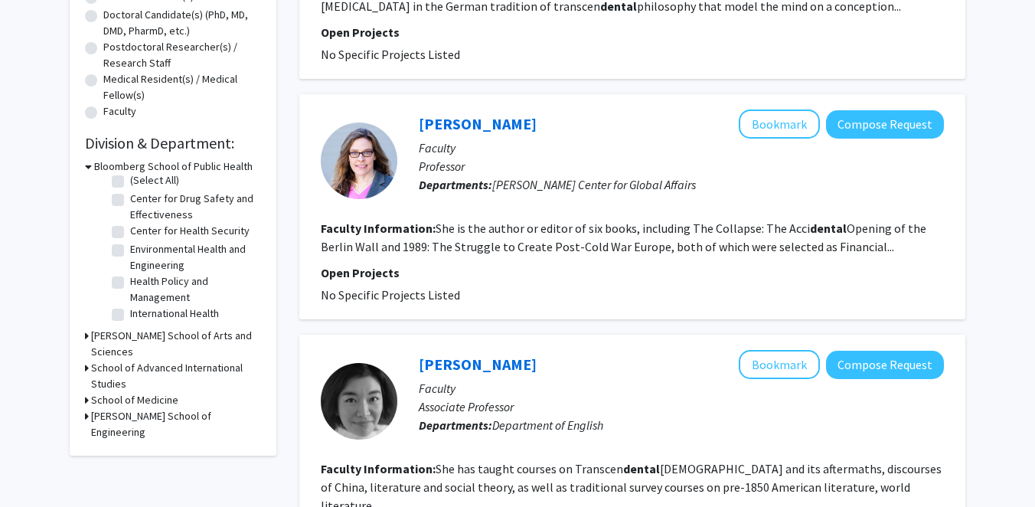
scroll to position [5, 0]
click at [101, 165] on h3 "Bloomberg School of Public Health" at bounding box center [173, 166] width 158 height 16
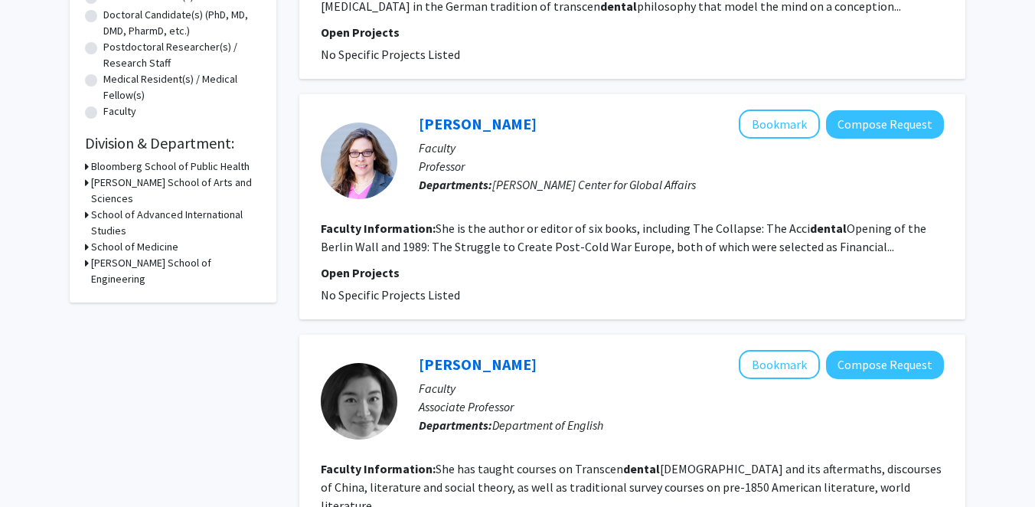
click at [110, 163] on h3 "Bloomberg School of Public Health" at bounding box center [170, 166] width 158 height 16
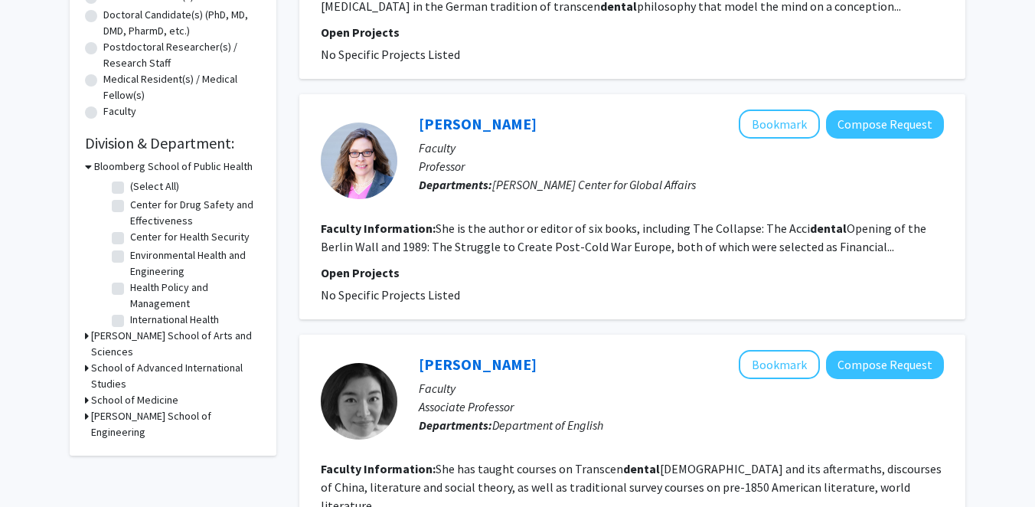
click at [116, 164] on h3 "Bloomberg School of Public Health" at bounding box center [173, 166] width 158 height 16
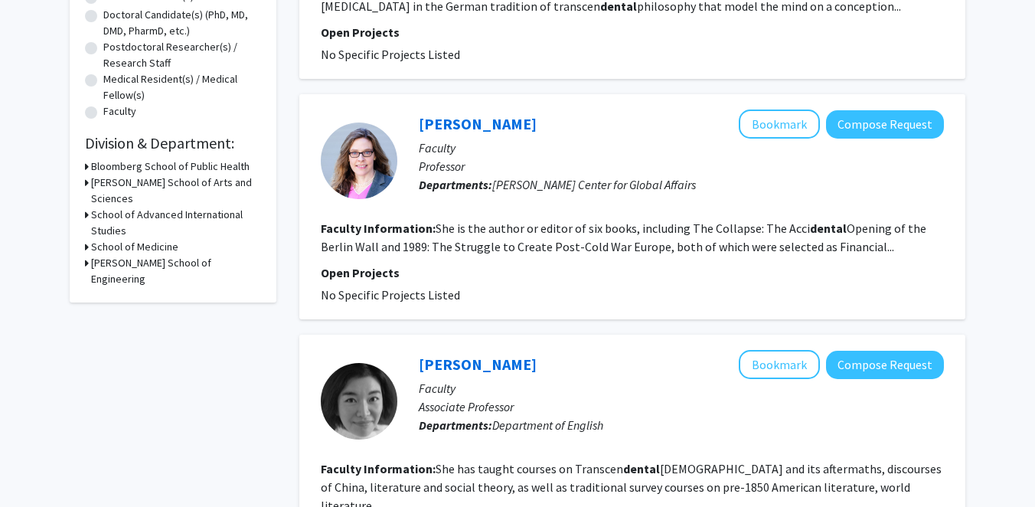
click at [111, 179] on h3 "[PERSON_NAME] School of Arts and Sciences" at bounding box center [176, 190] width 170 height 32
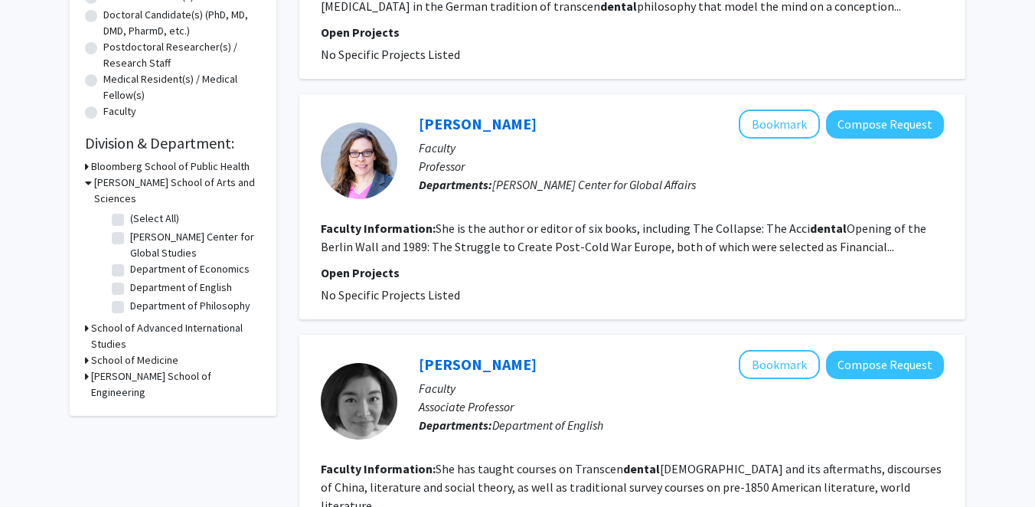
click at [111, 181] on h3 "[PERSON_NAME] School of Arts and Sciences" at bounding box center [177, 190] width 167 height 32
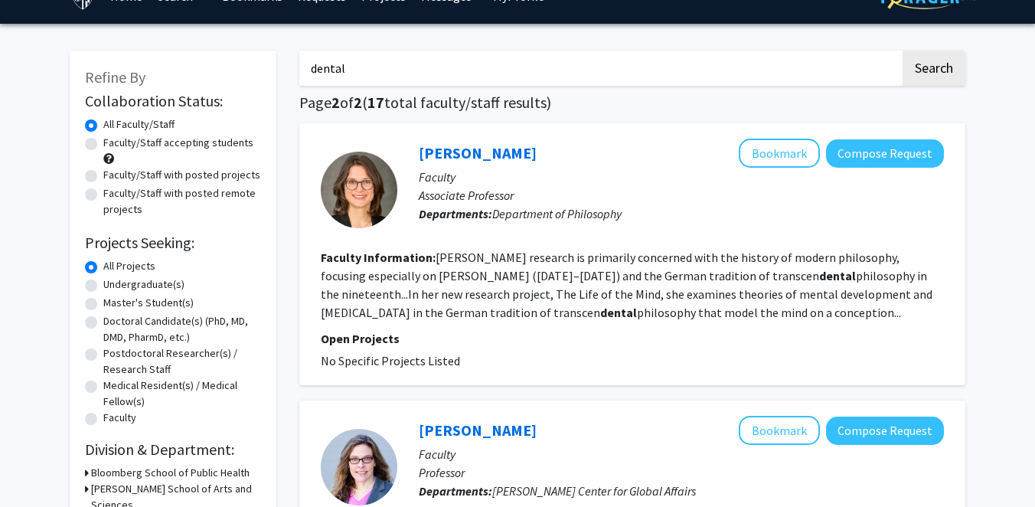
scroll to position [22, 0]
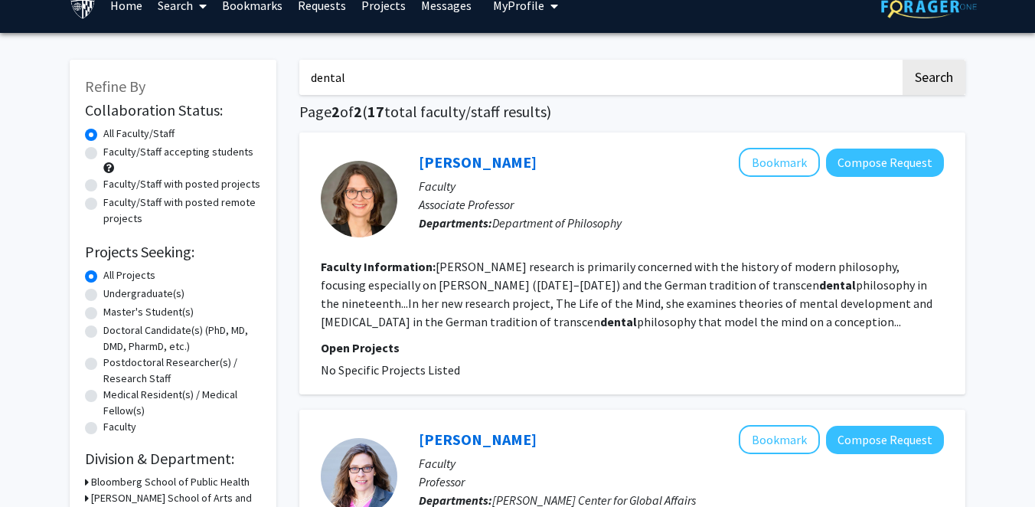
click at [363, 79] on input "dental" at bounding box center [599, 77] width 601 height 35
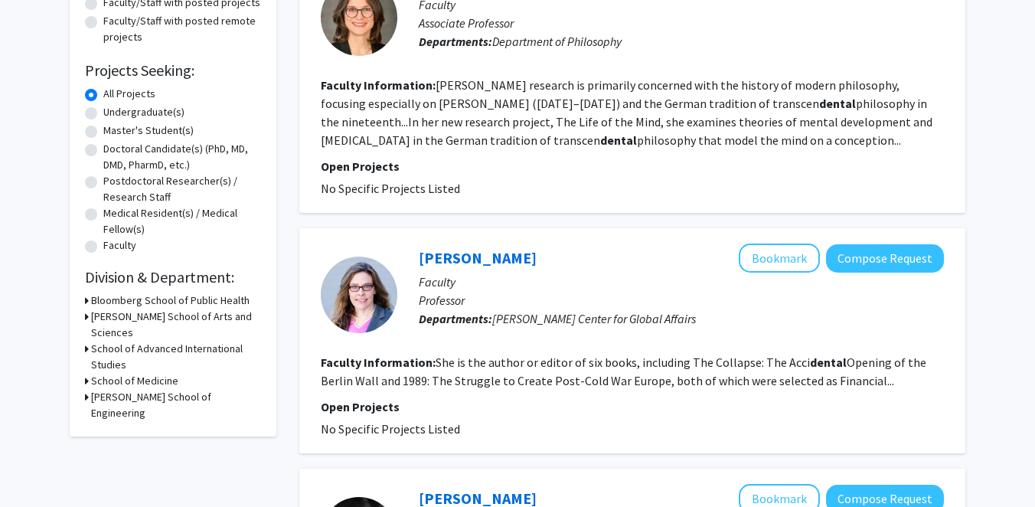
scroll to position [207, 0]
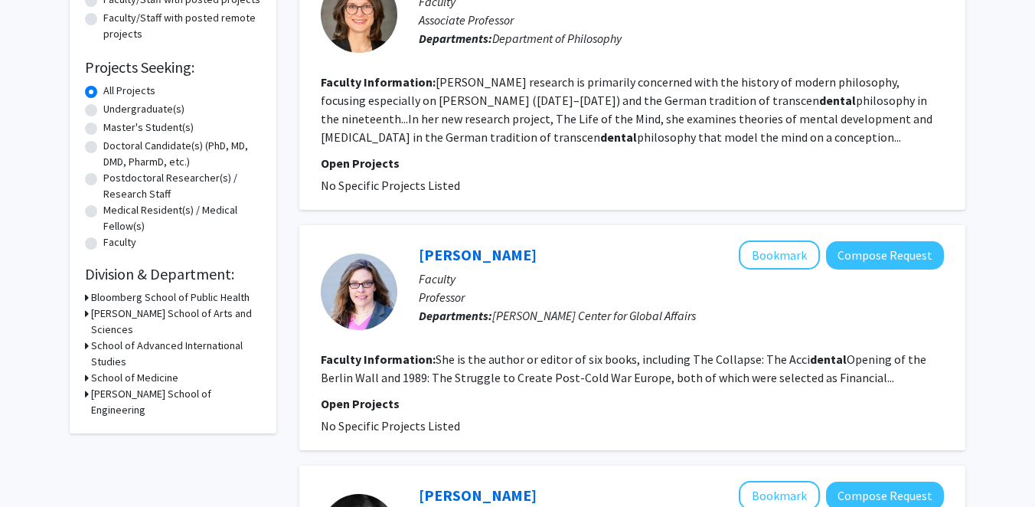
click at [165, 293] on h3 "Bloomberg School of Public Health" at bounding box center [170, 297] width 158 height 16
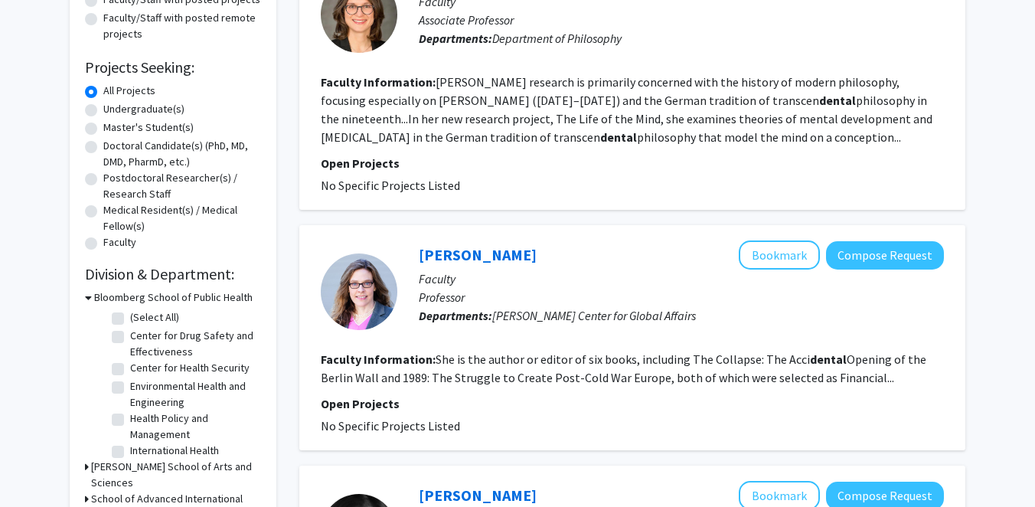
click at [157, 314] on label "(Select All)" at bounding box center [154, 317] width 49 height 16
click at [140, 314] on input "(Select All)" at bounding box center [135, 314] width 10 height 10
checkbox input "true"
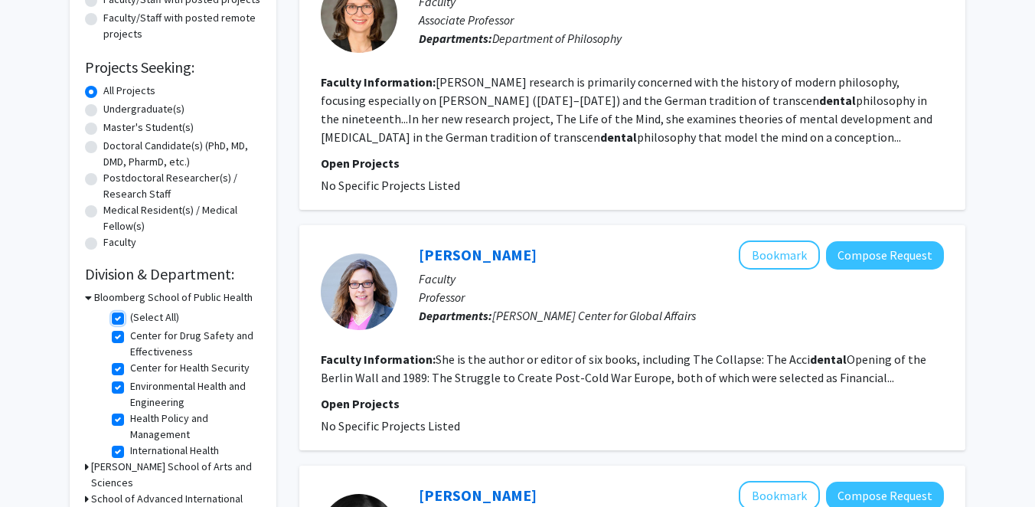
checkbox input "true"
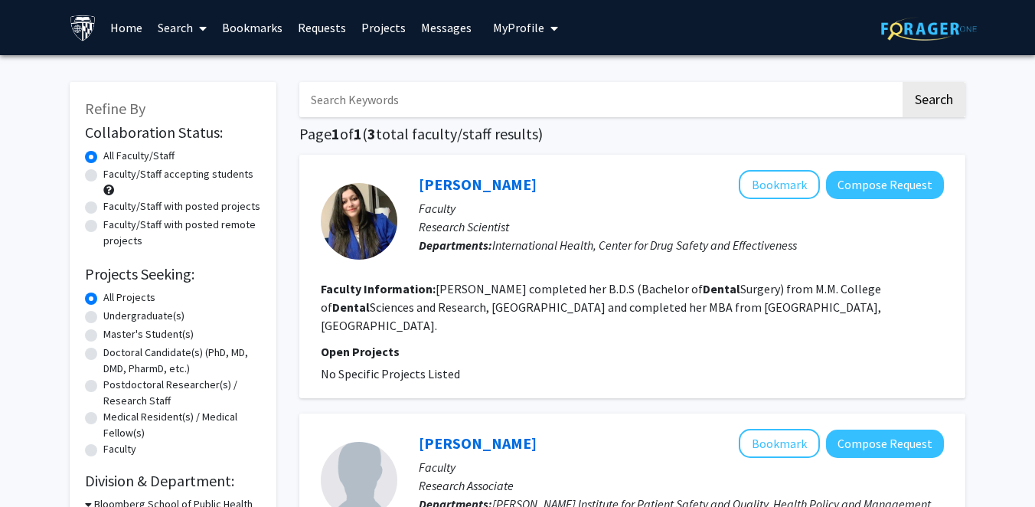
click at [208, 197] on div "Faculty/Staff accepting students" at bounding box center [173, 182] width 176 height 32
click at [201, 202] on label "Faculty/Staff with posted projects" at bounding box center [181, 206] width 157 height 16
click at [113, 202] on input "Faculty/Staff with posted projects" at bounding box center [108, 203] width 10 height 10
radio input "true"
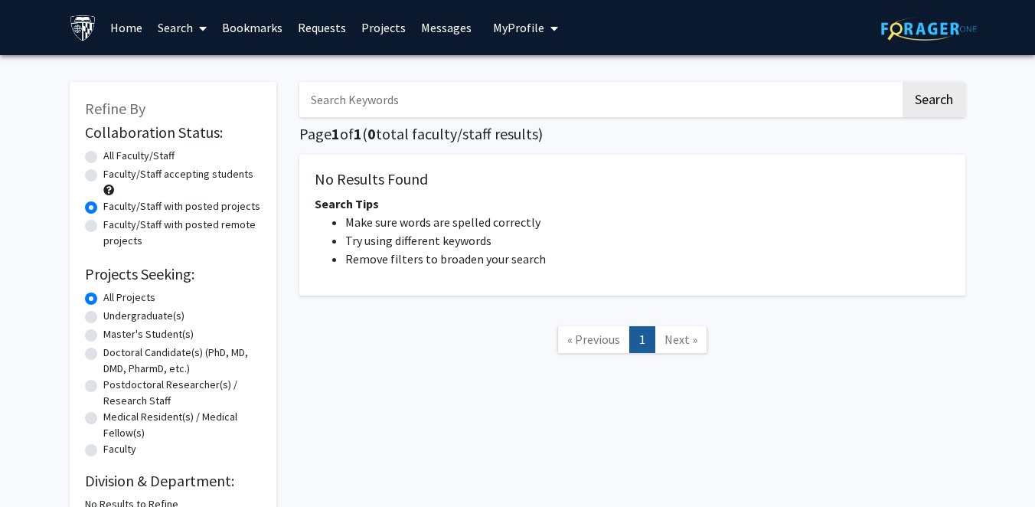
click at [191, 171] on label "Faculty/Staff accepting students" at bounding box center [178, 174] width 150 height 16
click at [113, 171] on input "Faculty/Staff accepting students" at bounding box center [108, 171] width 10 height 10
radio input "true"
click at [158, 160] on label "All Faculty/Staff" at bounding box center [138, 156] width 71 height 16
click at [113, 158] on input "All Faculty/Staff" at bounding box center [108, 153] width 10 height 10
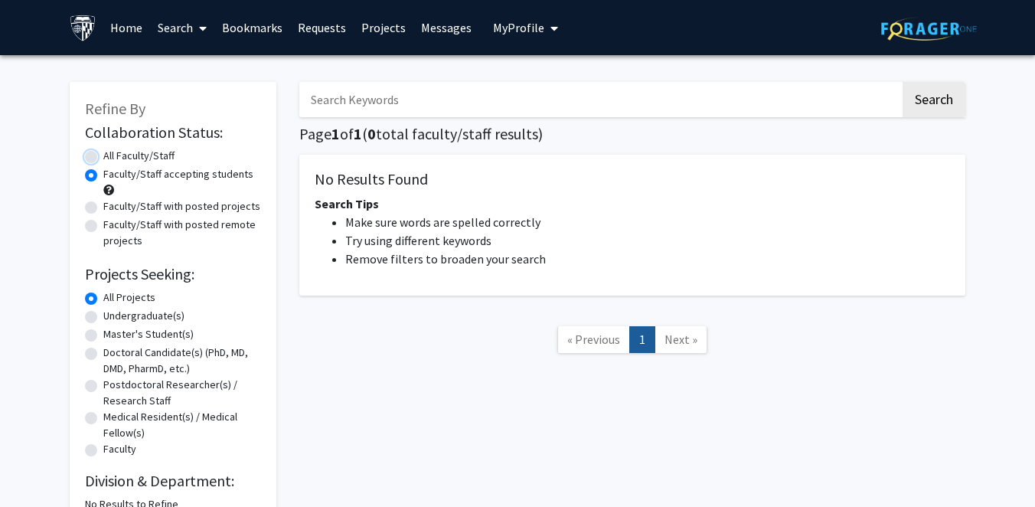
radio input "true"
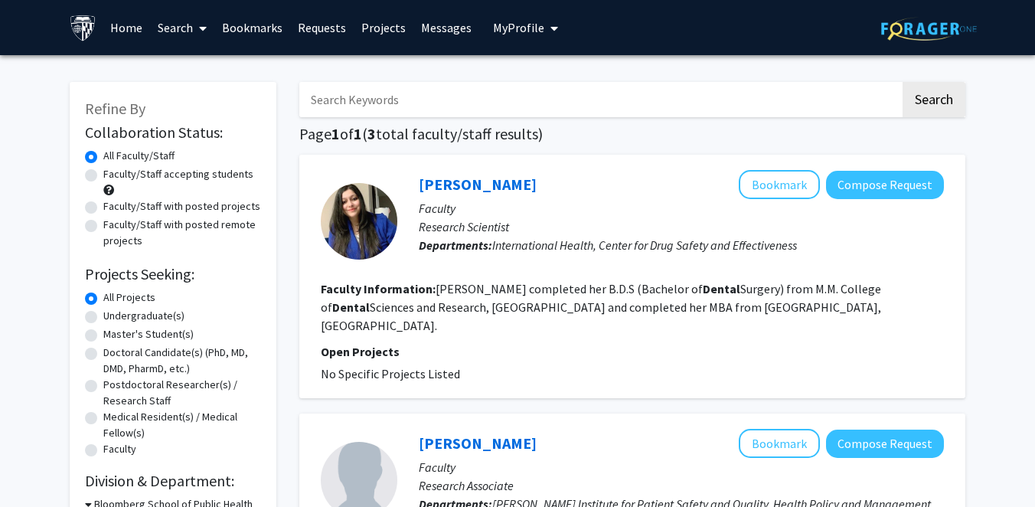
click at [184, 179] on label "Faculty/Staff accepting students" at bounding box center [178, 174] width 150 height 16
click at [113, 176] on input "Faculty/Staff accepting students" at bounding box center [108, 171] width 10 height 10
radio input "true"
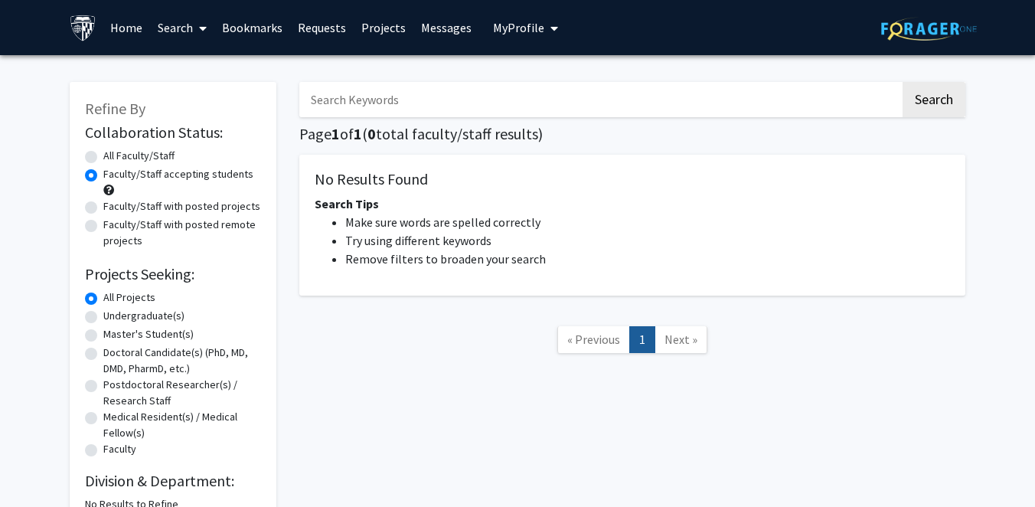
click at [530, 88] on input "Search Keywords" at bounding box center [599, 99] width 601 height 35
click at [145, 164] on div "All Faculty/Staff" at bounding box center [173, 157] width 176 height 18
click at [144, 160] on label "All Faculty/Staff" at bounding box center [138, 156] width 71 height 16
click at [113, 158] on input "All Faculty/Staff" at bounding box center [108, 153] width 10 height 10
radio input "true"
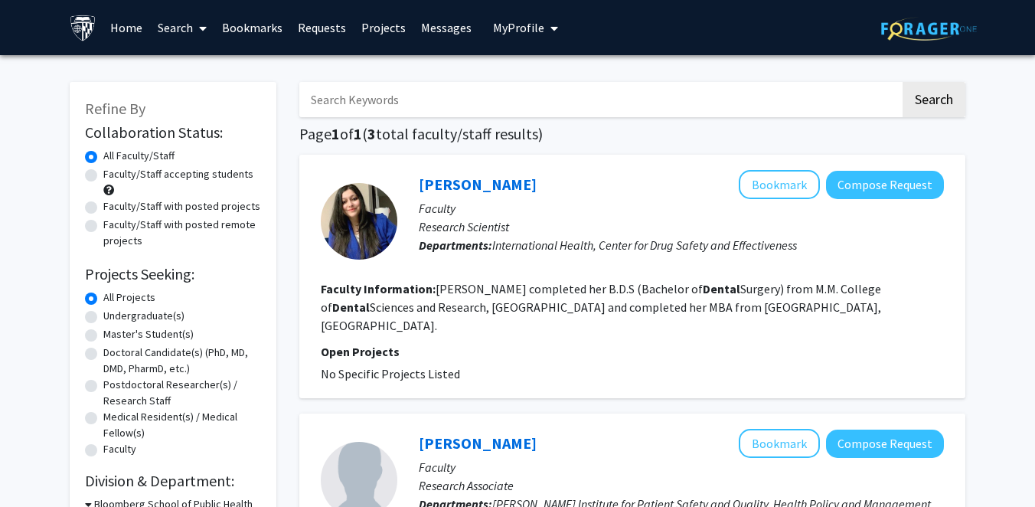
click at [190, 31] on link "Search" at bounding box center [182, 28] width 64 height 54
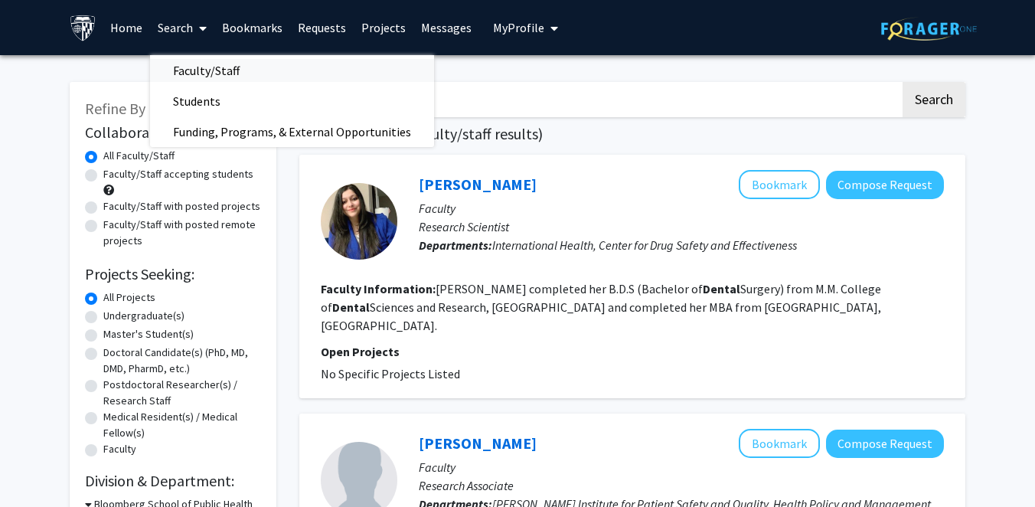
click at [198, 69] on span "Faculty/Staff" at bounding box center [206, 70] width 112 height 31
checkbox input "false"
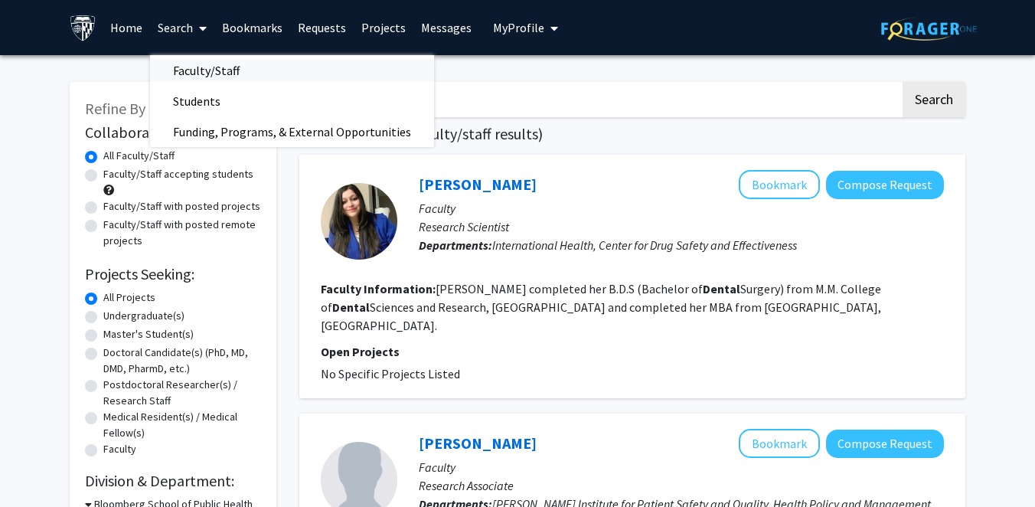
checkbox input "false"
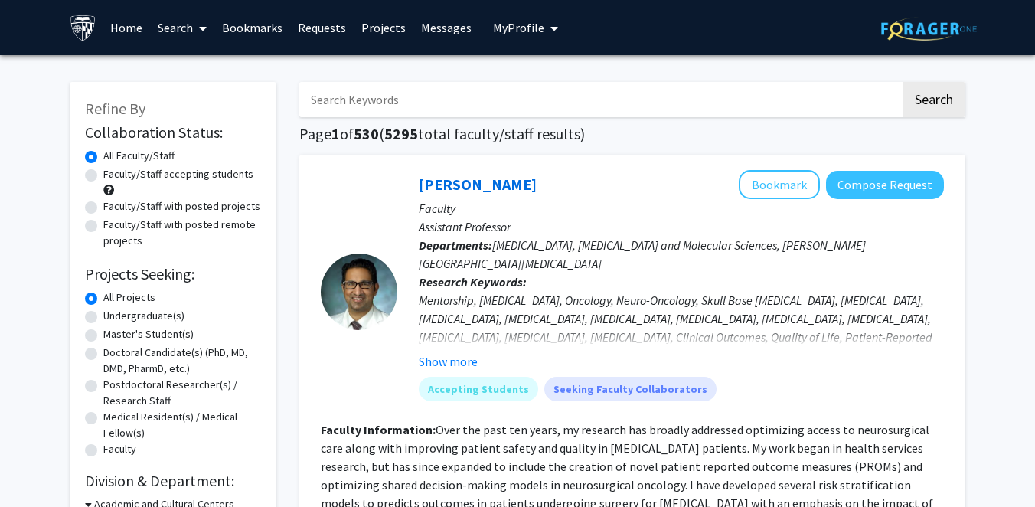
click at [174, 174] on label "Faculty/Staff accepting students" at bounding box center [178, 174] width 150 height 16
click at [113, 174] on input "Faculty/Staff accepting students" at bounding box center [108, 171] width 10 height 10
radio input "true"
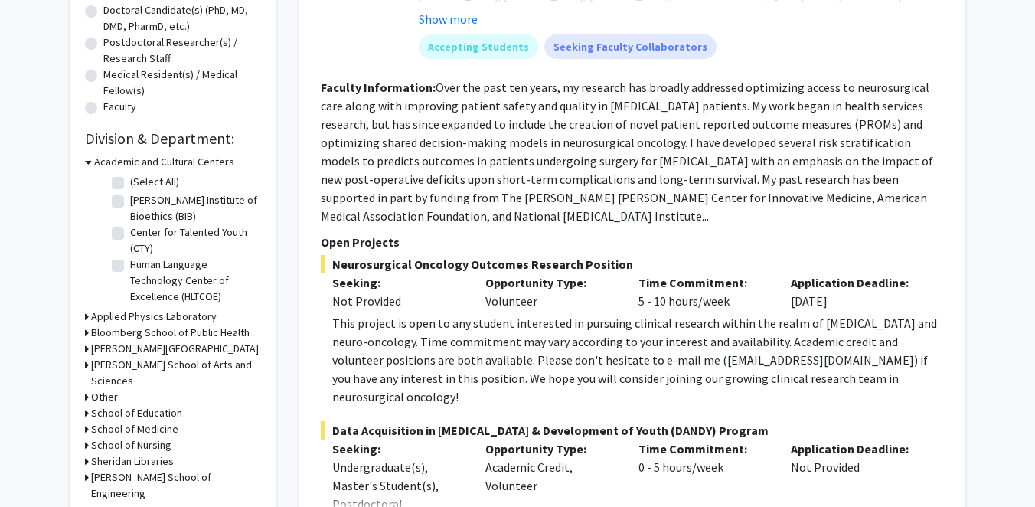
scroll to position [336, 0]
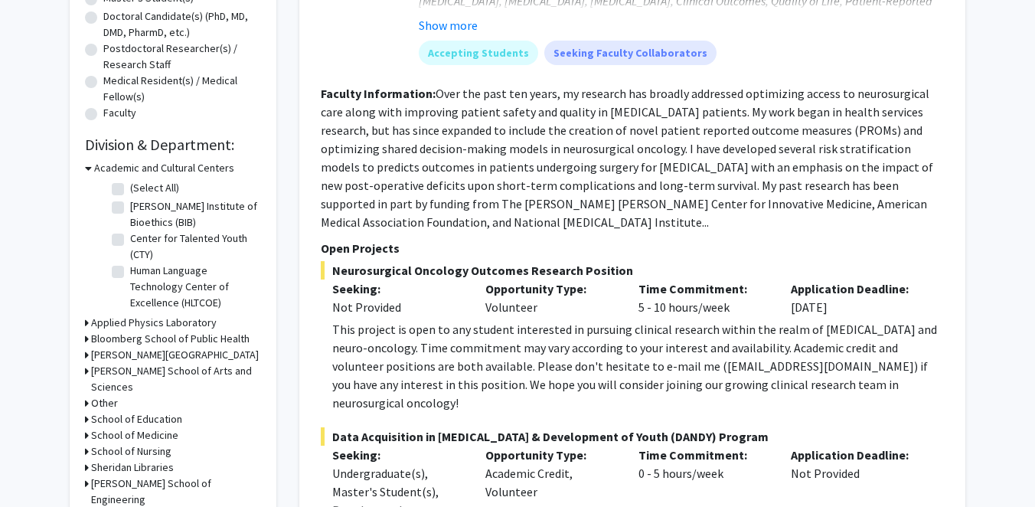
click at [101, 334] on h3 "Bloomberg School of Public Health" at bounding box center [170, 339] width 158 height 16
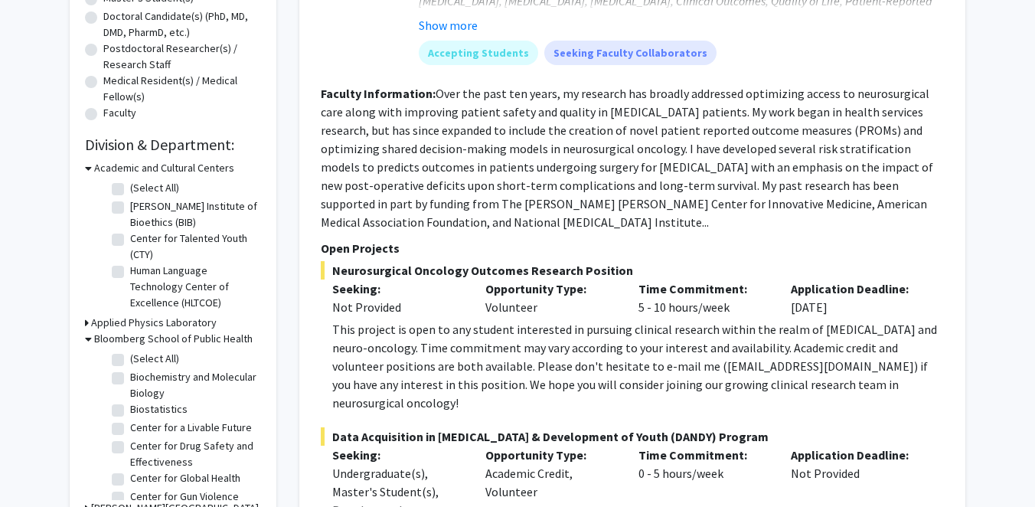
click at [130, 357] on label "(Select All)" at bounding box center [154, 358] width 49 height 16
click at [130, 357] on input "(Select All)" at bounding box center [135, 355] width 10 height 10
checkbox input "true"
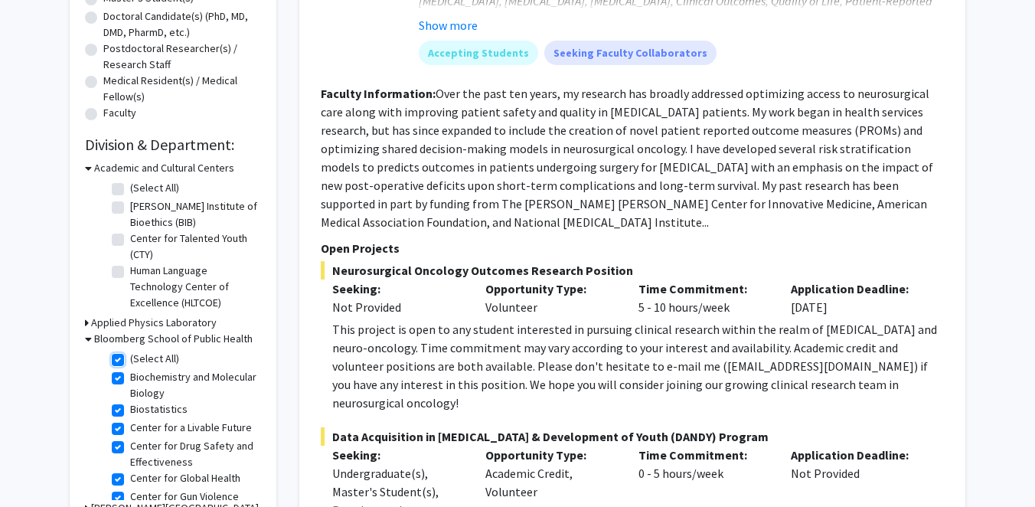
checkbox input "true"
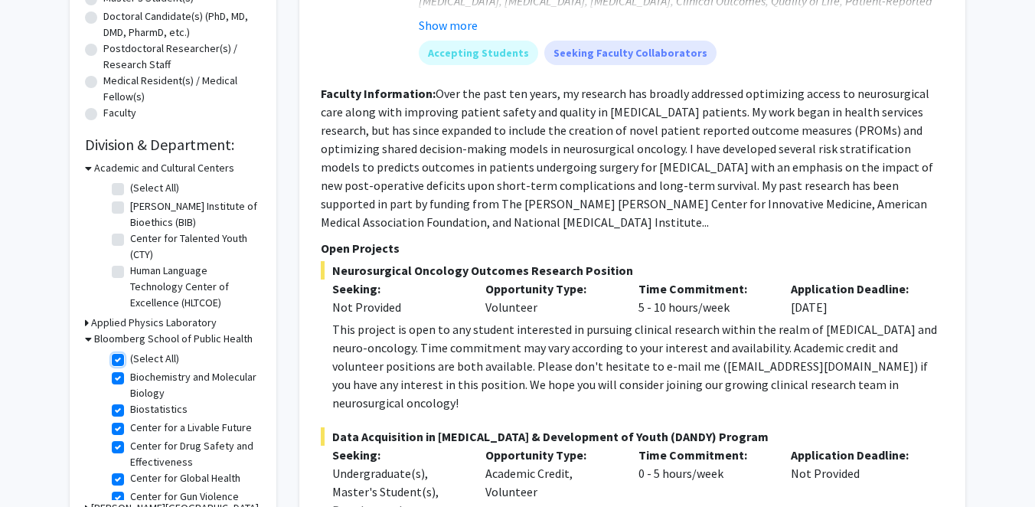
checkbox input "true"
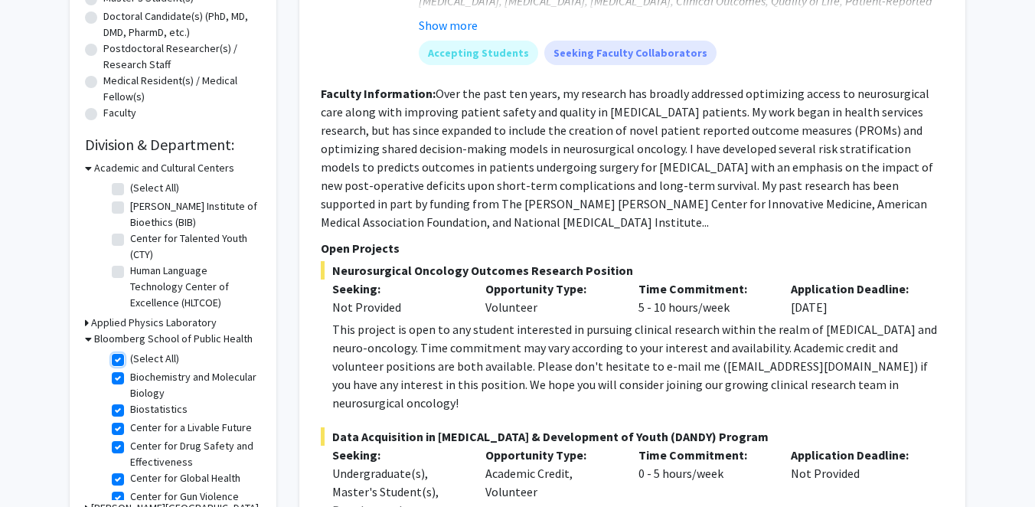
checkbox input "true"
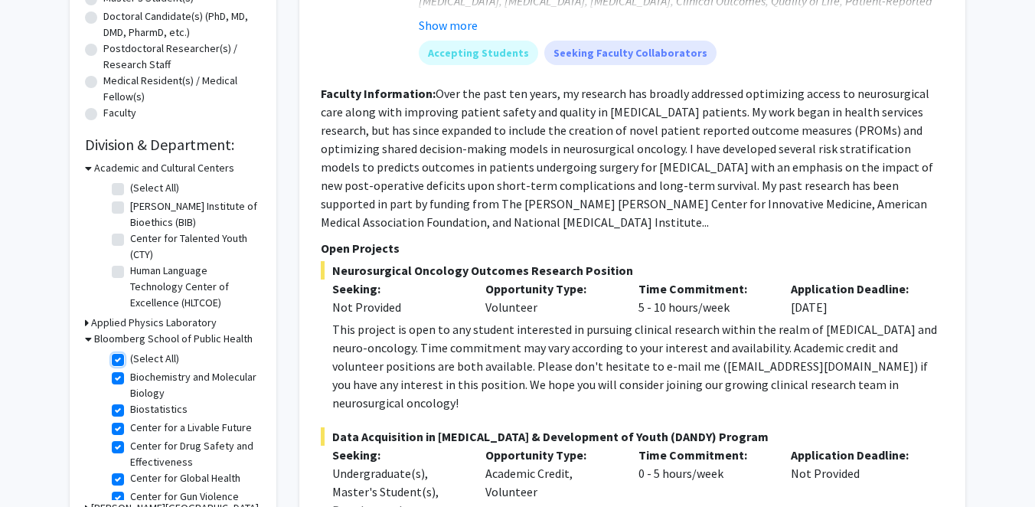
checkbox input "true"
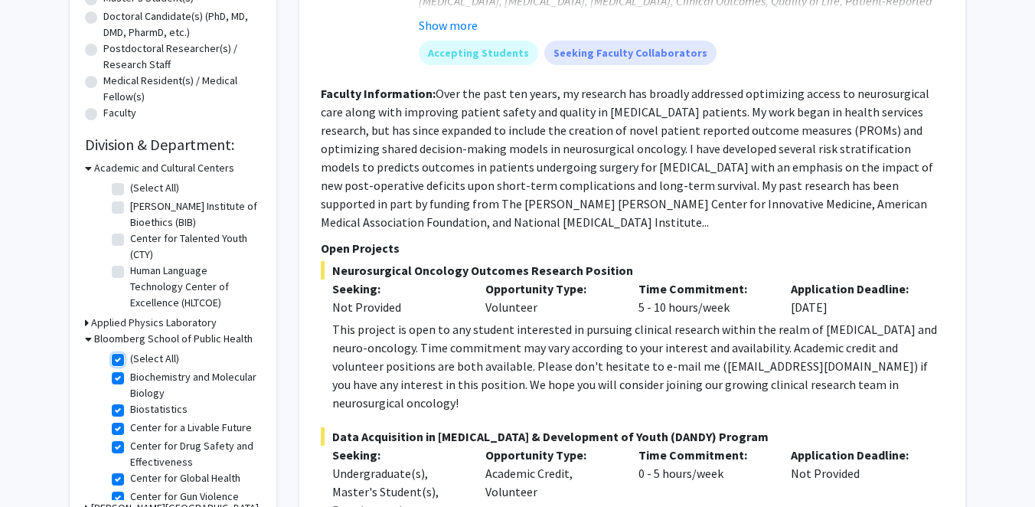
checkbox input "true"
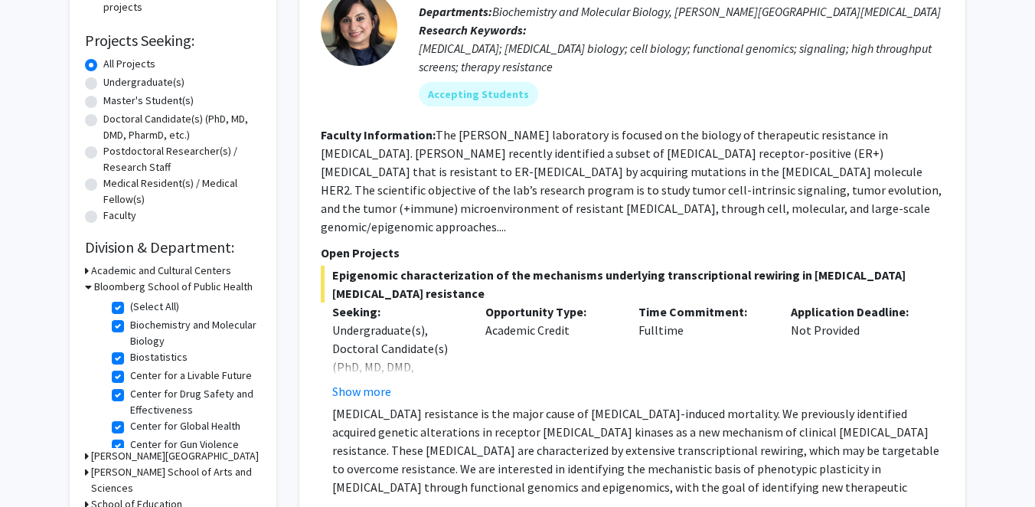
scroll to position [235, 0]
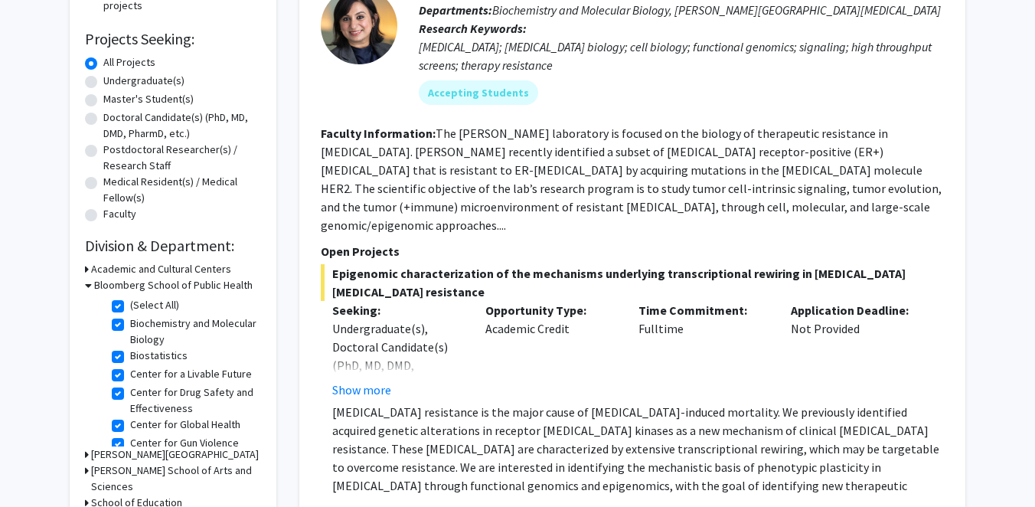
click at [370, 354] on div "Undergraduate(s), Doctoral Candidate(s) (PhD, MD, DMD, PharmD, etc.), Postdocto…" at bounding box center [397, 401] width 130 height 165
click at [370, 361] on fg-read-more "Undergraduate(s), Doctoral Candidate(s) (PhD, MD, DMD, PharmD, etc.), Postdocto…" at bounding box center [397, 359] width 130 height 80
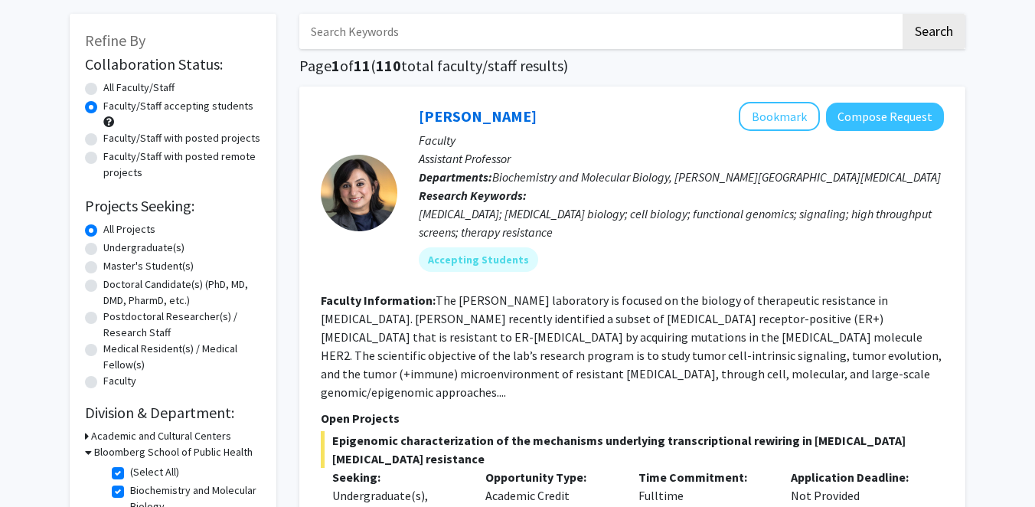
scroll to position [64, 0]
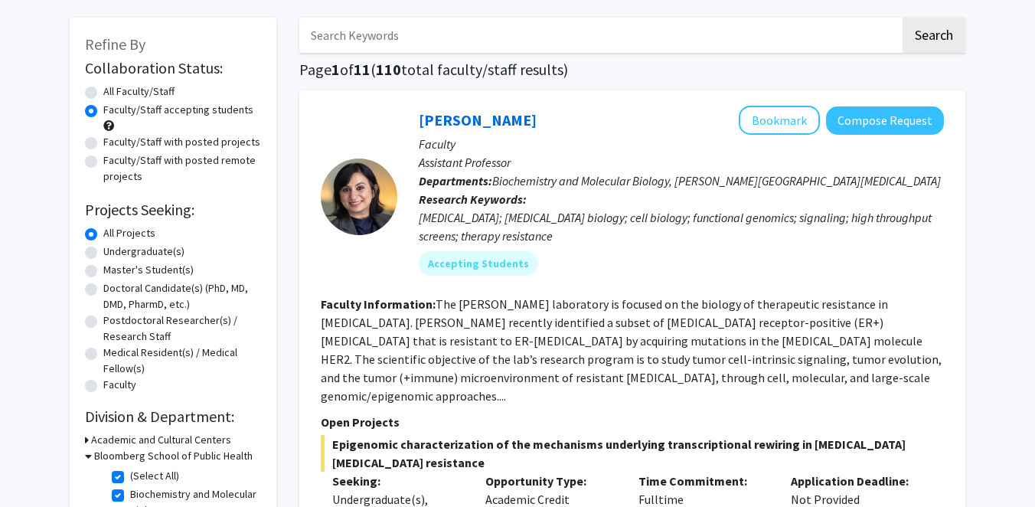
click at [151, 259] on div "Undergraduate(s)" at bounding box center [173, 252] width 176 height 18
click at [145, 266] on label "Master's Student(s)" at bounding box center [148, 270] width 90 height 16
click at [113, 266] on input "Master's Student(s)" at bounding box center [108, 267] width 10 height 10
radio input "true"
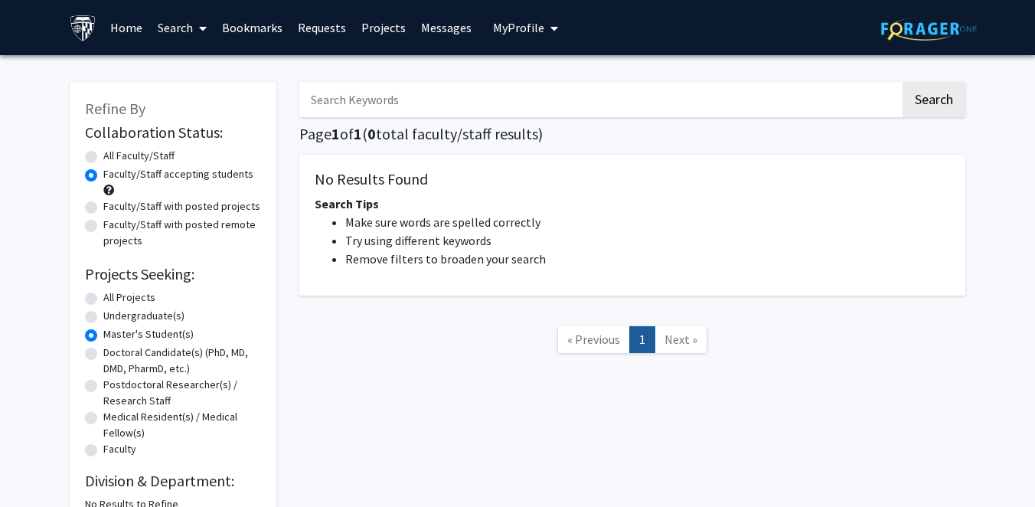
click at [125, 296] on label "All Projects" at bounding box center [129, 297] width 52 height 16
click at [113, 296] on input "All Projects" at bounding box center [108, 294] width 10 height 10
radio input "true"
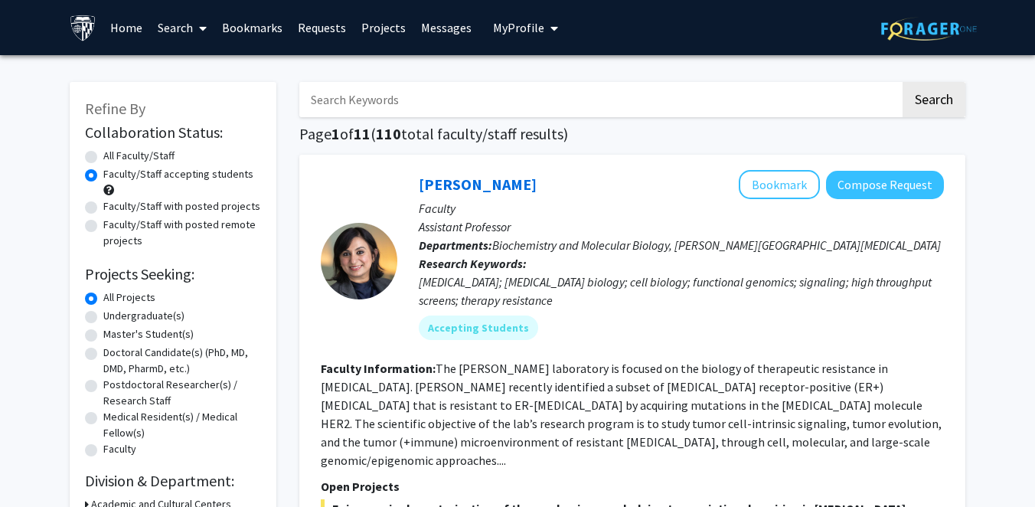
click at [170, 200] on label "Faculty/Staff with posted projects" at bounding box center [181, 206] width 157 height 16
click at [113, 200] on input "Faculty/Staff with posted projects" at bounding box center [108, 203] width 10 height 10
radio input "true"
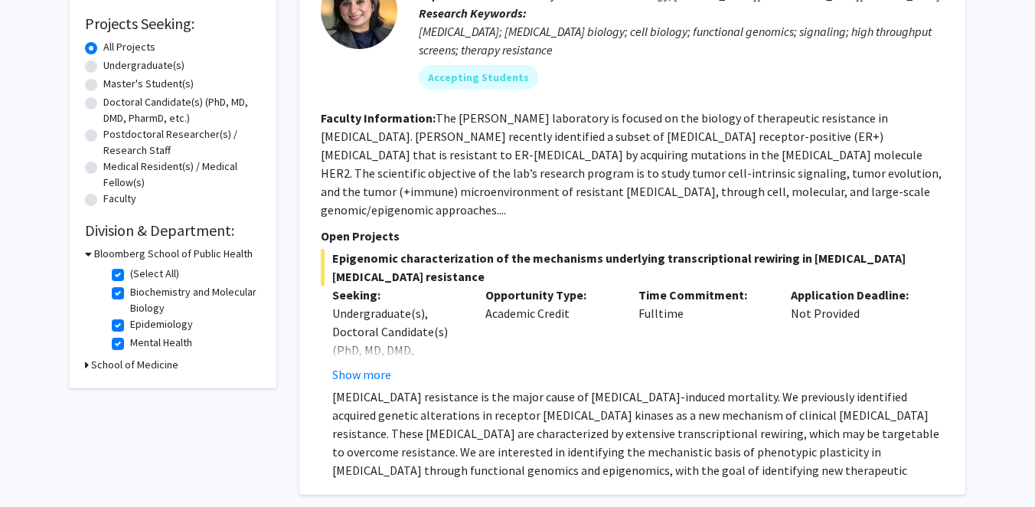
scroll to position [284, 0]
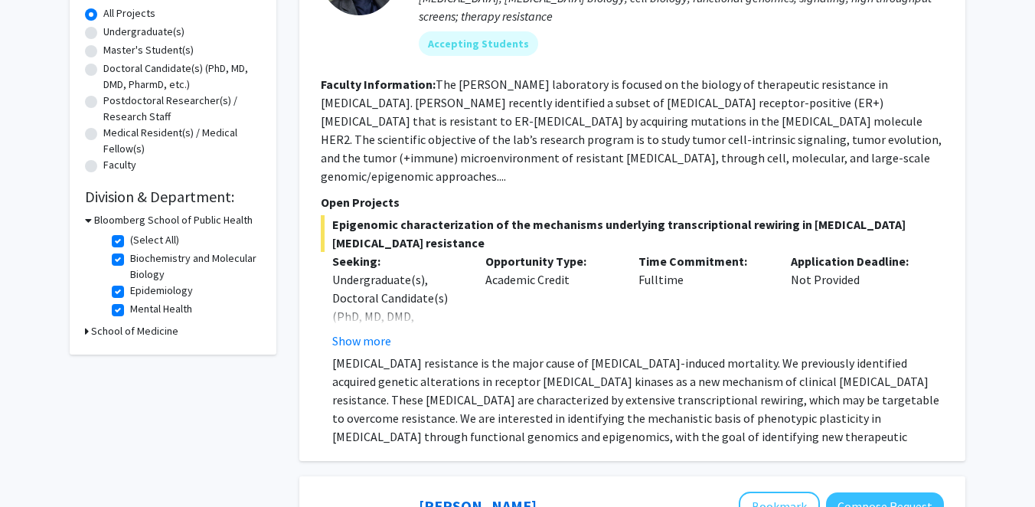
click at [132, 333] on h3 "School of Medicine" at bounding box center [134, 331] width 87 height 16
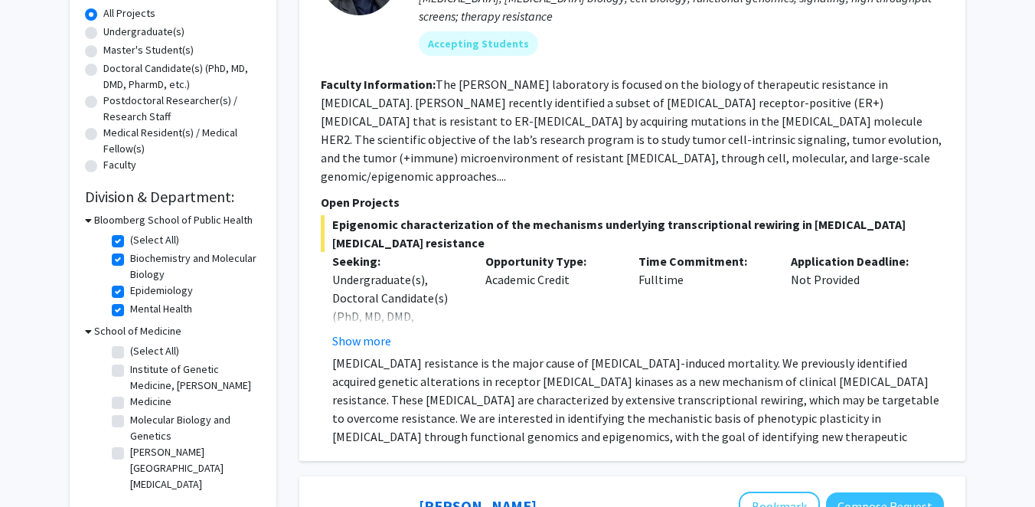
click at [132, 353] on label "(Select All)" at bounding box center [154, 351] width 49 height 16
click at [132, 353] on input "(Select All)" at bounding box center [135, 348] width 10 height 10
checkbox input "true"
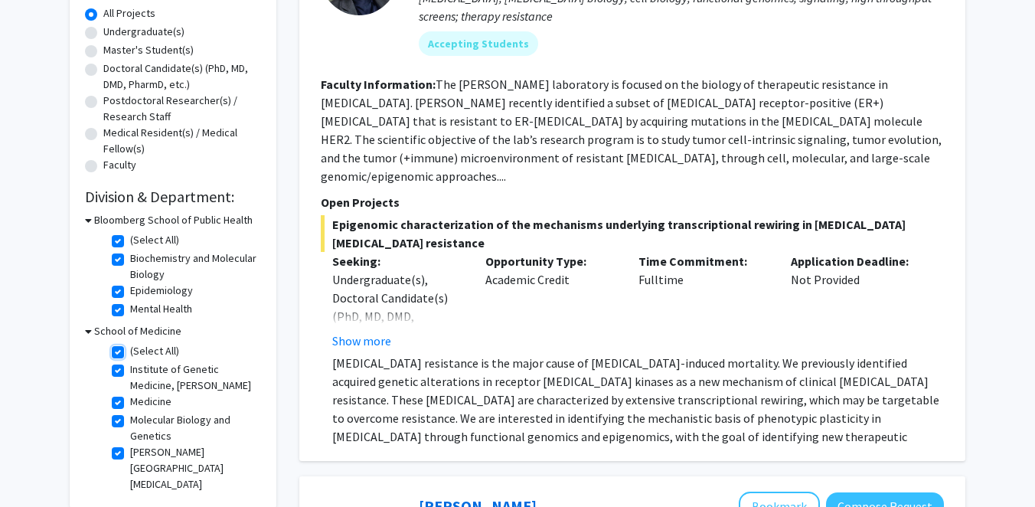
checkbox input "true"
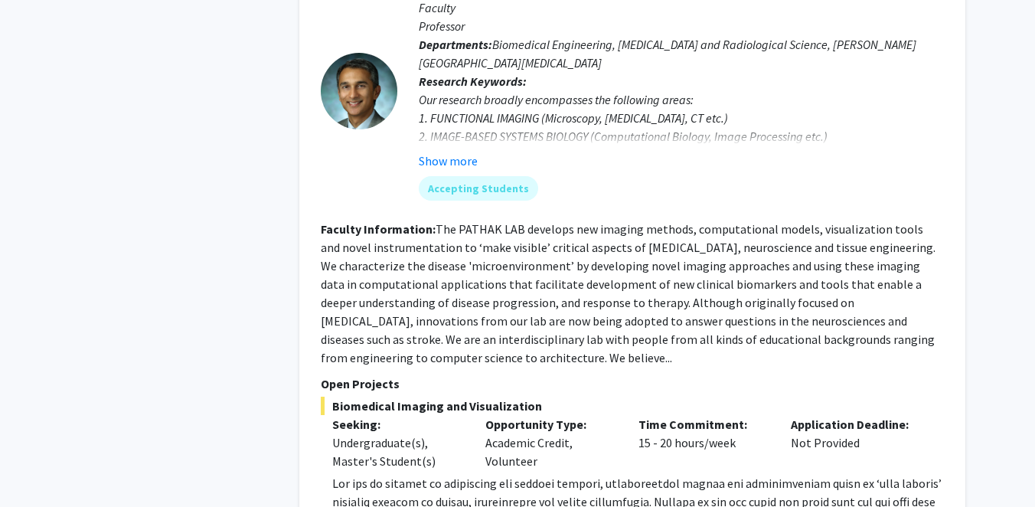
scroll to position [6561, 0]
